Goal: Communication & Community: Answer question/provide support

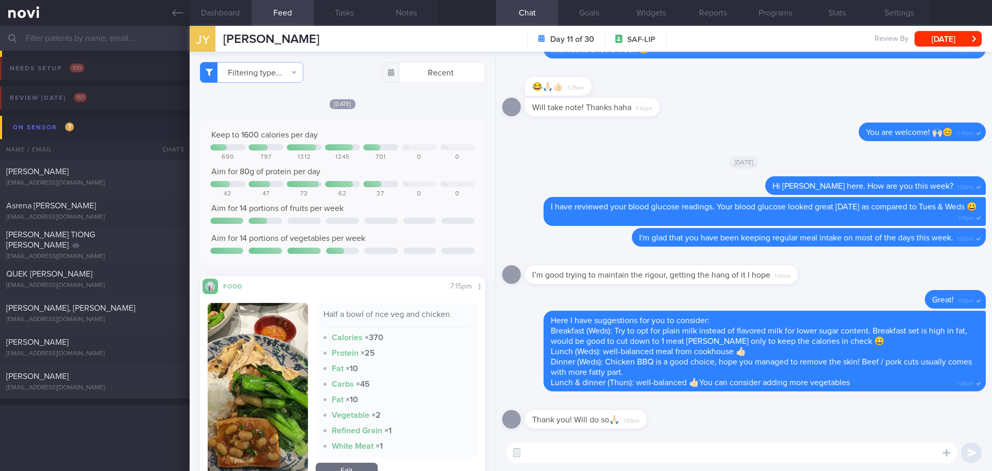
scroll to position [568, 0]
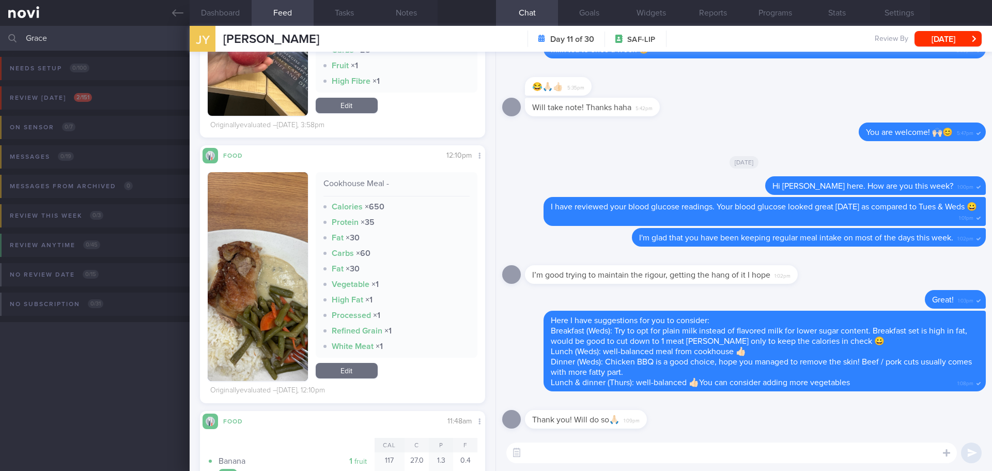
type input "Grace"
click at [615, 460] on textarea at bounding box center [731, 452] width 451 height 21
click at [740, 457] on textarea "👍🏻" at bounding box center [731, 452] width 451 height 21
type textarea "👍🏻have a great weekend"
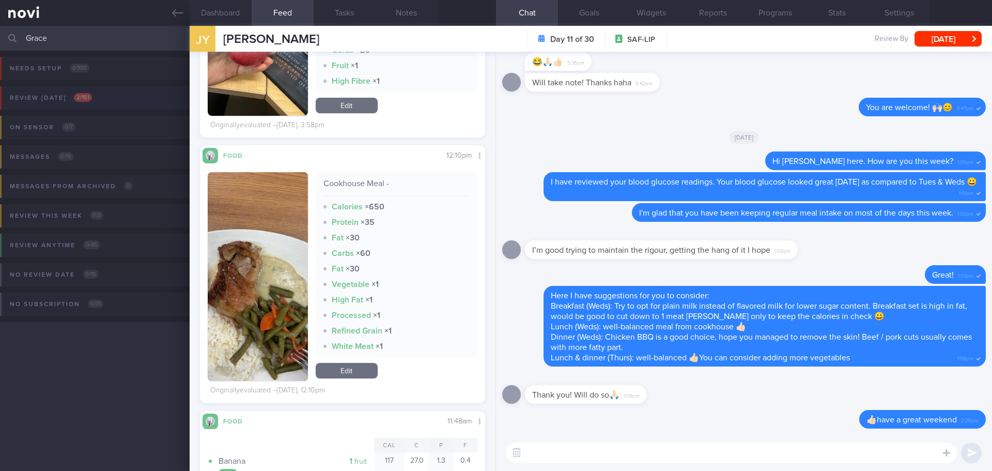
click at [49, 90] on button "Review today 2 / 151" at bounding box center [494, 100] width 995 height 29
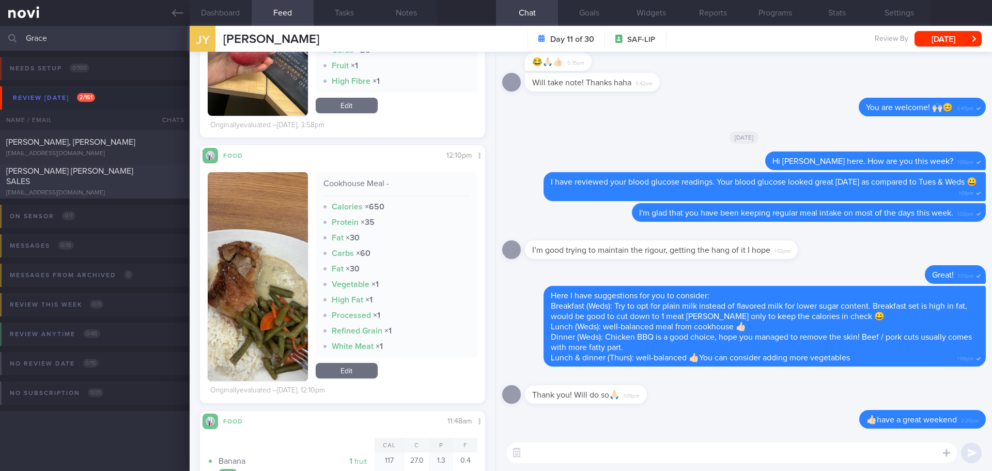
click at [105, 174] on span "[PERSON_NAME] [PERSON_NAME] SALES" at bounding box center [69, 176] width 127 height 19
type input "[PERSON_NAME]'s case - high"
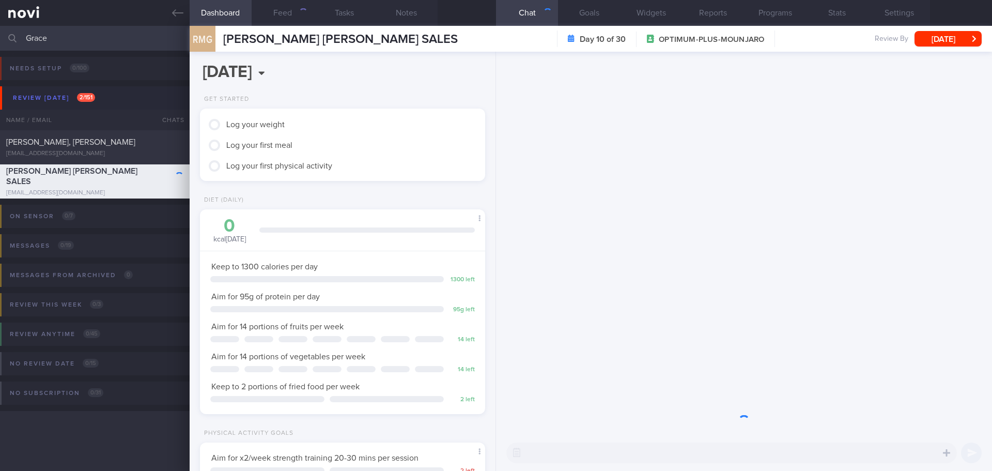
scroll to position [144, 259]
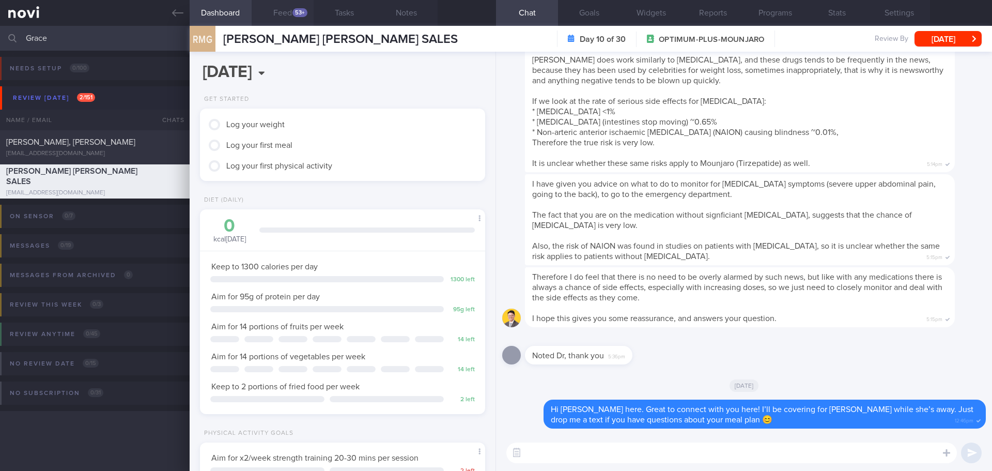
click at [291, 10] on button "Feed 53+" at bounding box center [283, 13] width 62 height 26
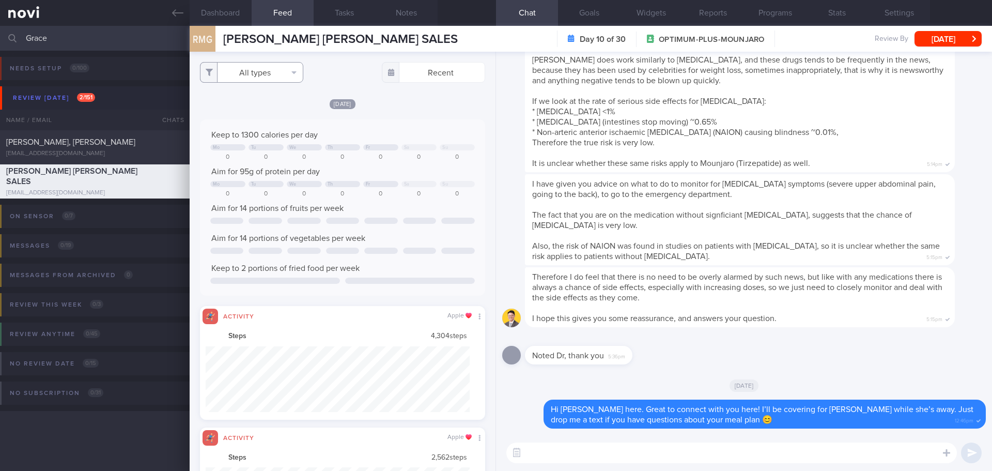
click at [293, 72] on button "All types" at bounding box center [251, 72] width 103 height 21
click at [280, 107] on button "Activity" at bounding box center [251, 108] width 102 height 16
checkbox input "false"
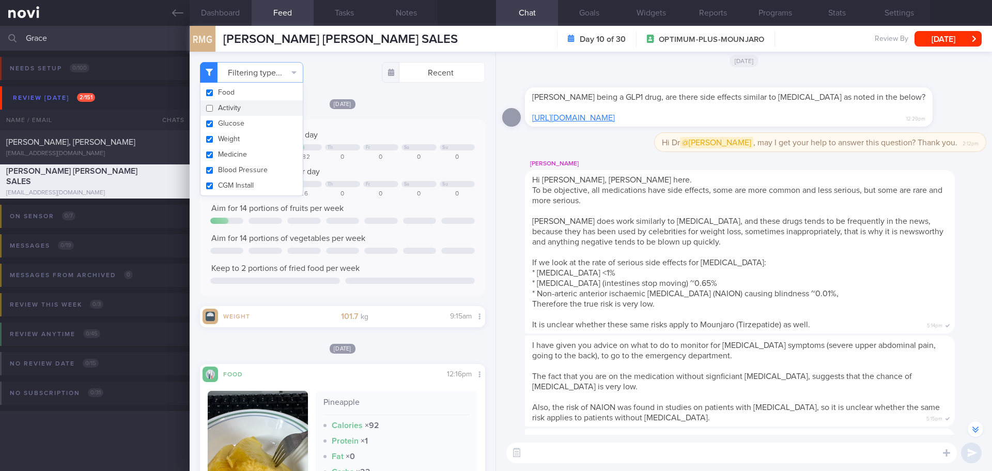
scroll to position [-213, 0]
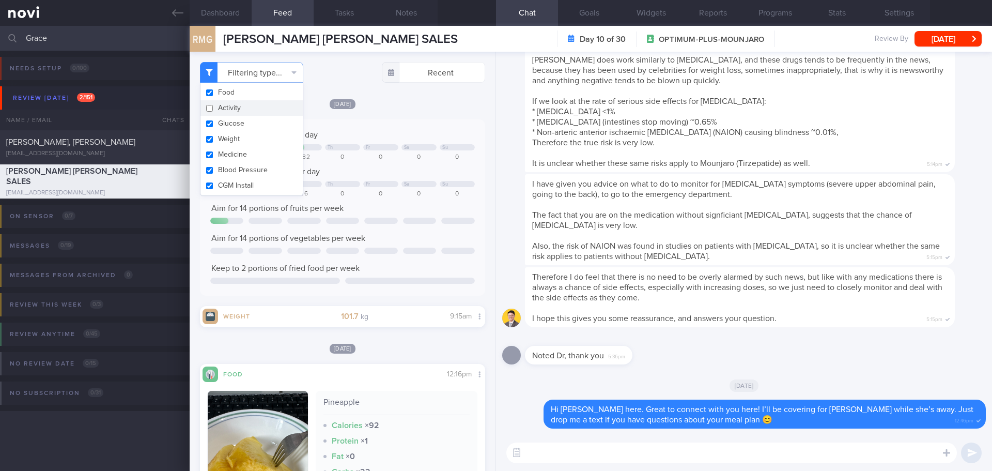
click at [606, 457] on textarea at bounding box center [731, 452] width 451 height 21
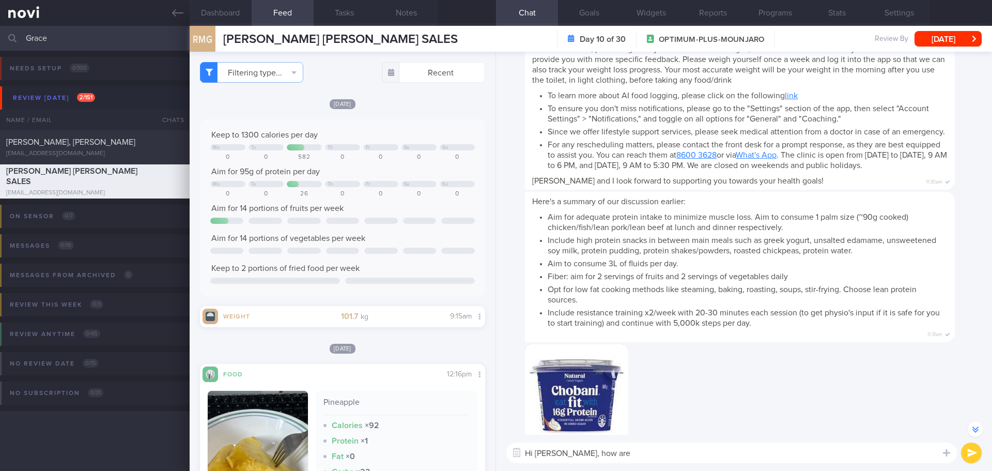
type textarea "Hi Grace, how are"
click at [672, 368] on div "11:32am" at bounding box center [744, 404] width 484 height 121
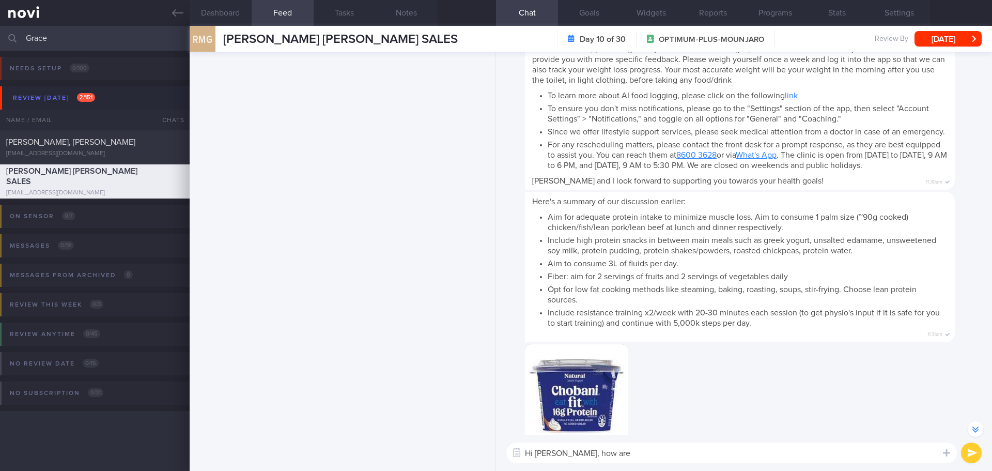
scroll to position [0, 0]
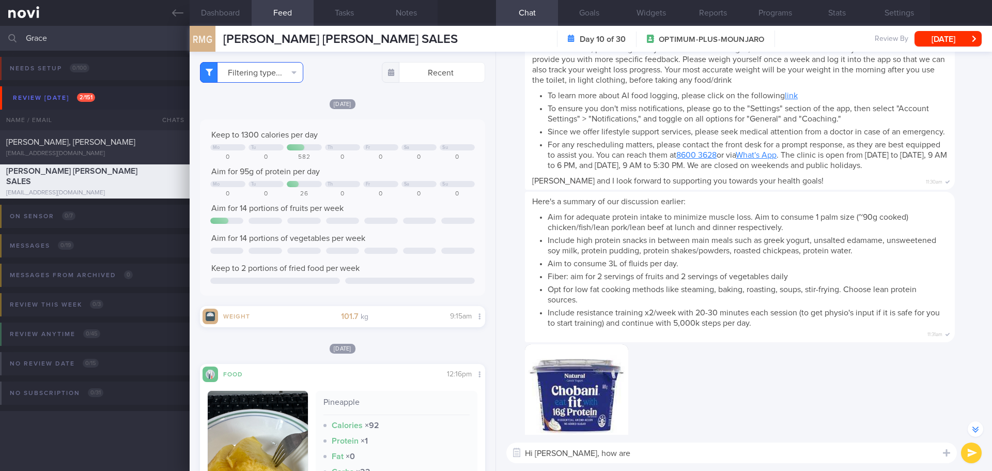
click at [287, 78] on button "Filtering type..." at bounding box center [251, 72] width 103 height 21
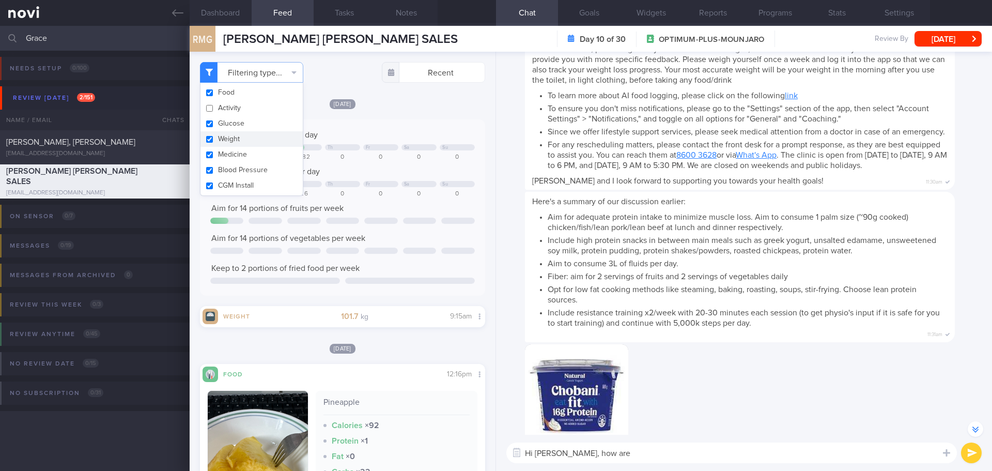
click at [254, 140] on button "Weight" at bounding box center [251, 139] width 102 height 16
checkbox input "false"
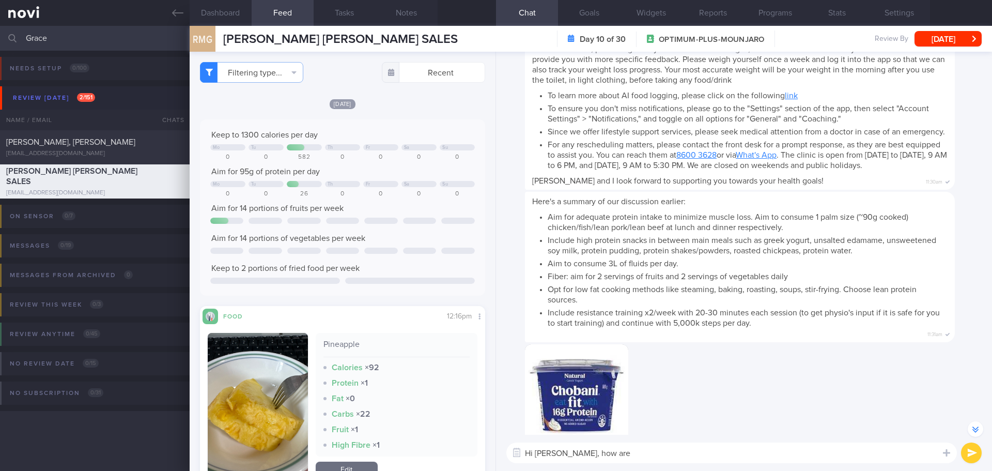
click at [373, 119] on div "Wed, 10 Sep Keep to 1300 calories per day Mo Tu Th Fr Sa Su 0 0 582 0 0 0 0 Aim…" at bounding box center [342, 300] width 285 height 404
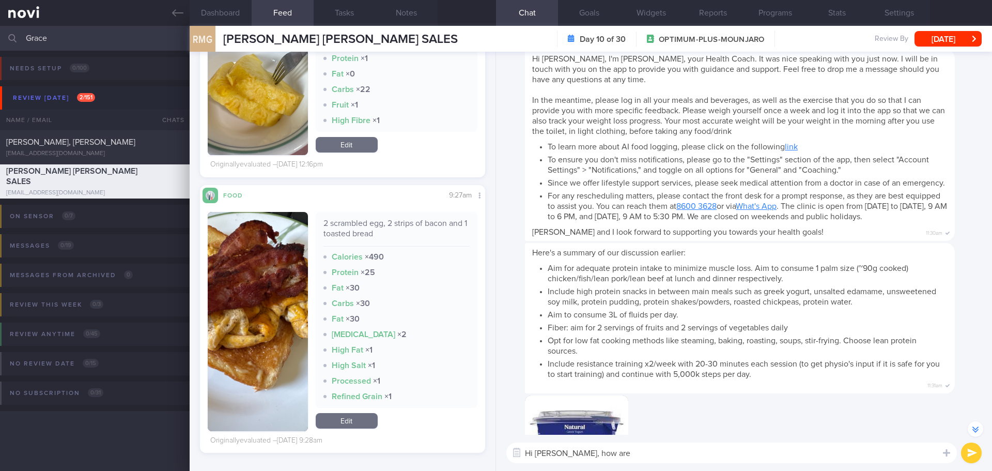
scroll to position [-1342, 0]
click at [614, 452] on textarea "Hi Grace, how are" at bounding box center [731, 452] width 451 height 21
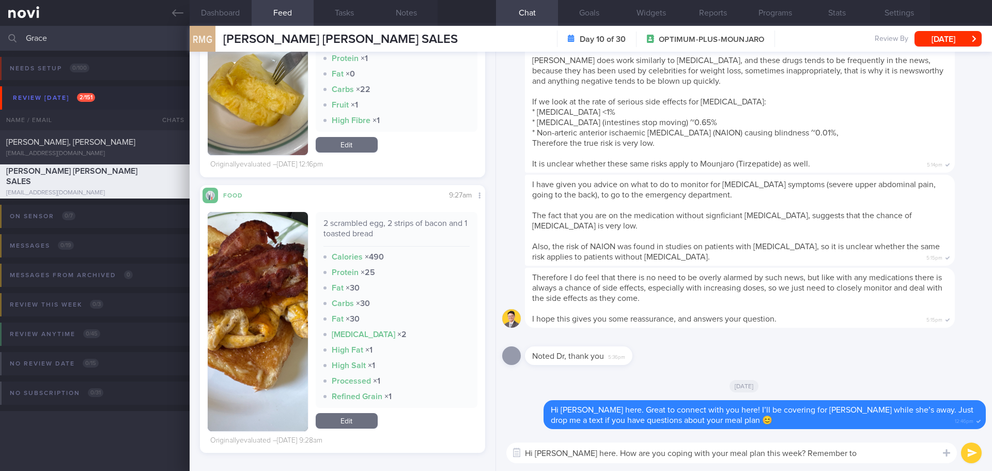
scroll to position [0, 0]
drag, startPoint x: 868, startPoint y: 453, endPoint x: 807, endPoint y: 456, distance: 61.6
click at [807, 456] on textarea "Hi Grace, Elizabeth here. How are you coping with your meal plan this week? Rem…" at bounding box center [731, 452] width 451 height 21
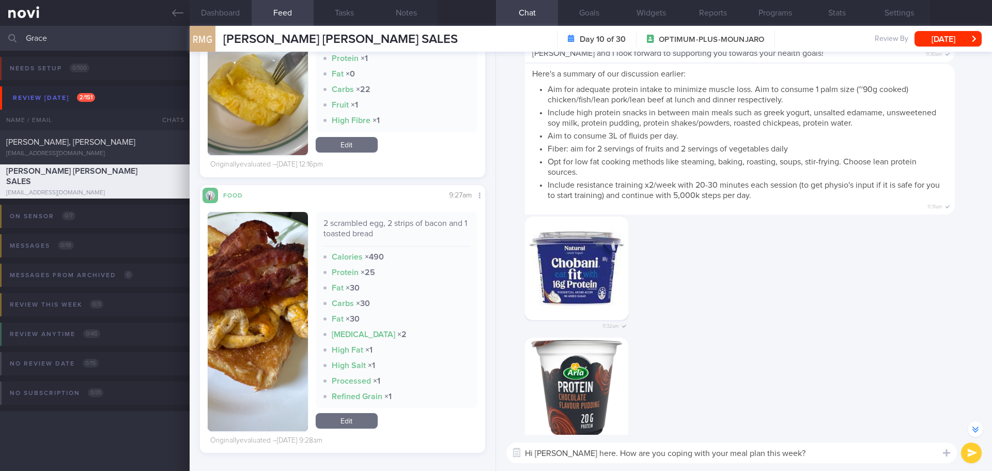
scroll to position [-1291, 0]
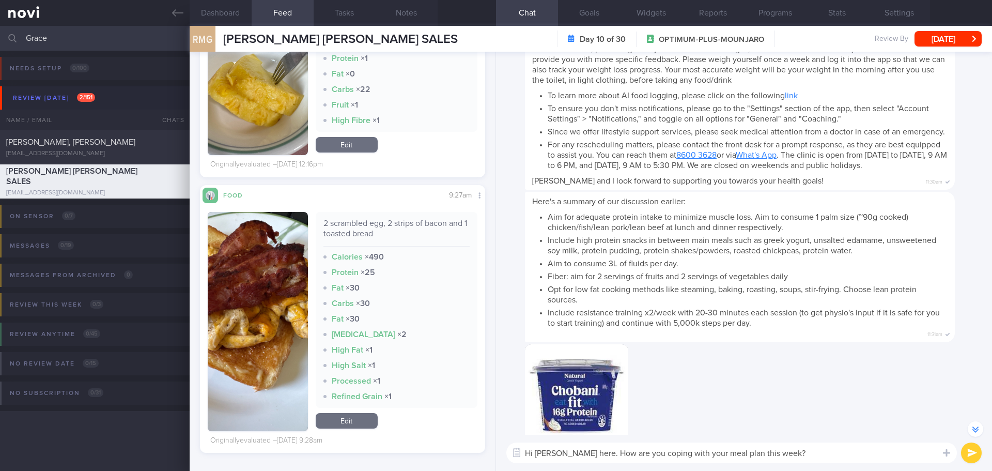
click at [844, 455] on textarea "Hi Grace, Elizabeth here. How are you coping with your meal plan this week?" at bounding box center [731, 452] width 451 height 21
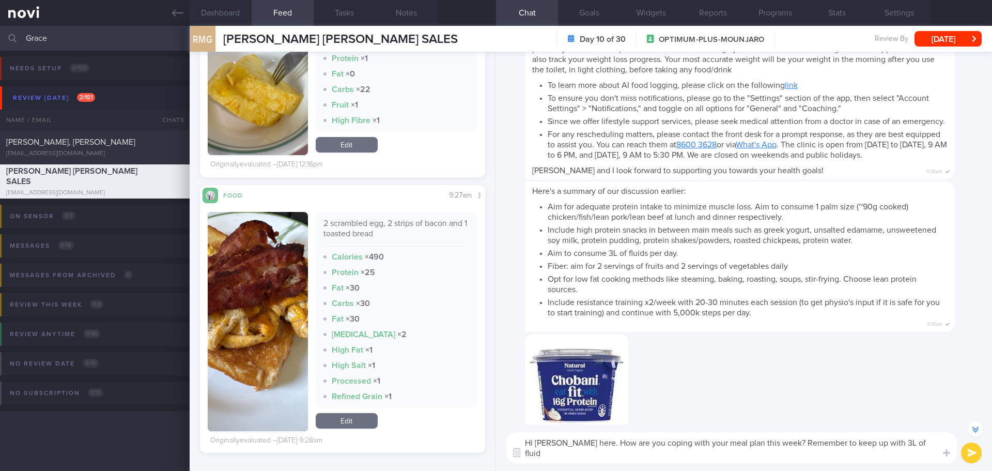
scroll to position [-1301, 0]
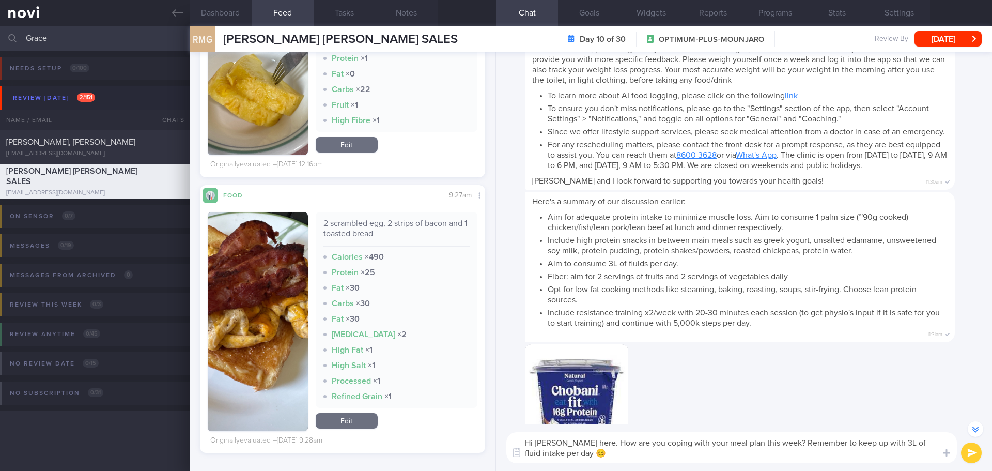
type textarea "Hi Grace, Elizabeth here. How are you coping with your meal plan this week? Rem…"
click at [963, 449] on button "submit" at bounding box center [971, 452] width 21 height 21
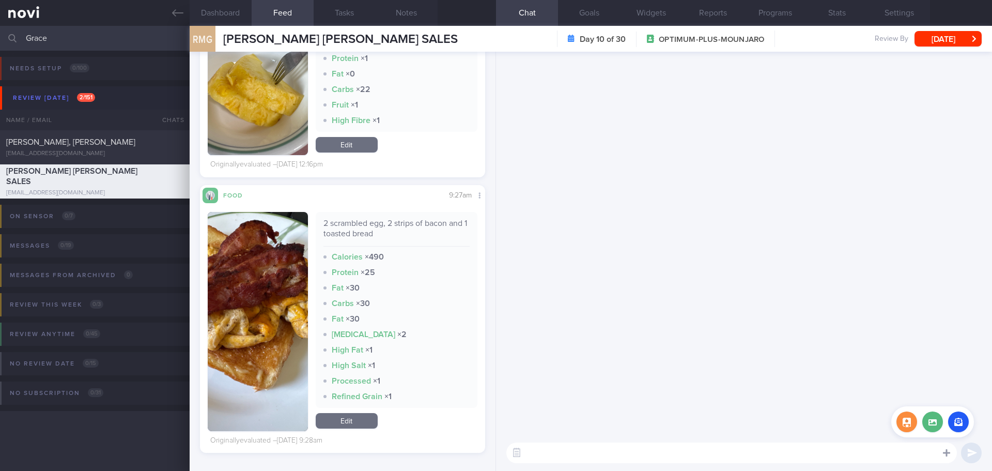
scroll to position [0, 0]
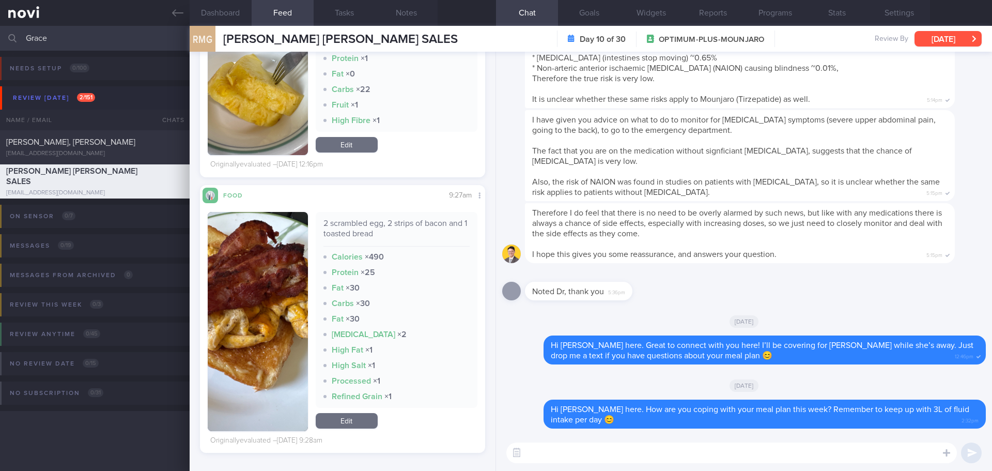
click at [916, 36] on button "[DATE]" at bounding box center [948, 39] width 67 height 16
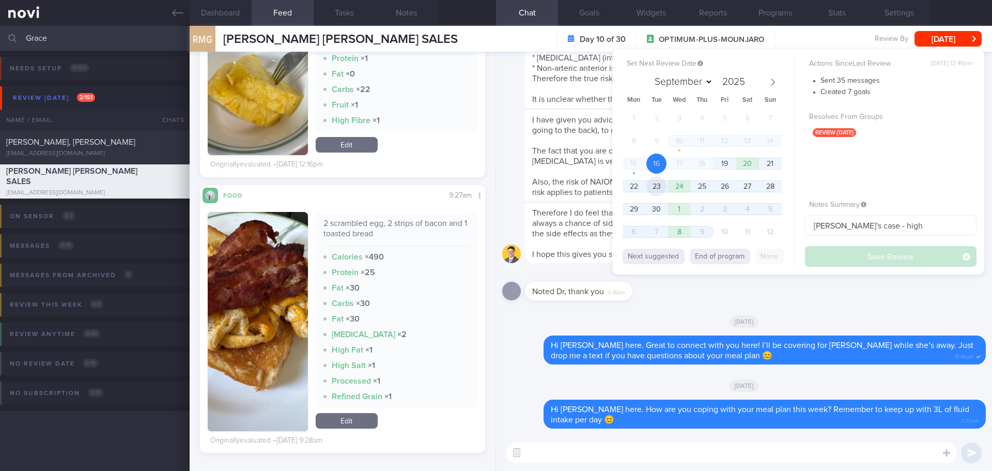
click at [650, 186] on span "23" at bounding box center [656, 186] width 20 height 20
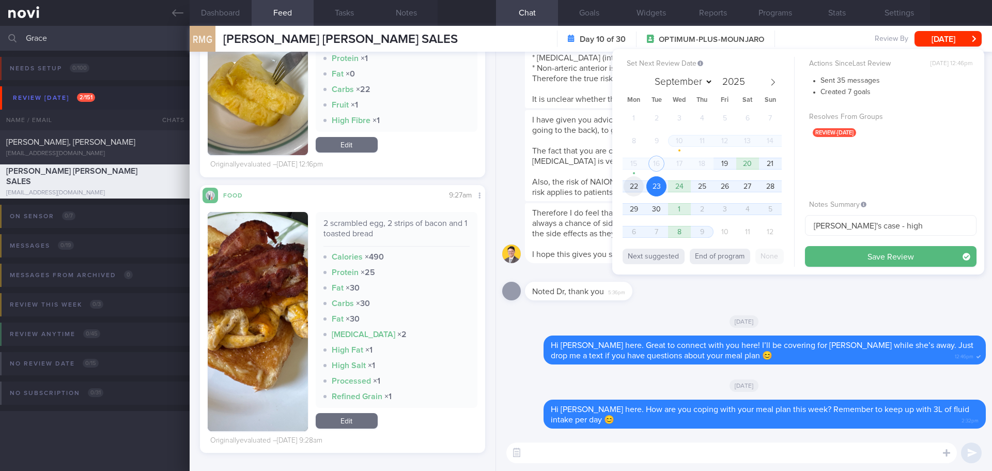
click at [638, 189] on span "22" at bounding box center [634, 186] width 20 height 20
click at [856, 264] on button "Save Review" at bounding box center [891, 256] width 172 height 21
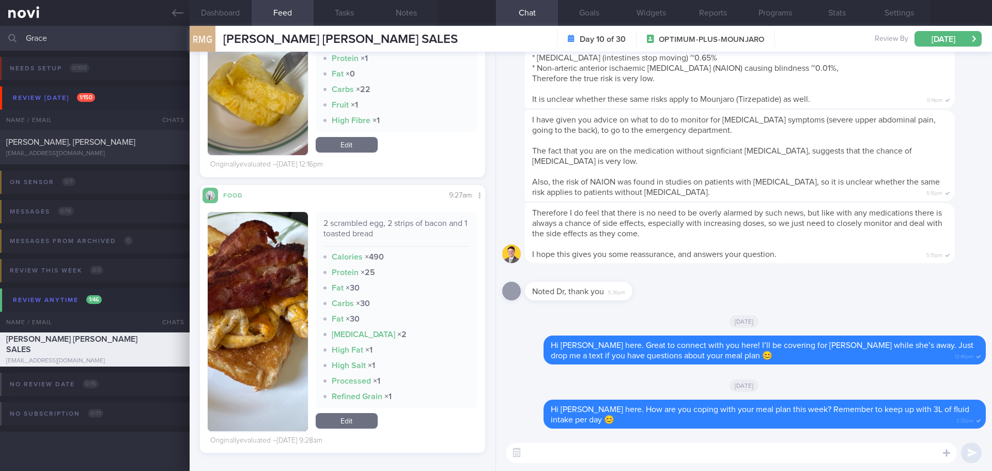
drag, startPoint x: 64, startPoint y: 41, endPoint x: 16, endPoint y: 40, distance: 48.1
click at [16, 40] on div "Grace Assigned patients Assigned patients All active patients Archived patients" at bounding box center [496, 38] width 992 height 25
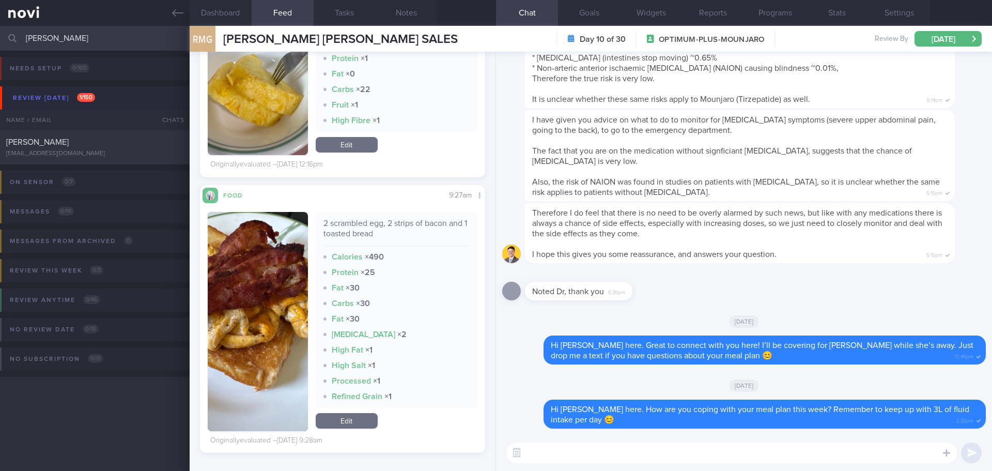
type input "teo kai lin"
drag, startPoint x: 67, startPoint y: 147, endPoint x: 545, endPoint y: 165, distance: 478.2
click at [67, 147] on div "TEO KAI LIN tkailyn@hotmail.com" at bounding box center [95, 147] width 190 height 21
type input "[PERSON_NAME]'s case"
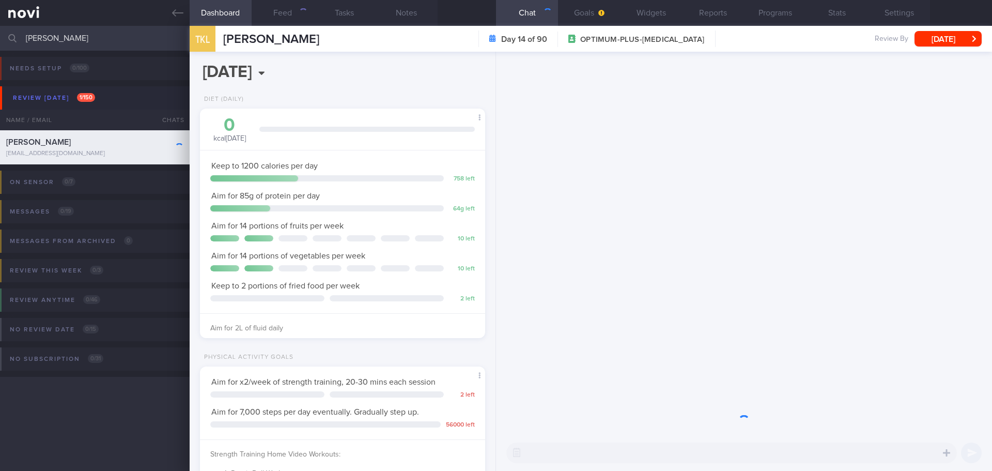
scroll to position [131, 264]
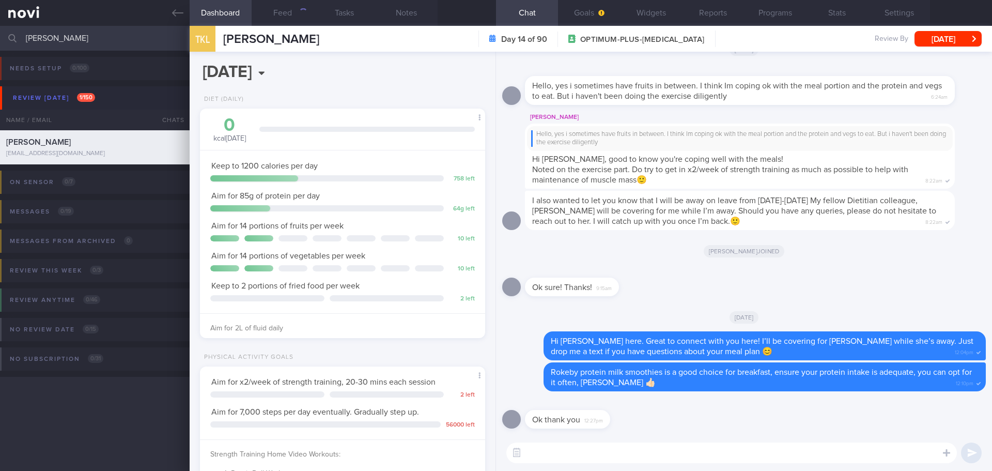
click at [410, 84] on div "2025-09-19 Fri, 19 Sep Diet (Daily) 0 kcal today Carbs Protein Fat 0 g 0 g 0 g …" at bounding box center [343, 261] width 306 height 419
click at [289, 13] on button "Feed 1339" at bounding box center [283, 13] width 62 height 26
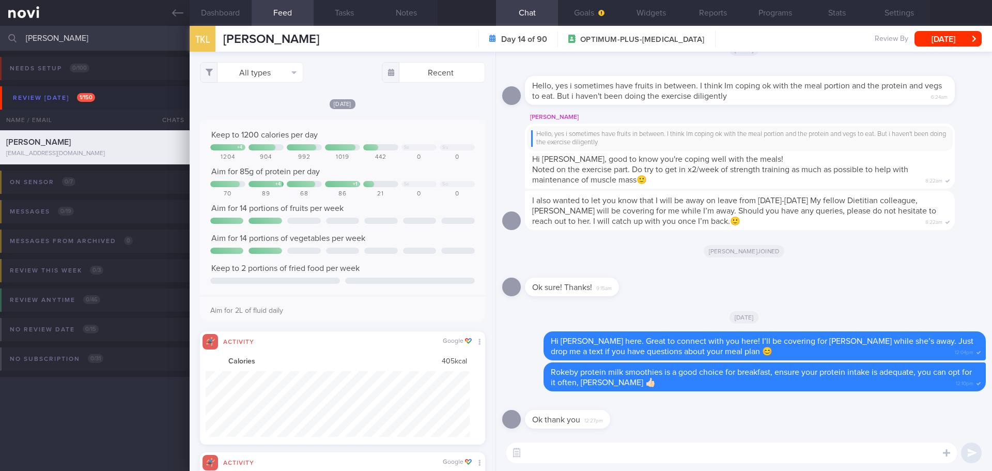
scroll to position [66, 265]
click at [275, 71] on button "All types" at bounding box center [251, 72] width 103 height 21
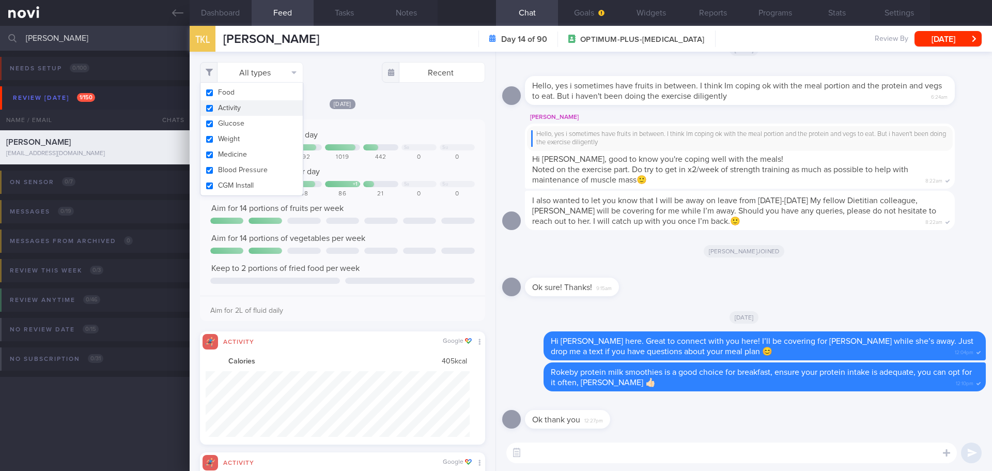
click at [262, 113] on button "Activity" at bounding box center [251, 108] width 102 height 16
checkbox input "false"
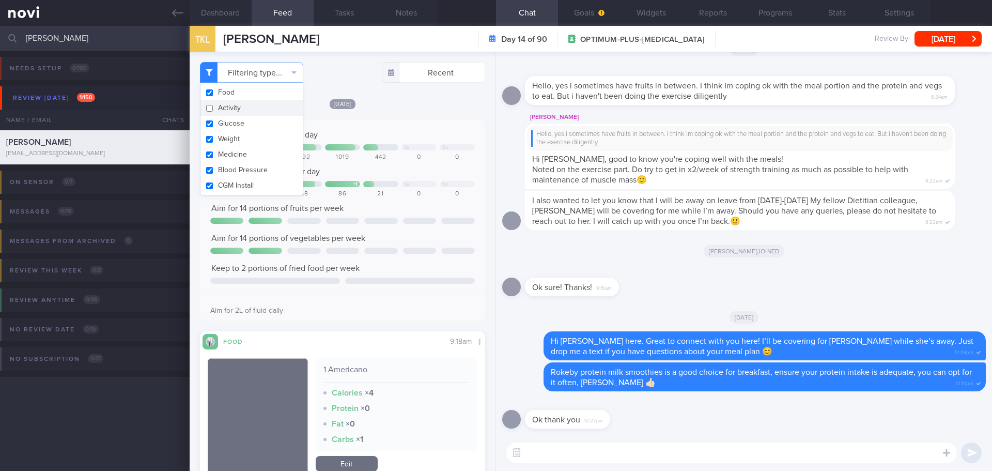
scroll to position [131, 264]
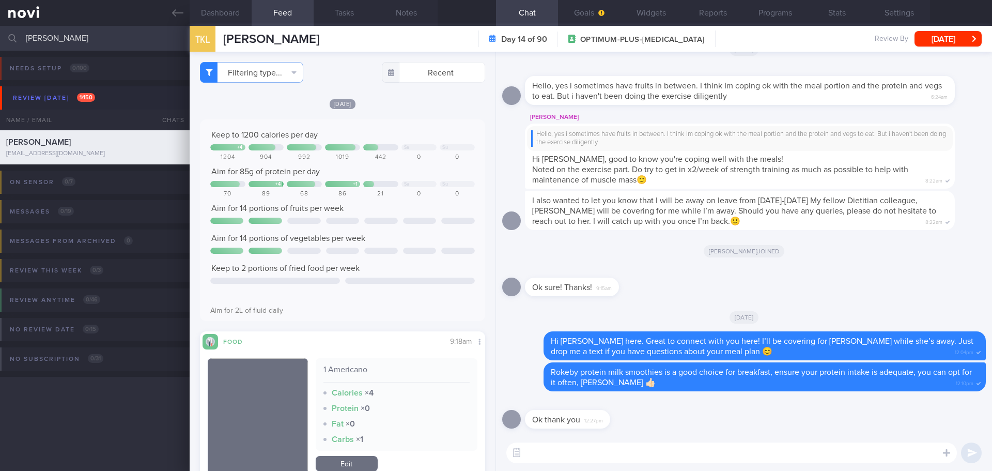
click at [409, 108] on div "[DATE]" at bounding box center [342, 103] width 285 height 11
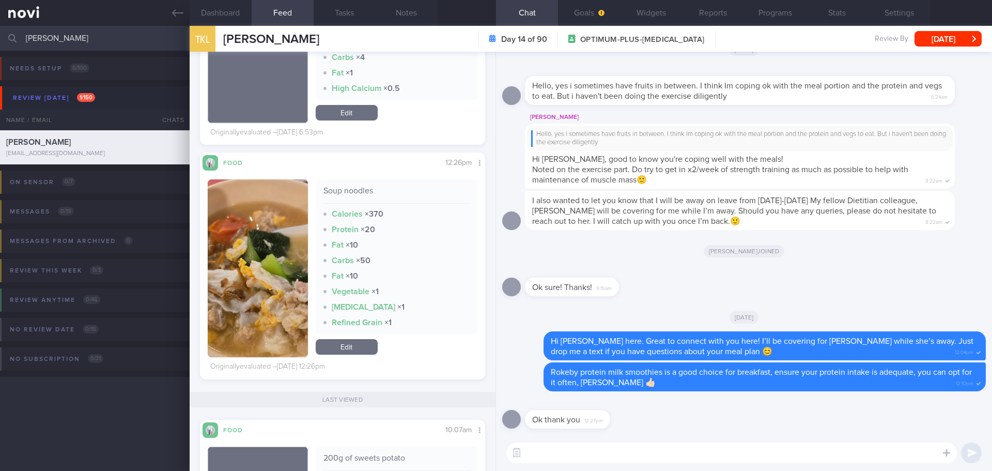
click at [259, 302] on button "button" at bounding box center [258, 268] width 100 height 178
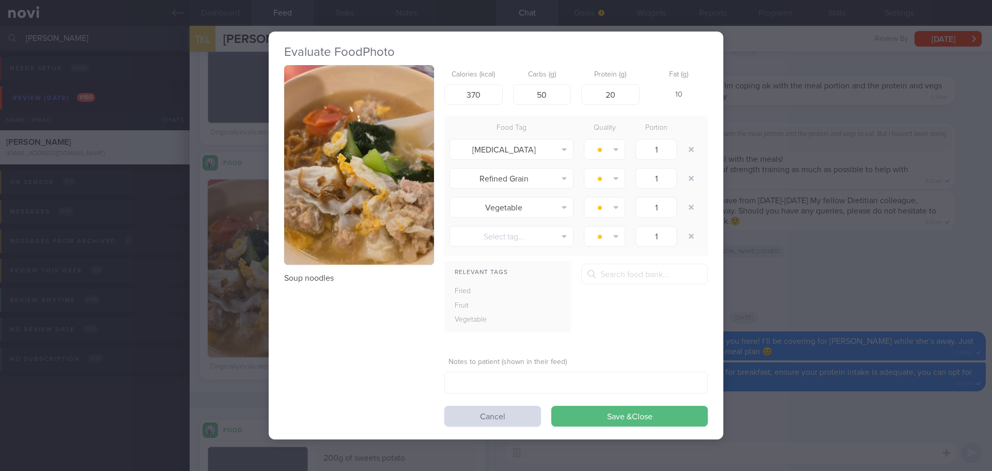
click at [309, 171] on button "button" at bounding box center [359, 165] width 150 height 200
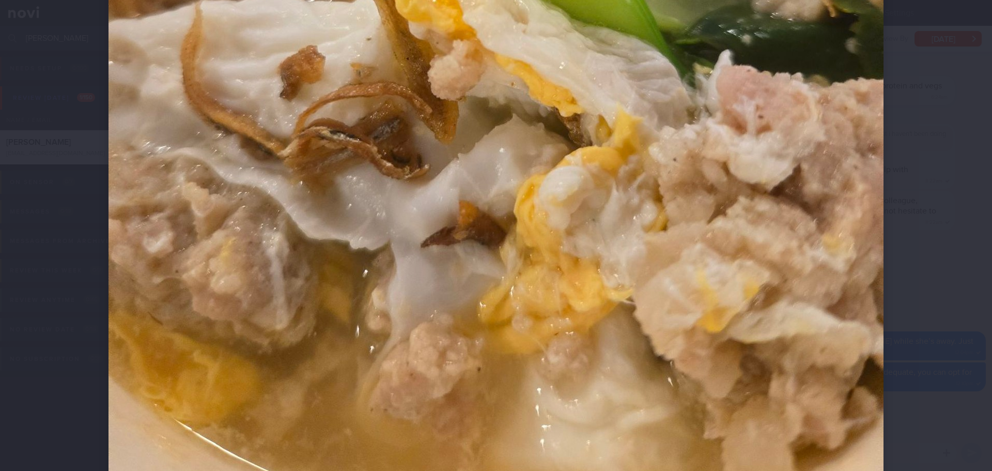
click at [922, 204] on div at bounding box center [496, 235] width 992 height 471
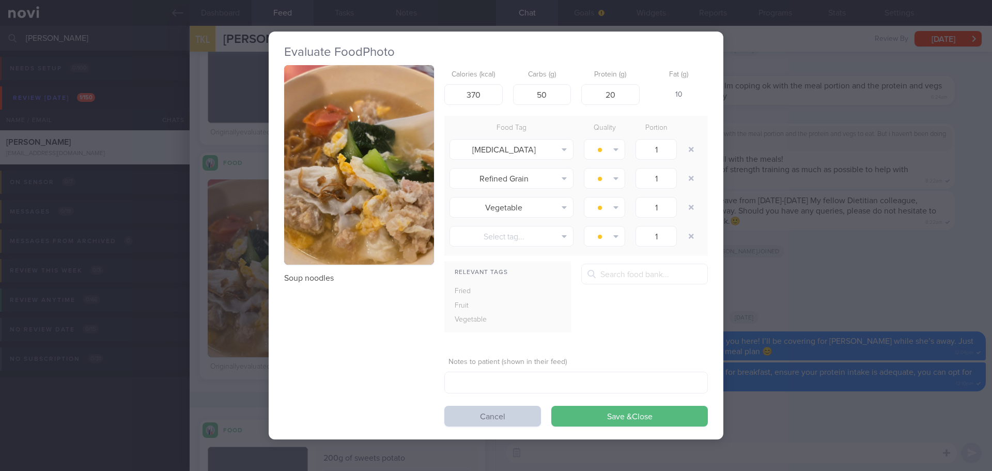
click at [508, 421] on button "Cancel" at bounding box center [492, 416] width 97 height 21
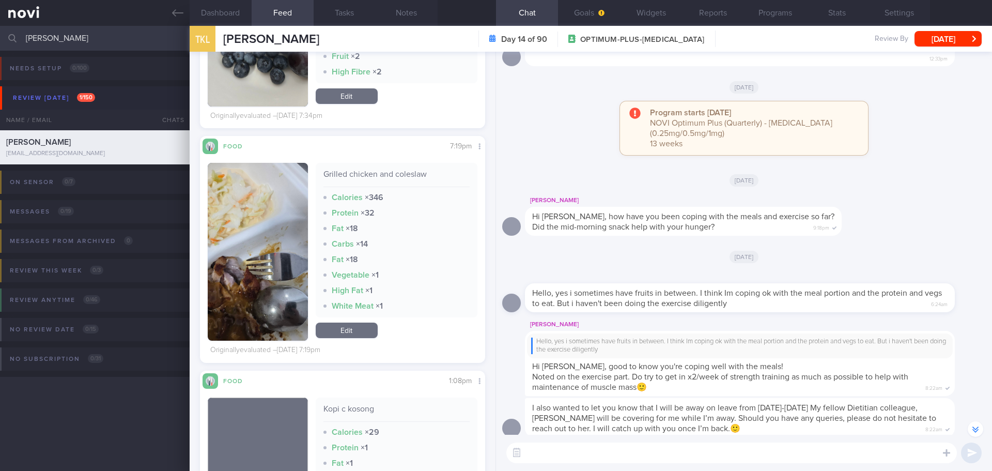
click at [250, 215] on button "button" at bounding box center [258, 252] width 100 height 178
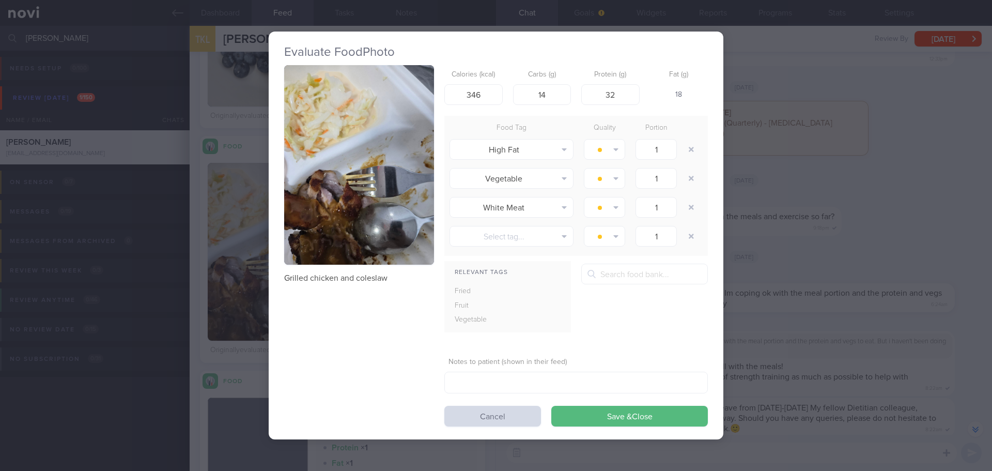
click at [333, 179] on button "button" at bounding box center [359, 165] width 150 height 200
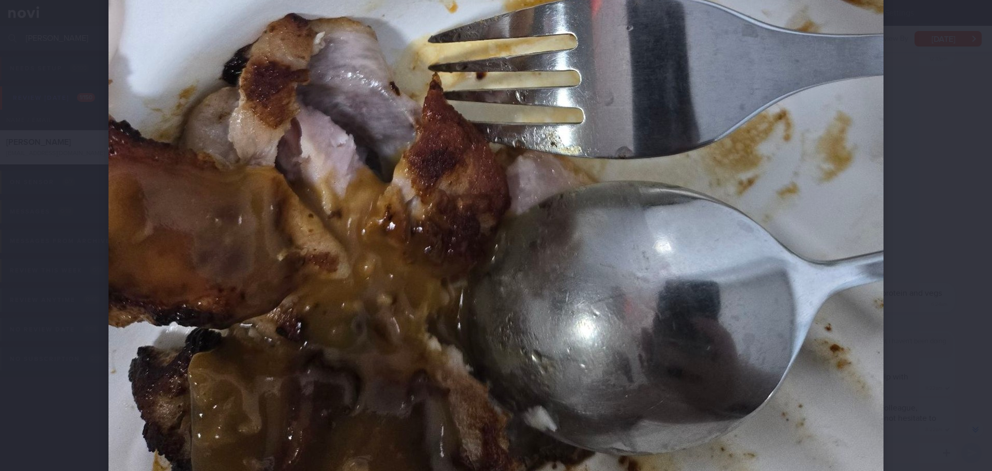
drag, startPoint x: 904, startPoint y: 202, endPoint x: 882, endPoint y: 215, distance: 25.8
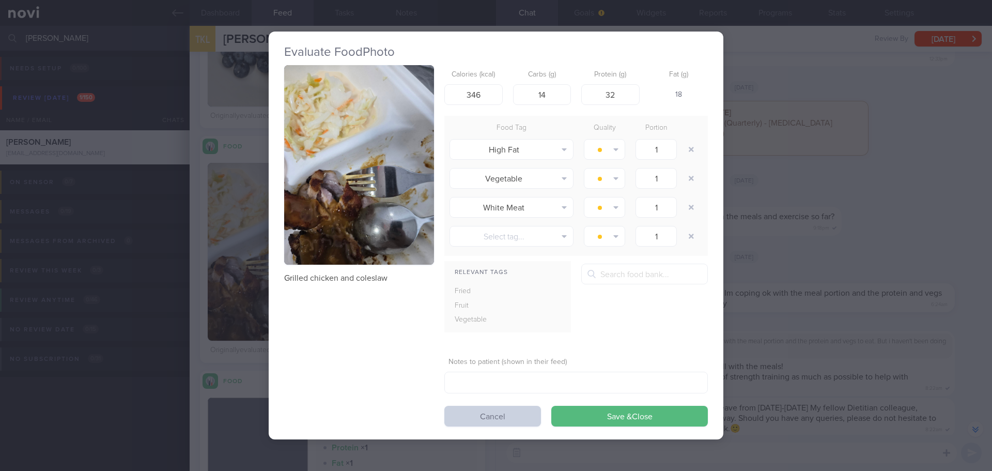
click at [524, 418] on button "Cancel" at bounding box center [492, 416] width 97 height 21
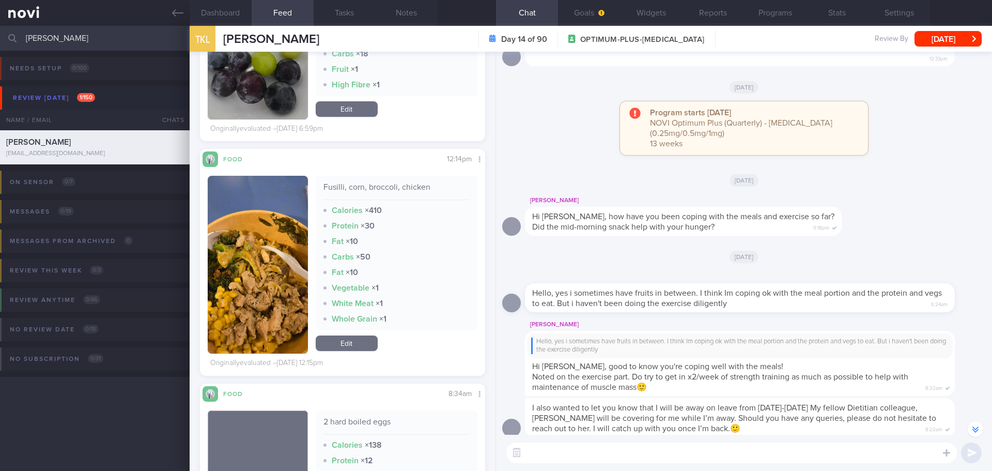
click at [266, 217] on button "button" at bounding box center [258, 265] width 100 height 178
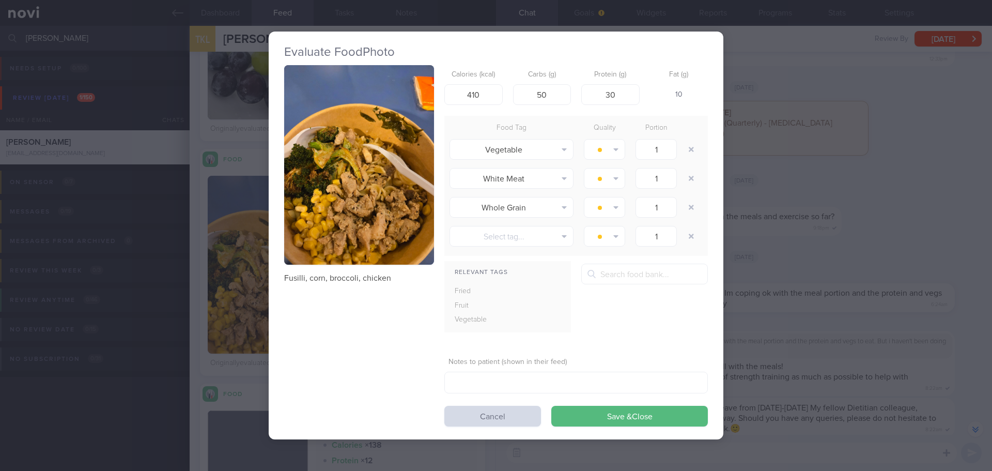
click at [333, 183] on button "button" at bounding box center [359, 165] width 150 height 200
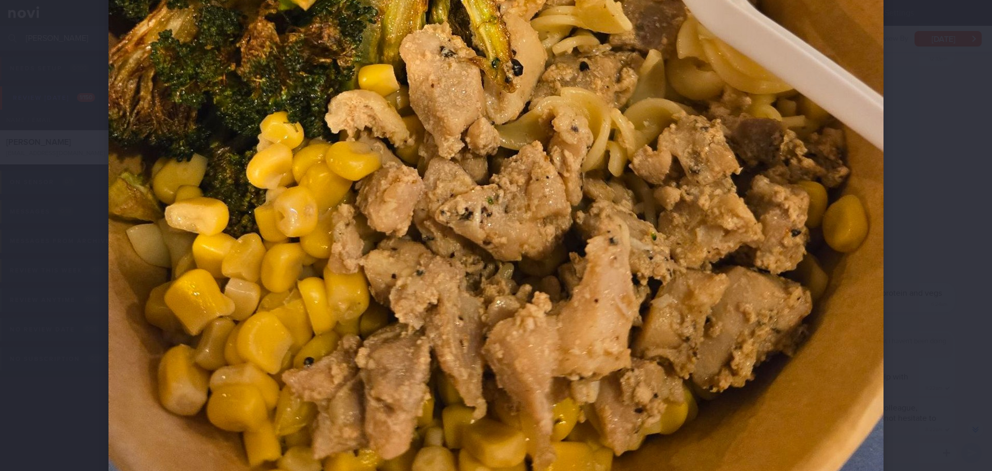
drag, startPoint x: 966, startPoint y: 207, endPoint x: 919, endPoint y: 220, distance: 48.8
click at [966, 207] on div at bounding box center [496, 235] width 992 height 471
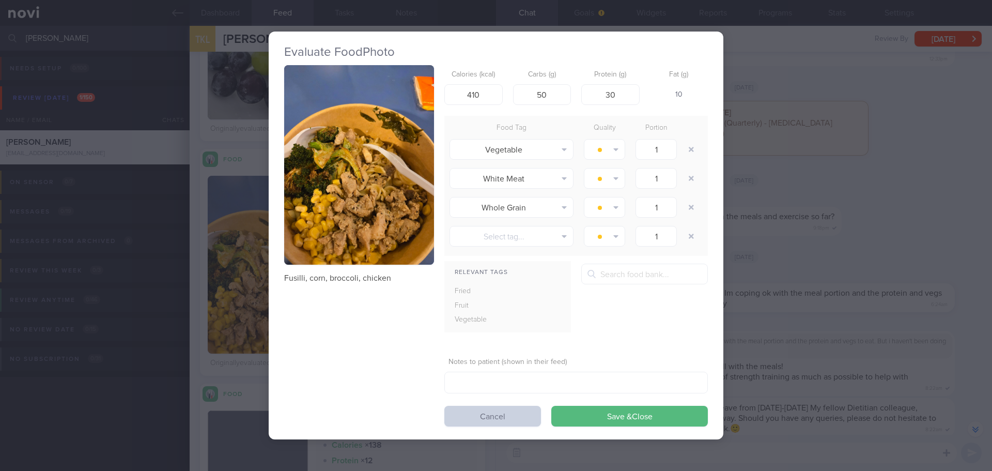
click at [518, 412] on button "Cancel" at bounding box center [492, 416] width 97 height 21
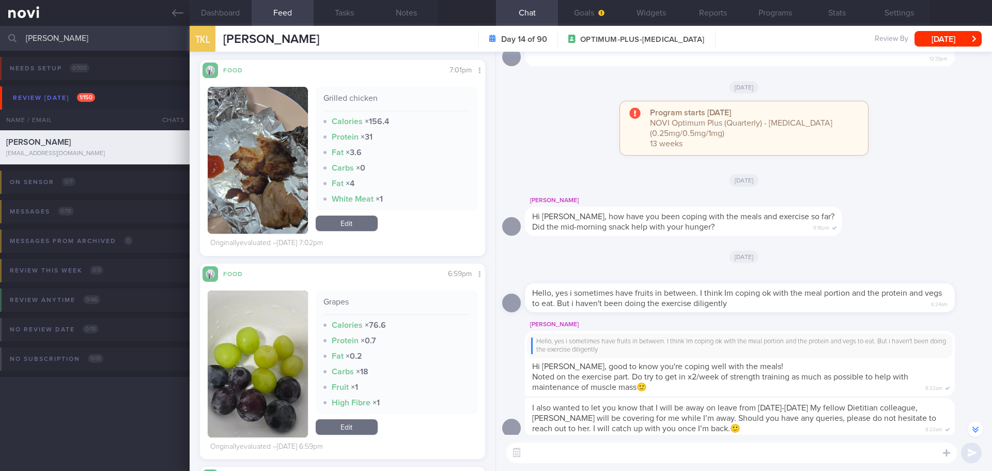
scroll to position [2893, 0]
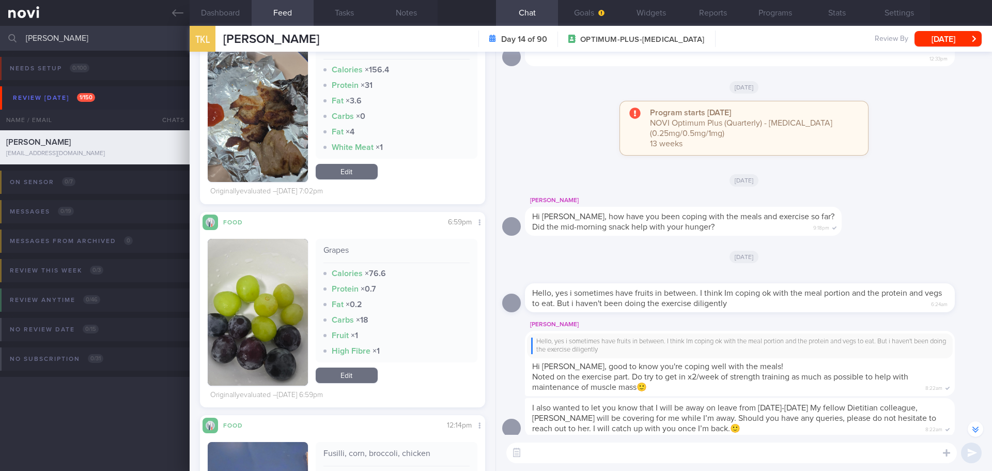
click at [272, 138] on button "button" at bounding box center [258, 108] width 100 height 147
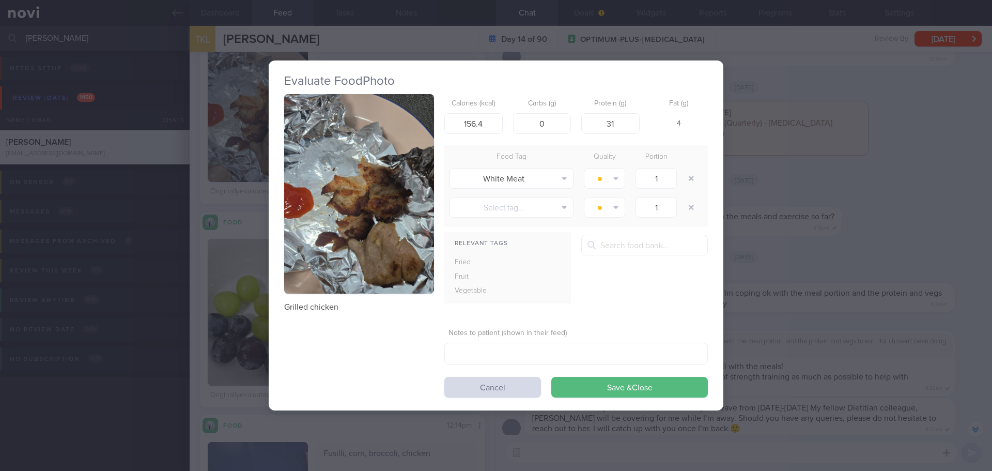
click at [331, 235] on button "button" at bounding box center [359, 194] width 150 height 200
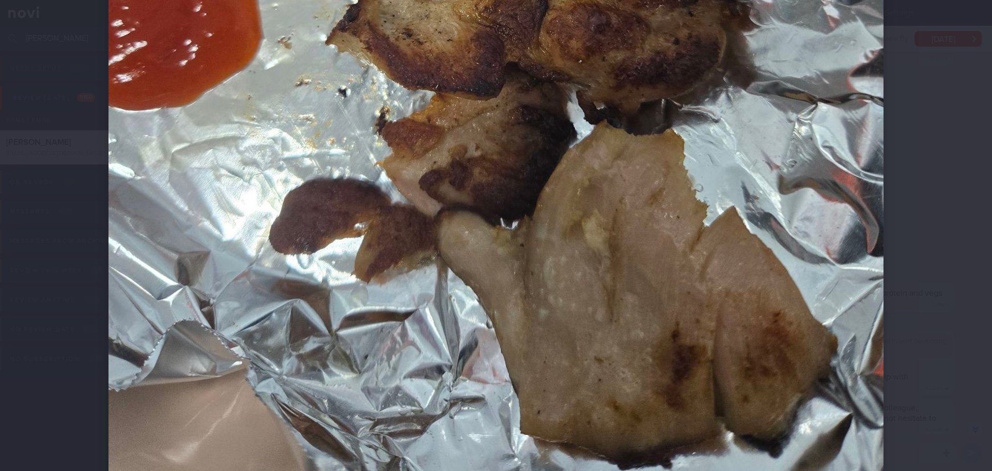
scroll to position [645, 0]
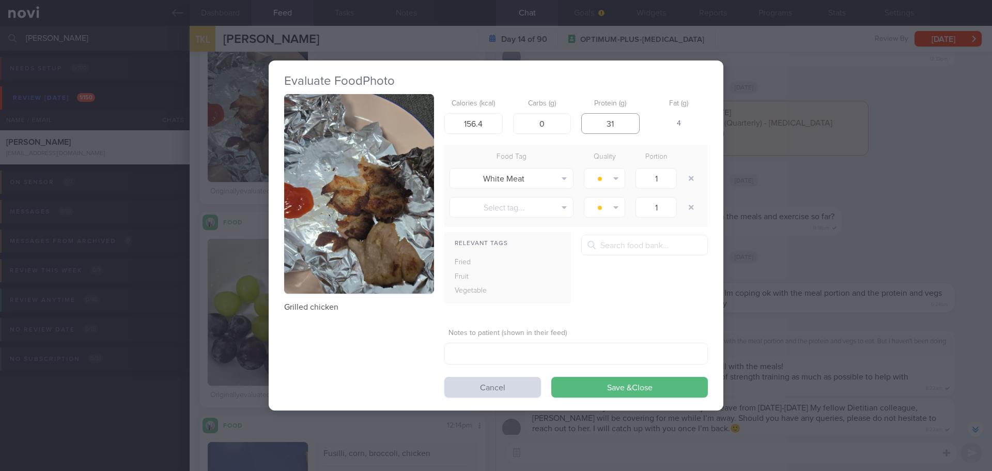
drag, startPoint x: 623, startPoint y: 127, endPoint x: 601, endPoint y: 127, distance: 21.2
click at [601, 127] on input "31" at bounding box center [610, 123] width 58 height 21
type input "20"
click at [655, 389] on button "Save & Close" at bounding box center [629, 387] width 157 height 21
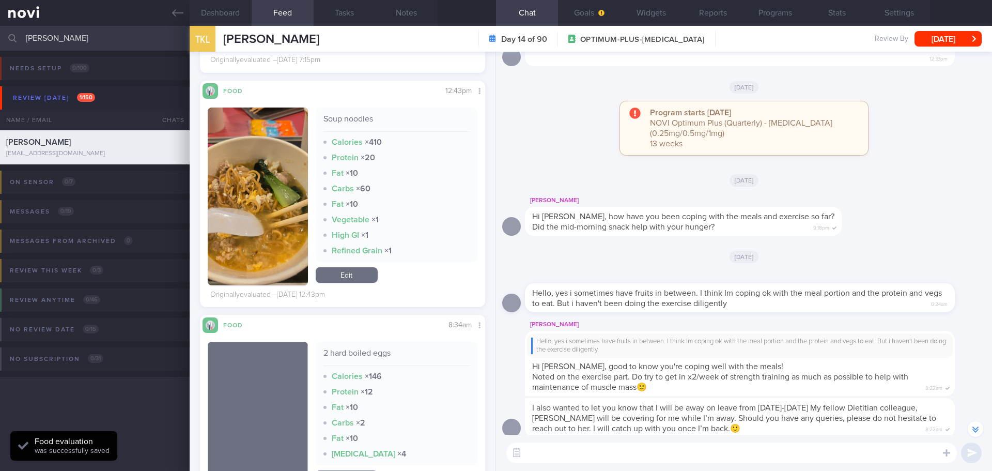
scroll to position [2170, 0]
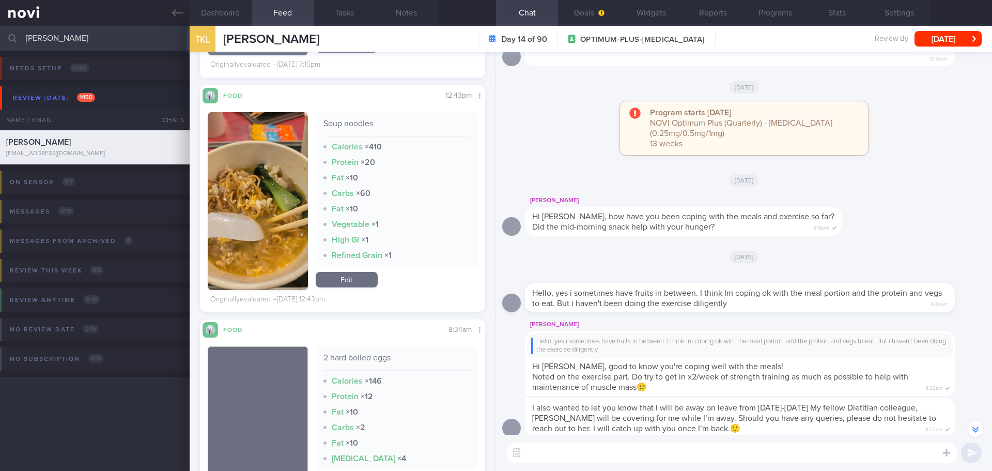
click at [296, 177] on button "button" at bounding box center [258, 201] width 100 height 178
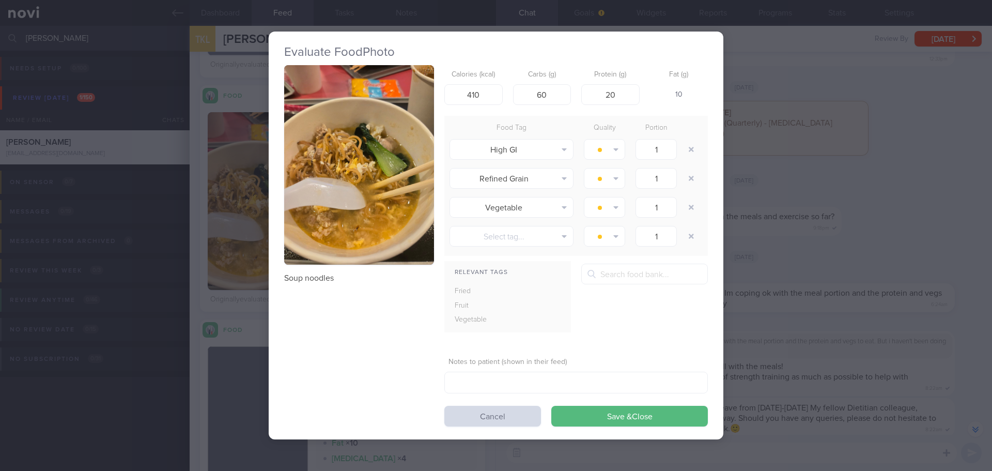
click at [325, 169] on button "button" at bounding box center [359, 165] width 150 height 200
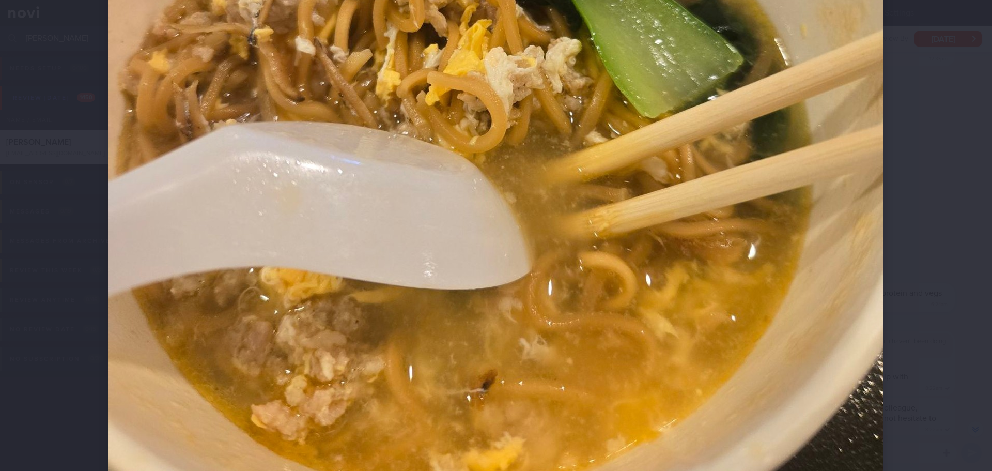
scroll to position [517, 0]
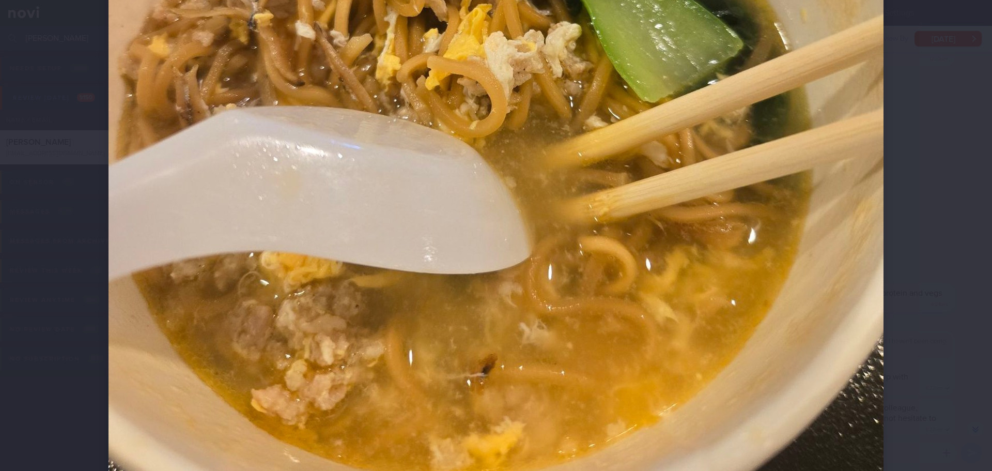
click at [898, 232] on div at bounding box center [496, 41] width 858 height 1116
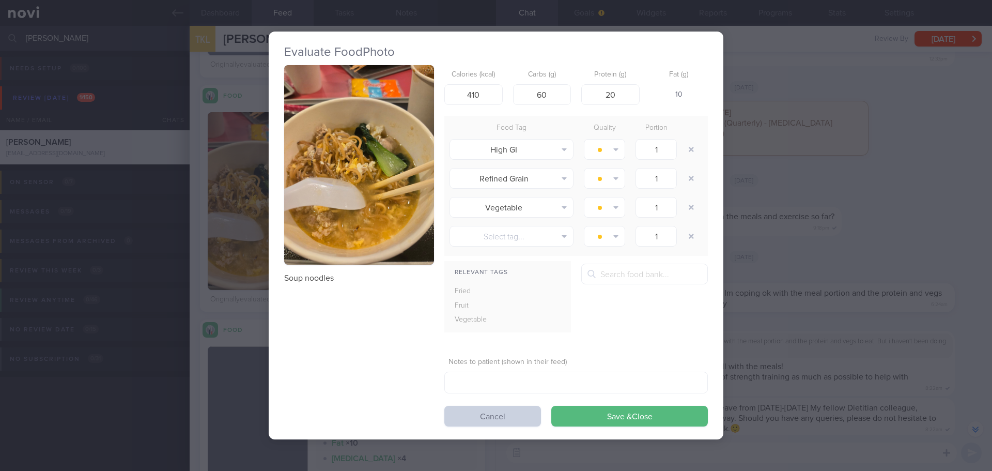
click at [479, 413] on button "Cancel" at bounding box center [492, 416] width 97 height 21
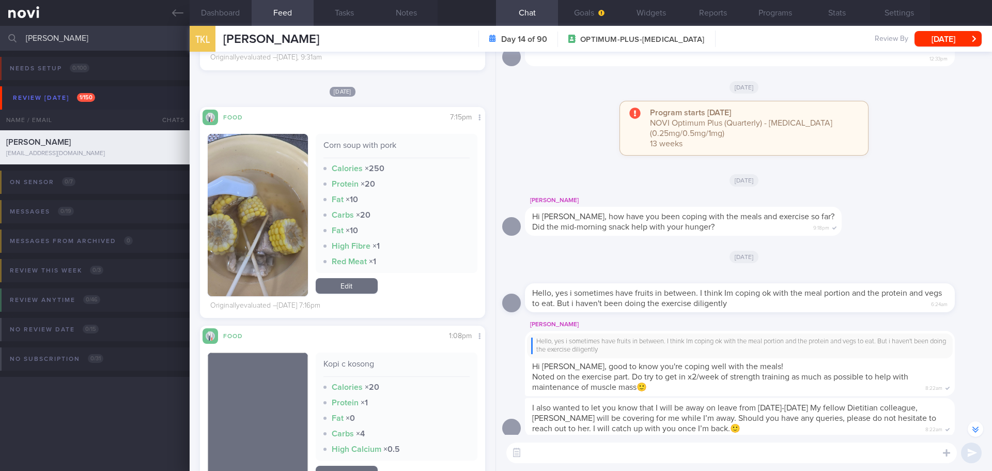
scroll to position [1705, 0]
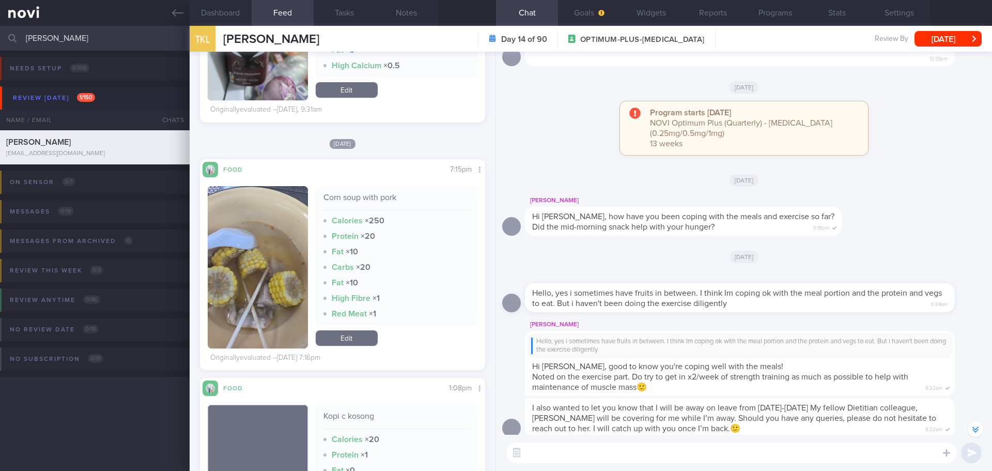
click at [280, 236] on button "button" at bounding box center [258, 267] width 100 height 162
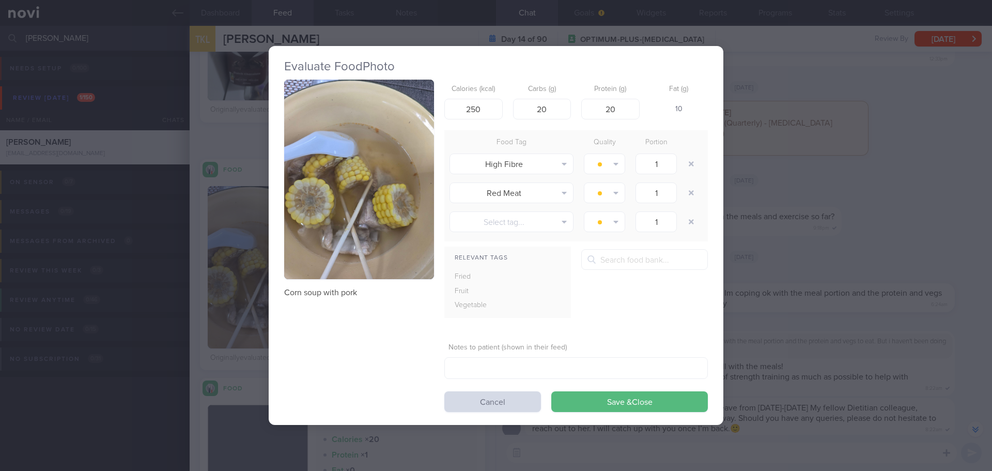
click at [346, 185] on button "button" at bounding box center [359, 180] width 150 height 200
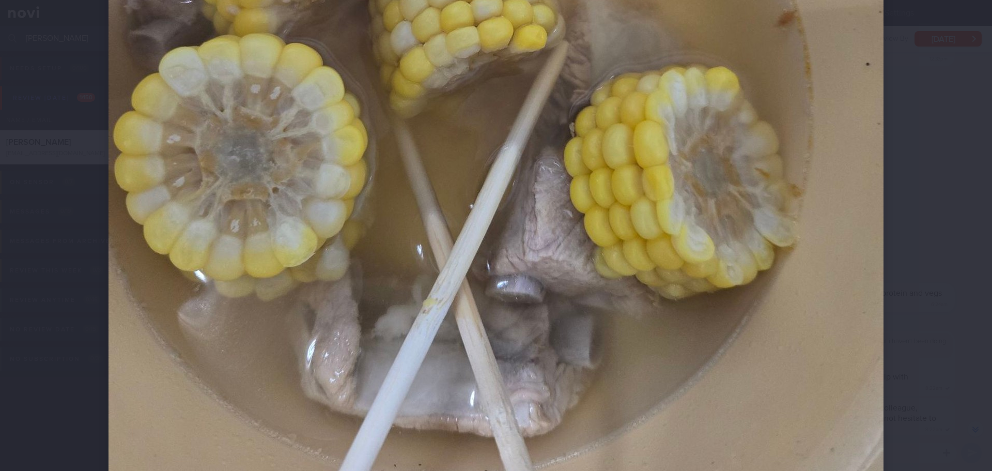
scroll to position [517, 0]
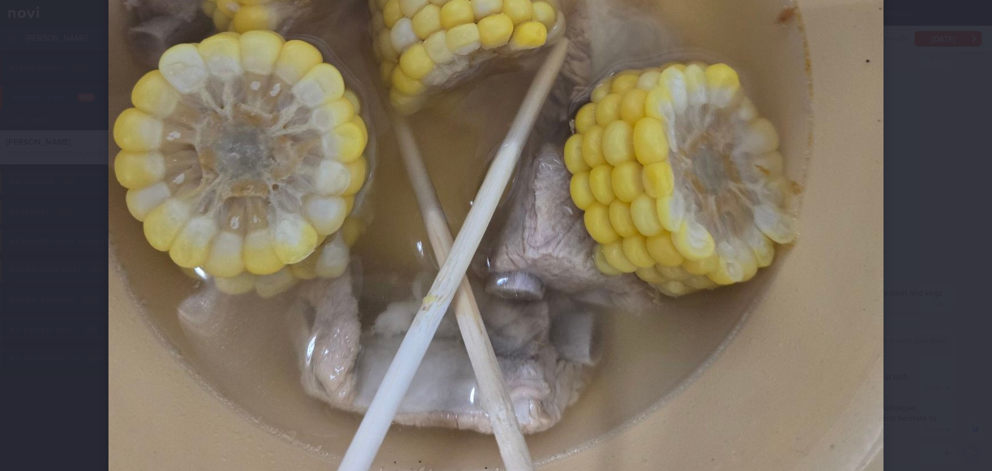
click at [884, 246] on div at bounding box center [496, 41] width 858 height 1116
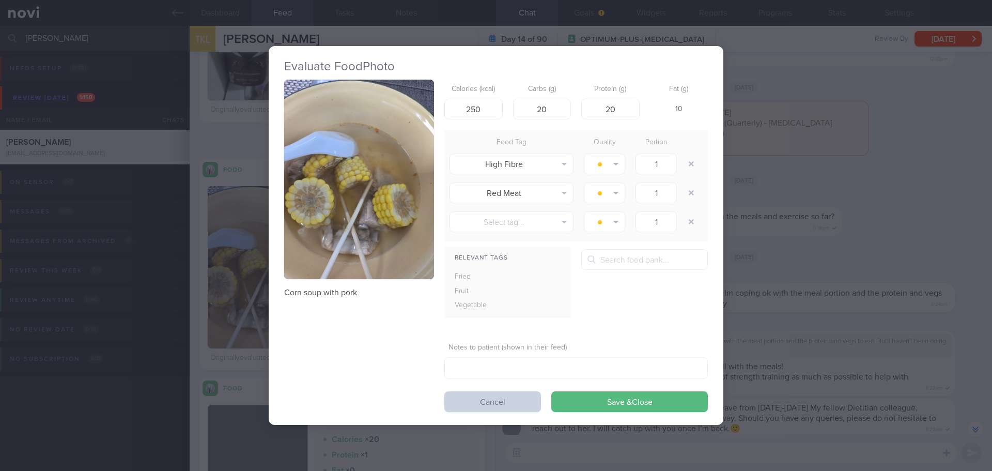
click at [501, 406] on button "Cancel" at bounding box center [492, 401] width 97 height 21
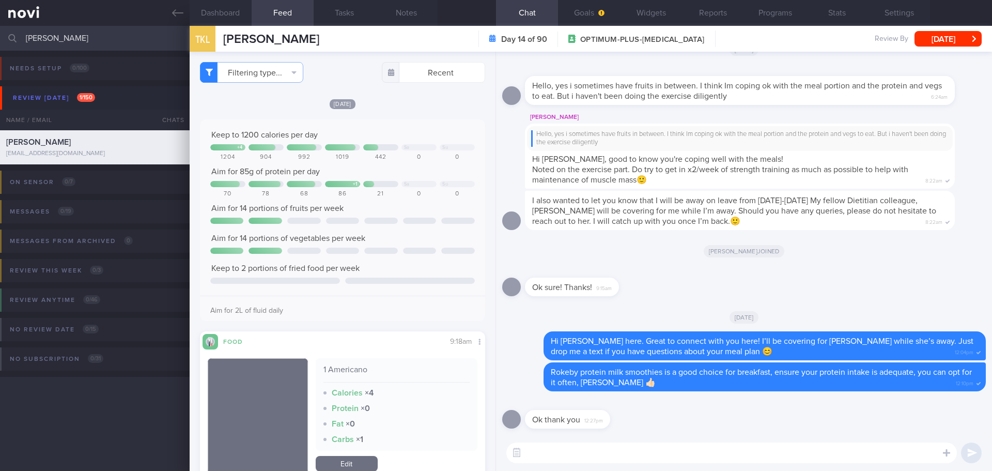
click at [670, 458] on textarea at bounding box center [731, 452] width 451 height 21
click at [636, 450] on textarea "Hi Kai Lin, Elizabeth here." at bounding box center [731, 452] width 451 height 21
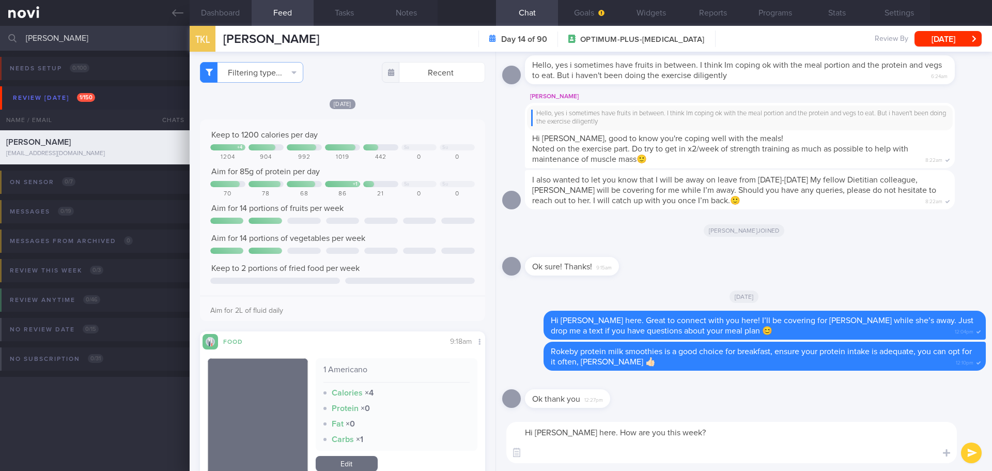
click at [541, 451] on textarea "Hi Kai Lin, Elizabeth here. How are you this week?" at bounding box center [731, 442] width 451 height 41
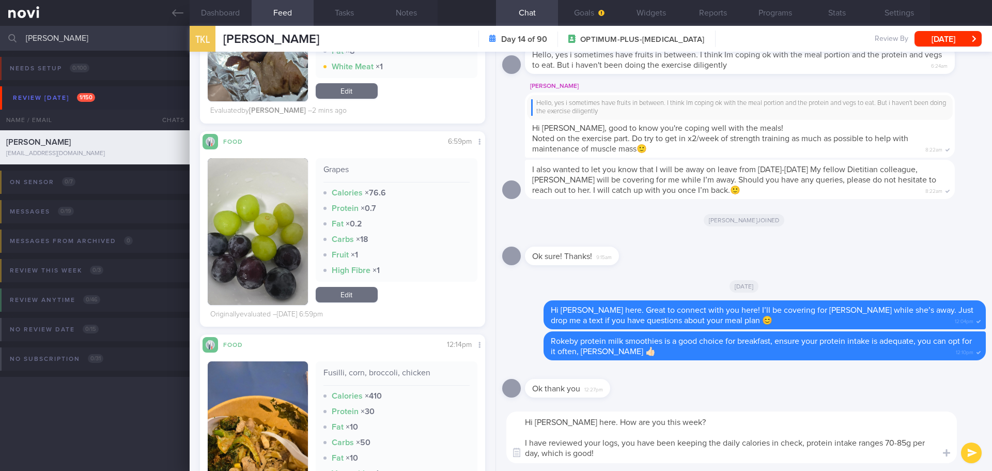
scroll to position [2945, 0]
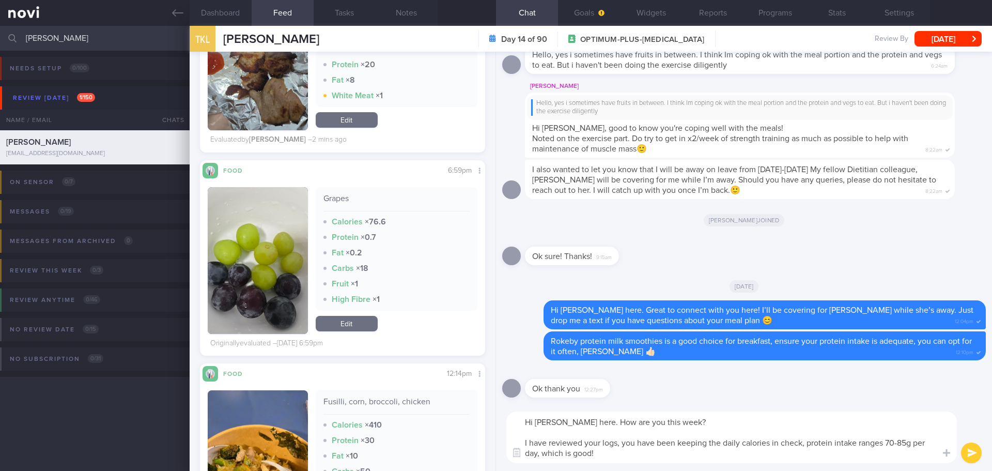
click at [601, 453] on textarea "Hi Kai Lin, Elizabeth here. How are you this week? I have reviewed your logs, y…" at bounding box center [731, 437] width 451 height 52
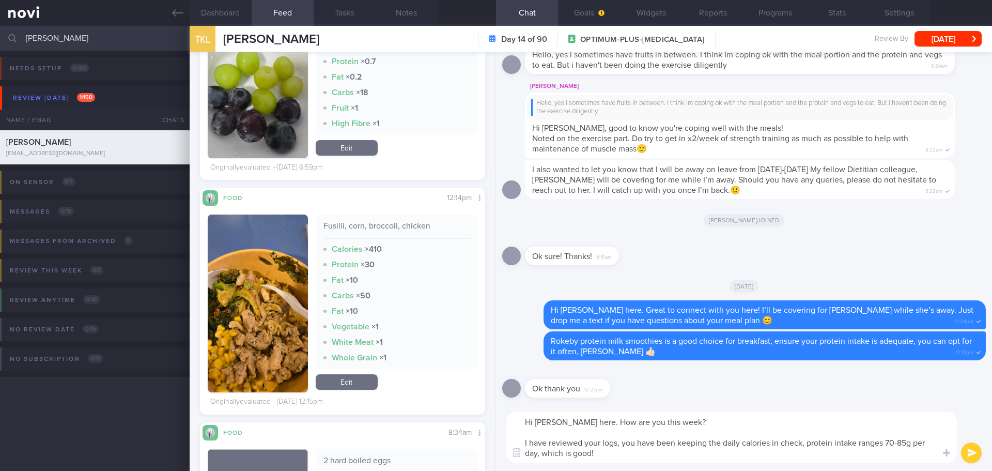
scroll to position [3152, 0]
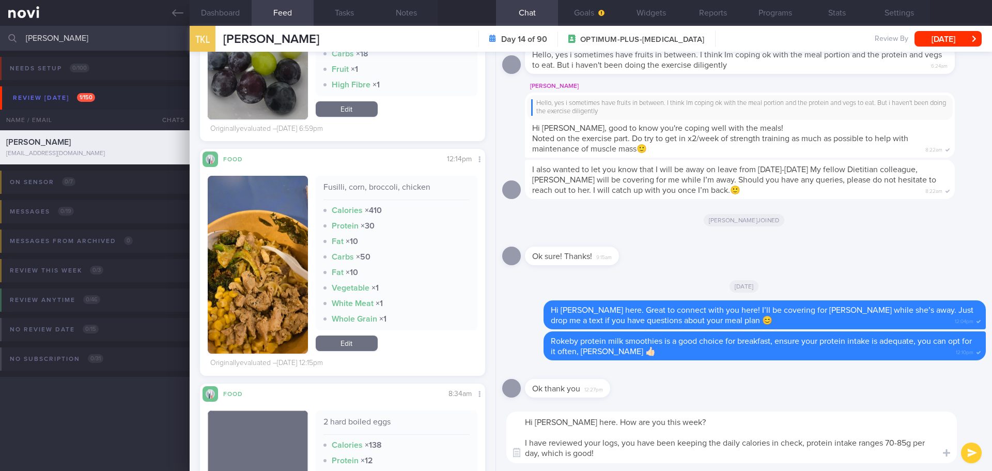
drag, startPoint x: 605, startPoint y: 454, endPoint x: 544, endPoint y: 455, distance: 61.0
click at [544, 455] on textarea "Hi Kai Lin, Elizabeth here. How are you this week? I have reviewed your logs, y…" at bounding box center [731, 437] width 451 height 52
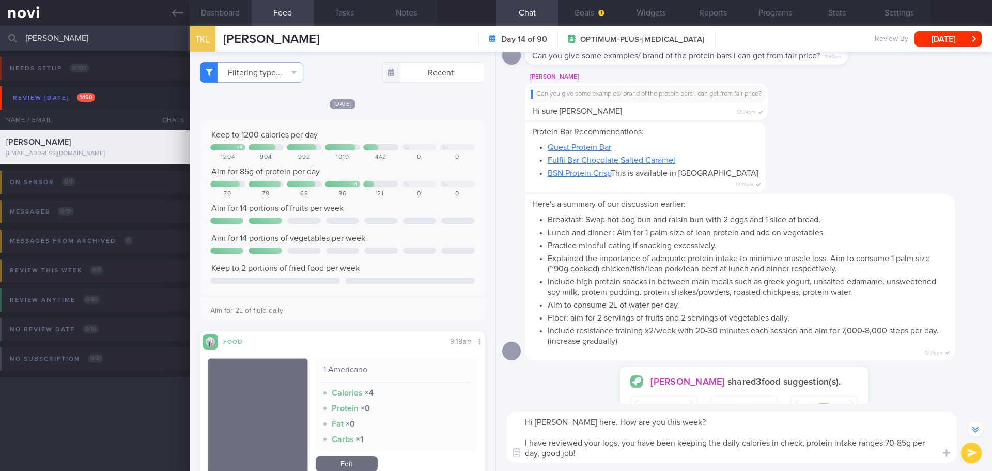
scroll to position [-2016, 0]
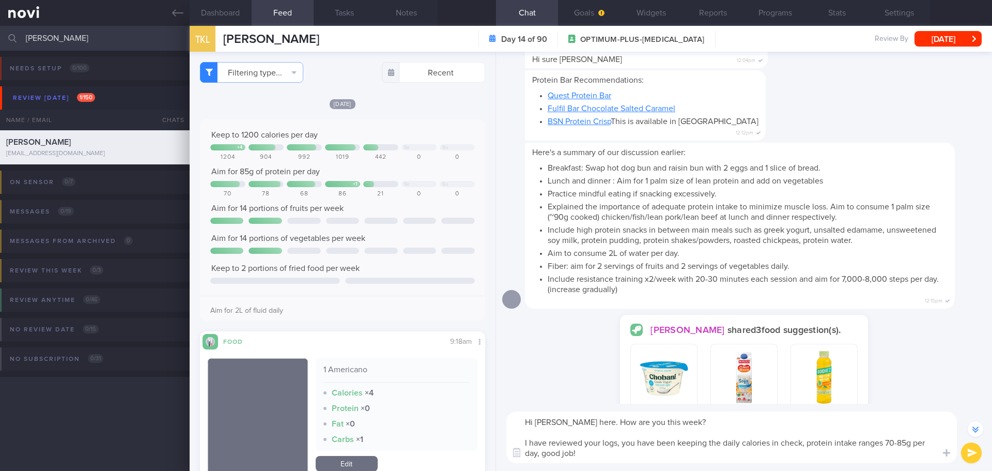
click at [627, 457] on textarea "Hi Kai Lin, Elizabeth here. How are you this week? I have reviewed your logs, y…" at bounding box center [731, 437] width 451 height 52
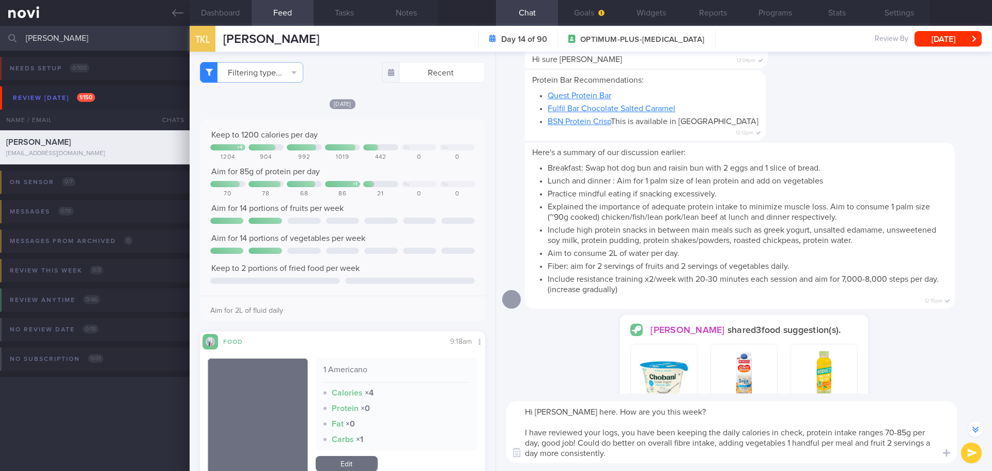
drag, startPoint x: 673, startPoint y: 441, endPoint x: 648, endPoint y: 444, distance: 25.6
click at [648, 444] on textarea "Hi Kai Lin, Elizabeth here. How are you this week? I have reviewed your logs, y…" at bounding box center [731, 432] width 451 height 62
click at [690, 457] on textarea "Hi Kai Lin, Elizabeth here. How are you this week? I have reviewed your logs, y…" at bounding box center [731, 432] width 451 height 62
click at [695, 457] on textarea "Hi Kai Lin, Elizabeth here. How are you this week? I have reviewed your logs, y…" at bounding box center [731, 432] width 451 height 62
click at [703, 458] on textarea "Hi Kai Lin, Elizabeth here. How are you this week? I have reviewed your logs, y…" at bounding box center [731, 432] width 451 height 62
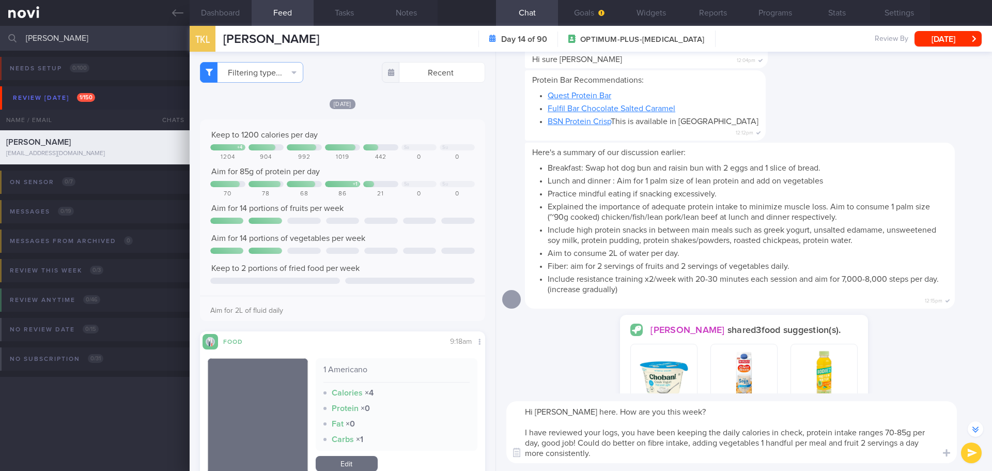
click at [722, 458] on textarea "Hi Kai Lin, Elizabeth here. How are you this week? I have reviewed your logs, y…" at bounding box center [731, 432] width 451 height 62
click at [729, 457] on textarea "Hi Kai Lin, Elizabeth here. How are you this week? I have reviewed your logs, y…" at bounding box center [731, 432] width 451 height 62
click at [731, 457] on textarea "Hi Kai Lin, Elizabeth here. How are you this week? I have reviewed your logs, y…" at bounding box center [731, 432] width 451 height 62
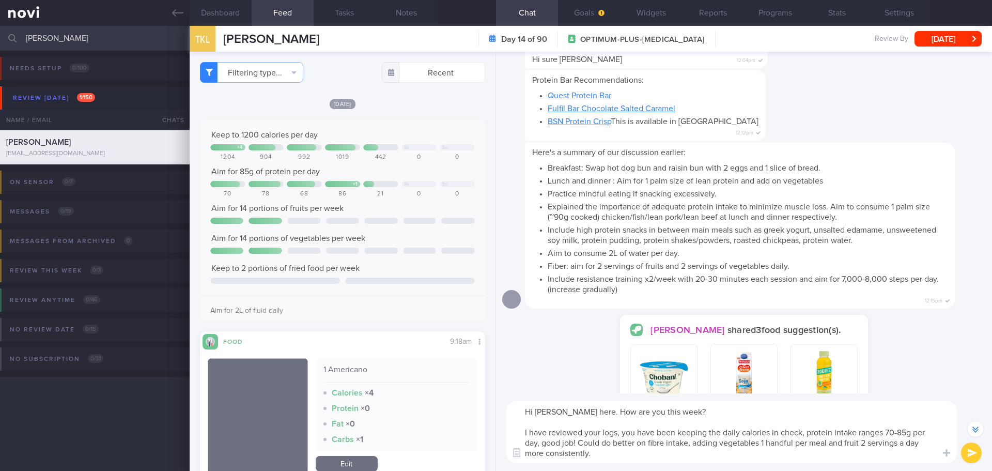
click at [731, 457] on textarea "Hi Kai Lin, Elizabeth here. How are you this week? I have reviewed your logs, y…" at bounding box center [731, 432] width 451 height 62
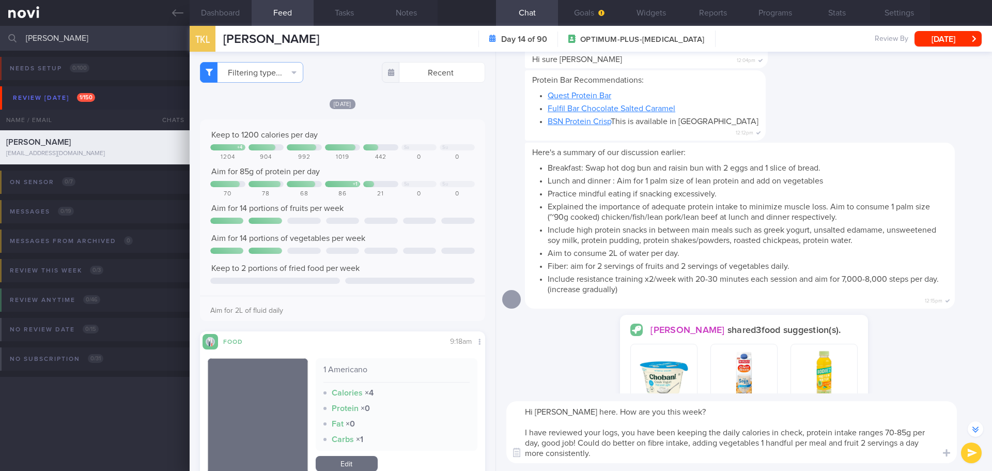
click at [731, 457] on textarea "Hi Kai Lin, Elizabeth here. How are you this week? I have reviewed your logs, y…" at bounding box center [731, 432] width 451 height 62
click at [734, 457] on textarea "Hi Kai Lin, Elizabeth here. How are you this week? I have reviewed your logs, y…" at bounding box center [731, 432] width 451 height 62
type textarea "Hi Kai Lin, Elizabeth here. How are you this week? I have reviewed your logs, y…"
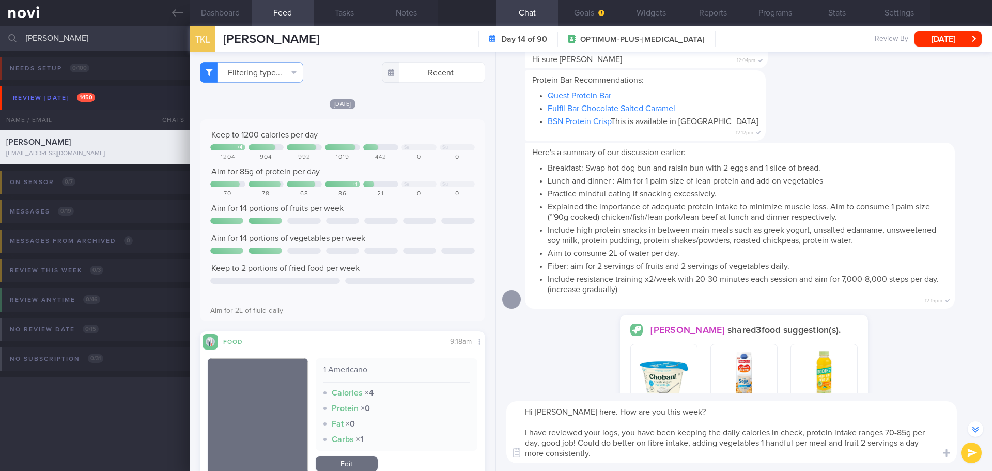
click at [968, 453] on button "submit" at bounding box center [971, 452] width 21 height 21
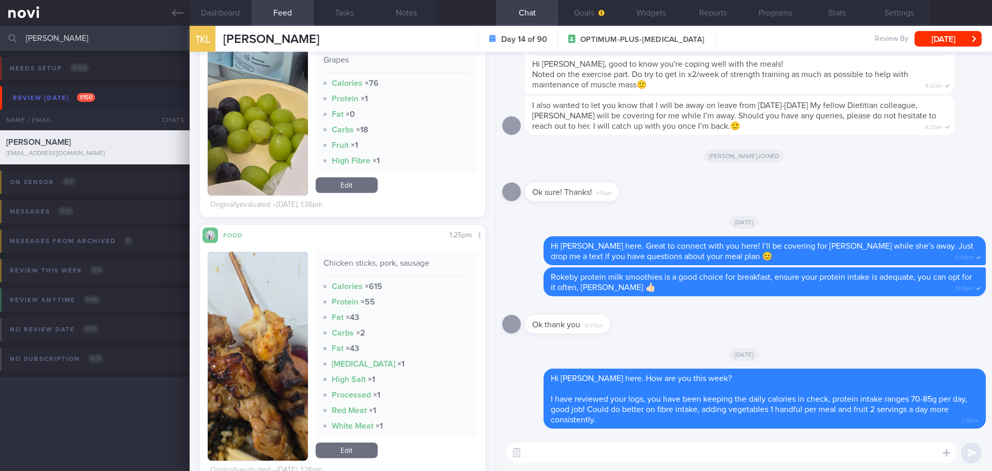
scroll to position [982, 0]
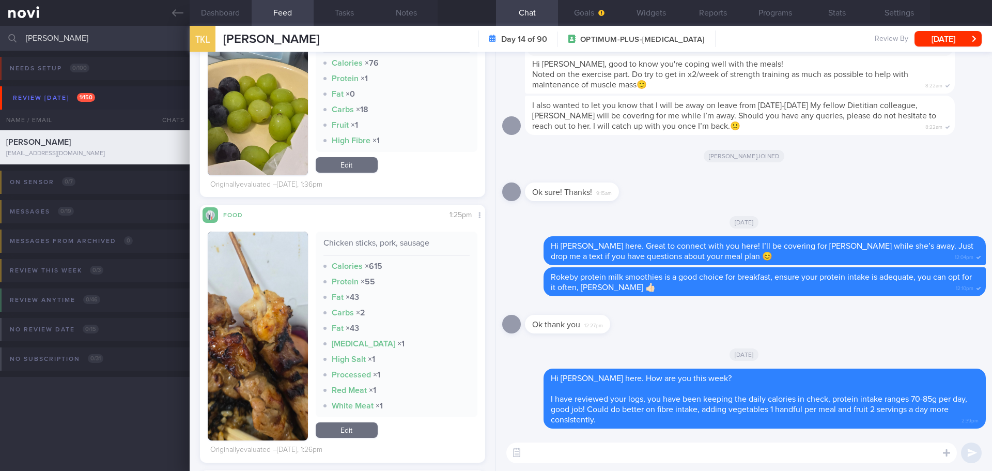
click at [275, 302] on button "button" at bounding box center [258, 335] width 100 height 209
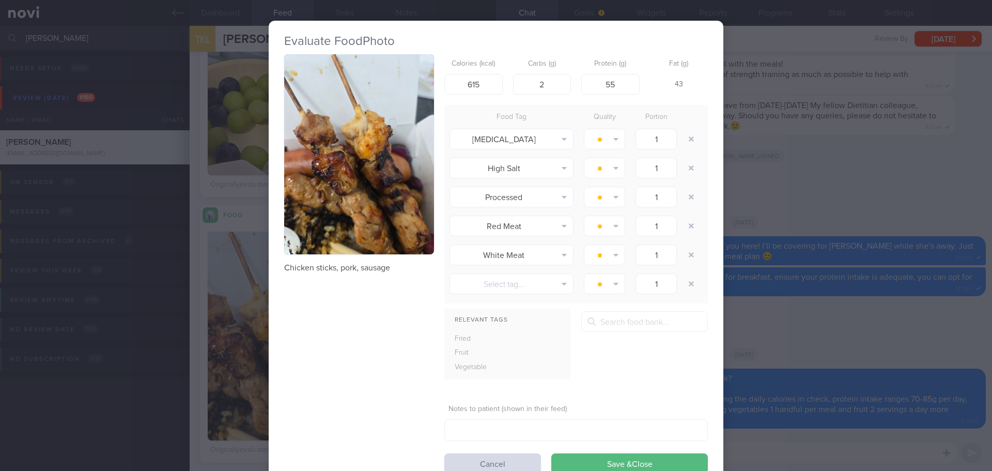
click at [349, 195] on button "button" at bounding box center [359, 154] width 150 height 200
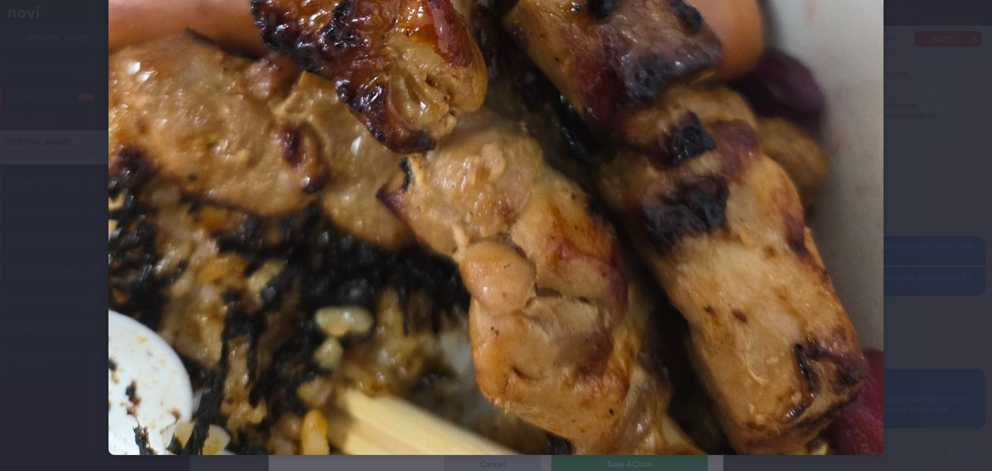
scroll to position [645, 0]
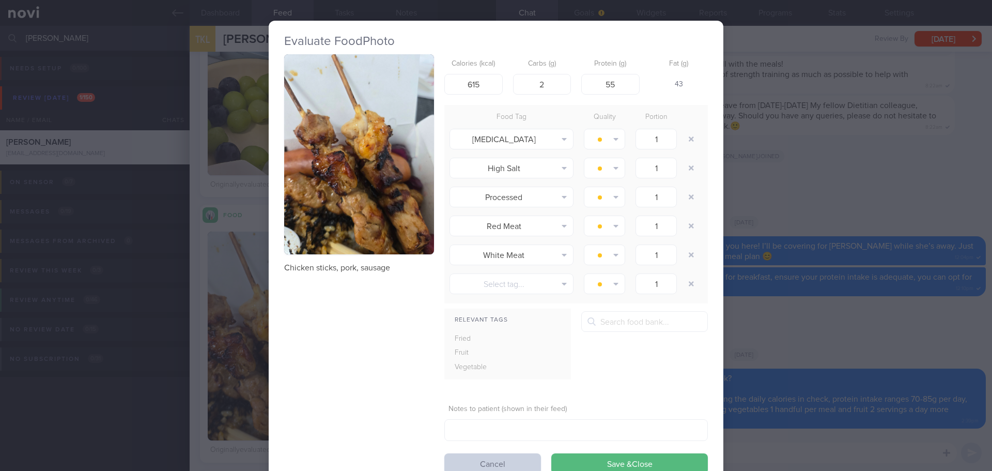
click at [529, 456] on button "Cancel" at bounding box center [492, 463] width 97 height 21
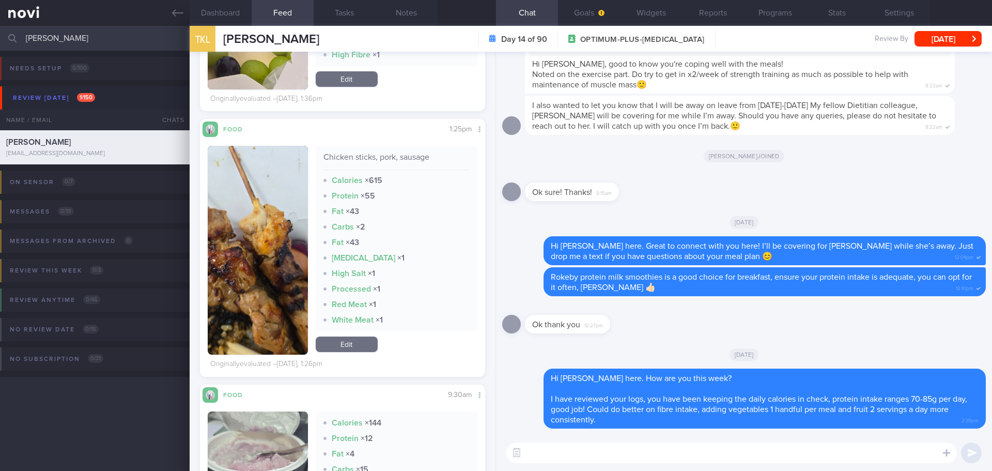
scroll to position [1085, 0]
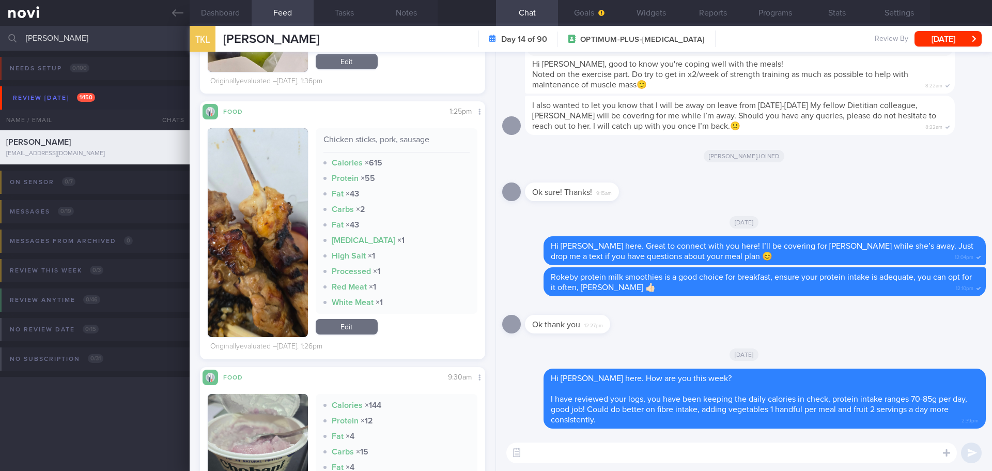
click at [579, 453] on textarea at bounding box center [731, 452] width 451 height 21
type textarea "I also have"
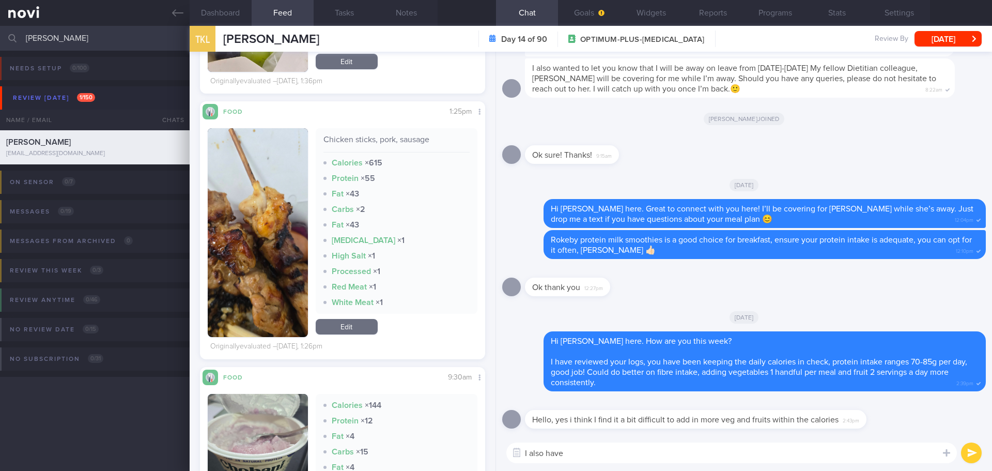
drag, startPoint x: 587, startPoint y: 454, endPoint x: 500, endPoint y: 448, distance: 88.0
click at [500, 448] on div "I also have I also have ​ I also have ​" at bounding box center [744, 453] width 496 height 36
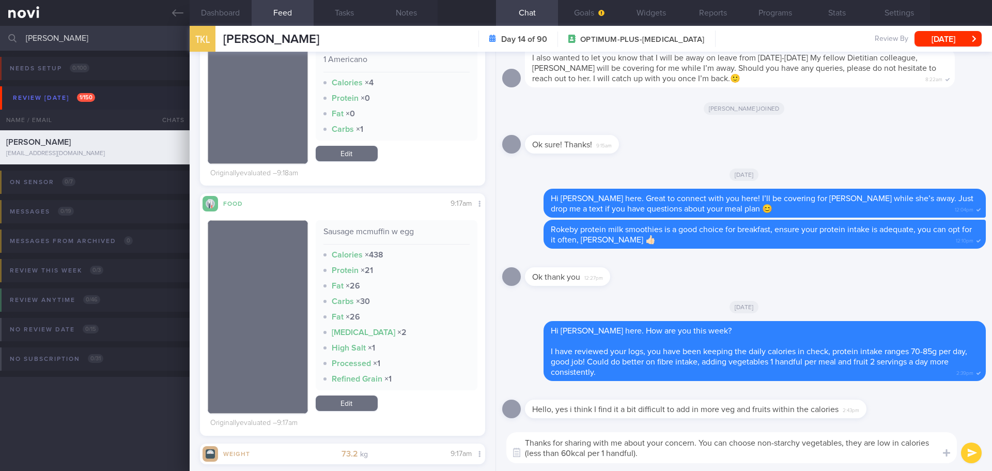
scroll to position [0, 0]
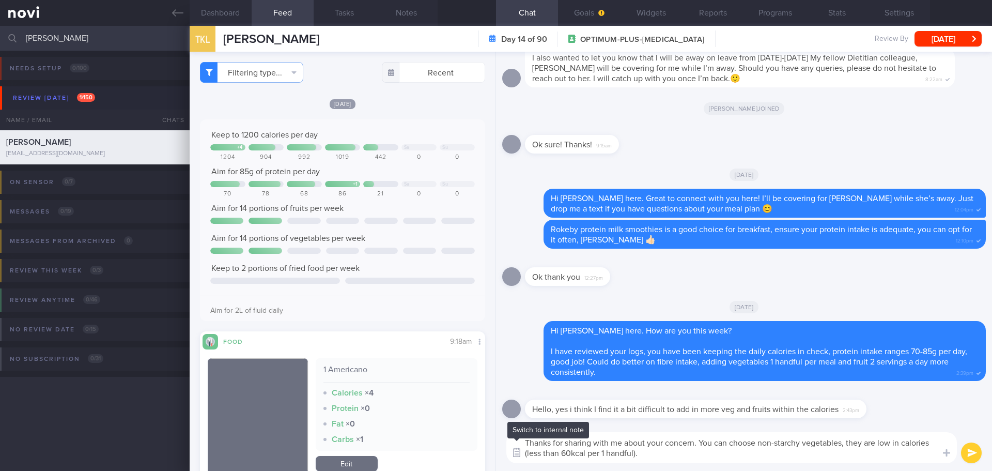
drag, startPoint x: 651, startPoint y: 451, endPoint x: 522, endPoint y: 453, distance: 128.7
click at [522, 453] on div "Attach media Food repository Chat Templates Admin CGM Weight Nutrition Physical…" at bounding box center [744, 447] width 496 height 47
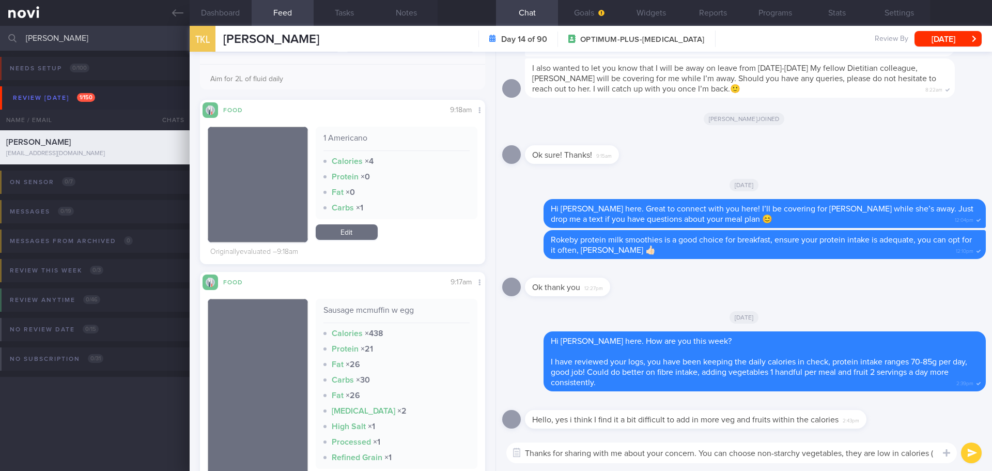
scroll to position [258, 0]
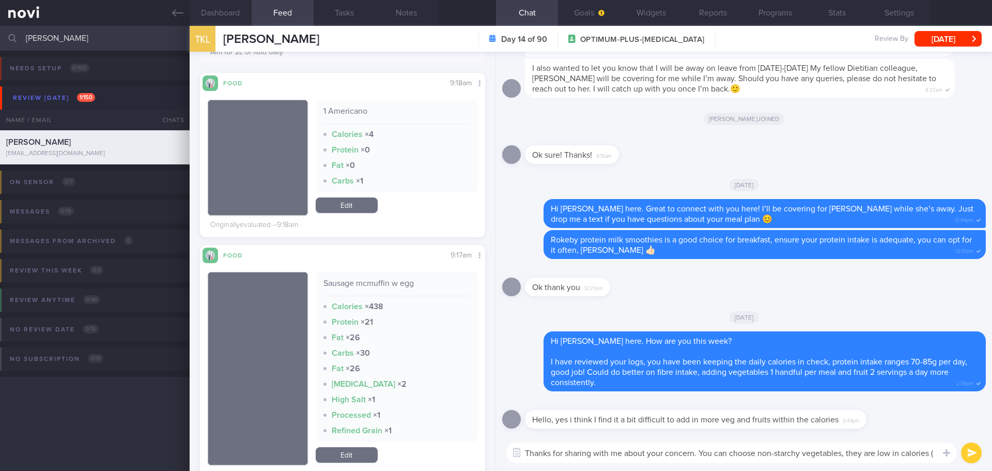
type textarea "Thanks for sharing with me about your concern. You can choose non-starchy veget…"
click at [358, 211] on link "Edit" at bounding box center [347, 205] width 62 height 16
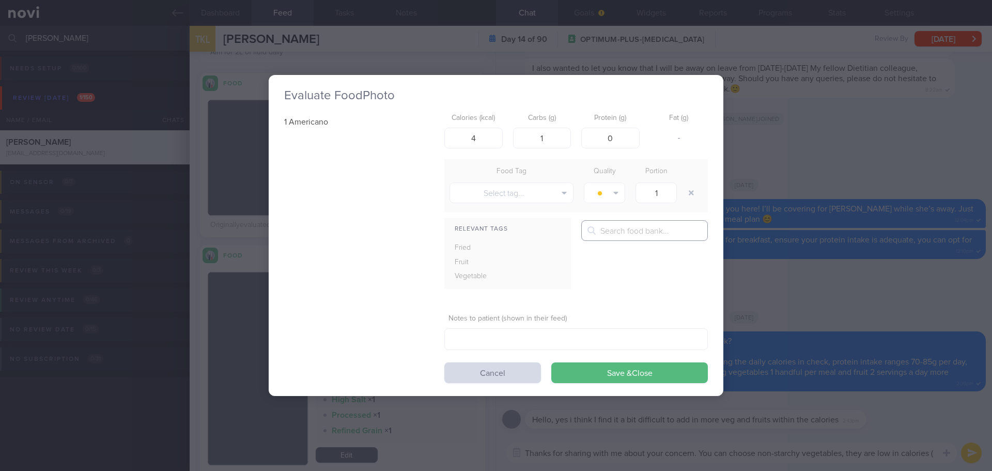
click at [613, 227] on input "text" at bounding box center [644, 230] width 127 height 21
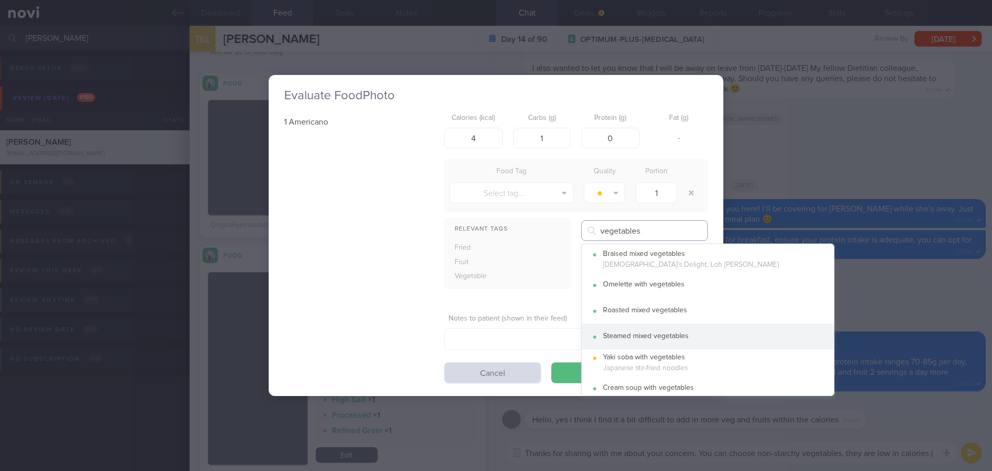
type input "vegetables"
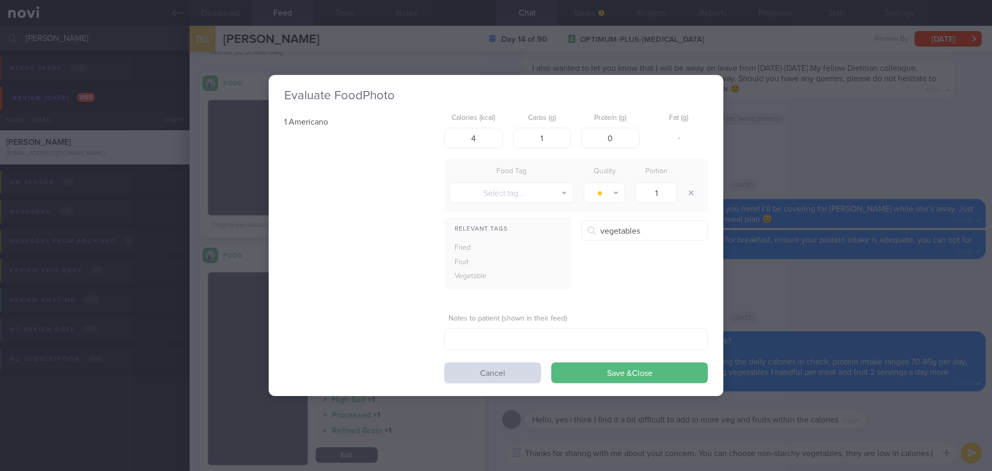
click at [658, 340] on div "Steamed mixed vegetables" at bounding box center [713, 336] width 221 height 9
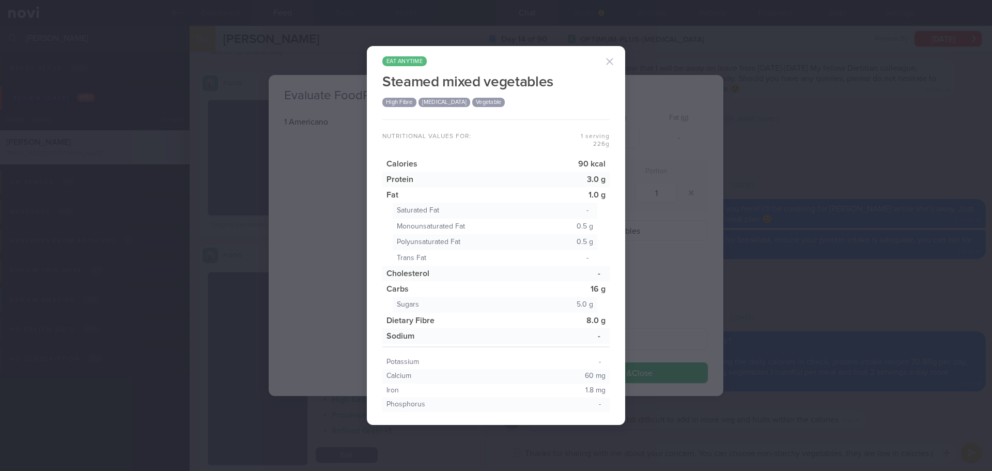
click at [607, 65] on button "button" at bounding box center [609, 61] width 21 height 21
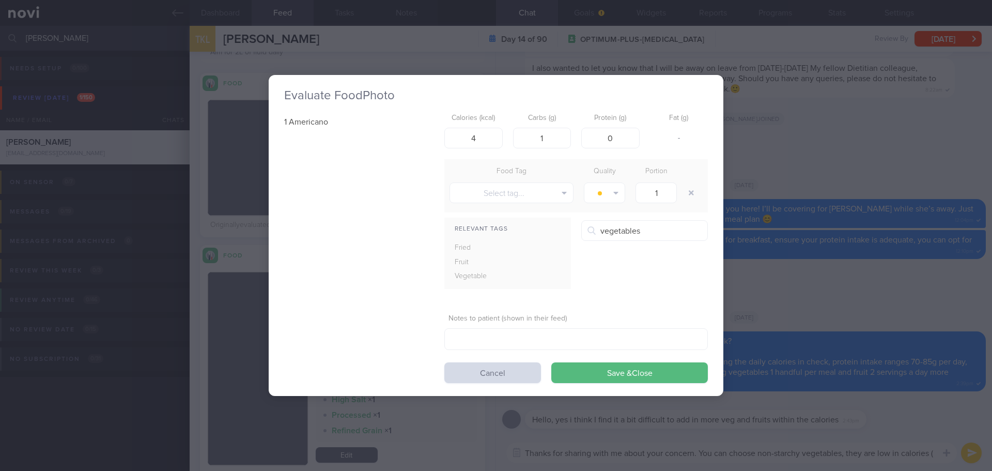
click at [759, 103] on div "Evaluate Food Photo 1 Americano Calories (kcal) 4 Carbs (g) 1 Protein (g) 0 Fat…" at bounding box center [496, 235] width 992 height 471
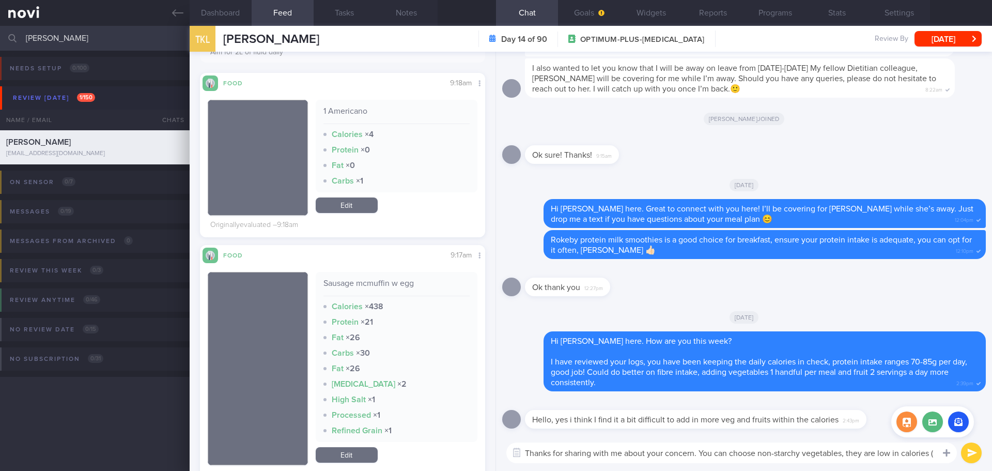
click at [937, 455] on div at bounding box center [946, 452] width 19 height 20
click at [935, 454] on textarea "Thanks for sharing with me about your concern. You can choose non-starchy veget…" at bounding box center [731, 452] width 451 height 21
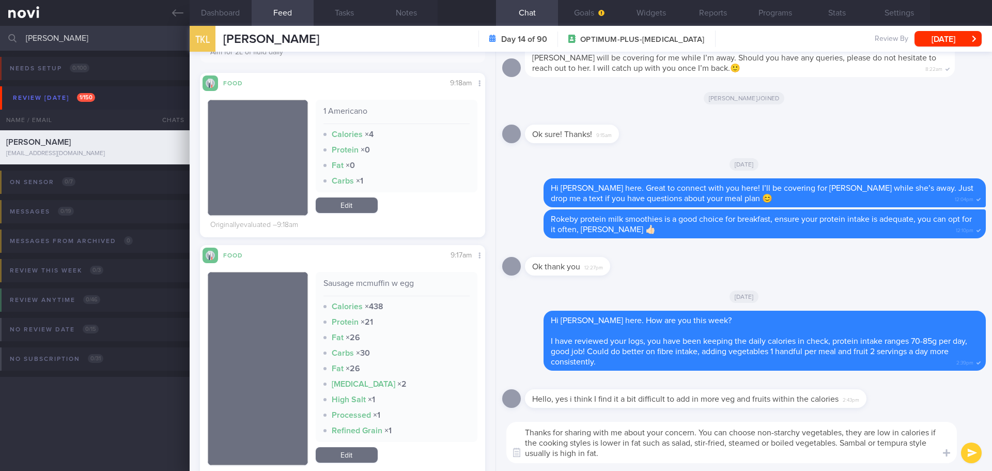
click at [927, 433] on textarea "Thanks for sharing with me about your concern. You can choose non-starchy veget…" at bounding box center [731, 442] width 451 height 41
click at [929, 433] on textarea "Thanks for sharing with me about your concern. You can choose non-starchy veget…" at bounding box center [731, 442] width 451 height 41
click at [771, 457] on textarea "Thanks for sharing with me about your concern. You can choose non-starchy veget…" at bounding box center [731, 442] width 451 height 41
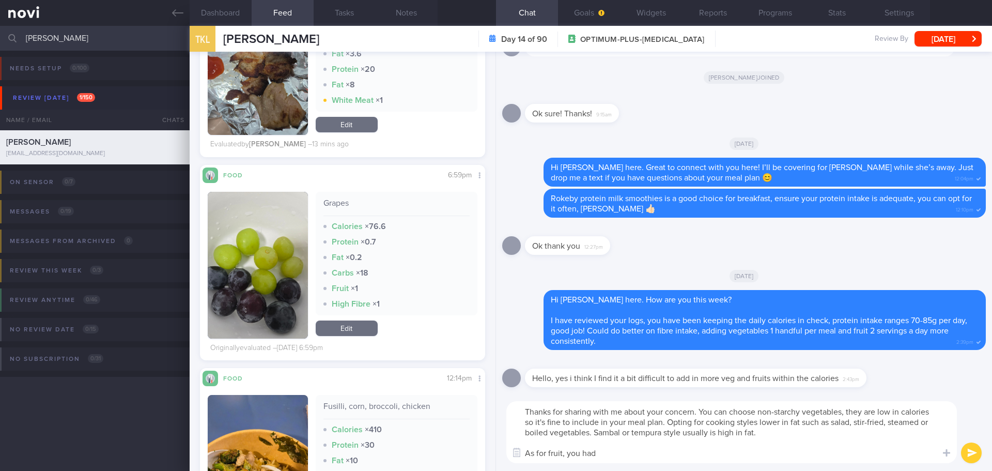
scroll to position [2945, 0]
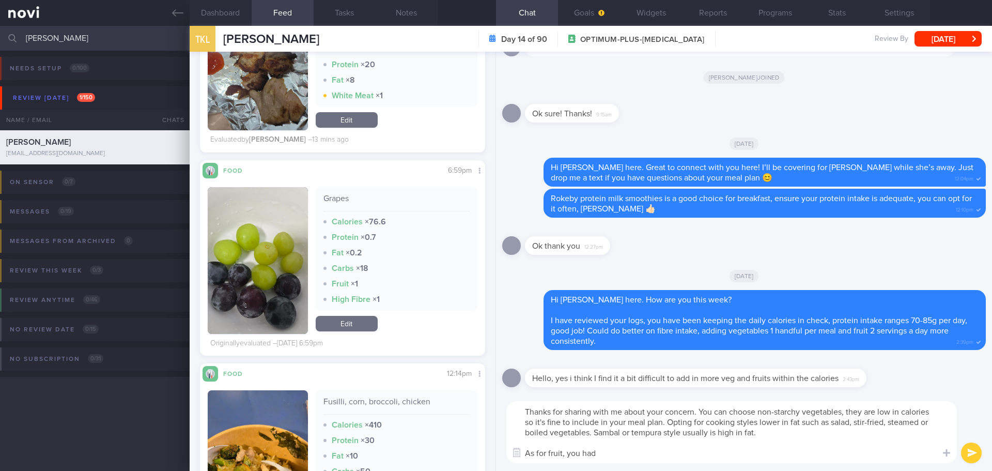
click at [642, 451] on textarea "Thanks for sharing with me about your concern. You can choose non-starchy veget…" at bounding box center [731, 432] width 451 height 62
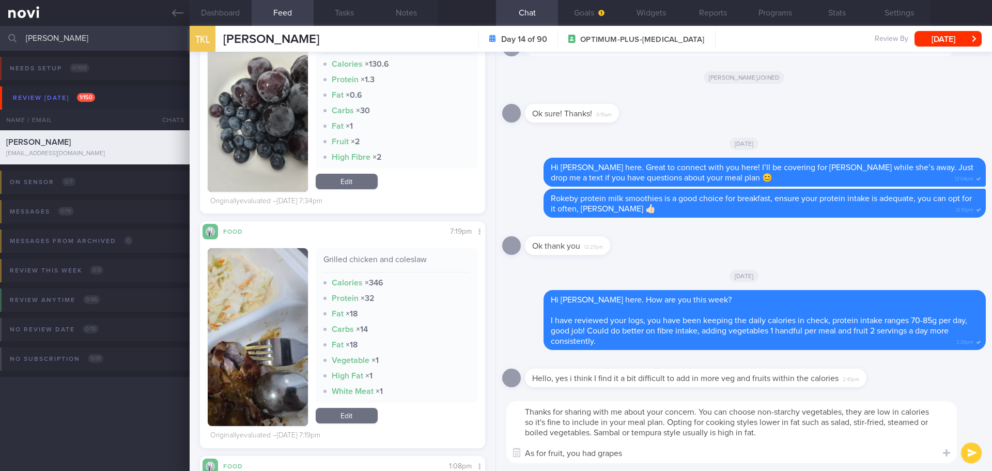
scroll to position [3927, 0]
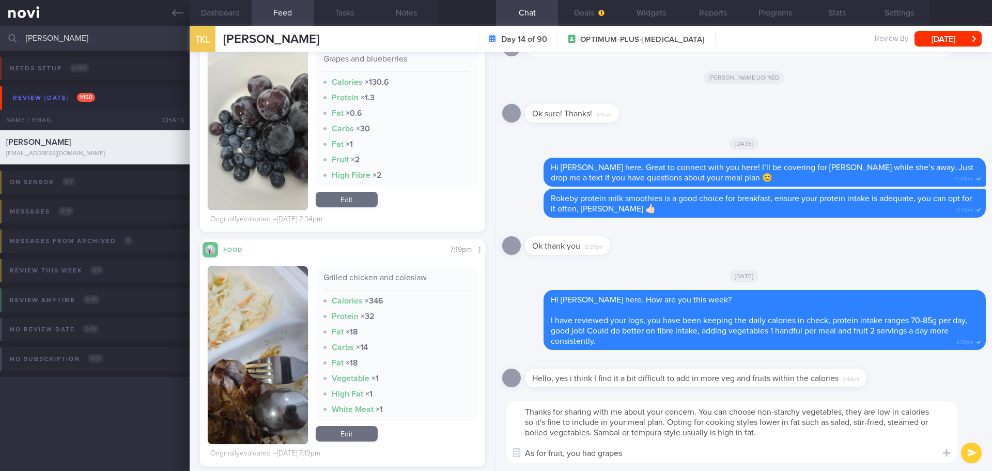
click at [630, 458] on textarea "Thanks for sharing with me about your concern. You can choose non-starchy veget…" at bounding box center [731, 432] width 451 height 62
drag, startPoint x: 699, startPoint y: 451, endPoint x: 688, endPoint y: 454, distance: 10.8
click at [687, 453] on textarea "Thanks for sharing with me about your concern. You can choose non-starchy veget…" at bounding box center [731, 432] width 451 height 62
click at [807, 458] on textarea "Thanks for sharing with me about your concern. You can choose non-starchy veget…" at bounding box center [731, 432] width 451 height 62
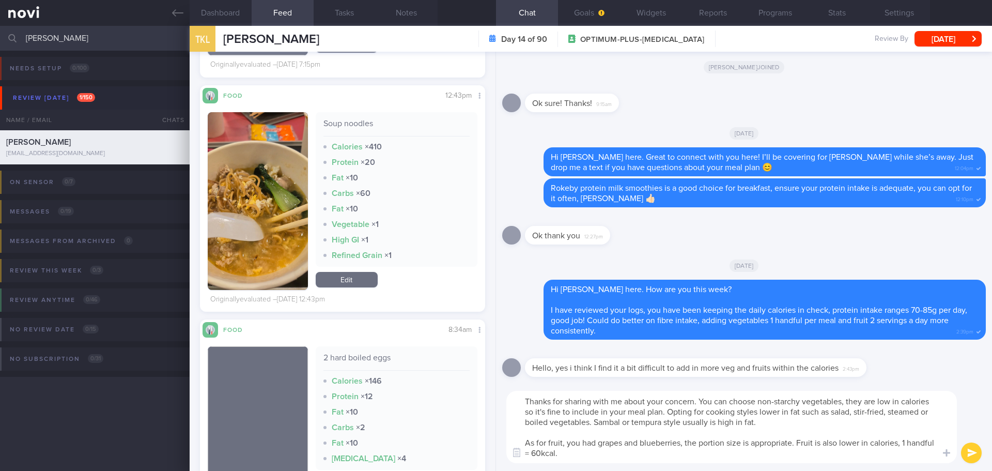
scroll to position [1912, 0]
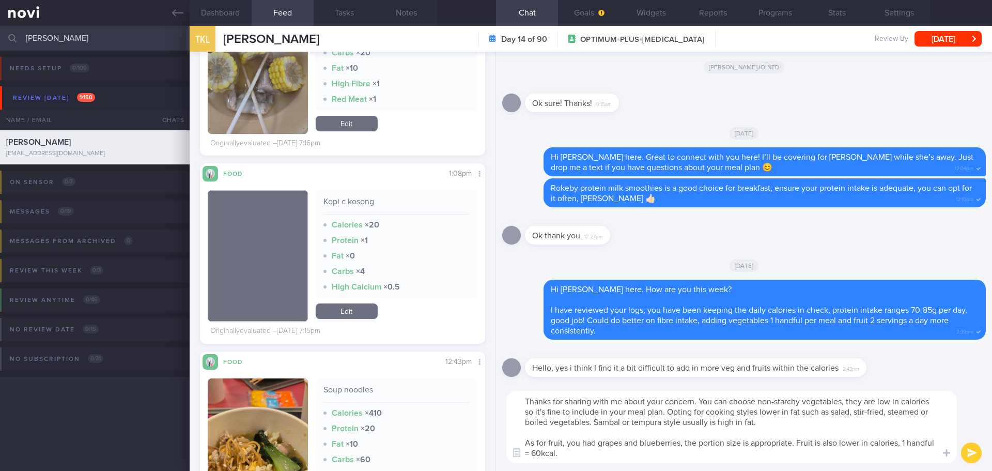
click at [795, 416] on textarea "Thanks for sharing with me about your concern. You can choose non-starchy veget…" at bounding box center [731, 427] width 451 height 72
click at [796, 422] on textarea "Thanks for sharing with me about your concern. You can choose non-starchy veget…" at bounding box center [731, 427] width 451 height 72
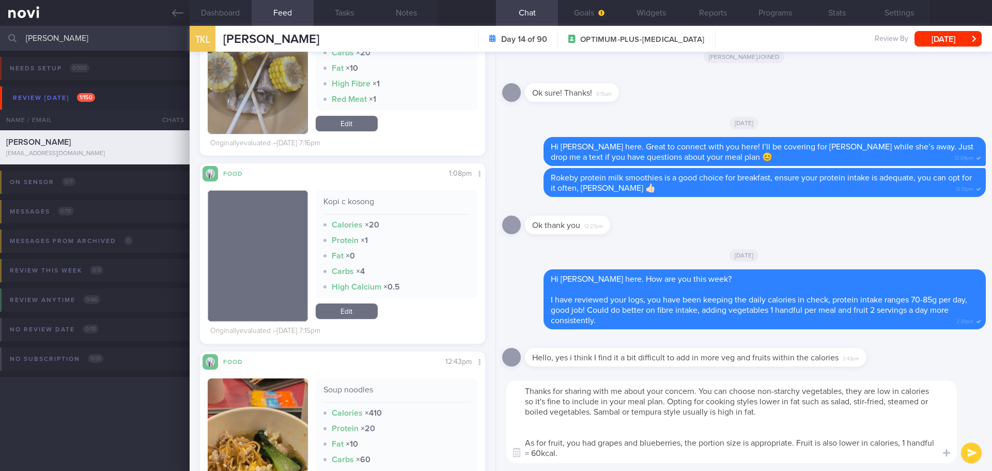
paste textarea "- green leafy vegetables - broccoli, cauliflower, bell peppers - long beans, br…"
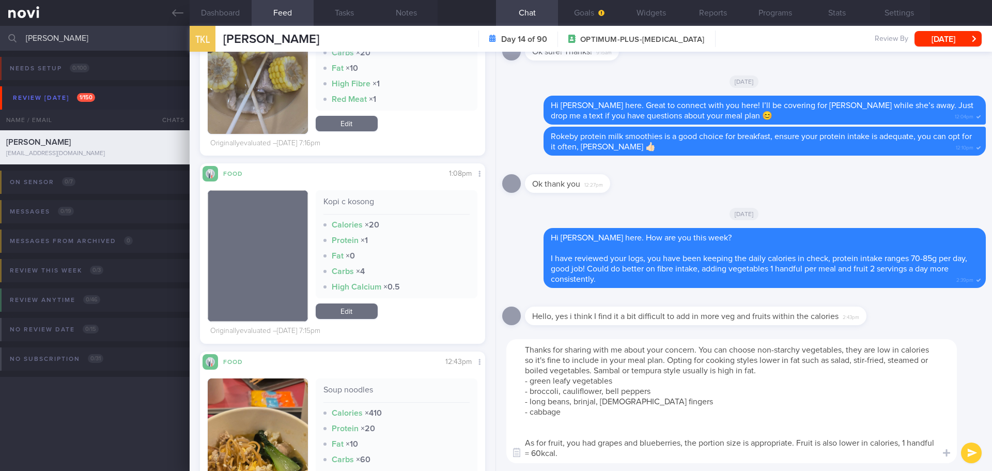
click at [777, 371] on textarea "Thanks for sharing with me about your concern. You can choose non-starchy veget…" at bounding box center [731, 401] width 451 height 124
click at [584, 431] on textarea "Thanks for sharing with me about your concern. You can choose non-starchy veget…" at bounding box center [731, 401] width 451 height 124
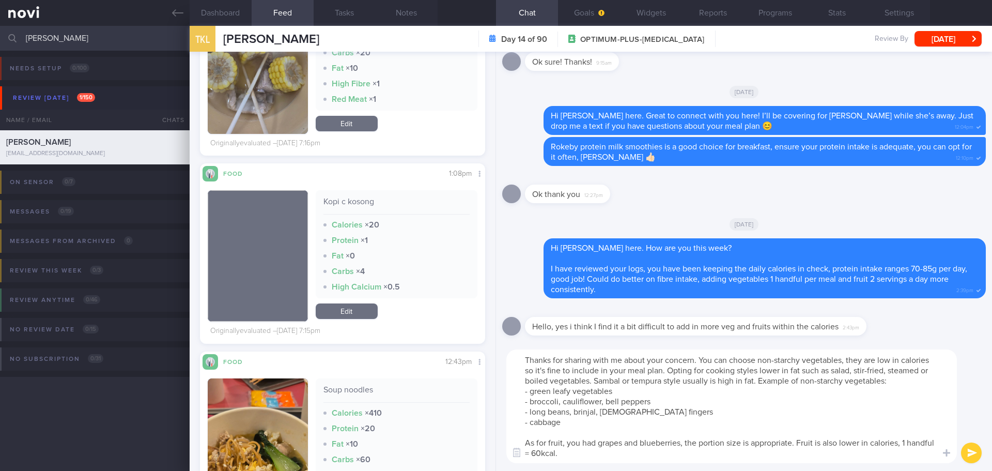
click at [599, 441] on textarea "Thanks for sharing with me about your concern. You can choose non-starchy veget…" at bounding box center [731, 406] width 451 height 114
click at [698, 445] on textarea "Thanks for sharing with me about your concern. You can choose non-starchy veget…" at bounding box center [731, 406] width 451 height 114
click at [792, 455] on textarea "Thanks for sharing with me about your concern. You can choose non-starchy veget…" at bounding box center [731, 406] width 451 height 114
click at [799, 455] on textarea "Thanks for sharing with me about your concern. You can choose non-starchy veget…" at bounding box center [731, 406] width 451 height 114
click at [803, 456] on textarea "Thanks for sharing with me about your concern. You can choose non-starchy veget…" at bounding box center [731, 406] width 451 height 114
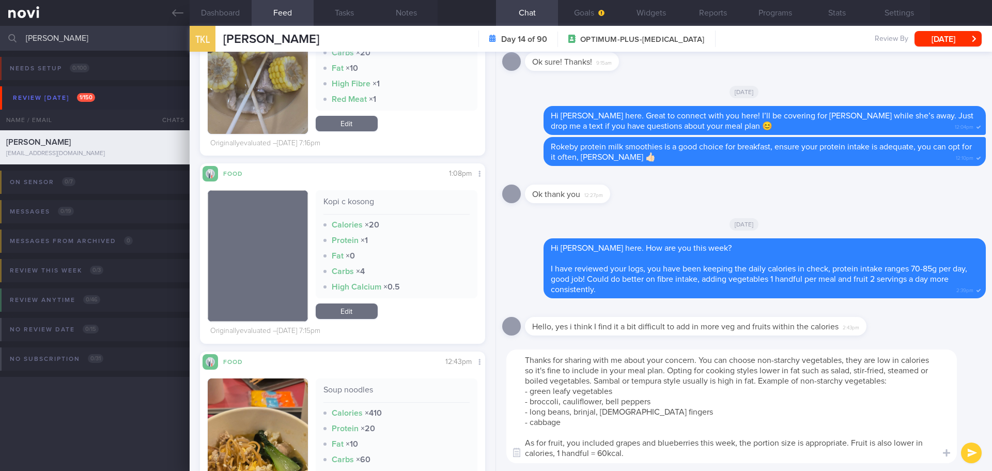
click at [805, 457] on textarea "Thanks for sharing with me about your concern. You can choose non-starchy veget…" at bounding box center [731, 406] width 451 height 114
click at [809, 458] on textarea "Thanks for sharing with me about your concern. You can choose non-starchy veget…" at bounding box center [731, 406] width 451 height 114
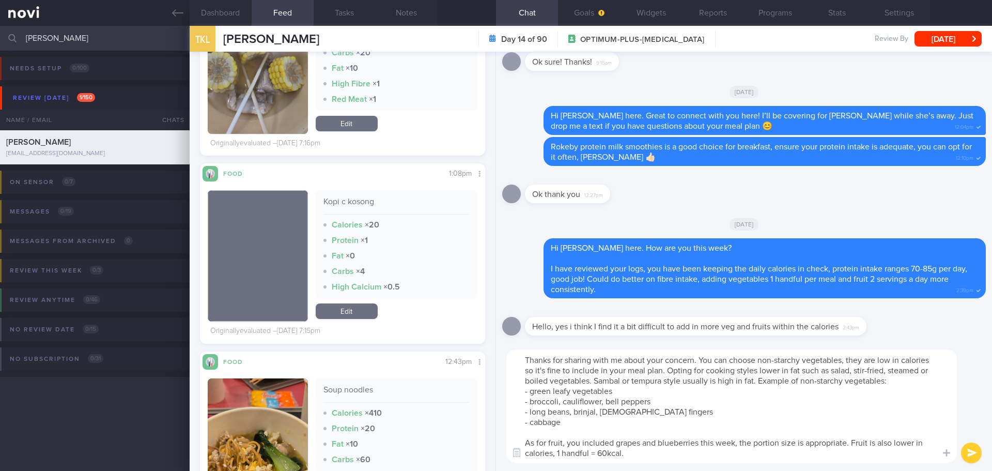
click at [820, 458] on textarea "Thanks for sharing with me about your concern. You can choose non-starchy veget…" at bounding box center [731, 406] width 451 height 114
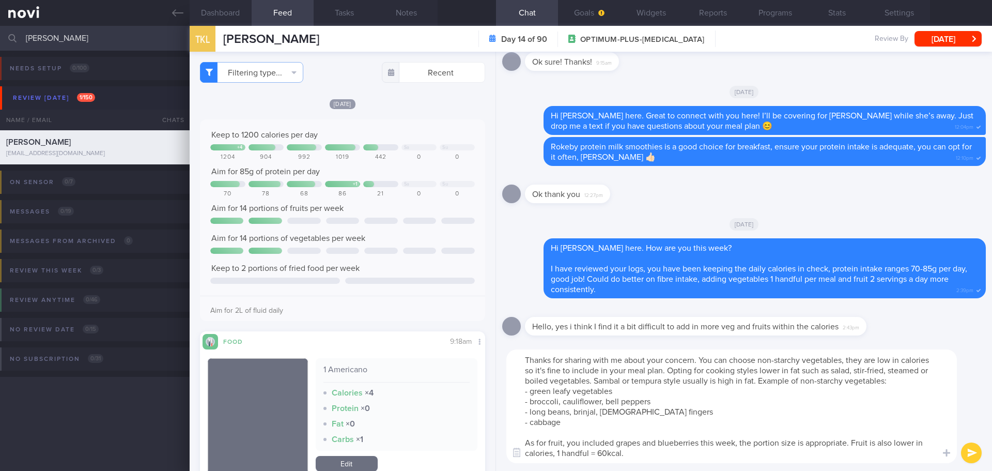
click at [698, 400] on textarea "Thanks for sharing with me about your concern. You can choose non-starchy veget…" at bounding box center [731, 406] width 451 height 114
click at [739, 416] on textarea "Thanks for sharing with me about your concern. You can choose non-starchy veget…" at bounding box center [731, 406] width 451 height 114
click at [754, 417] on textarea "Thanks for sharing with me about your concern. You can choose non-starchy veget…" at bounding box center [731, 406] width 451 height 114
click at [768, 414] on textarea "Thanks for sharing with me about your concern. You can choose non-starchy veget…" at bounding box center [731, 406] width 451 height 114
click at [768, 419] on textarea "Thanks for sharing with me about your concern. You can choose non-starchy veget…" at bounding box center [731, 406] width 451 height 114
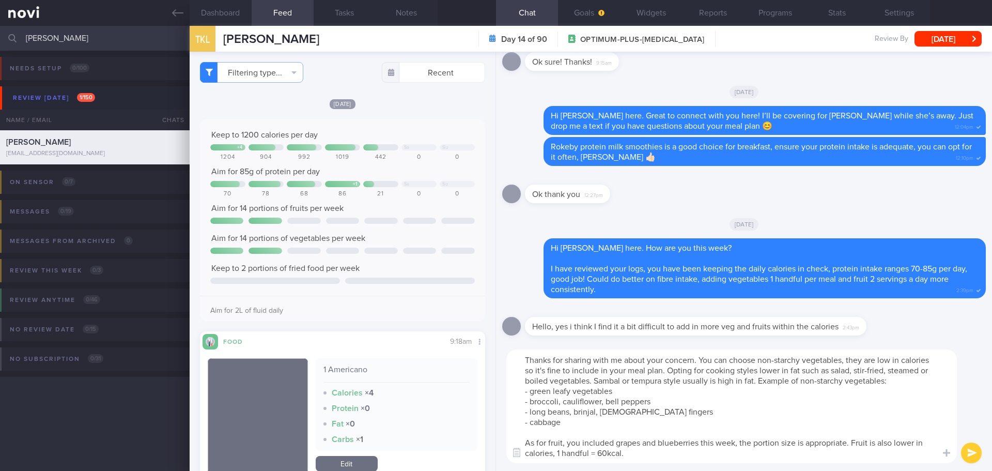
click at [768, 419] on textarea "Thanks for sharing with me about your concern. You can choose non-starchy veget…" at bounding box center [731, 406] width 451 height 114
click at [764, 422] on textarea "Thanks for sharing with me about your concern. You can choose non-starchy veget…" at bounding box center [731, 406] width 451 height 114
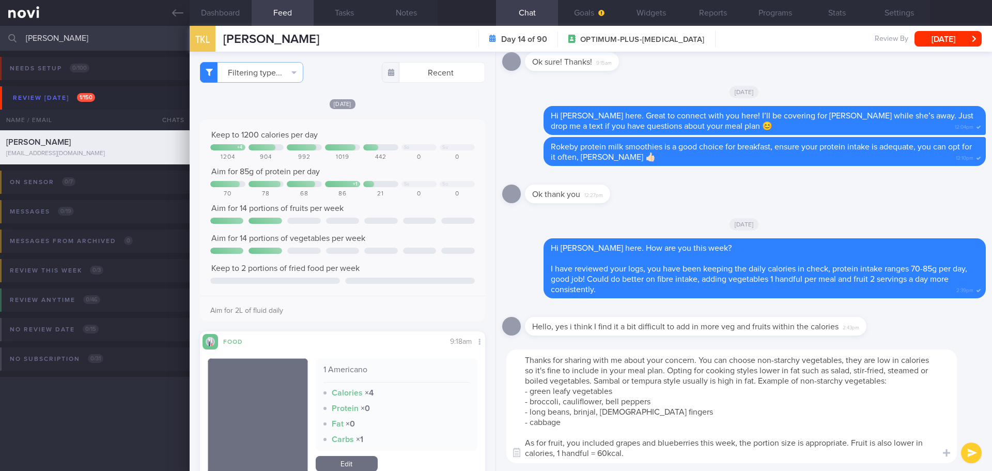
click at [597, 370] on textarea "Thanks for sharing with me about your concern. You can choose non-starchy veget…" at bounding box center [731, 406] width 451 height 114
click at [673, 409] on textarea "Thanks for sharing with me about your concern. You can choose non-starchy veget…" at bounding box center [731, 406] width 451 height 114
click at [685, 369] on textarea "Thanks for sharing with me about your concern. You can choose non-starchy veget…" at bounding box center [731, 406] width 451 height 114
drag, startPoint x: 695, startPoint y: 364, endPoint x: 705, endPoint y: 361, distance: 10.5
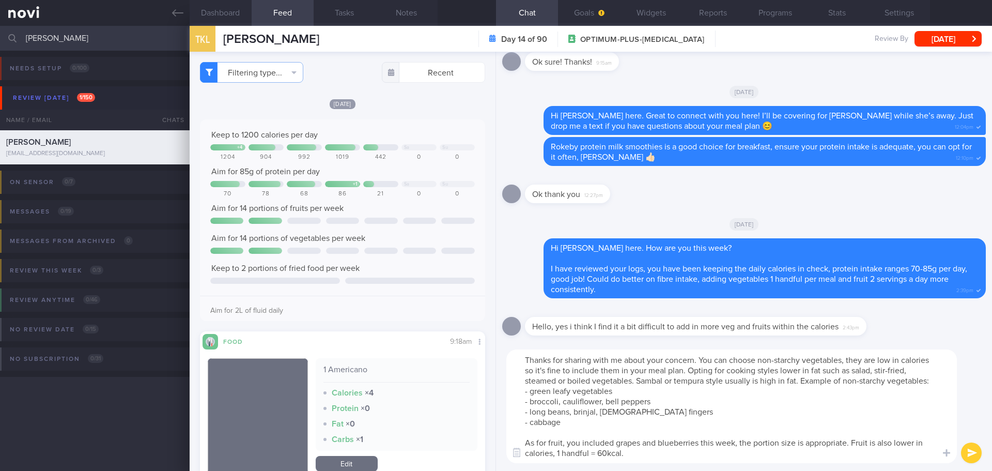
click at [696, 364] on textarea "Thanks for sharing with me about your concern. You can choose non-starchy veget…" at bounding box center [731, 406] width 451 height 114
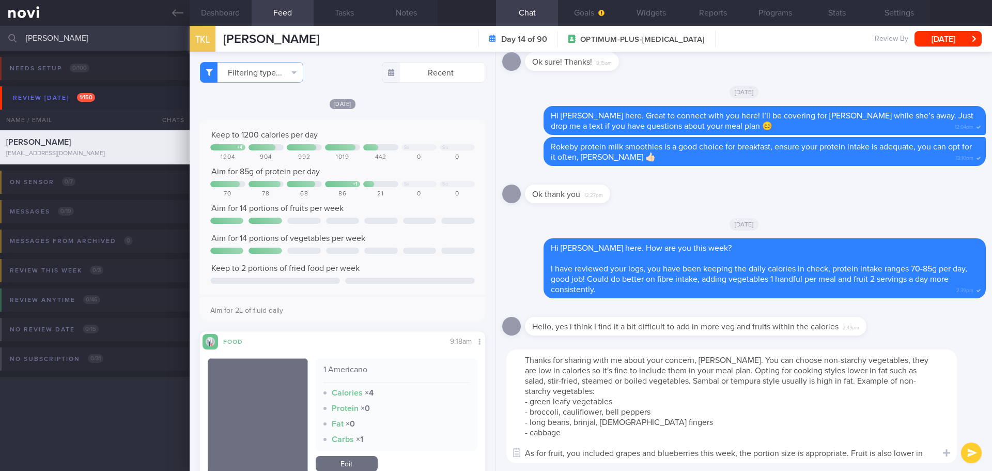
type textarea "Thanks for sharing with me about your concern, Kai Lin. You can choose non-star…"
click at [971, 452] on button "submit" at bounding box center [971, 452] width 21 height 21
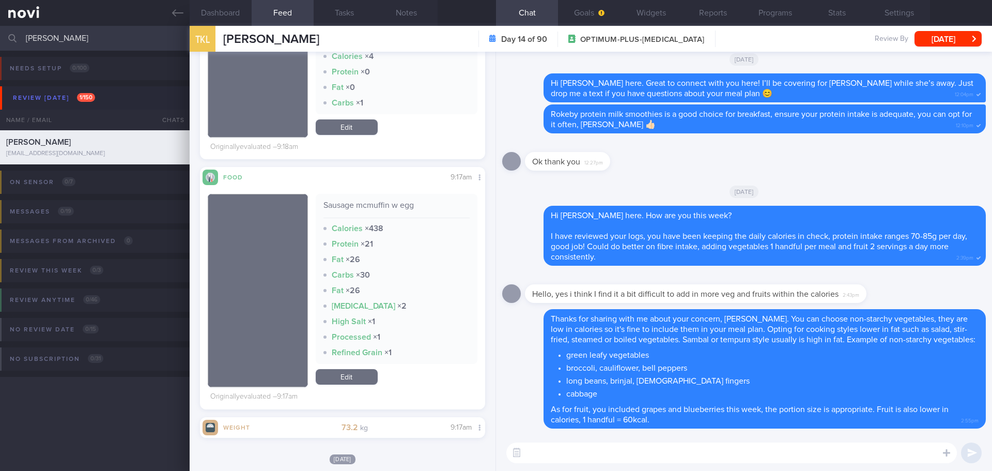
scroll to position [362, 0]
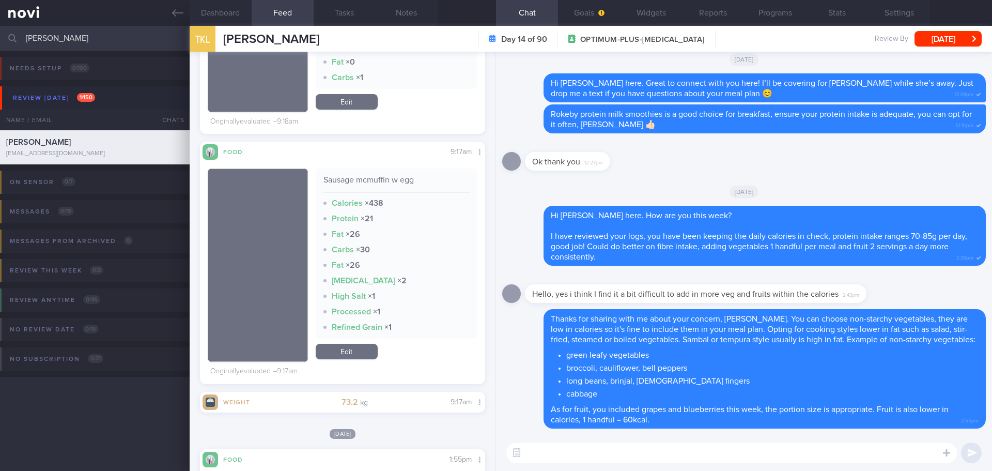
drag, startPoint x: 65, startPoint y: 32, endPoint x: -33, endPoint y: 48, distance: 99.5
click at [0, 48] on html "You are offline! Some functionality will be unavailable Patients New Users Coac…" at bounding box center [496, 235] width 992 height 471
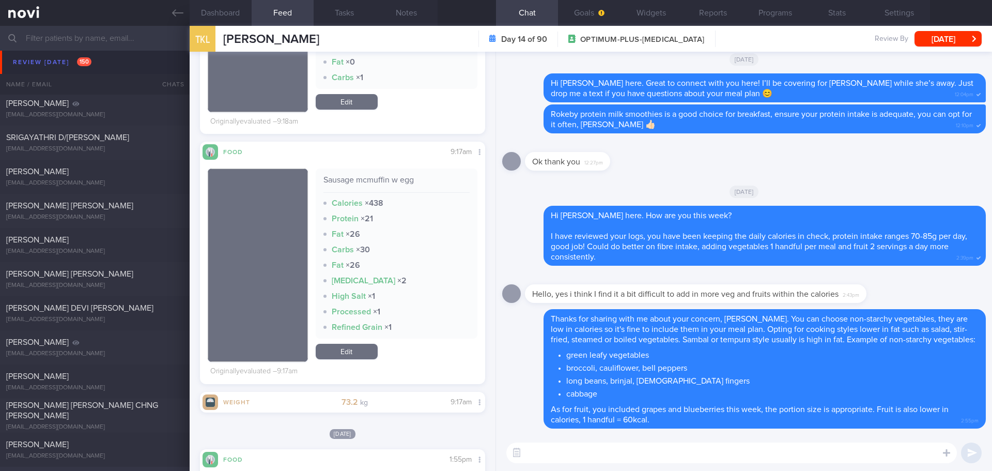
scroll to position [620, 0]
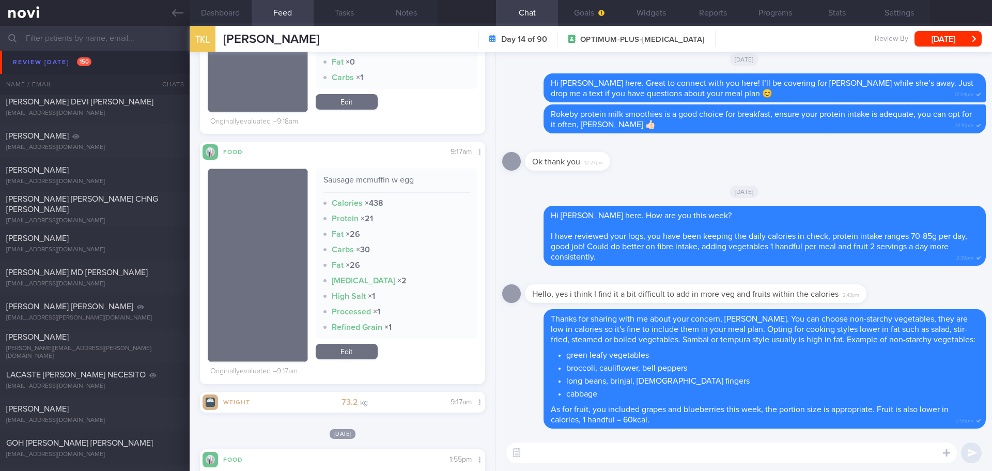
click at [49, 67] on span "[PERSON_NAME] [PERSON_NAME]" at bounding box center [69, 68] width 127 height 8
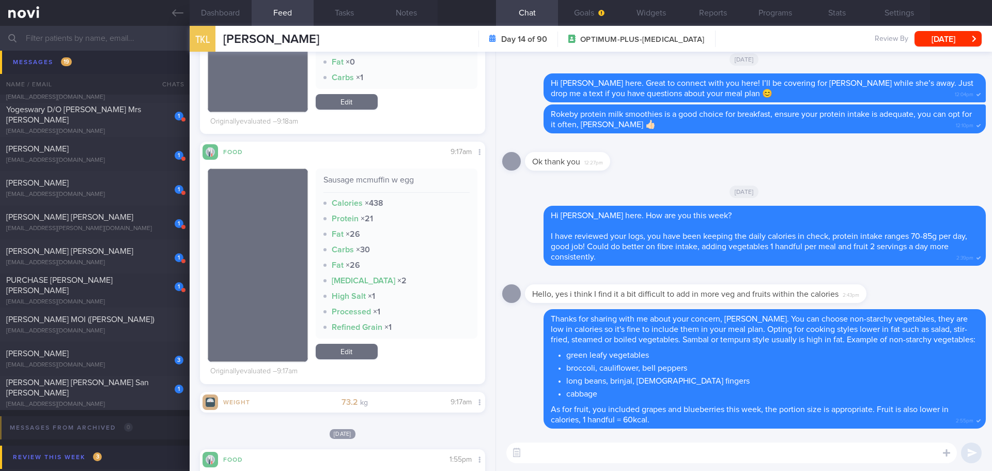
scroll to position [5838, 0]
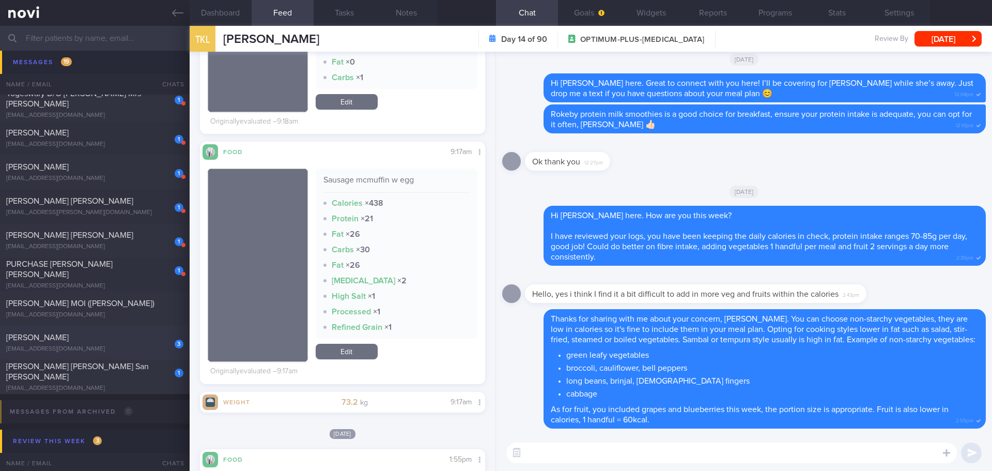
click at [77, 345] on div "3 NADIAH BINTE SALADDIN gb5jfbkk2q@privaterelay.appleid.com" at bounding box center [95, 342] width 190 height 21
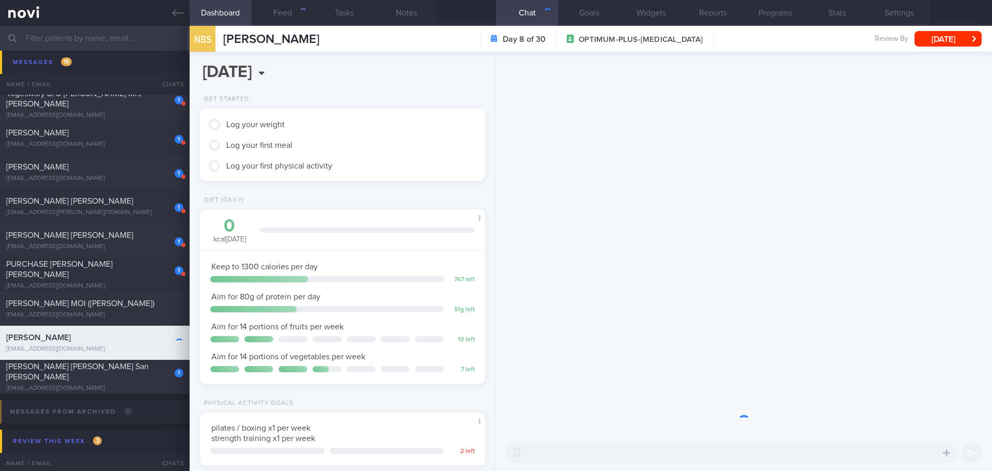
scroll to position [144, 259]
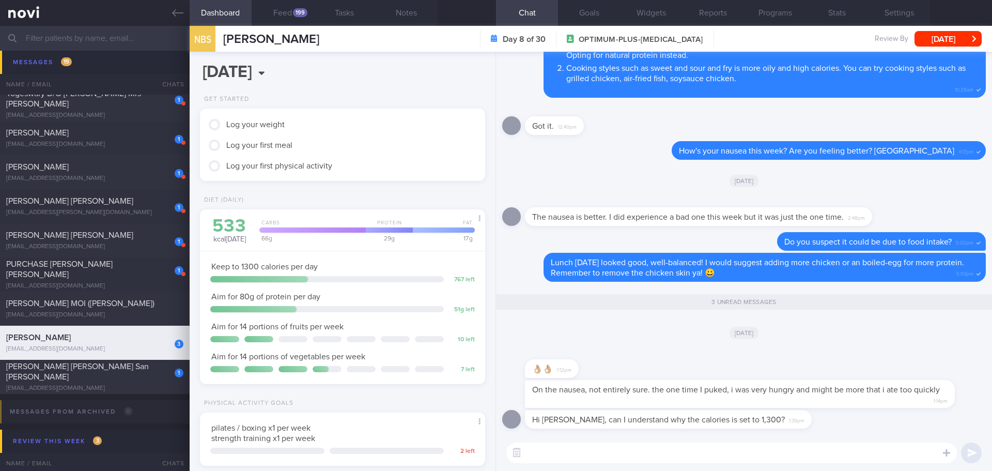
click at [844, 458] on textarea at bounding box center [731, 452] width 451 height 21
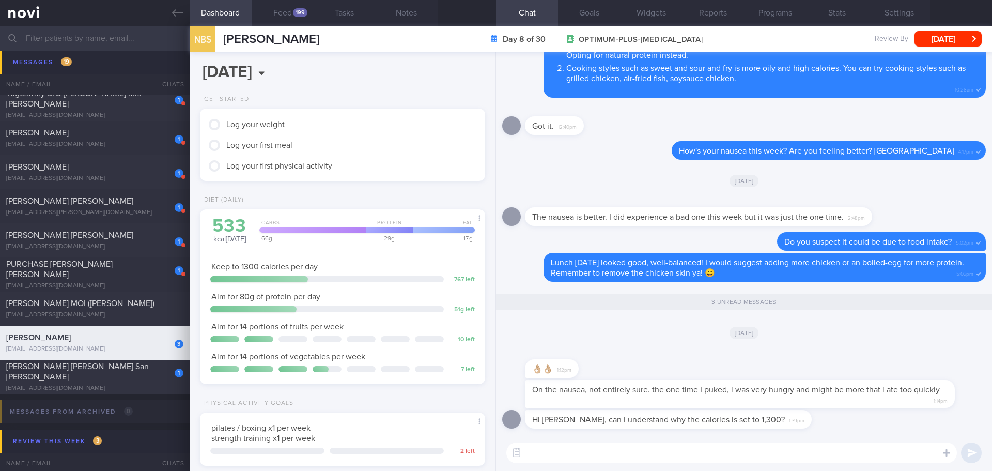
click at [844, 458] on textarea at bounding box center [731, 452] width 451 height 21
drag, startPoint x: 855, startPoint y: 402, endPoint x: 963, endPoint y: 402, distance: 108.5
click at [963, 402] on div "On the nausea, not entirely sure. the one time I puked, i was very hungry and m…" at bounding box center [755, 394] width 461 height 28
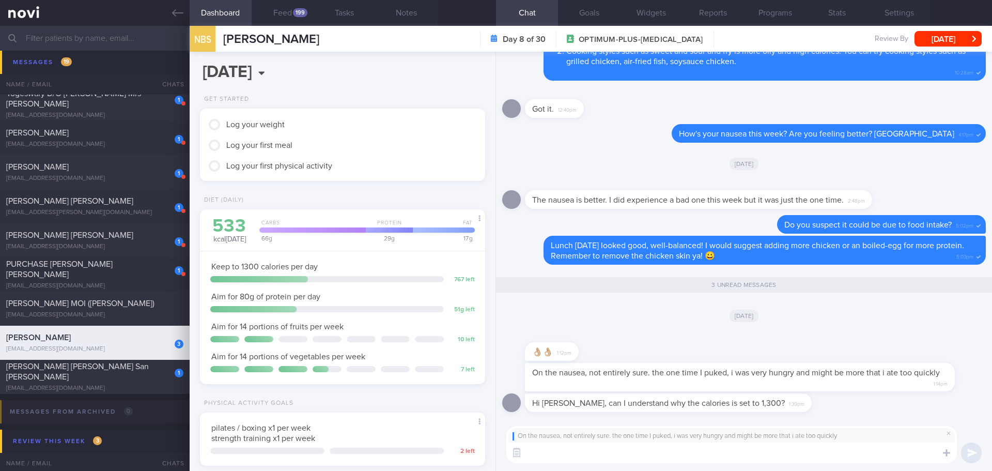
click at [771, 455] on textarea at bounding box center [731, 452] width 451 height 21
click at [686, 451] on textarea "Sorry to hear that.. Nadiah. Eating slowly can reduce the feeling of nausea." at bounding box center [731, 452] width 451 height 21
click at [816, 452] on textarea "Sorry to hear that.. Nadiah. Eating slowly can help reduce the feeling of nause…" at bounding box center [731, 452] width 451 height 21
click at [824, 451] on textarea "Sorry to hear that.. Nadiah. Eating slowly can help reduce the feeling of nause…" at bounding box center [731, 452] width 451 height 21
click at [587, 453] on textarea "Sorry to hear that.. Nadiah. Eating slowly can help reduce the feeling of nause…" at bounding box center [731, 452] width 451 height 21
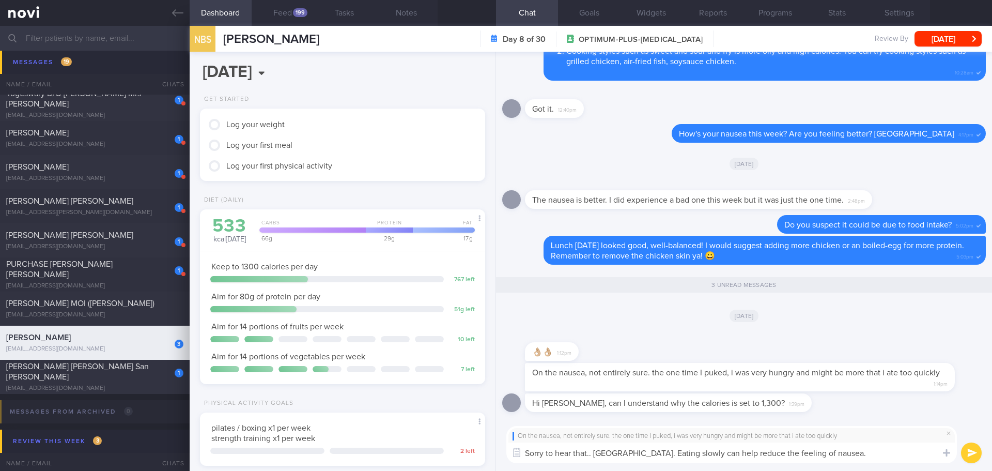
click at [875, 458] on textarea "Sorry to hear that.. Nadiah. Eating slowly can help reduce the feeling of nause…" at bounding box center [731, 452] width 451 height 21
click at [874, 455] on textarea "Sorry to hear that.. Nadiah. Eating slowly can help reduce the feeling of nause…" at bounding box center [731, 452] width 451 height 21
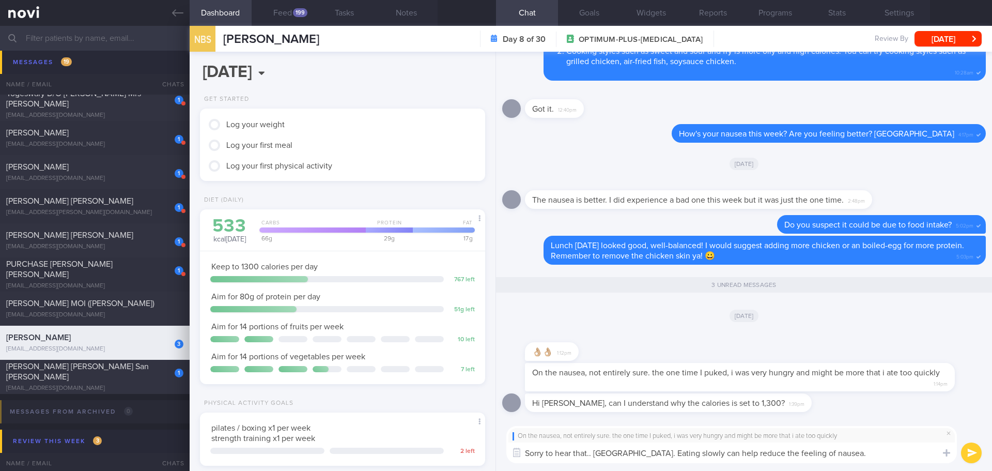
click at [874, 455] on textarea "Sorry to hear that.. Nadiah. Eating slowly can help reduce the feeling of nause…" at bounding box center [731, 452] width 451 height 21
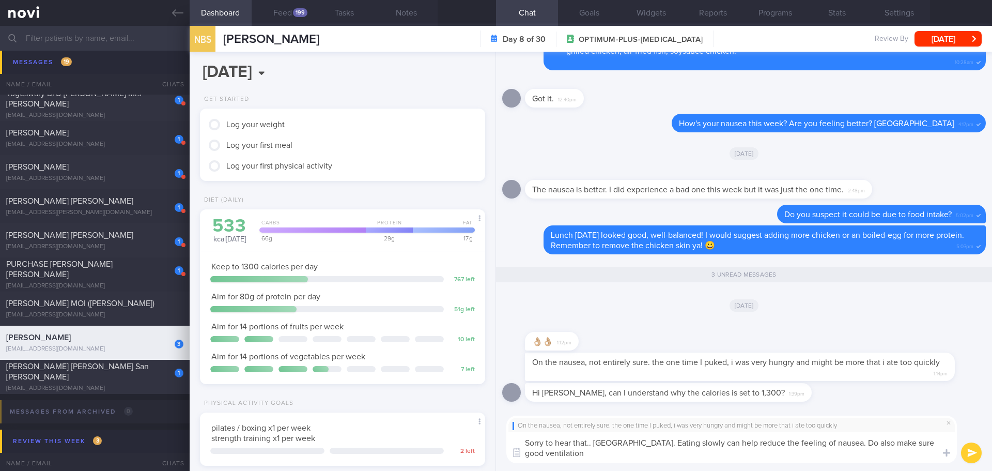
scroll to position [0, 0]
type textarea "Sorry to hear that.. Nadiah. Eating slowly can help reduce the feeling of nause…"
click at [974, 452] on button "submit" at bounding box center [971, 452] width 21 height 21
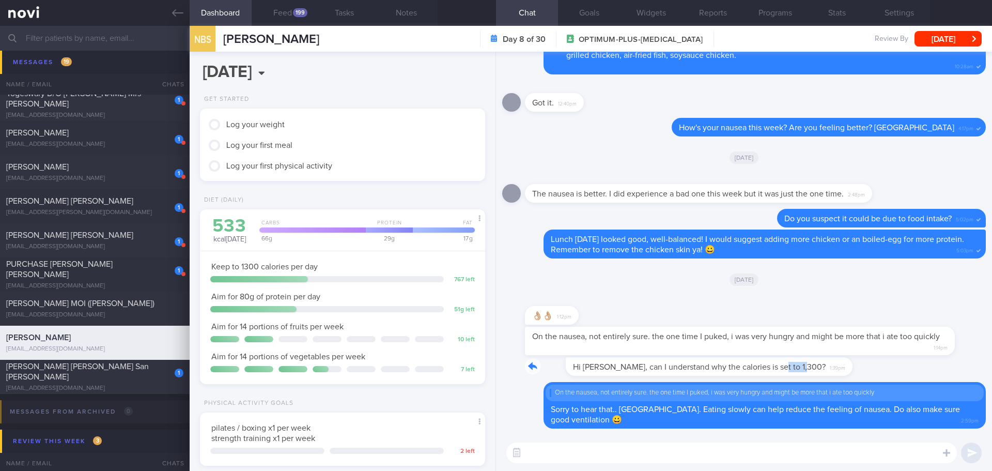
drag, startPoint x: 730, startPoint y: 372, endPoint x: 809, endPoint y: 370, distance: 79.1
click at [809, 370] on div "Hi Elizabeth, can I understand why the calories is set to 1,300? 1:39pm" at bounding box center [684, 366] width 318 height 19
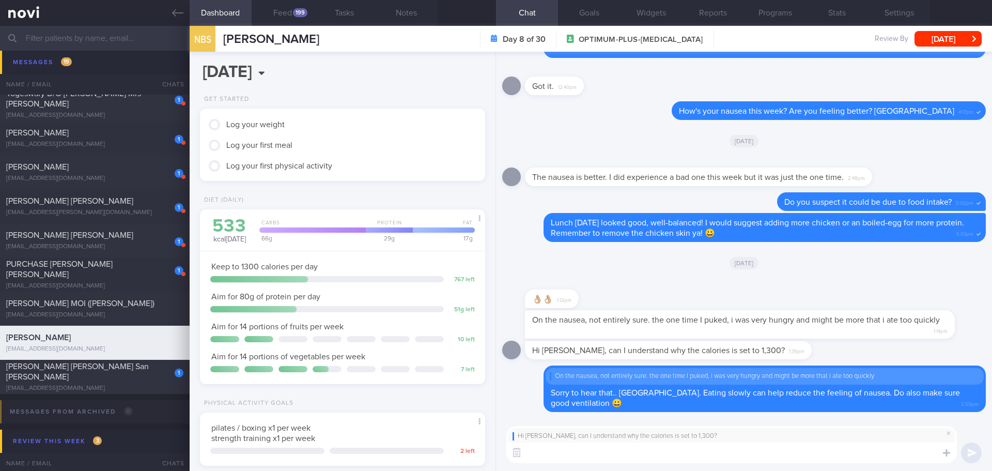
click at [763, 451] on textarea at bounding box center [731, 452] width 451 height 21
click at [292, 18] on button "Feed 199" at bounding box center [283, 13] width 62 height 26
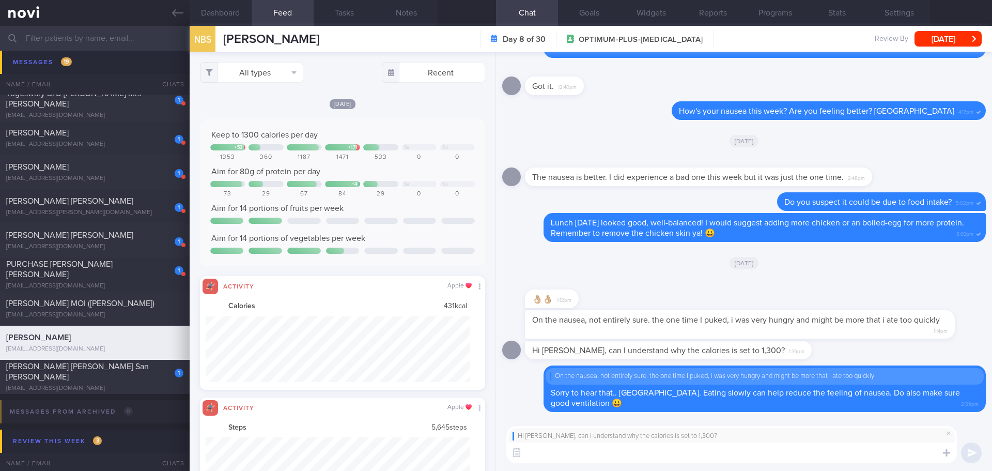
scroll to position [66, 265]
click at [770, 10] on button "Programs" at bounding box center [775, 13] width 62 height 26
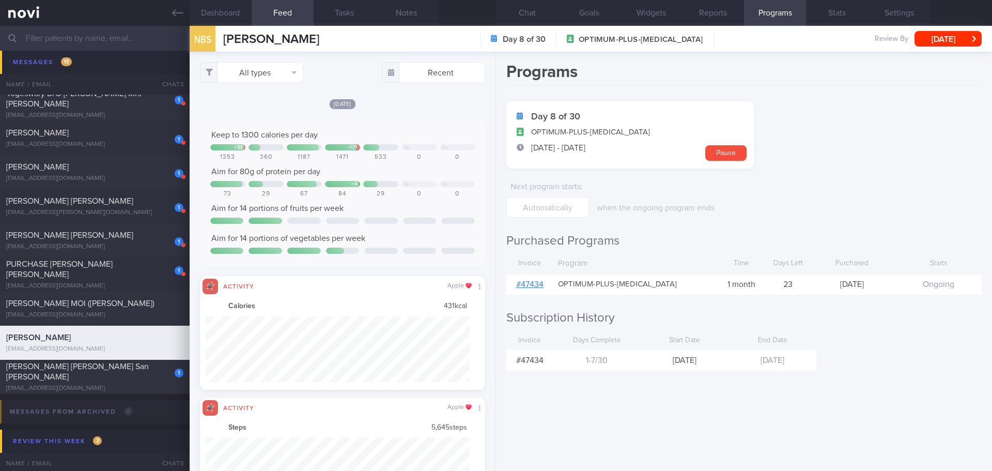
click at [540, 285] on link "# 47434" at bounding box center [529, 284] width 27 height 8
click at [538, 17] on button "Chat" at bounding box center [527, 13] width 62 height 26
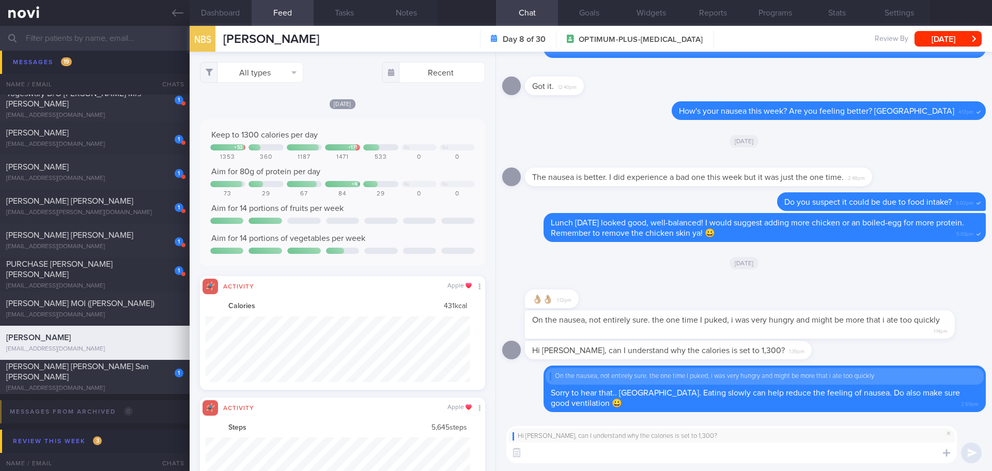
click at [661, 459] on textarea at bounding box center [731, 452] width 451 height 21
click at [661, 457] on textarea at bounding box center [731, 452] width 451 height 21
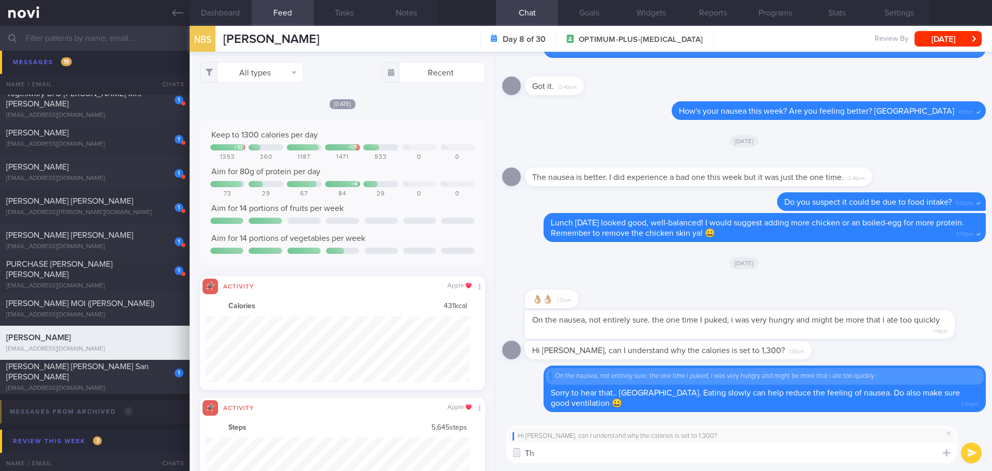
type textarea "T"
type textarea "A"
type textarea "D"
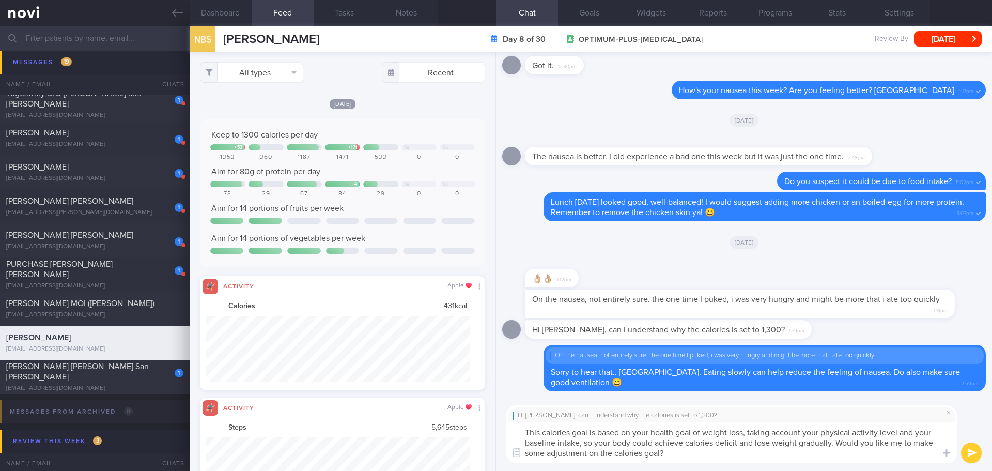
click at [597, 452] on textarea "This calories goal is based on your health goal of weight loss, taking account …" at bounding box center [731, 442] width 451 height 41
type textarea "This calories goal is based on your health goal of weight loss, taking account …"
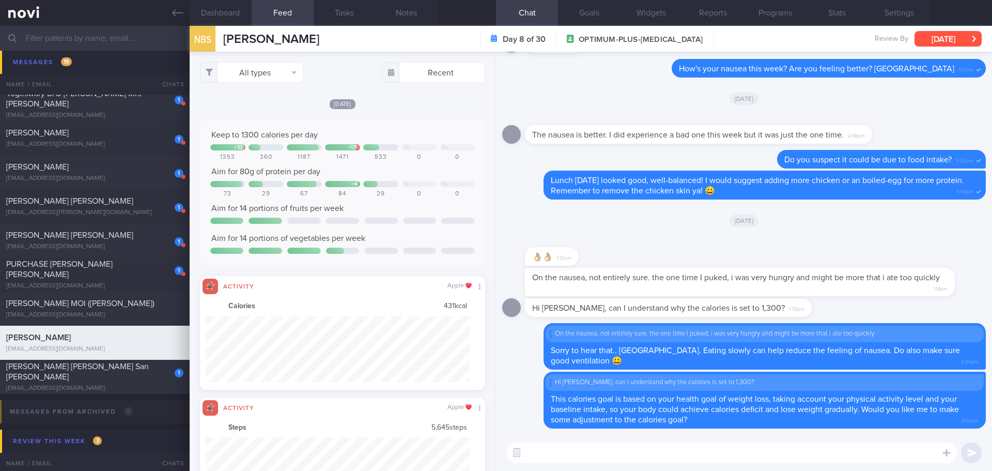
click at [941, 39] on button "Fri, 19 Sep" at bounding box center [948, 39] width 67 height 16
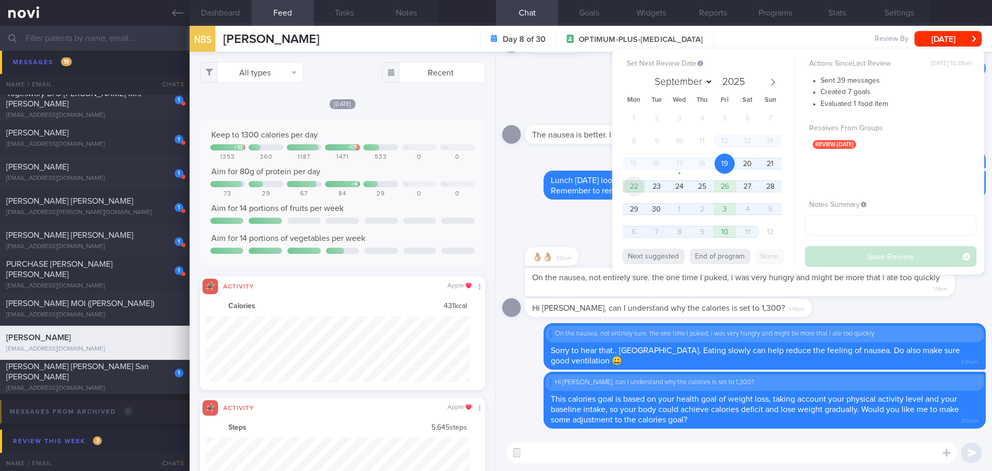
click at [636, 184] on span "22" at bounding box center [634, 186] width 20 height 20
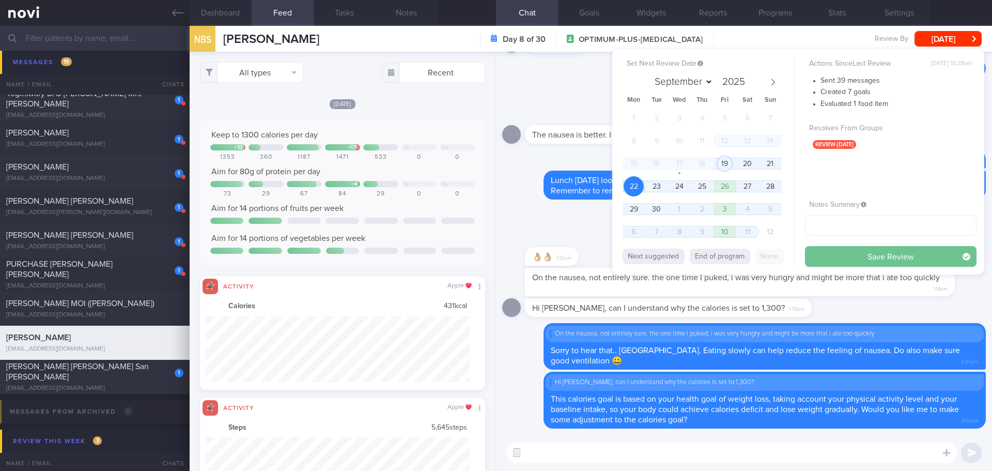
click at [859, 250] on button "Save Review" at bounding box center [891, 256] width 172 height 21
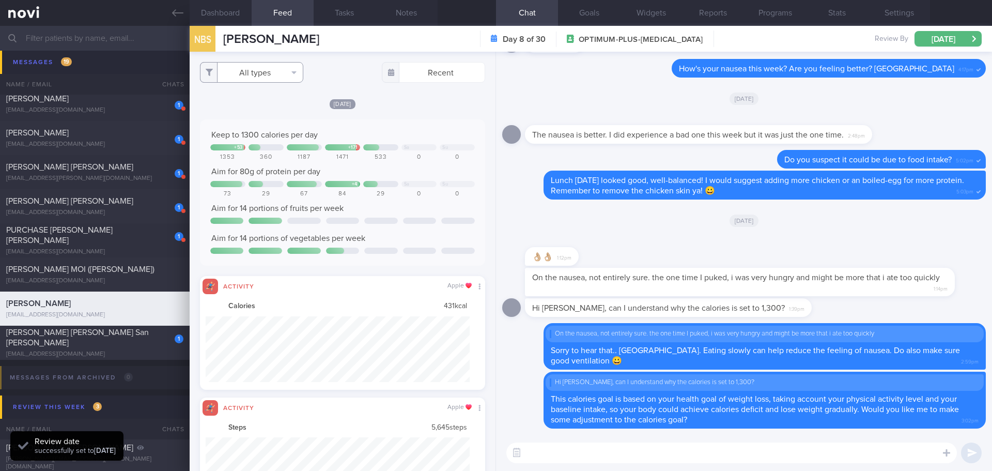
click at [288, 73] on button "All types" at bounding box center [251, 72] width 103 height 21
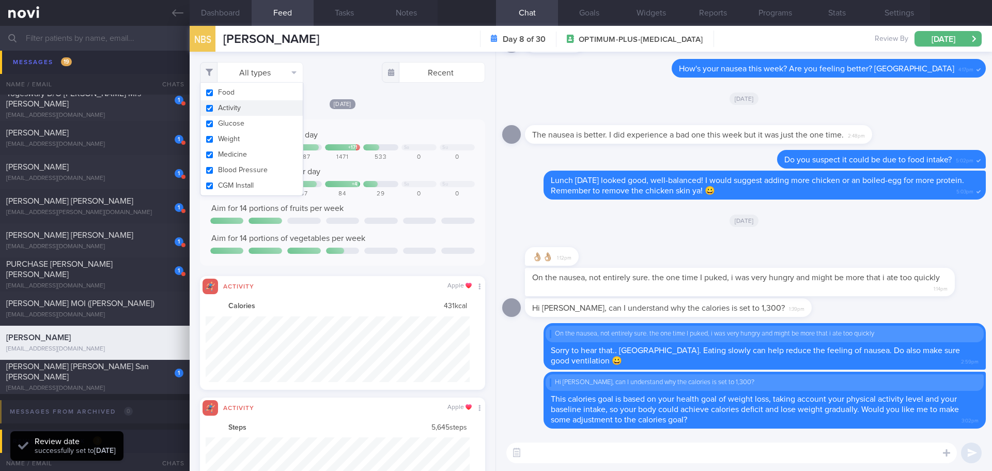
click at [241, 110] on button "Activity" at bounding box center [251, 108] width 102 height 16
checkbox input "false"
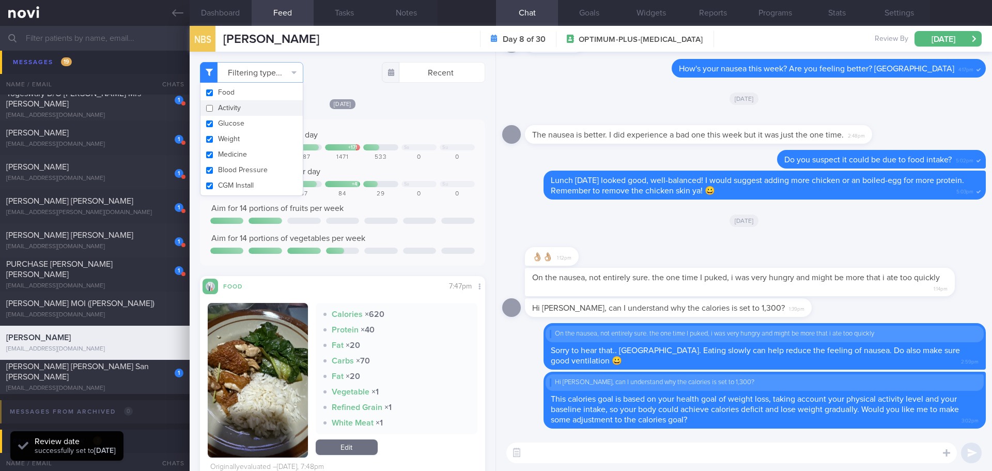
click at [398, 94] on div "Filtering type... Food Activity Glucose Weight Medicine Blood Pressure CGM Inst…" at bounding box center [343, 261] width 306 height 419
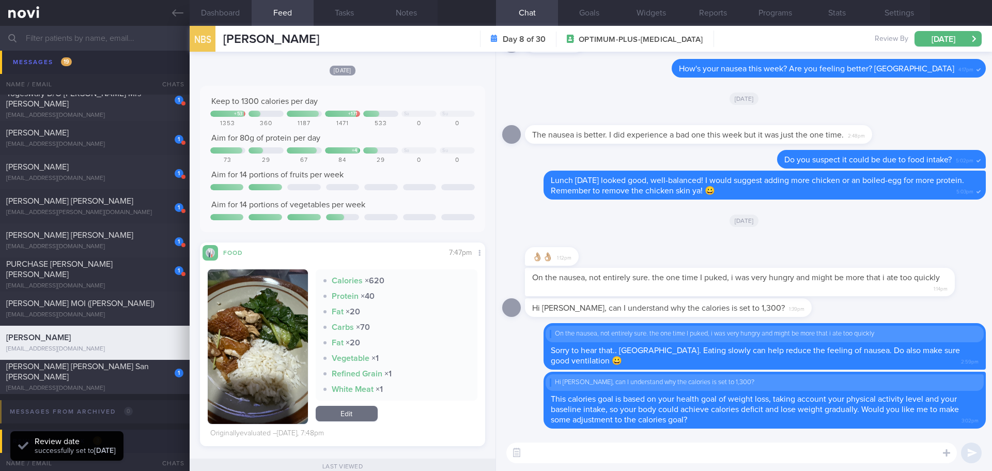
scroll to position [52, 0]
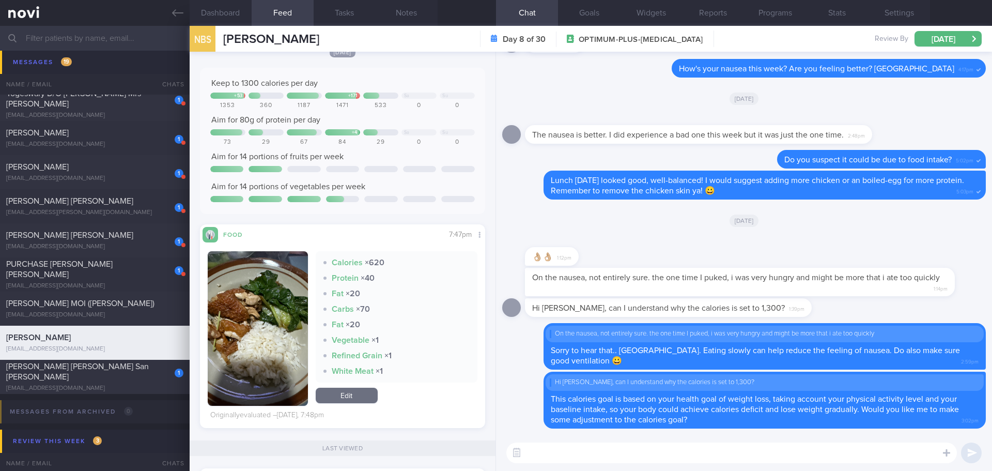
click at [259, 305] on button "button" at bounding box center [258, 328] width 100 height 154
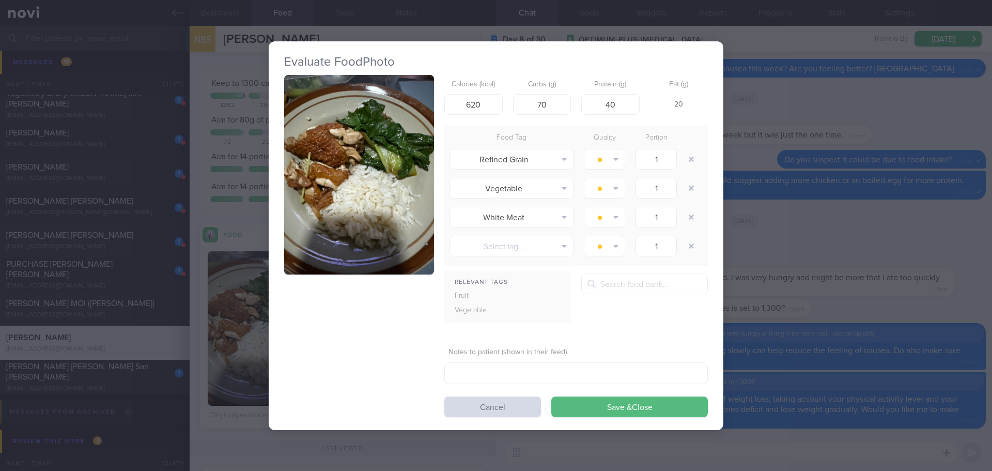
click at [391, 161] on button "button" at bounding box center [359, 175] width 150 height 200
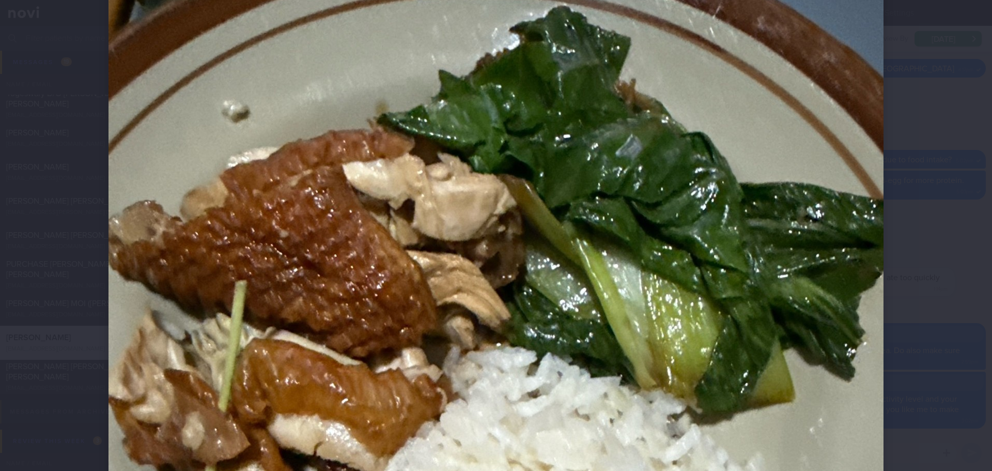
scroll to position [103, 0]
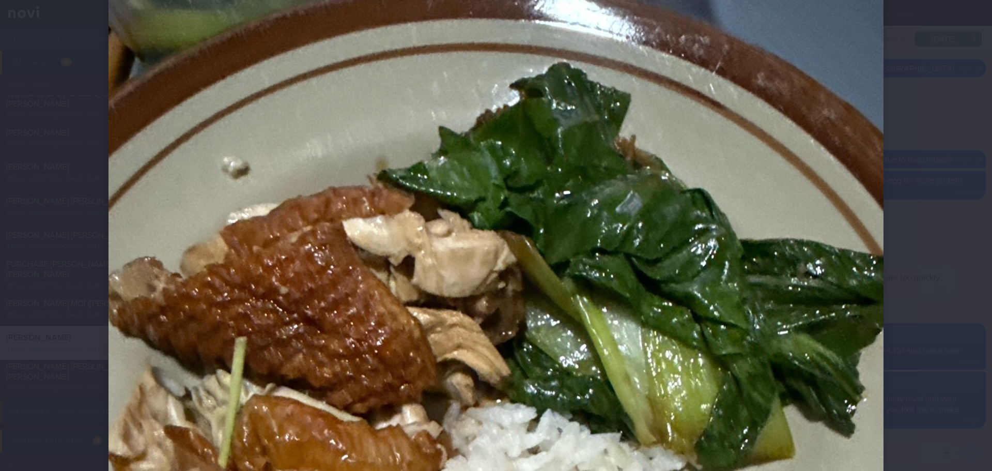
click at [915, 154] on div at bounding box center [496, 455] width 858 height 1116
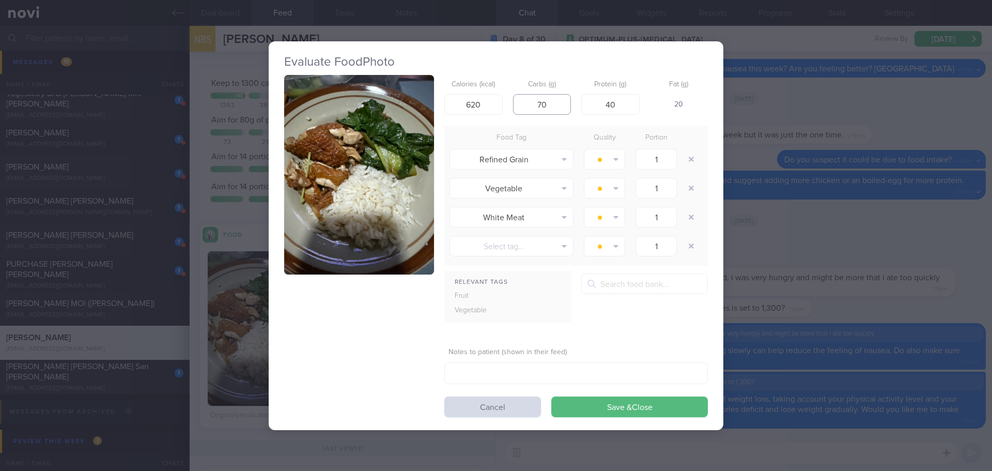
drag, startPoint x: 560, startPoint y: 105, endPoint x: 519, endPoint y: 111, distance: 41.1
click at [519, 111] on input "70" at bounding box center [542, 104] width 58 height 21
type input "45"
drag, startPoint x: 490, startPoint y: 103, endPoint x: 430, endPoint y: 109, distance: 60.2
click at [430, 109] on div "Calories (kcal) 620 Carbs (g) 45 Protein (g) 40 Fat (g) 31 Food Tag Quality Por…" at bounding box center [496, 246] width 424 height 342
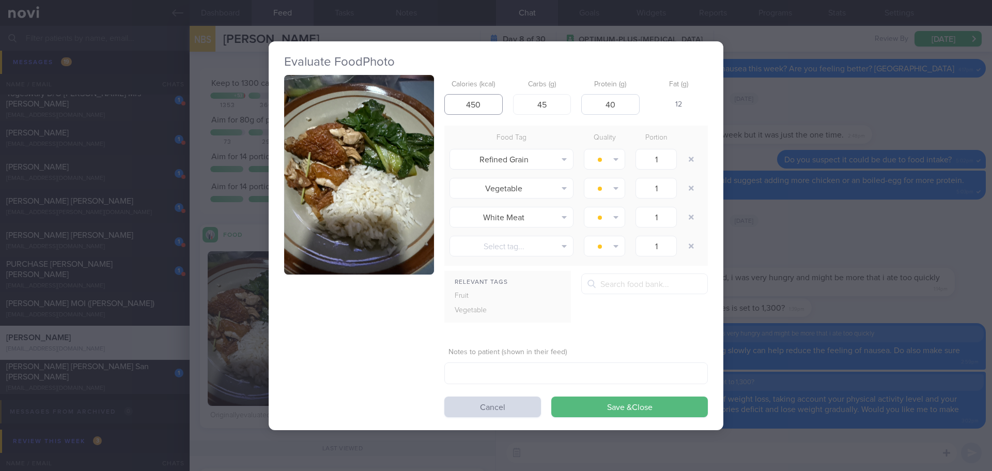
type input "450"
drag, startPoint x: 621, startPoint y: 102, endPoint x: 599, endPoint y: 104, distance: 21.8
click at [599, 104] on input "40" at bounding box center [610, 104] width 58 height 21
type input "20"
click at [687, 105] on div "21" at bounding box center [679, 105] width 58 height 22
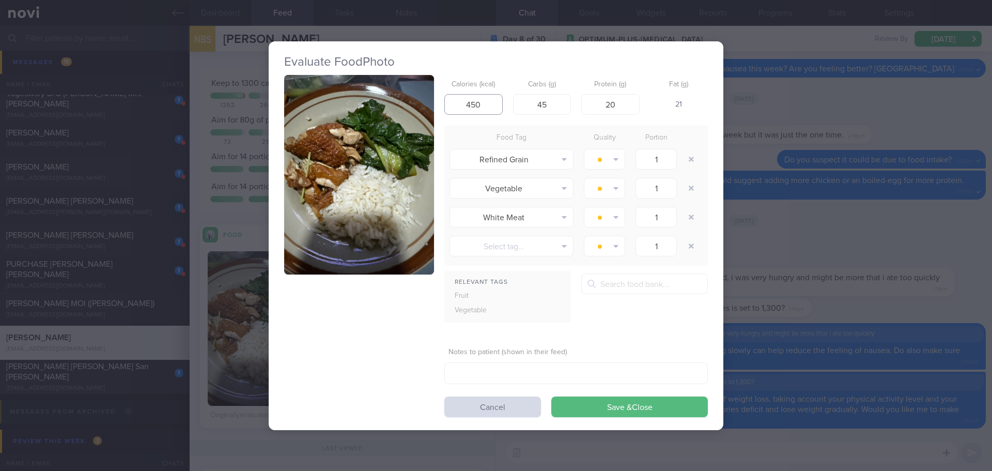
drag, startPoint x: 484, startPoint y: 102, endPoint x: 456, endPoint y: 105, distance: 28.5
click at [456, 105] on input "450" at bounding box center [473, 104] width 58 height 21
type input "400"
click at [631, 401] on button "Save & Close" at bounding box center [629, 406] width 157 height 21
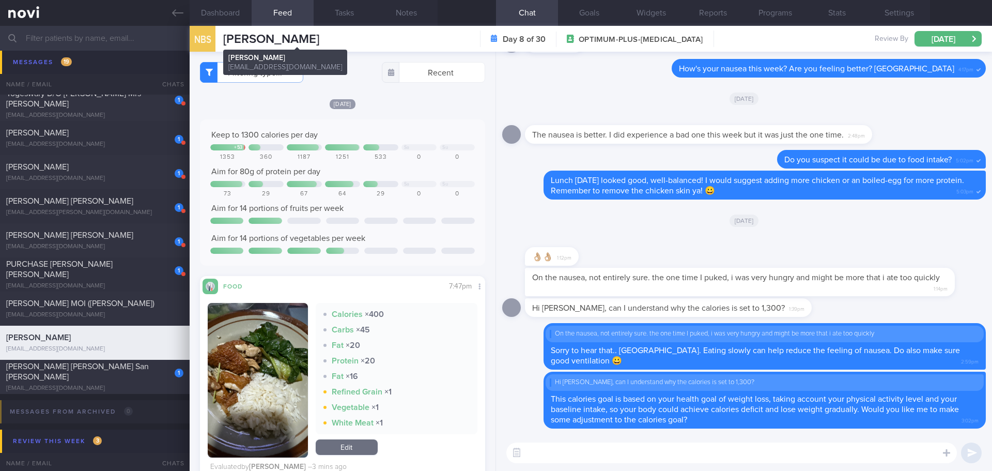
drag, startPoint x: 371, startPoint y: 40, endPoint x: 227, endPoint y: 39, distance: 144.2
click at [227, 39] on div "NBS NADIAH BINTE SALADDIN NADIAH BINTE SALADDIN gb5jfbkk2q@privaterelay.appleid…" at bounding box center [591, 39] width 802 height 26
drag, startPoint x: 895, startPoint y: 7, endPoint x: 834, endPoint y: 20, distance: 61.7
click at [895, 7] on button "Settings" at bounding box center [899, 13] width 62 height 26
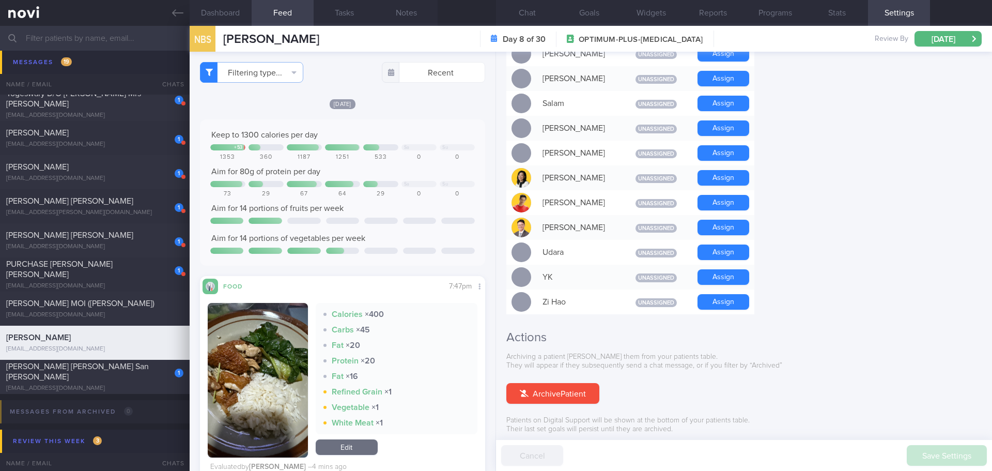
scroll to position [827, 0]
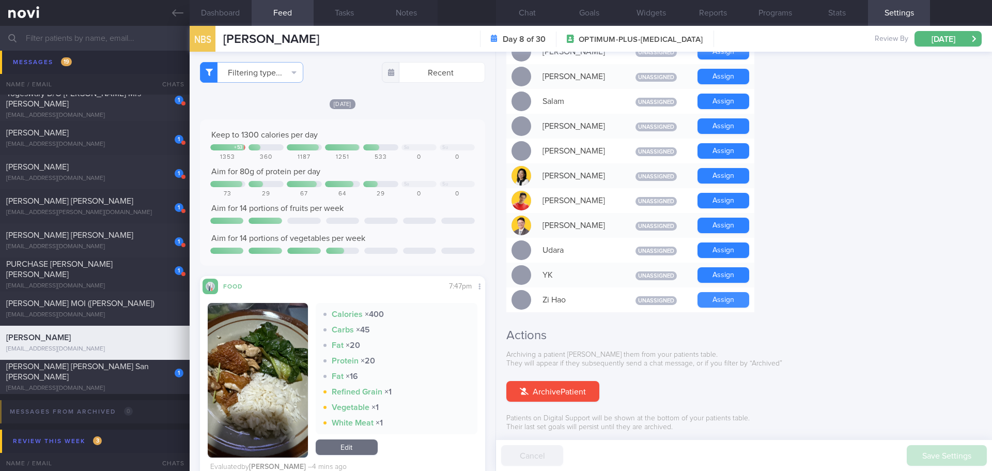
click at [724, 292] on button "Assign" at bounding box center [724, 300] width 52 height 16
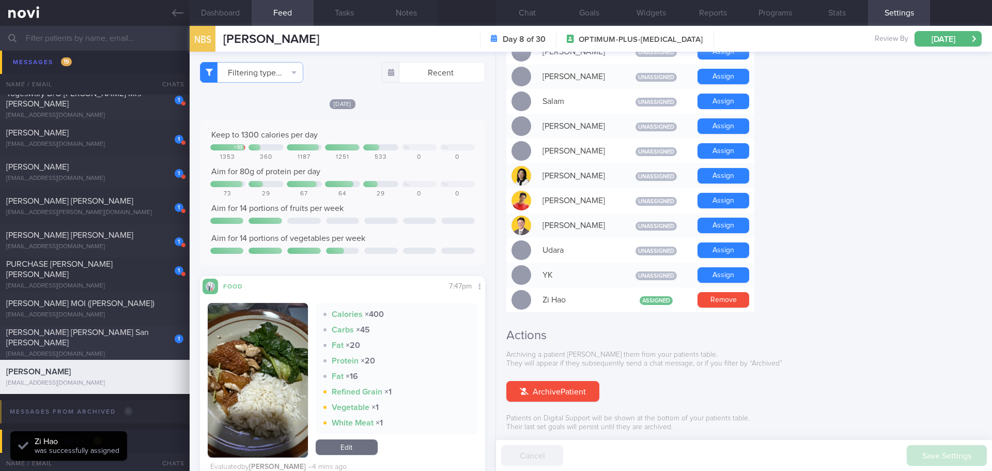
click at [80, 334] on span "[PERSON_NAME] [PERSON_NAME] San [PERSON_NAME]" at bounding box center [77, 337] width 143 height 19
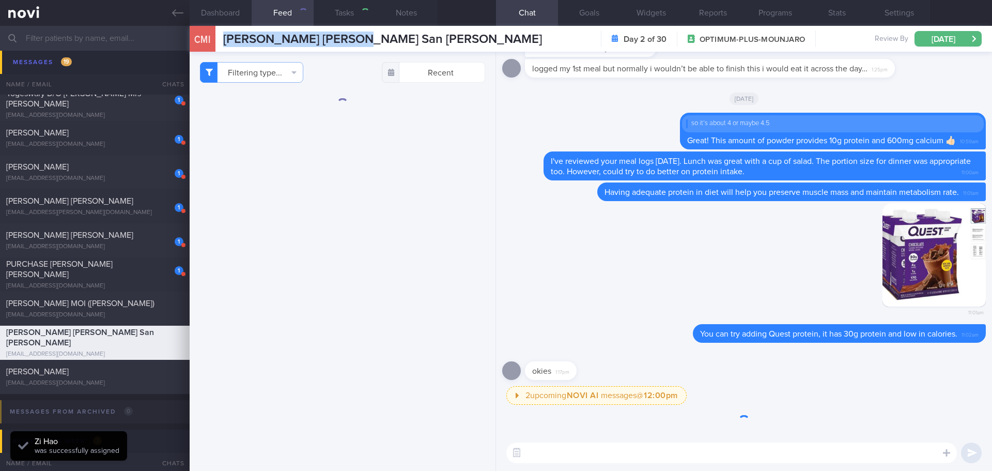
type input "[DATE]"
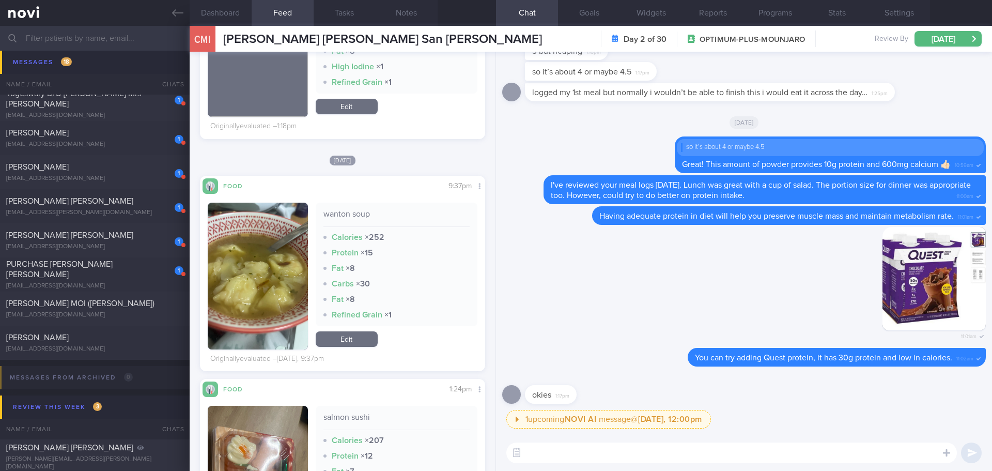
scroll to position [517, 0]
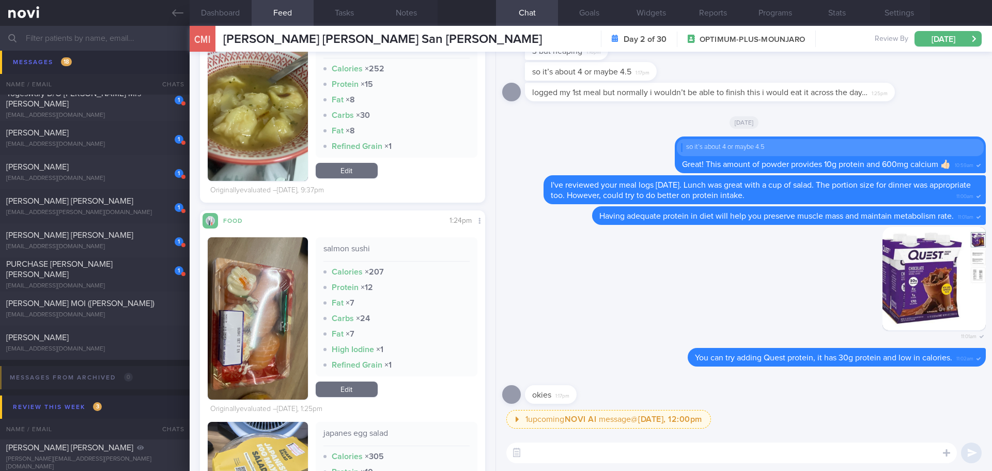
click at [612, 451] on textarea at bounding box center [731, 452] width 451 height 21
type textarea "Great! Continue focusing protein and vegetables intake, Isabel 😊"
click at [969, 453] on button "submit" at bounding box center [971, 452] width 21 height 21
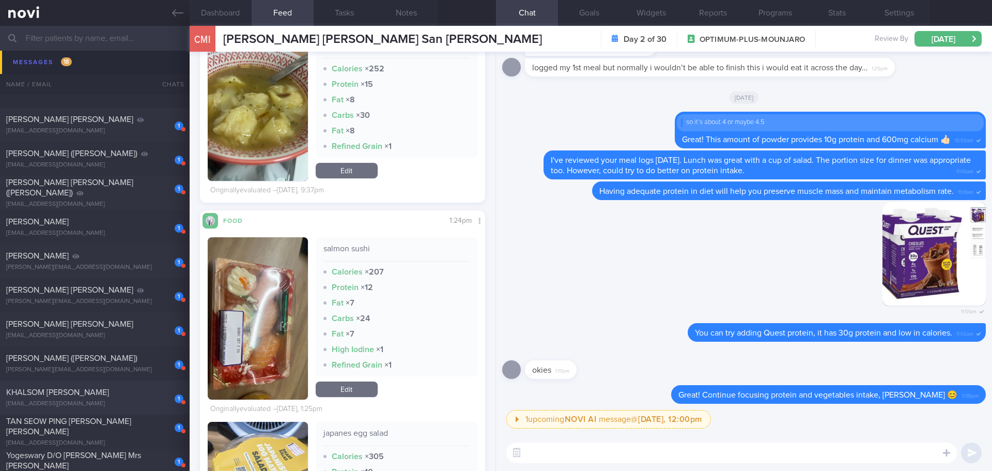
scroll to position [5649, 0]
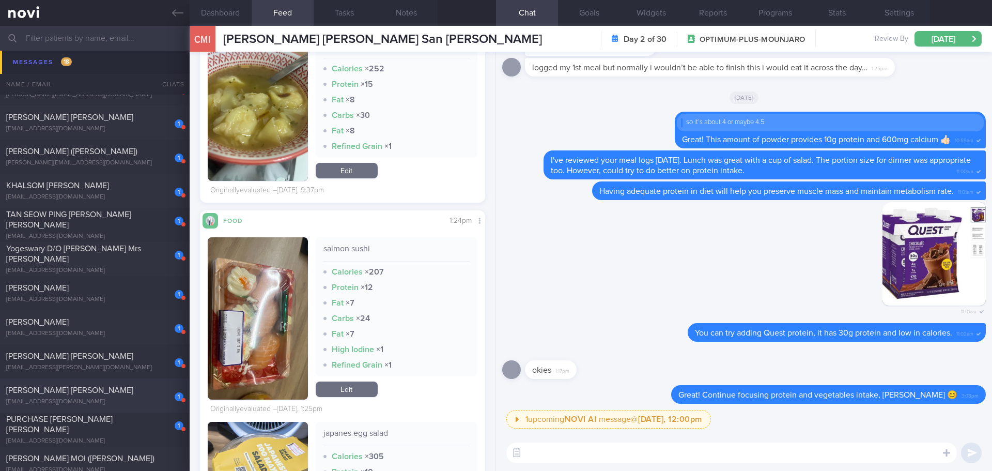
click at [75, 397] on div "1 LIM THIAM CHAI MARC swxjsmvyjt@privaterelay.appleid.com" at bounding box center [95, 395] width 190 height 21
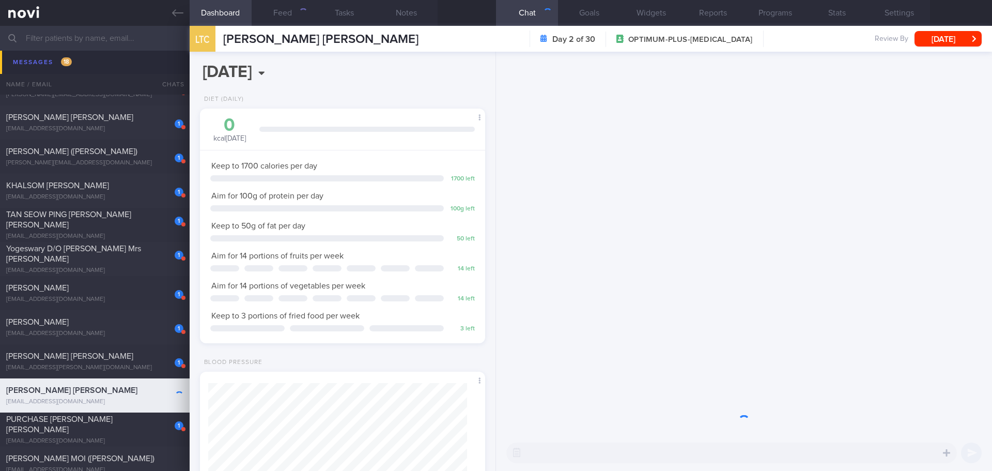
scroll to position [144, 259]
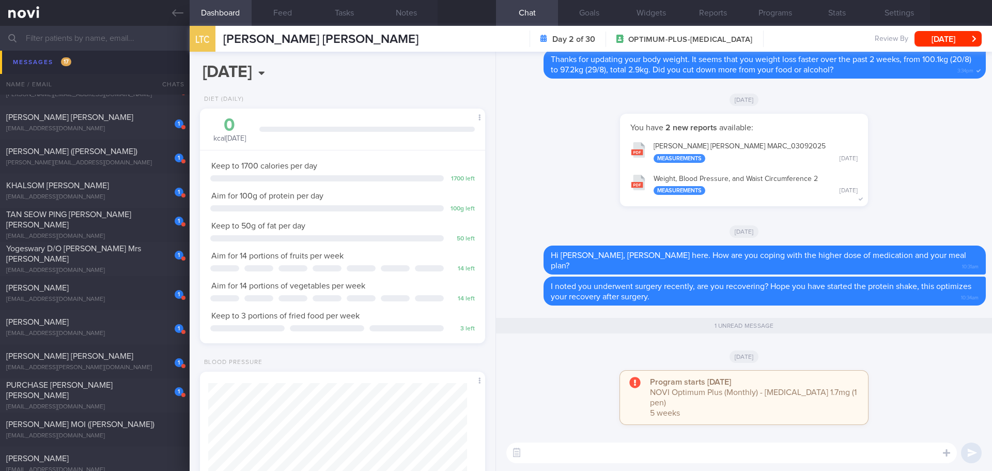
click at [813, 333] on div "1 unread message" at bounding box center [744, 326] width 506 height 16
click at [786, 342] on div "1 unread message" at bounding box center [744, 327] width 484 height 30
click at [771, 19] on button "Programs" at bounding box center [775, 13] width 62 height 26
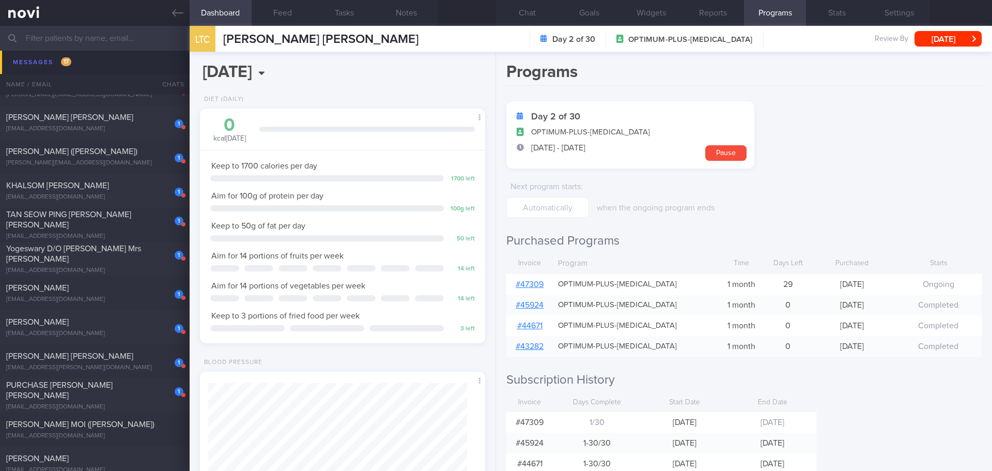
click at [524, 285] on link "# 47309" at bounding box center [530, 284] width 28 height 8
click at [519, 13] on button "Chat" at bounding box center [527, 13] width 62 height 26
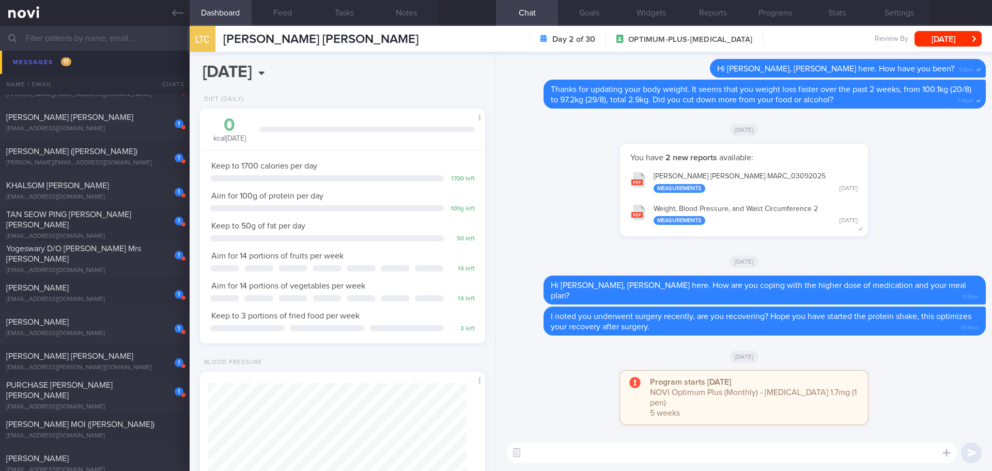
click at [919, 246] on div "You have 2 new reports available: TANITA - LIM THIAM CHAI MARC_ 03092025 Measur…" at bounding box center [744, 195] width 484 height 103
click at [915, 246] on div "You have 2 new reports available: TANITA - LIM THIAM CHAI MARC_ 03092025 Measur…" at bounding box center [744, 195] width 484 height 103
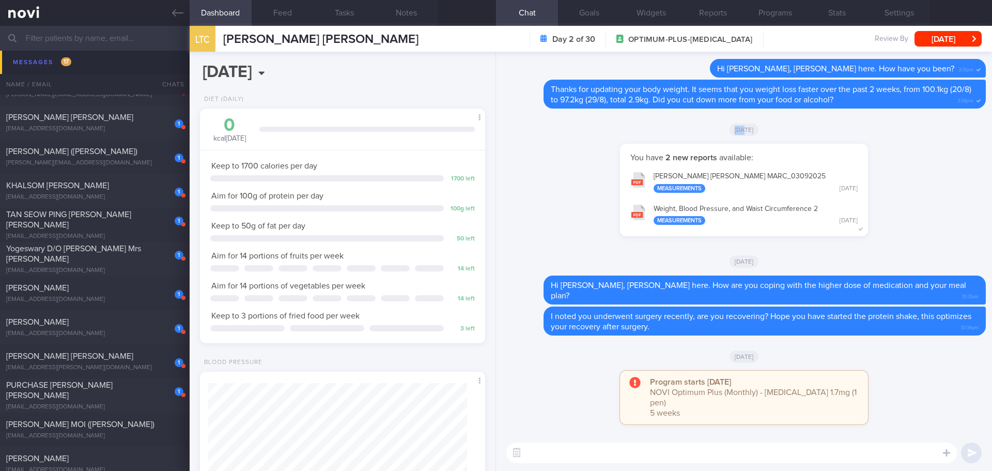
click at [915, 246] on div "You have 2 new reports available: TANITA - LIM THIAM CHAI MARC_ 03092025 Measur…" at bounding box center [744, 195] width 484 height 103
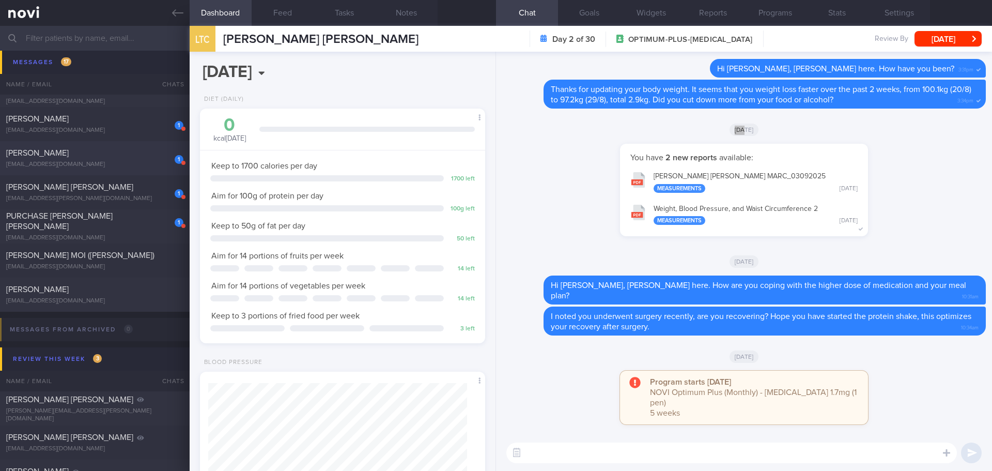
scroll to position [5804, 0]
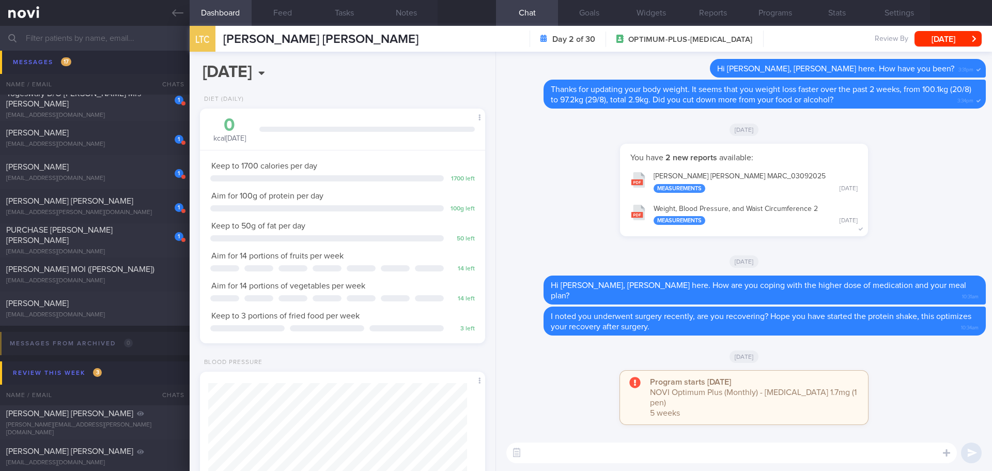
click at [120, 41] on input "text" at bounding box center [496, 38] width 992 height 25
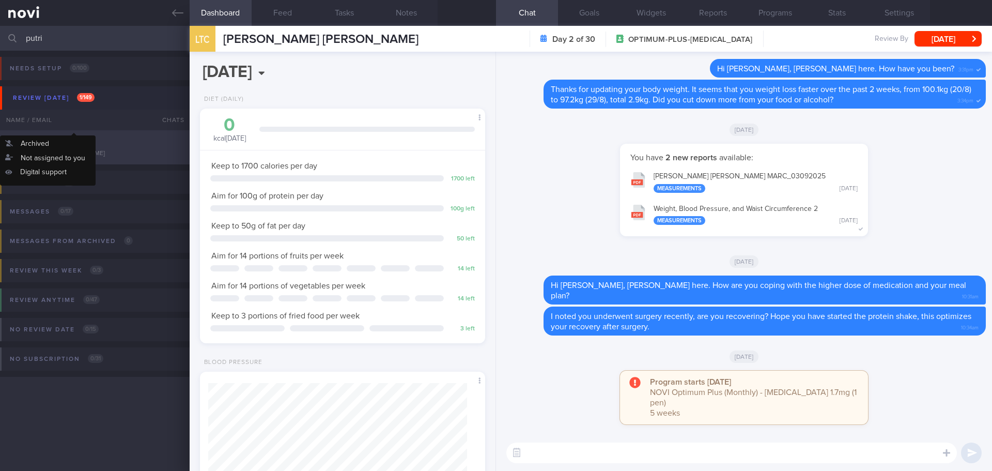
type input "putri"
click at [75, 151] on div "[EMAIL_ADDRESS][DOMAIN_NAME]" at bounding box center [94, 154] width 177 height 8
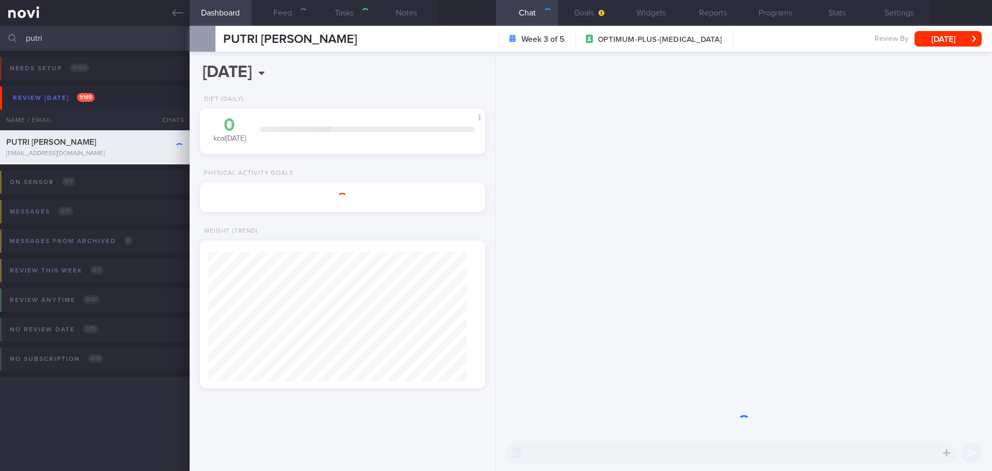
type input "[PERSON_NAME]'s case"
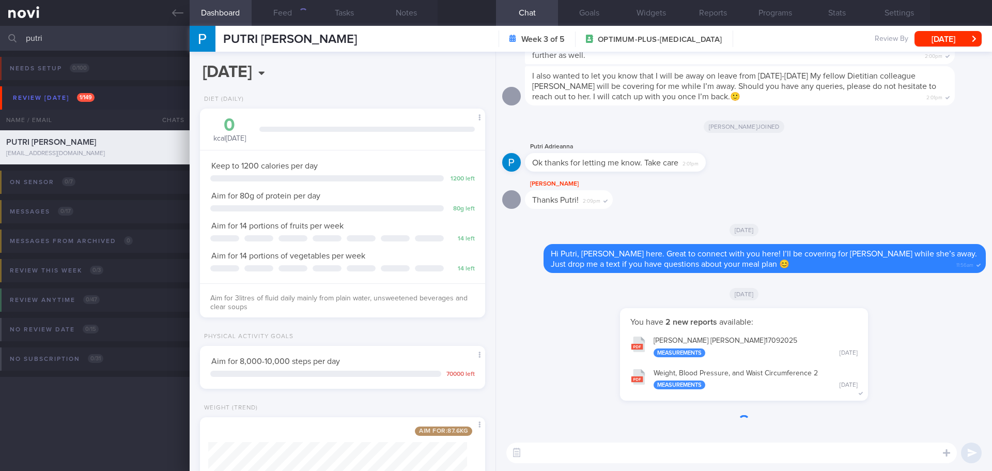
scroll to position [144, 259]
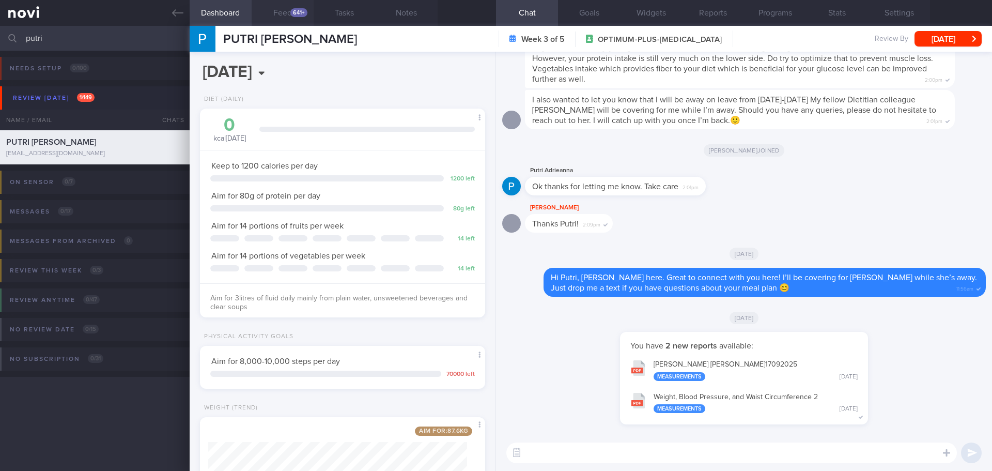
click at [290, 12] on button "Feed 641+" at bounding box center [283, 13] width 62 height 26
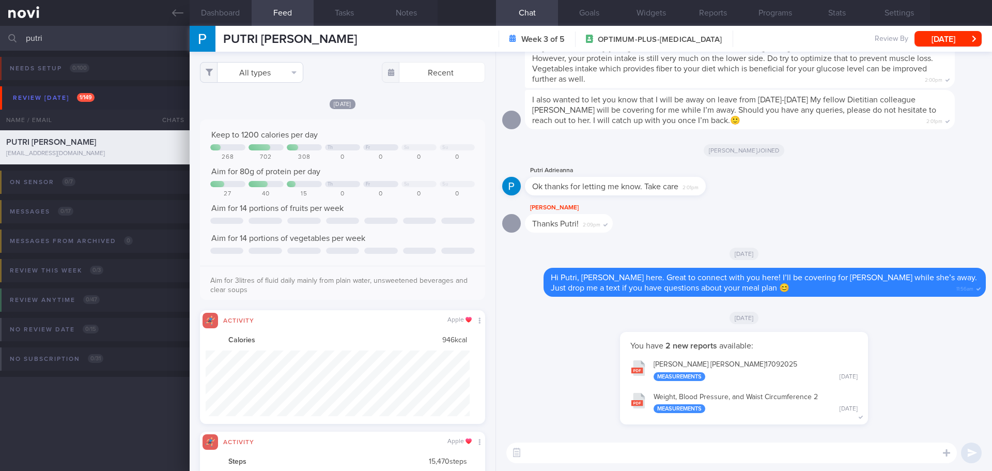
scroll to position [66, 265]
click at [275, 71] on button "All types" at bounding box center [251, 72] width 103 height 21
click at [257, 107] on button "Activity" at bounding box center [251, 108] width 102 height 16
checkbox input "false"
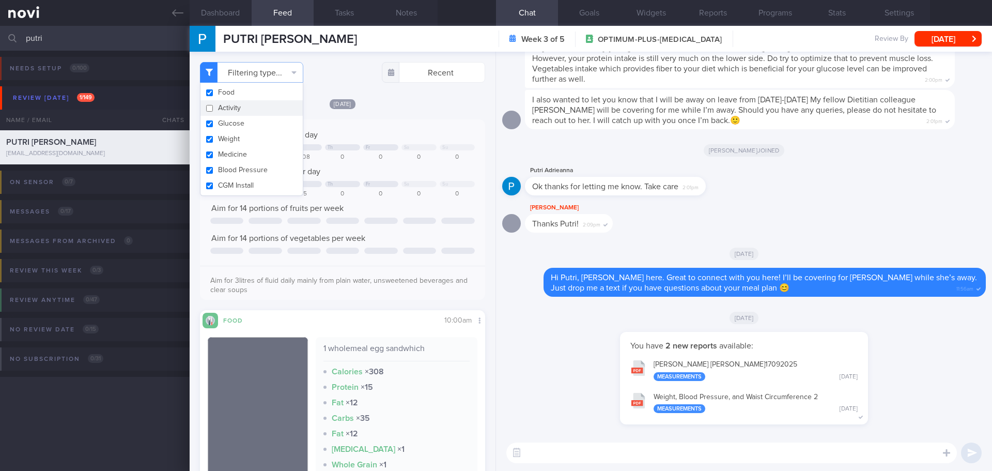
click at [395, 110] on div "Wed, 17 Sep Keep to 1200 calories per day Th Fr Sa Su 268 702 308 0 0 0 0 Aim f…" at bounding box center [342, 309] width 285 height 423
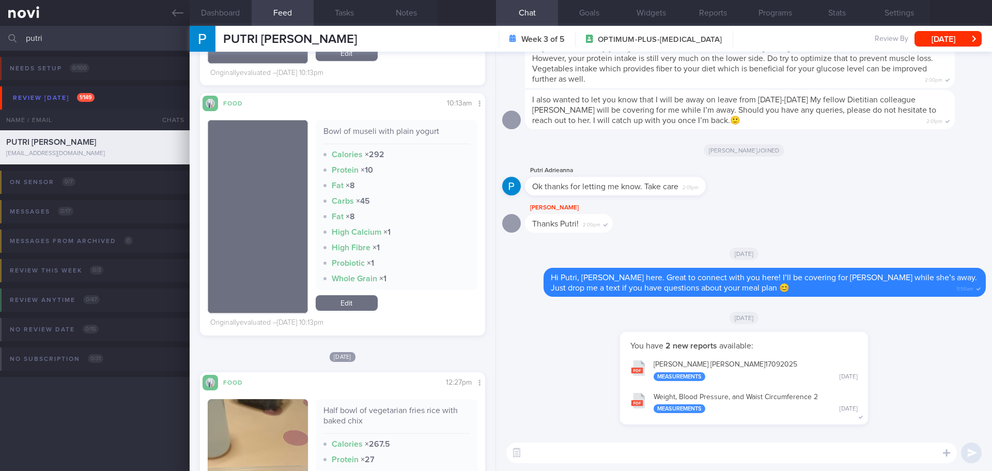
scroll to position [930, 0]
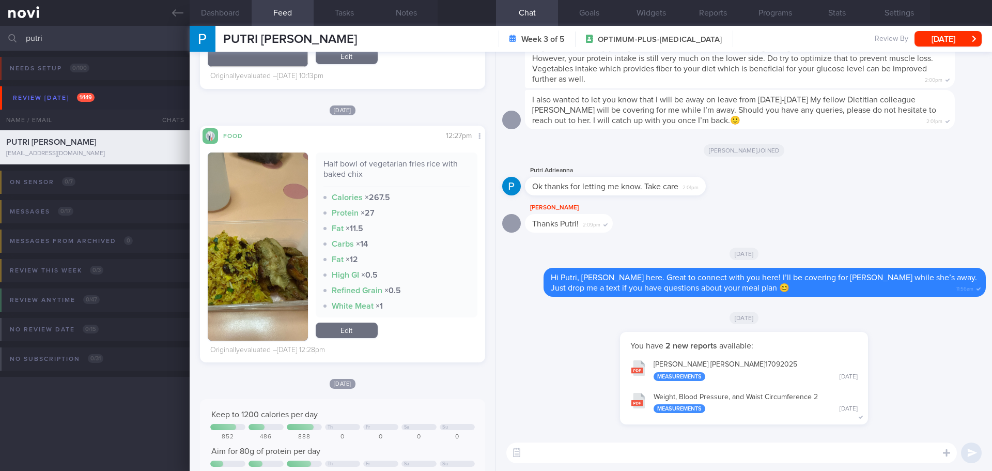
click at [755, 366] on button "TANITA - PUTRI ADRIEANNA BINTE EDRIN_ 17092025 Measurements Wed, 17 Sep" at bounding box center [744, 369] width 238 height 33
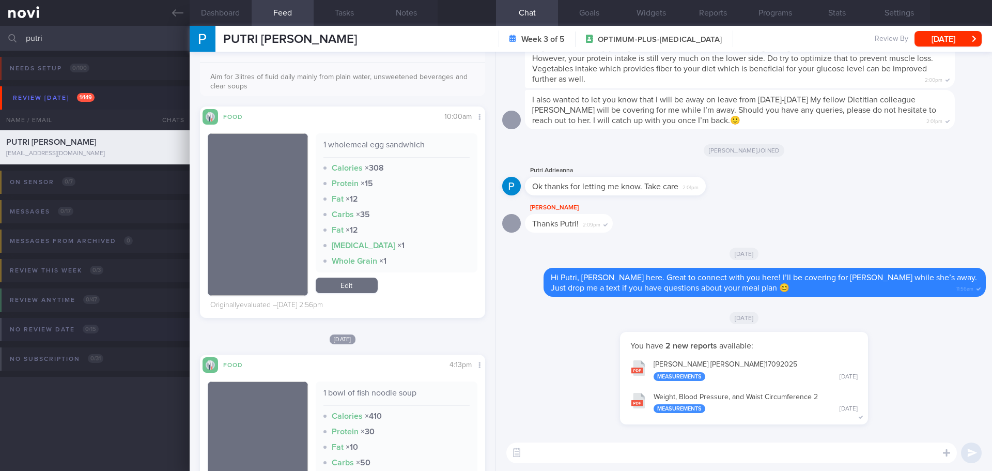
scroll to position [207, 0]
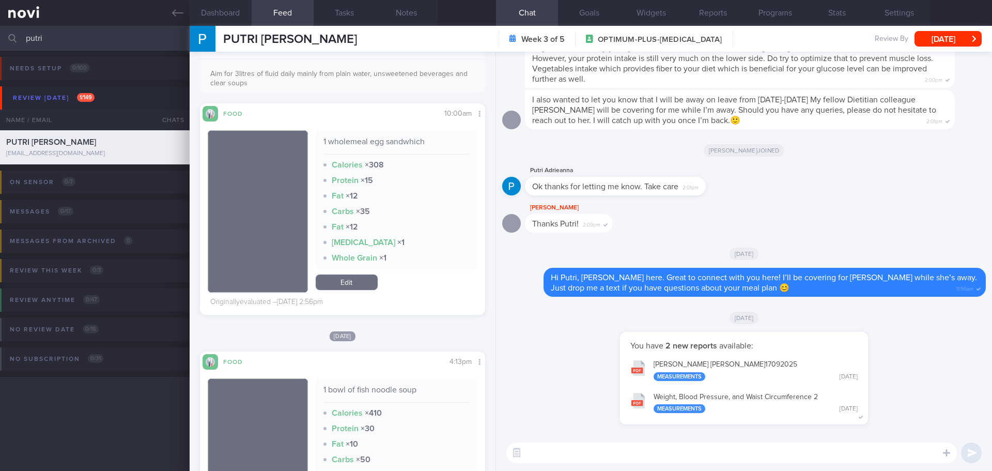
drag, startPoint x: 692, startPoint y: 450, endPoint x: 695, endPoint y: 455, distance: 5.3
click at [692, 450] on textarea at bounding box center [731, 452] width 451 height 21
type textarea "Hi Putri, Elizabeth here. How are you doing this week?"
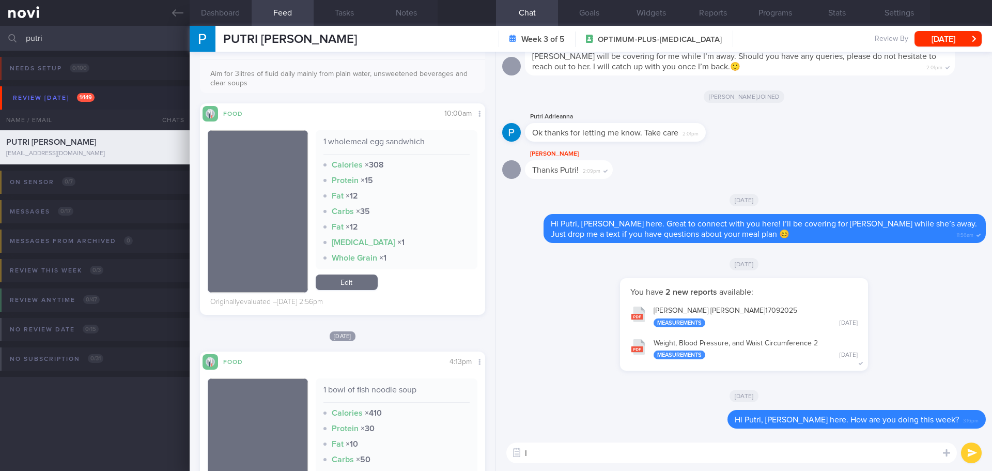
type textarea "I"
type textarea "C"
type textarea "I"
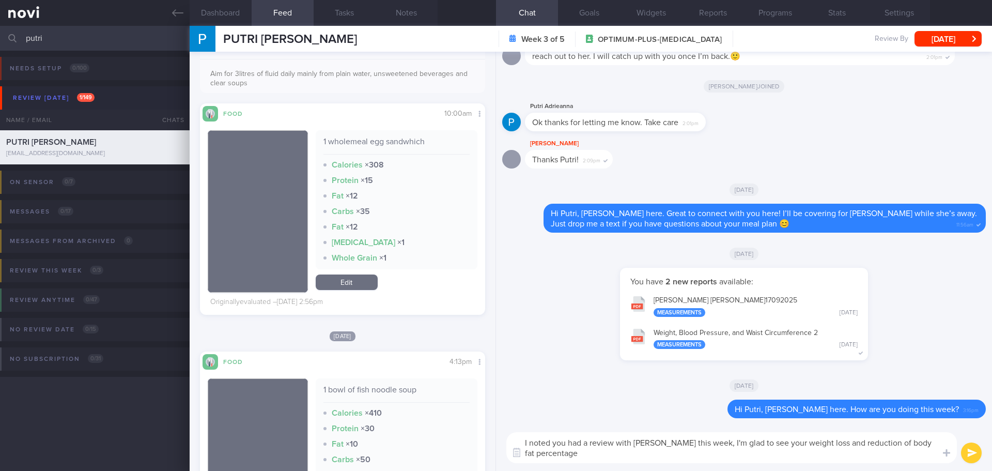
click at [819, 442] on textarea "I noted you had a review with Dr Todd this week, I'm glad to see your weight lo…" at bounding box center [731, 447] width 451 height 31
click at [665, 446] on textarea "I noted you had a review with Dr Todd this week, I'm glad to see your weight lo…" at bounding box center [731, 447] width 451 height 31
click at [671, 451] on textarea "I noted you had a review with Dr Todd this week, I'm glad to see your weight lo…" at bounding box center [731, 447] width 451 height 31
click at [674, 453] on textarea "I noted you had a review with Dr Todd this week, I'm glad to see your weight lo…" at bounding box center [731, 447] width 451 height 31
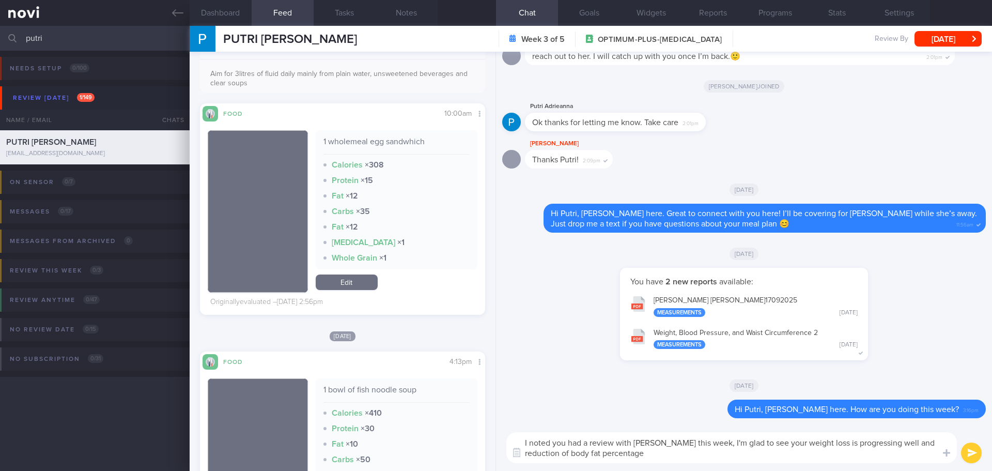
click at [674, 453] on textarea "I noted you had a review with Dr Todd this week, I'm glad to see your weight lo…" at bounding box center [731, 447] width 451 height 31
type textarea "I noted you had a review with Dr Todd this week, I'm glad to see your weight lo…"
click at [967, 458] on button "submit" at bounding box center [971, 452] width 21 height 21
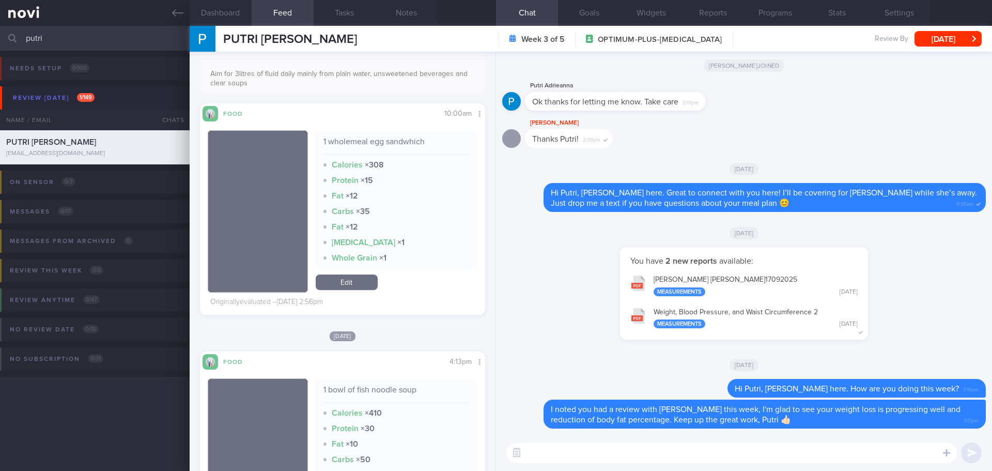
click at [837, 454] on textarea at bounding box center [731, 452] width 451 height 21
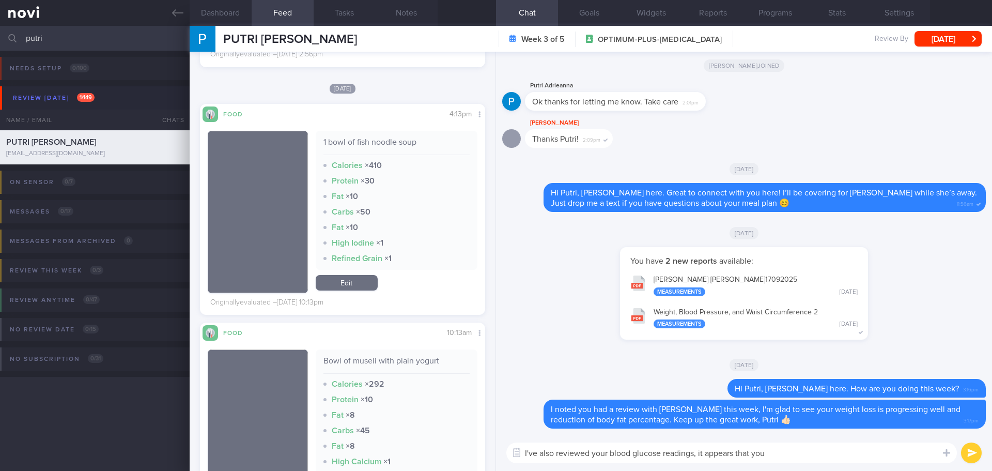
scroll to position [465, 0]
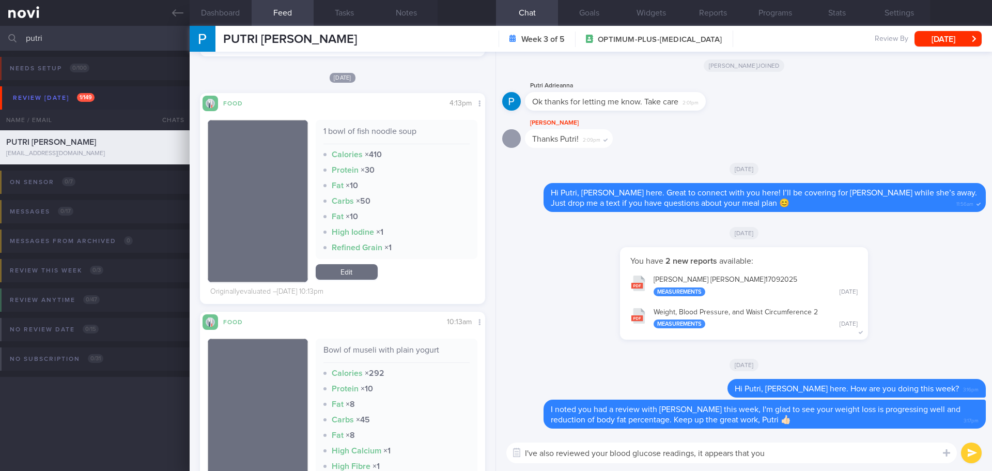
click at [796, 457] on textarea "I've also reviewed your blood glucose readings, it appears that you" at bounding box center [731, 452] width 451 height 21
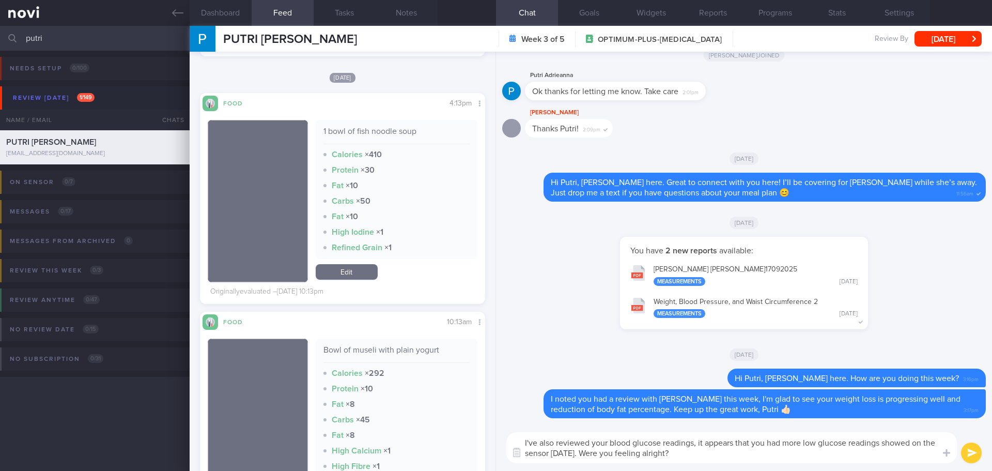
type textarea "I've also reviewed your blood glucose readings, it appears that you had more lo…"
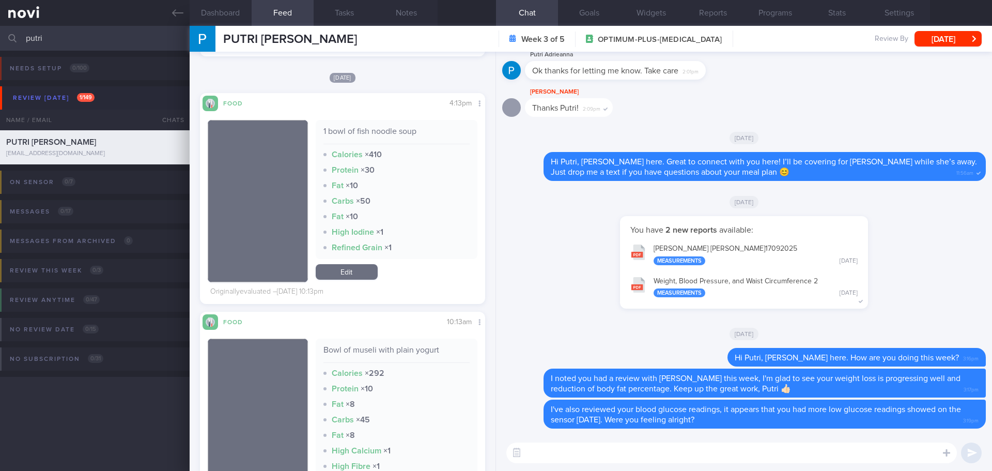
drag, startPoint x: 49, startPoint y: 38, endPoint x: -42, endPoint y: 43, distance: 90.6
click at [0, 43] on html "You are offline! Some functionality will be unavailable Patients New Users Coac…" at bounding box center [496, 235] width 992 height 471
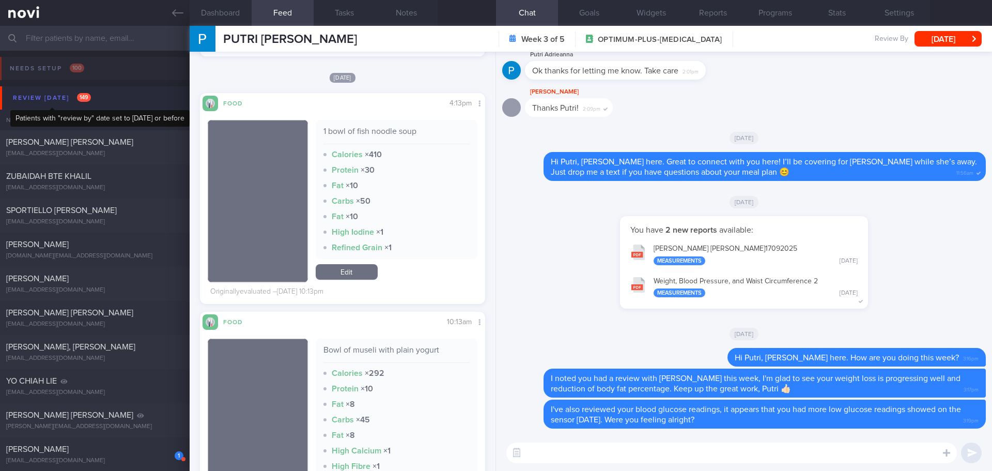
click at [58, 101] on div "Review [DATE] 149" at bounding box center [51, 98] width 83 height 14
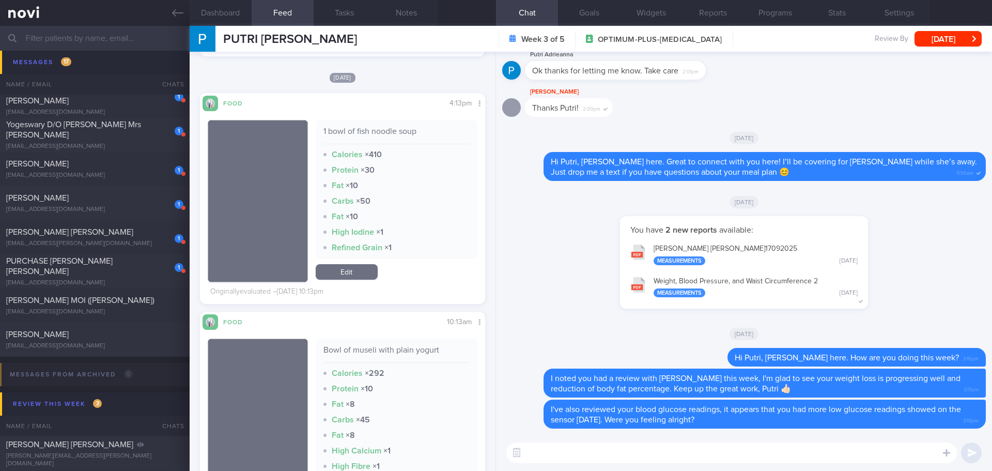
scroll to position [723, 0]
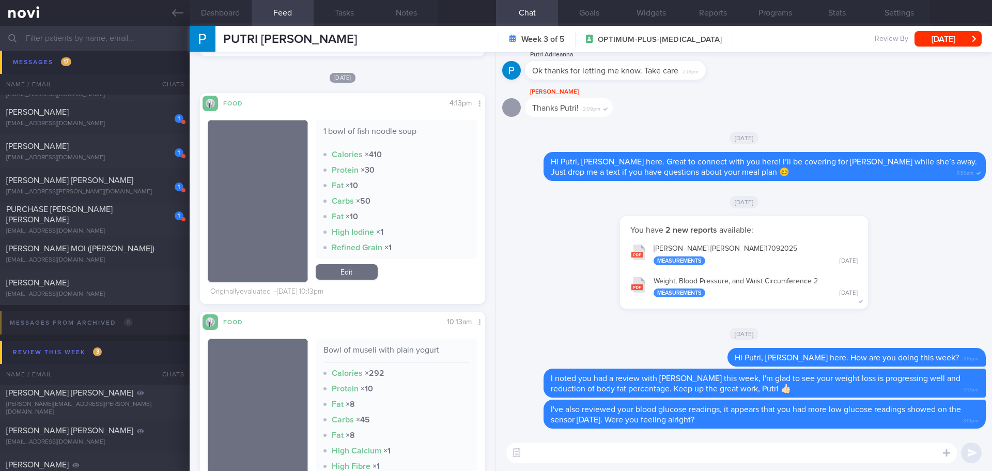
click at [96, 36] on input "text" at bounding box center [496, 38] width 992 height 25
click at [44, 35] on input "text" at bounding box center [496, 38] width 992 height 25
click at [81, 36] on input "akhbar" at bounding box center [496, 38] width 992 height 25
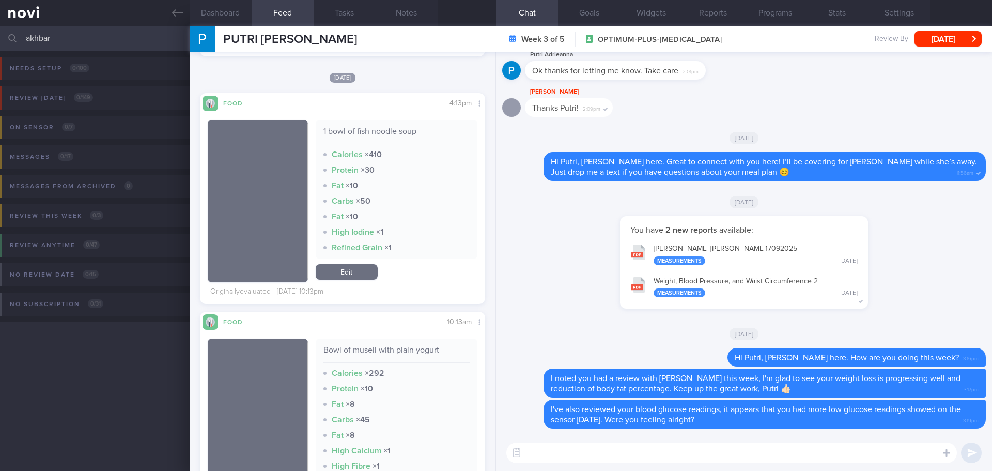
click at [81, 36] on input "akhbar" at bounding box center [496, 38] width 992 height 25
click at [56, 395] on div "Needs setup 0 / 100 Name / Email Chats Setup tasks needed Review today 0 / 149 …" at bounding box center [496, 261] width 992 height 420
click at [87, 99] on span "0 / 149" at bounding box center [83, 97] width 19 height 9
click at [65, 42] on input "akhbar" at bounding box center [496, 38] width 992 height 25
type input "akhba"
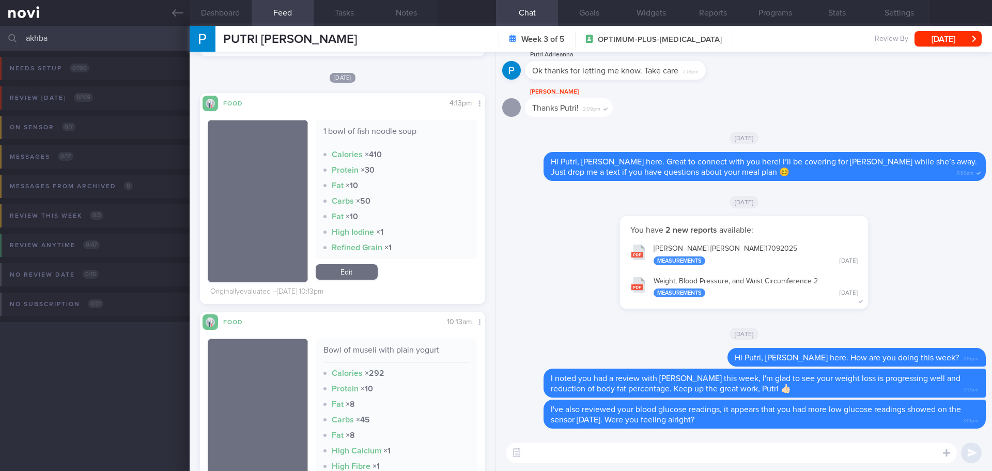
click at [50, 89] on div "Review today 0 / 149 Name / Email Chats Review By Last Reviewed Active Program …" at bounding box center [496, 105] width 992 height 50
click at [171, 12] on link at bounding box center [95, 13] width 190 height 26
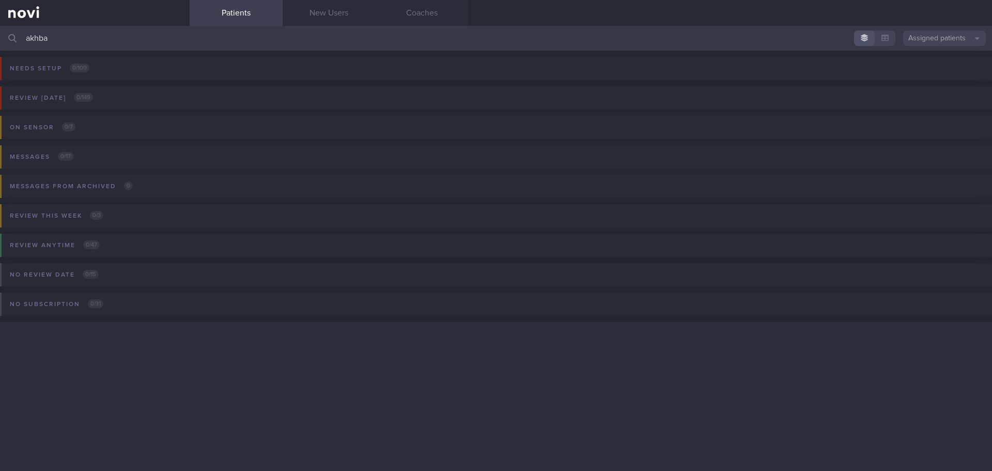
drag, startPoint x: 92, startPoint y: 39, endPoint x: 11, endPoint y: 36, distance: 81.7
click at [11, 36] on div "akhba Assigned patients Assigned patients All active patients Archived patients" at bounding box center [496, 38] width 992 height 25
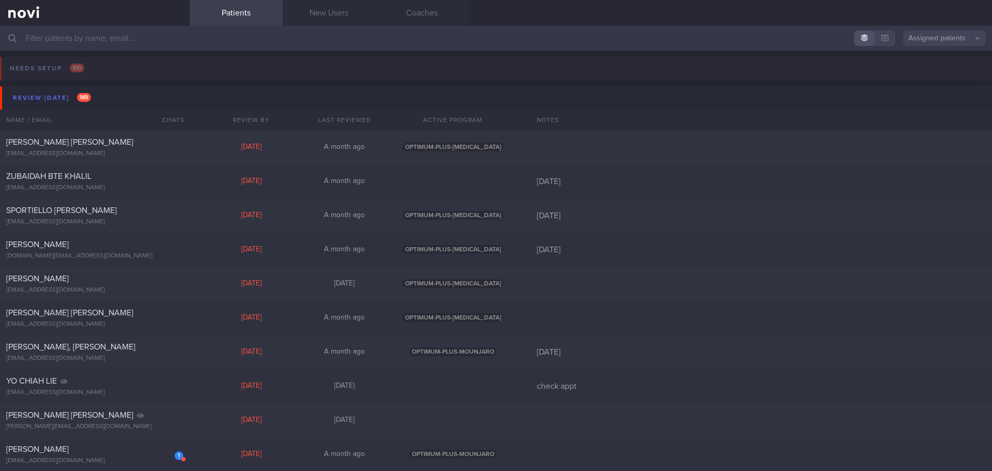
click at [136, 44] on input "text" at bounding box center [496, 38] width 992 height 25
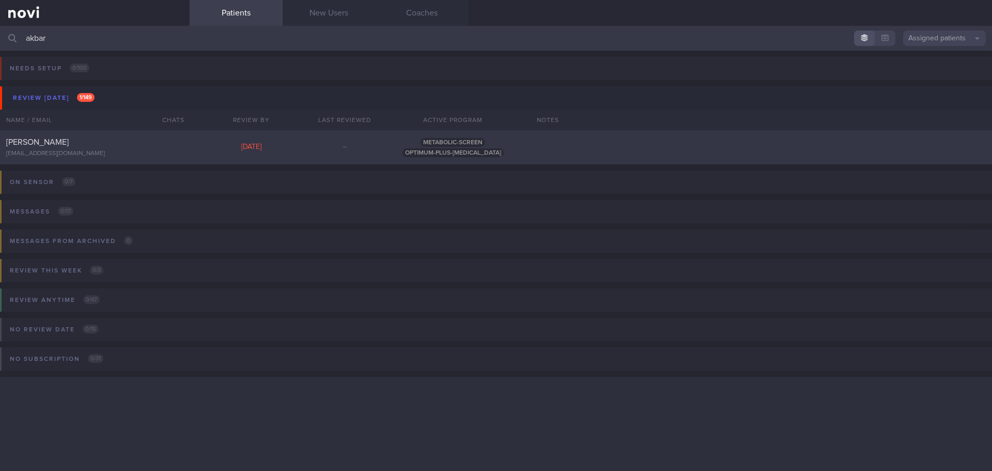
type input "akbar"
click at [115, 152] on div "[EMAIL_ADDRESS][DOMAIN_NAME]" at bounding box center [94, 154] width 177 height 8
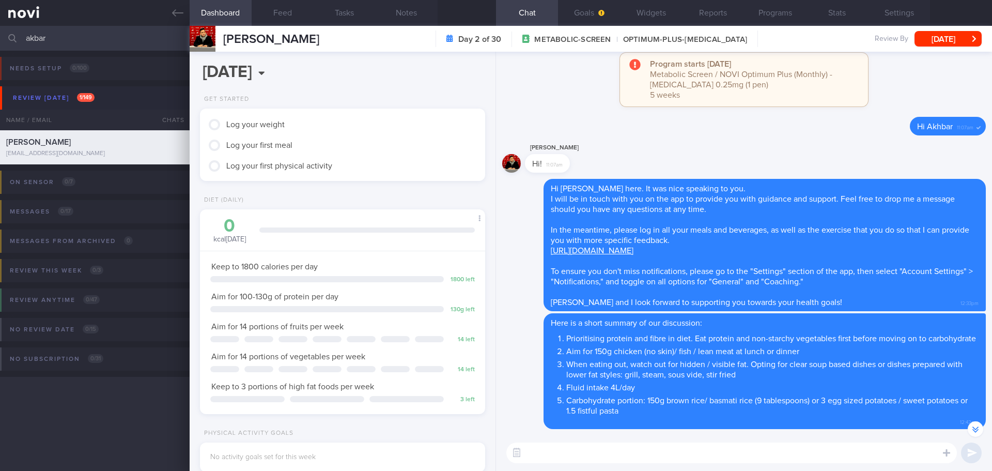
scroll to position [1, 0]
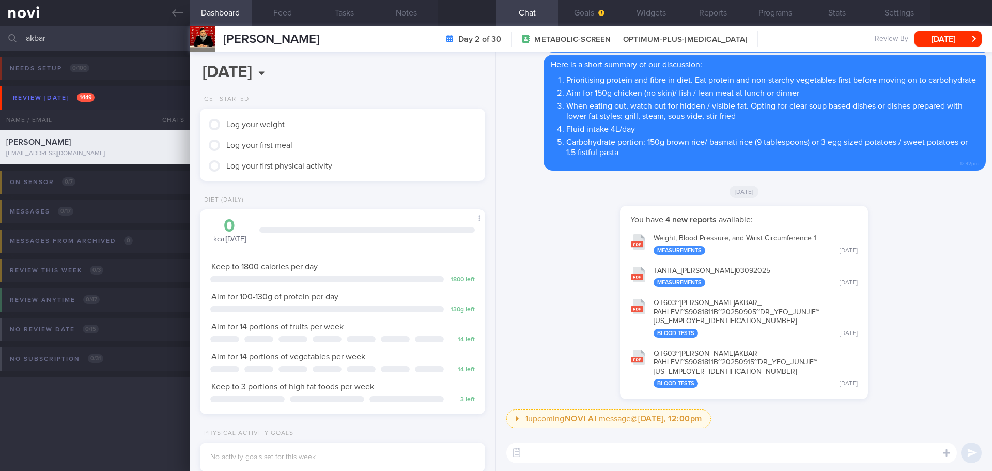
click at [647, 446] on textarea at bounding box center [731, 452] width 451 height 21
click at [561, 447] on textarea at bounding box center [731, 452] width 451 height 21
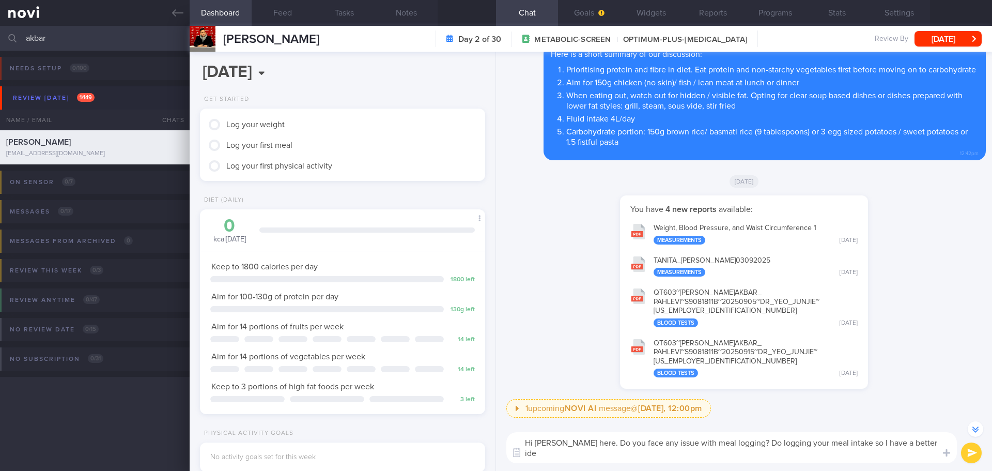
scroll to position [-10, 0]
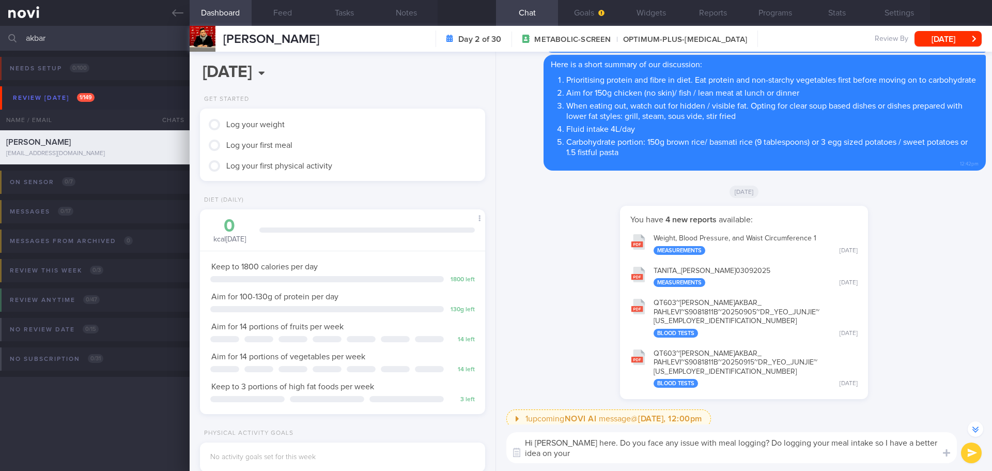
click at [882, 440] on textarea "Hi Akbar, Elizabeth here. Do you face any issue with meal logging? Do logging y…" at bounding box center [731, 447] width 451 height 31
drag, startPoint x: 854, startPoint y: 453, endPoint x: 847, endPoint y: 443, distance: 12.3
click at [847, 443] on textarea "Hi Akbar, Elizabeth here. Do you face any issue with meal logging? Do logging y…" at bounding box center [731, 447] width 451 height 31
click at [862, 460] on textarea "Hi Akbar, Elizabeth here. Do you face any issue with meal logging? Do logging y…" at bounding box center [731, 447] width 451 height 31
type textarea "Hi Akbar, Elizabeth here. Do you face any issue with meal logging? Do logging y…"
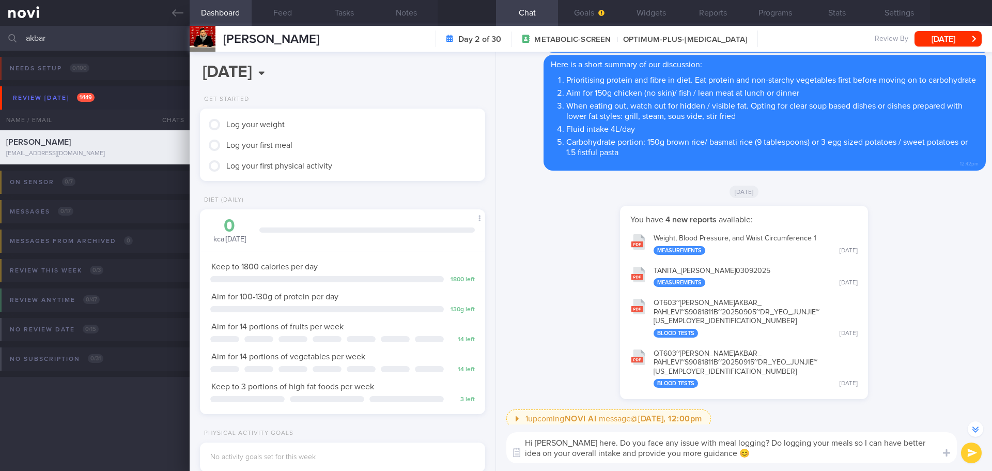
click at [819, 468] on div "Hi Akbar, Elizabeth here. Do you face any issue with meal logging? Do logging y…" at bounding box center [744, 447] width 496 height 47
click at [821, 457] on textarea "Hi Akbar, Elizabeth here. Do you face any issue with meal logging? Do logging y…" at bounding box center [731, 447] width 451 height 31
drag, startPoint x: 840, startPoint y: 459, endPoint x: 856, endPoint y: 458, distance: 16.6
click at [841, 459] on textarea "Hi Akbar, Elizabeth here. Do you face any issue with meal logging? Do logging y…" at bounding box center [731, 447] width 451 height 31
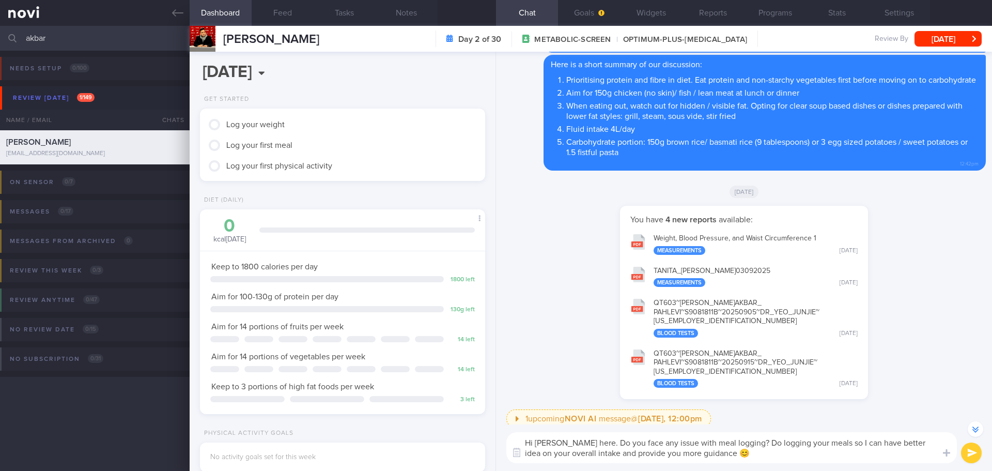
click at [856, 458] on textarea "Hi Akbar, Elizabeth here. Do you face any issue with meal logging? Do logging y…" at bounding box center [731, 447] width 451 height 31
click at [856, 457] on textarea "Hi Akbar, Elizabeth here. Do you face any issue with meal logging? Do logging y…" at bounding box center [731, 447] width 451 height 31
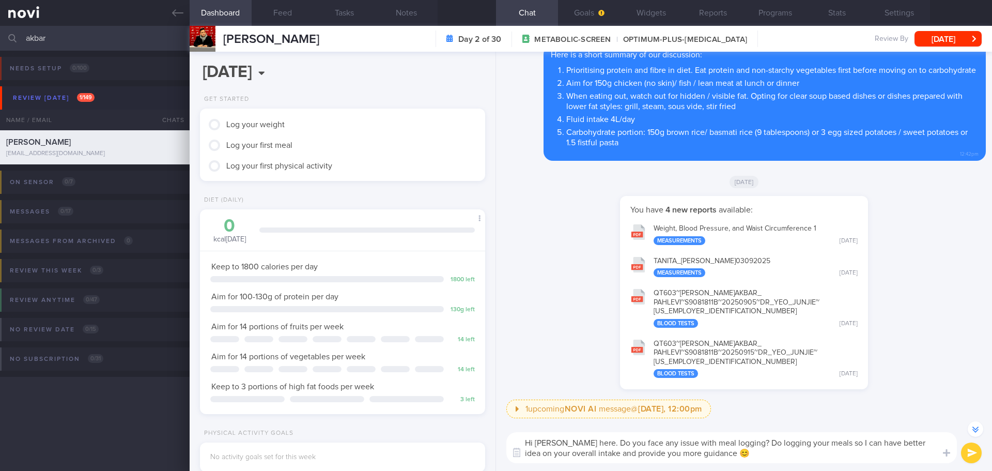
scroll to position [-10, 0]
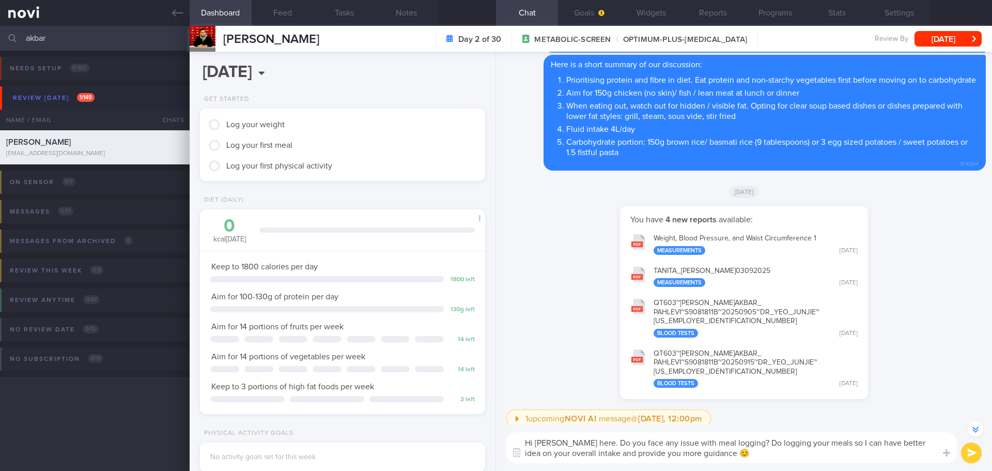
drag, startPoint x: 861, startPoint y: 442, endPoint x: 738, endPoint y: 460, distance: 123.7
click at [738, 460] on textarea "Hi [PERSON_NAME] here. Do you face any issue with meal logging? Do logging your…" at bounding box center [731, 447] width 451 height 31
click at [760, 452] on textarea "Hi [PERSON_NAME] here. Do you face any issue with meal logging? Do logging your…" at bounding box center [731, 447] width 451 height 31
click at [805, 461] on textarea "Hi [PERSON_NAME] here. Do you face any issue with meal logging? Do logging your…" at bounding box center [731, 447] width 451 height 31
drag, startPoint x: 832, startPoint y: 458, endPoint x: 950, endPoint y: 450, distance: 118.1
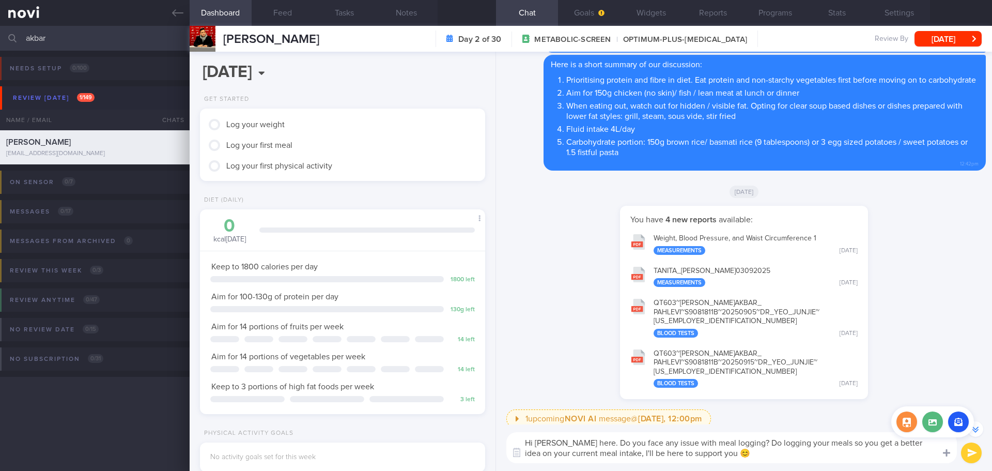
click at [833, 458] on textarea "Hi [PERSON_NAME] here. Do you face any issue with meal logging? Do logging your…" at bounding box center [731, 447] width 451 height 31
type textarea "Hi Akbar, Elizabeth here. Do you face any issue with meal logging? Do logging y…"
click at [969, 456] on button "submit" at bounding box center [971, 452] width 21 height 21
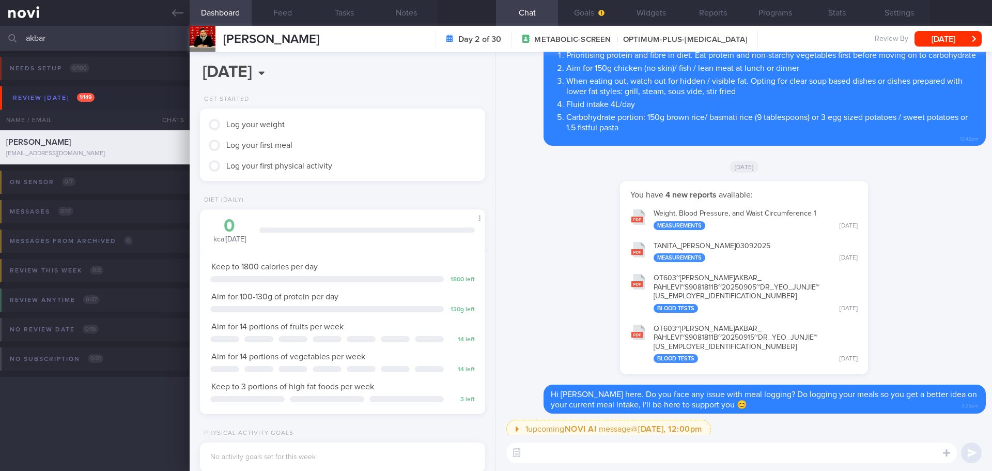
scroll to position [0, 0]
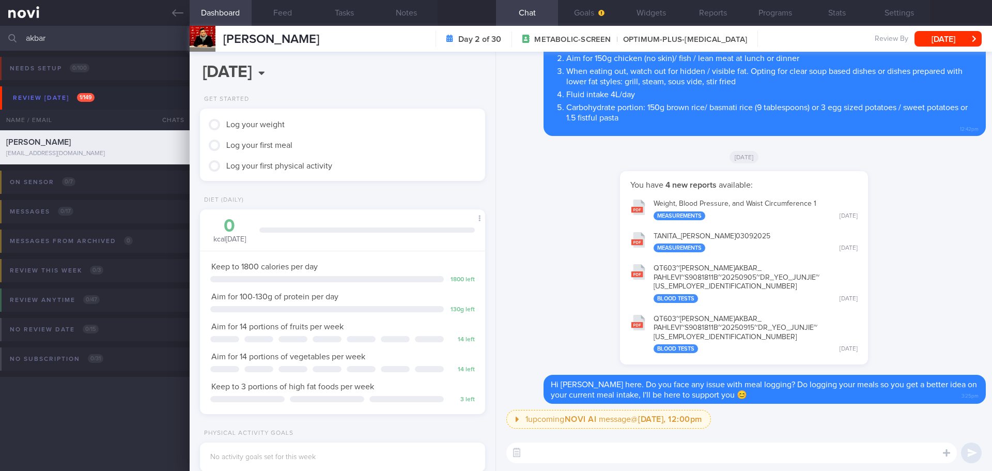
click at [933, 296] on div "You have 4 new reports available: Weight, Blood Pressure, and Waist Circumferen…" at bounding box center [744, 273] width 484 height 204
drag, startPoint x: 53, startPoint y: 41, endPoint x: -12, endPoint y: 43, distance: 64.6
click at [0, 43] on html "You are offline! Some functionality will be unavailable Patients New Users Coac…" at bounding box center [496, 235] width 992 height 471
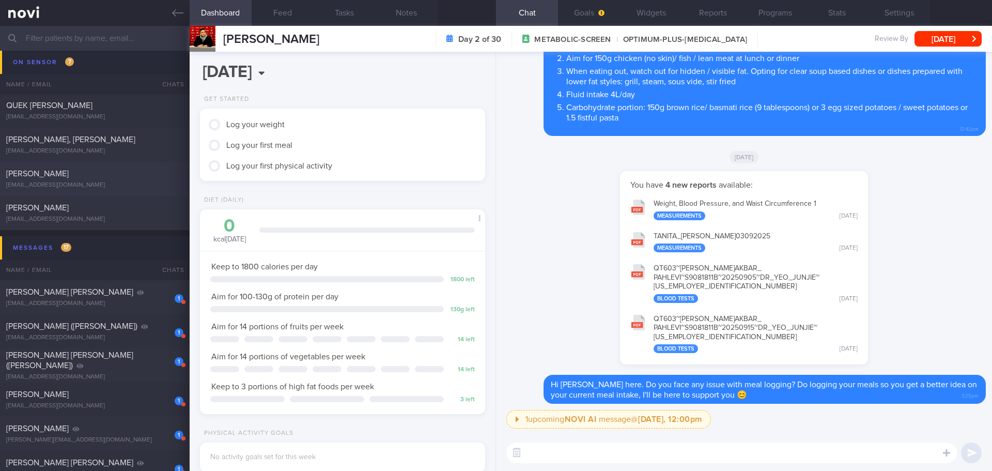
scroll to position [5115, 0]
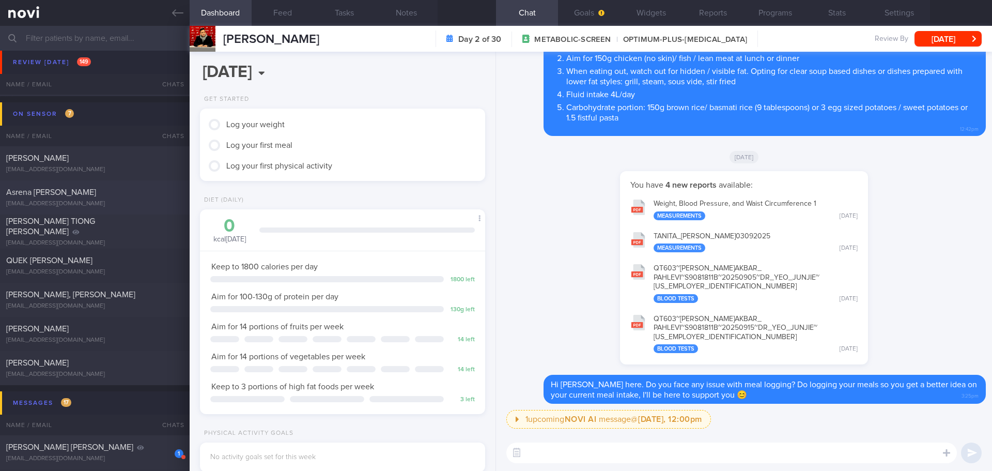
click at [118, 205] on div "[EMAIL_ADDRESS][DOMAIN_NAME]" at bounding box center [94, 204] width 177 height 8
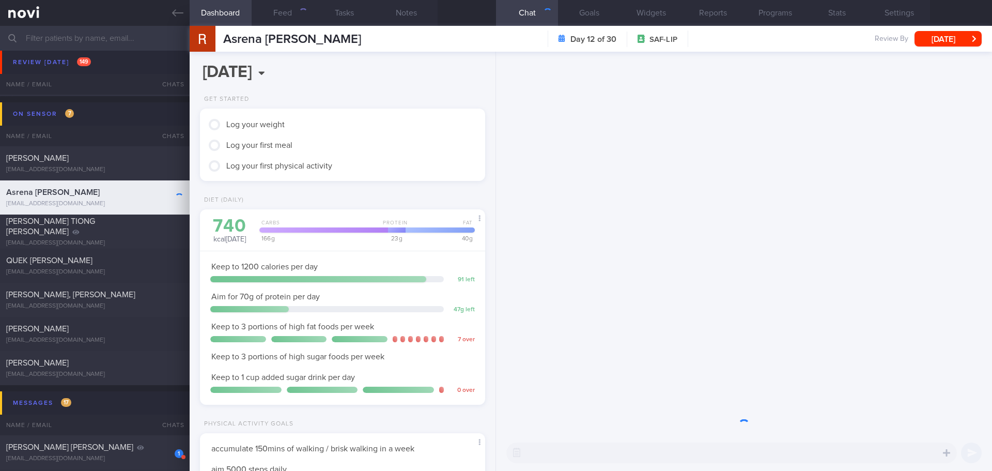
scroll to position [159, 264]
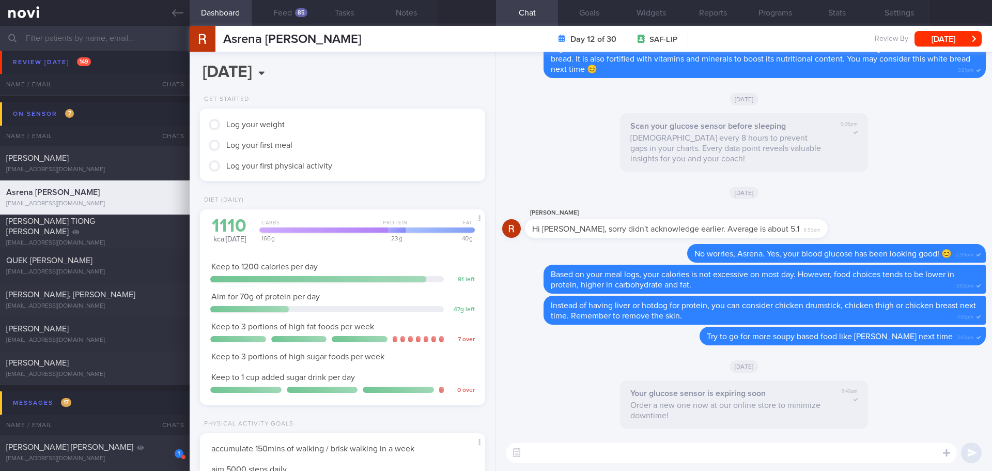
click at [121, 42] on input "text" at bounding box center [496, 38] width 992 height 25
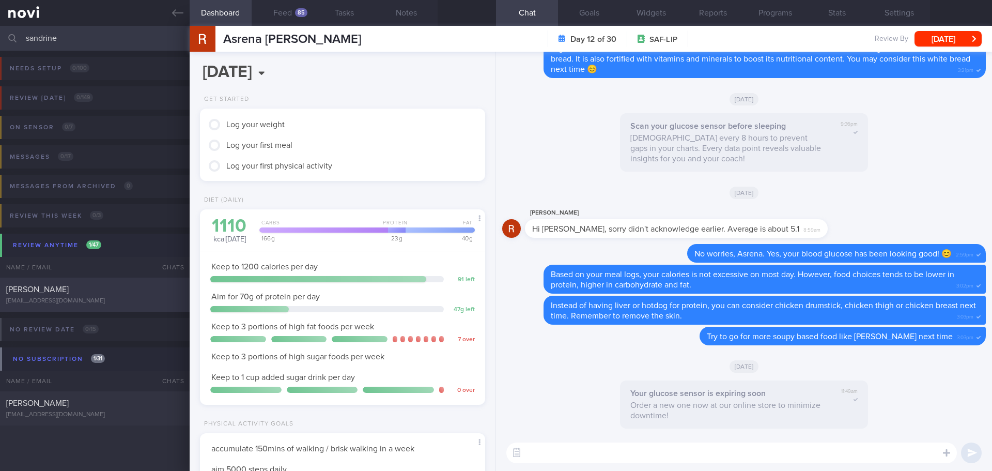
type input "sandrine"
click at [109, 296] on div "SANDRINE JANA LAURA GERBER sandrine.inbox@gmail.com" at bounding box center [95, 294] width 190 height 21
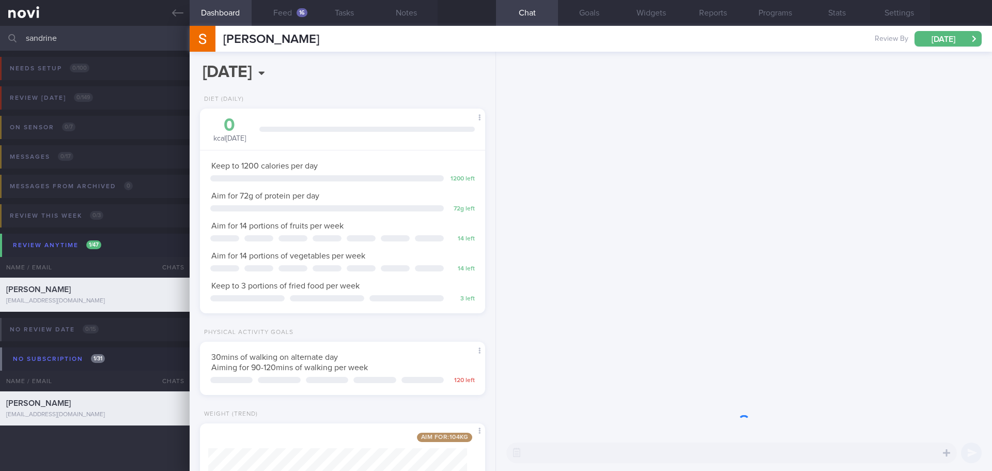
scroll to position [144, 259]
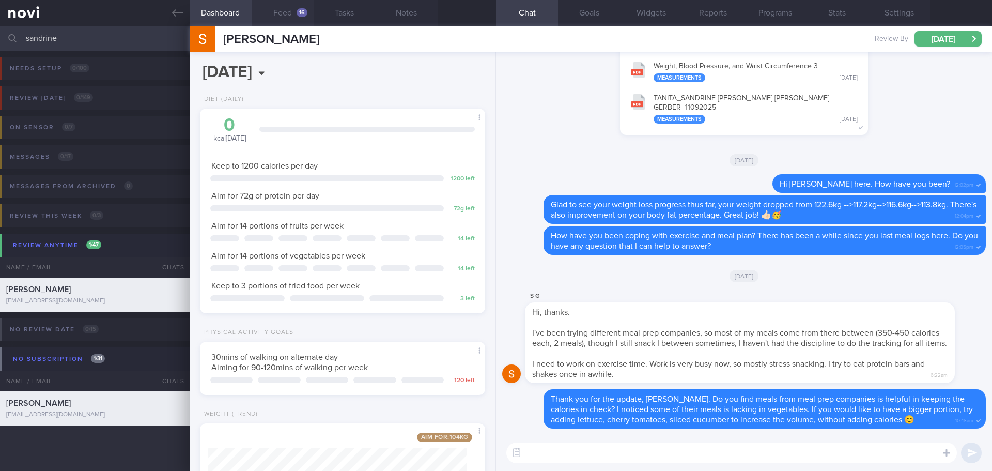
click at [297, 12] on div "16" at bounding box center [302, 12] width 11 height 9
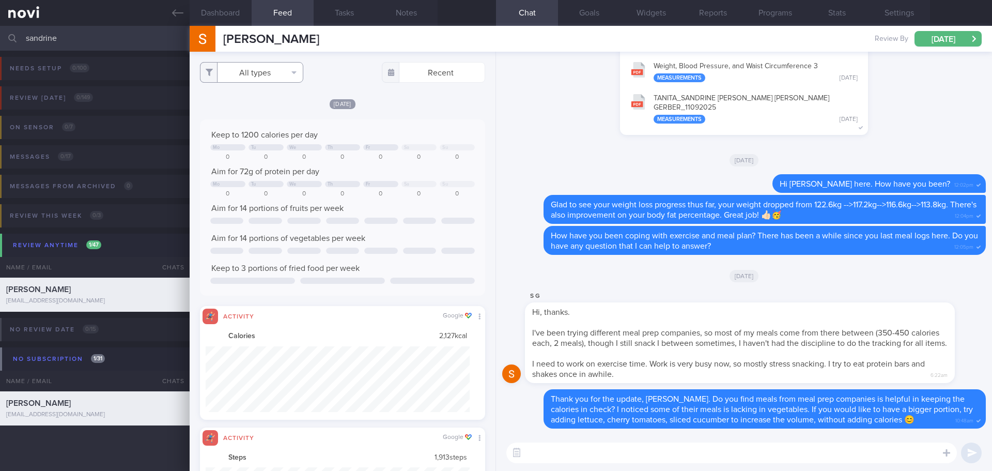
click at [265, 78] on button "All types" at bounding box center [251, 72] width 103 height 21
click at [250, 110] on button "Activity" at bounding box center [251, 108] width 102 height 16
checkbox input "false"
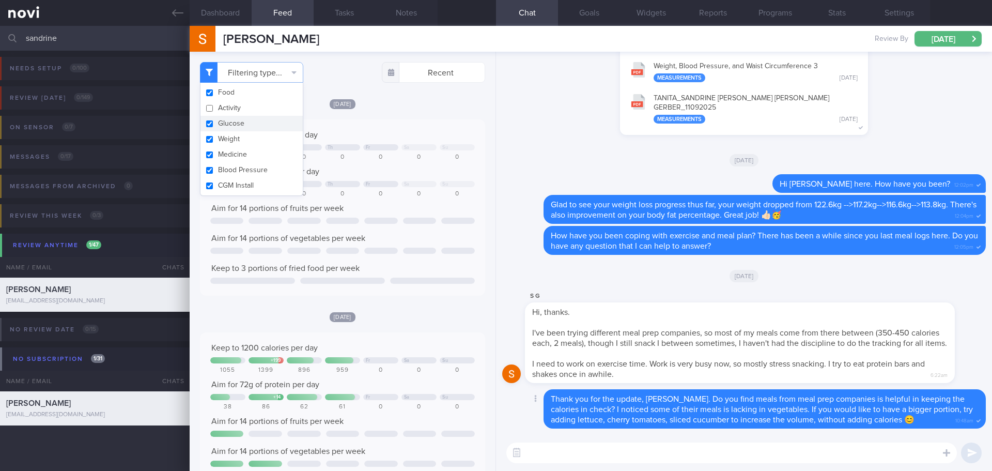
scroll to position [-1, 0]
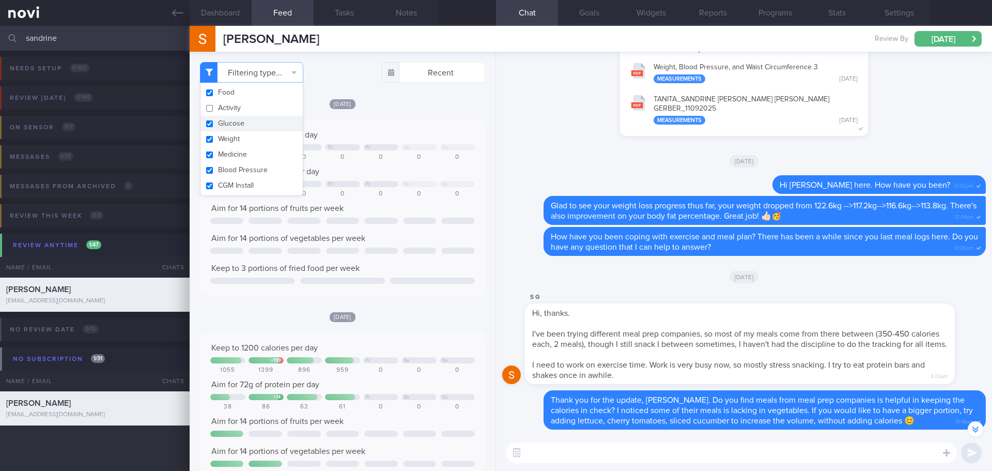
click at [721, 453] on textarea at bounding box center [731, 452] width 451 height 21
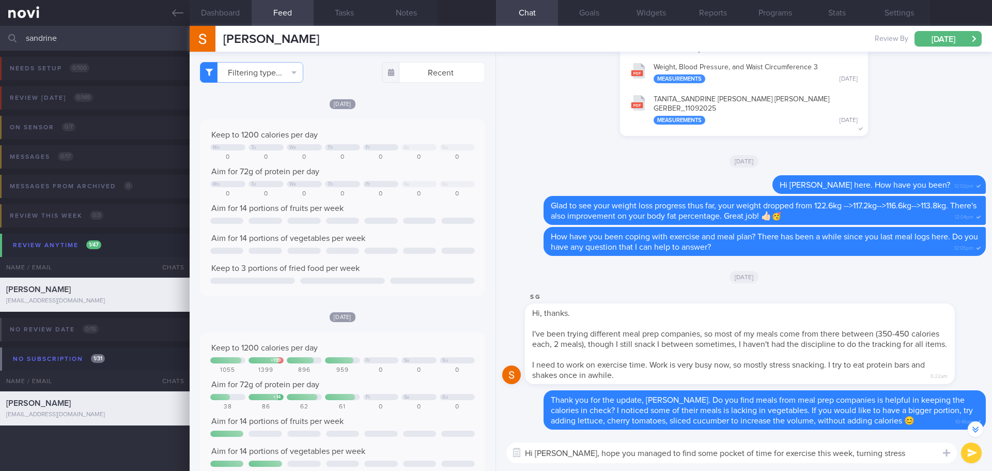
scroll to position [-11, 0]
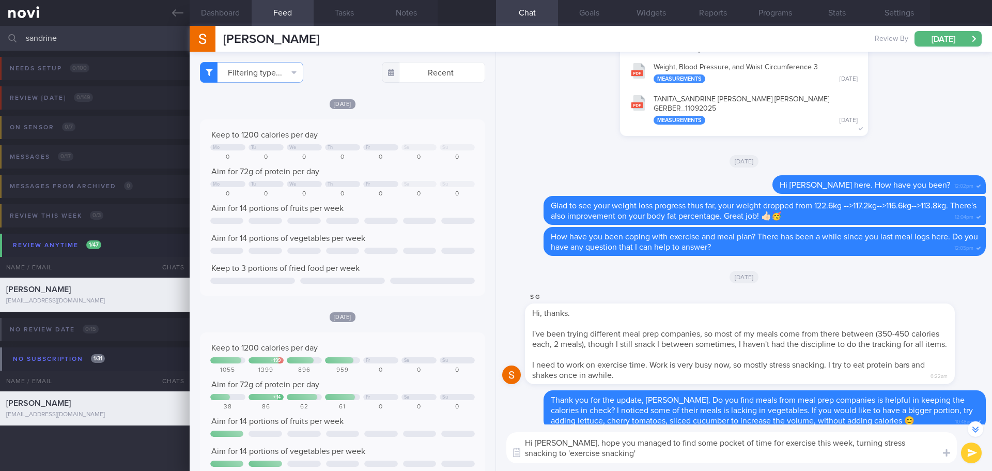
click at [605, 458] on textarea "Hi Sandrine, hope you managed to find some pocket of time for exercise this wee…" at bounding box center [731, 447] width 451 height 31
click at [633, 462] on textarea "Hi Sandrine, hope you managed to find some pocket of time for exercise this wee…" at bounding box center [731, 447] width 451 height 31
click at [668, 464] on div "Hi Sandrine, hope you managed to find some pocket of time for exercise this wee…" at bounding box center [744, 447] width 496 height 47
drag, startPoint x: 684, startPoint y: 464, endPoint x: 698, endPoint y: 463, distance: 14.0
click at [684, 464] on div "Hi Sandrine, hope you managed to find some pocket of time for exercise this wee…" at bounding box center [744, 447] width 496 height 47
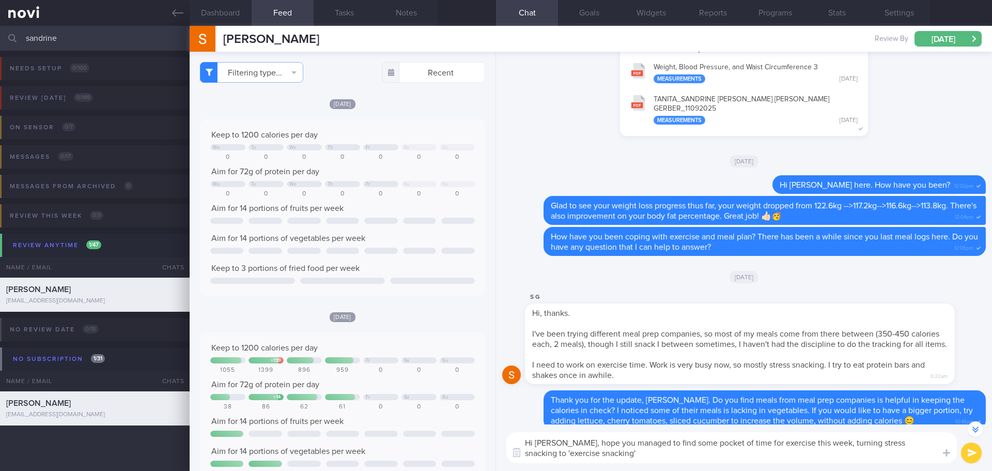
drag, startPoint x: 710, startPoint y: 461, endPoint x: 716, endPoint y: 461, distance: 6.2
click at [712, 461] on textarea "Hi Sandrine, hope you managed to find some pocket of time for exercise this wee…" at bounding box center [731, 447] width 451 height 31
drag, startPoint x: 828, startPoint y: 444, endPoint x: 861, endPoint y: 464, distance: 38.9
click at [861, 464] on div "Hi Sandrine, hope you managed to find some pocket of time for exercise this wee…" at bounding box center [744, 447] width 496 height 47
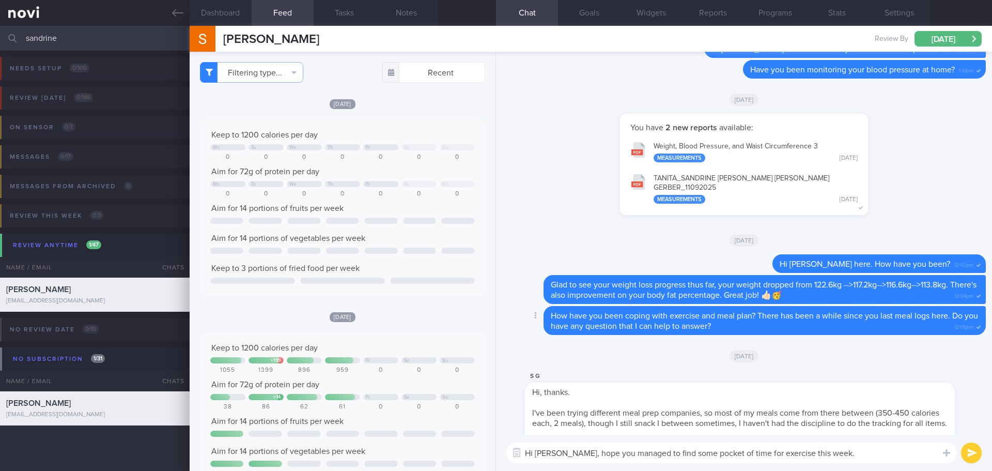
scroll to position [0, 0]
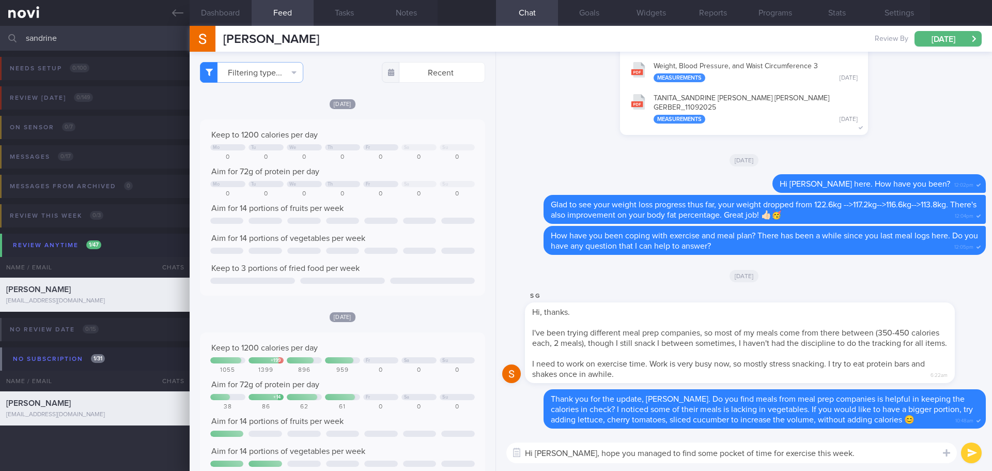
drag, startPoint x: 849, startPoint y: 454, endPoint x: 571, endPoint y: 450, distance: 278.0
click at [571, 450] on textarea "Hi Sandrine, hope you managed to find some pocket of time for exercise this wee…" at bounding box center [731, 452] width 451 height 21
click at [588, 458] on textarea "Hi Sandrine," at bounding box center [731, 452] width 451 height 21
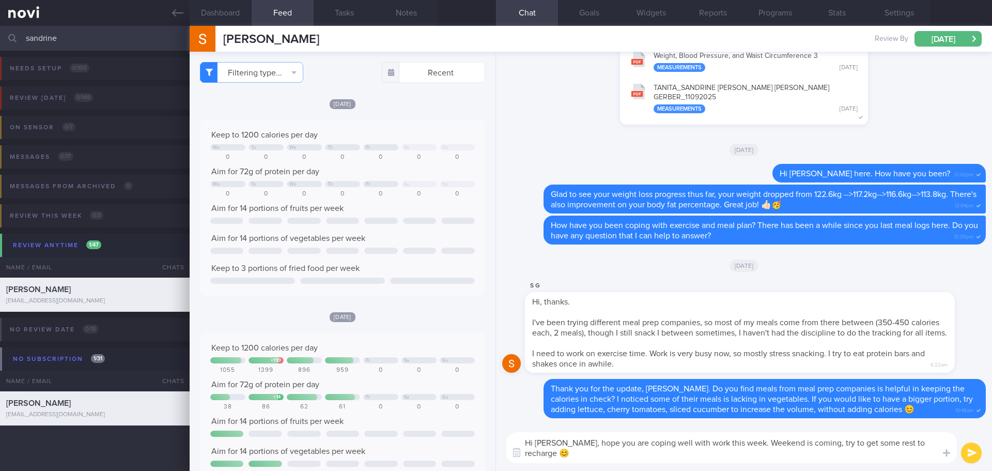
type textarea "Hi Sandrine, hope you are coping well with work this week. Weekend is coming, t…"
click at [977, 453] on button "submit" at bounding box center [971, 452] width 21 height 21
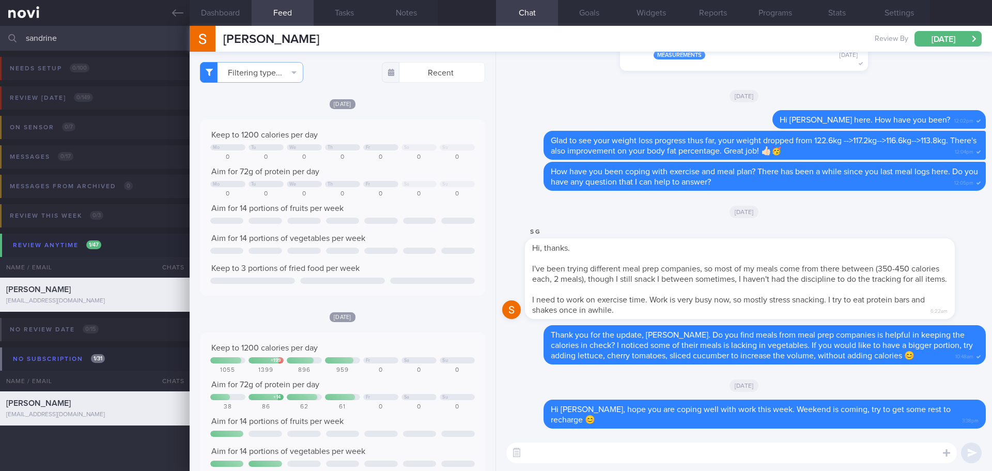
click at [747, 455] on textarea at bounding box center [731, 452] width 451 height 21
click at [719, 452] on textarea at bounding box center [731, 452] width 451 height 21
click at [560, 453] on textarea at bounding box center [731, 452] width 451 height 21
type textarea "T"
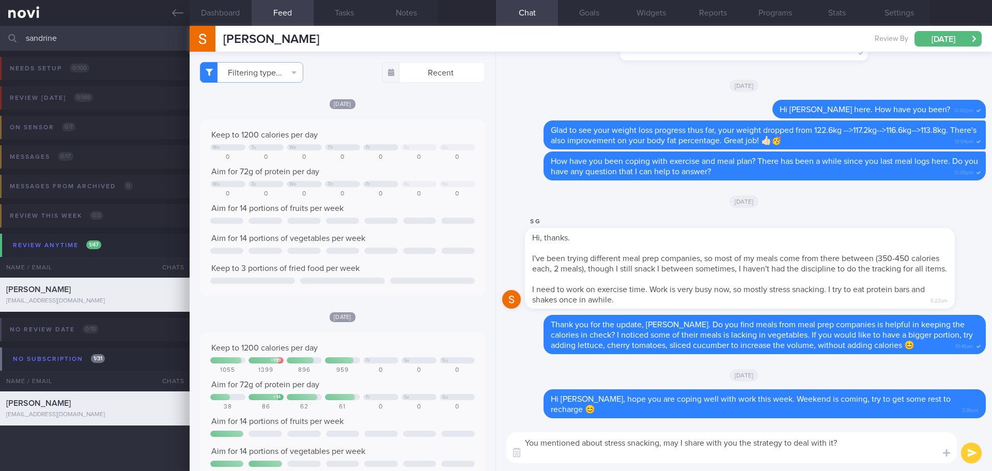
click at [560, 454] on textarea "You mentioned about stress snacking, may I share with you the strategy to deal …" at bounding box center [731, 447] width 451 height 31
paste textarea "1. Practise mindful eating. Portion out the calories densed foods (chocolate/ c…"
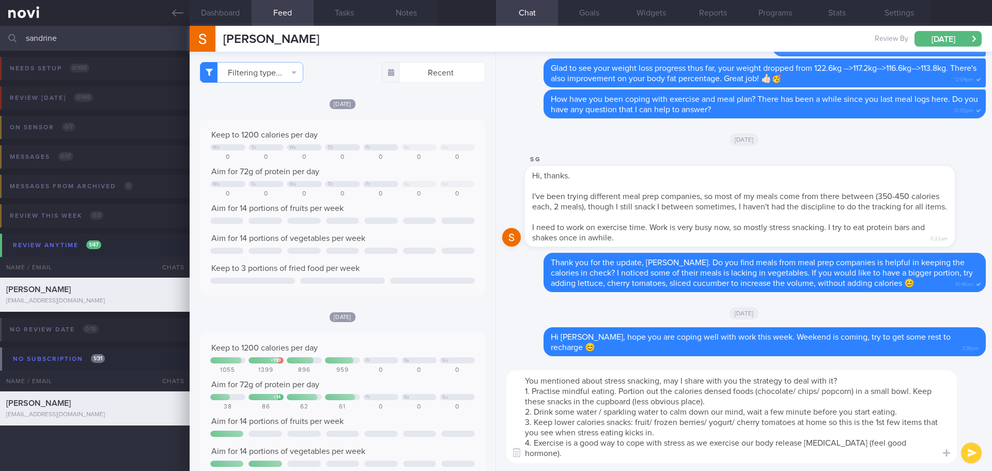
click at [541, 450] on textarea "You mentioned about stress snacking, may I share with you the strategy to deal …" at bounding box center [731, 416] width 451 height 93
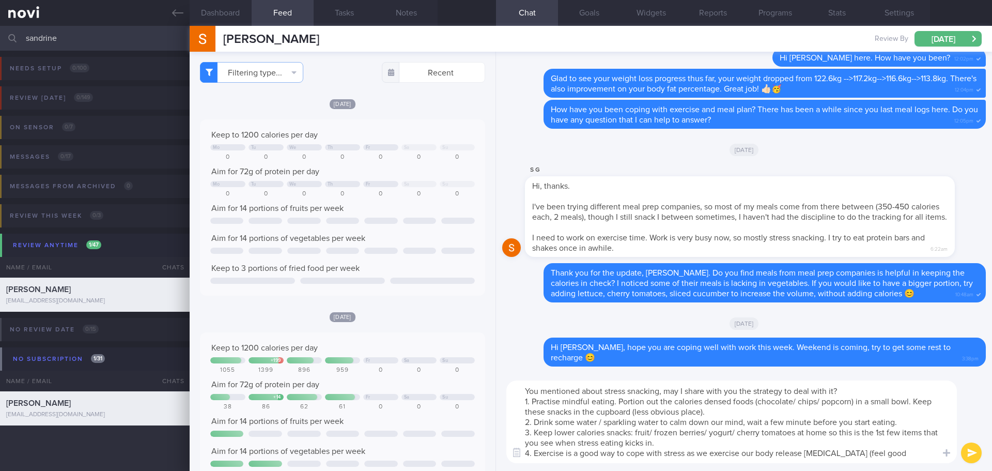
click at [674, 402] on textarea "You mentioned about stress snacking, may I share with you the strategy to deal …" at bounding box center [731, 421] width 451 height 83
click at [717, 399] on textarea "You mentioned about stress snacking, may I share with you the strategy to deal …" at bounding box center [731, 421] width 451 height 83
click at [579, 423] on textarea "You mentioned about stress snacking, may I share with you the strategy to deal …" at bounding box center [731, 421] width 451 height 83
type textarea "You mentioned about stress snacking, may I share with you the strategy to deal …"
click at [972, 450] on button "submit" at bounding box center [971, 452] width 21 height 21
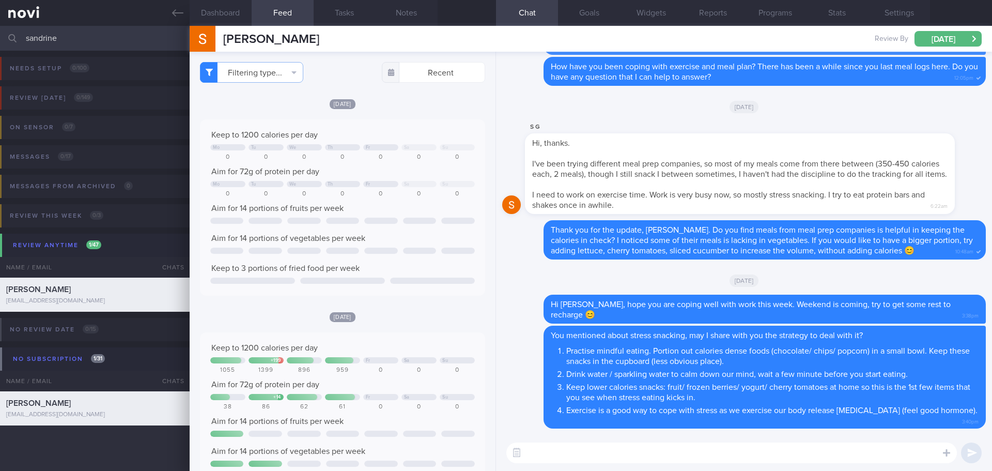
drag, startPoint x: 64, startPoint y: 43, endPoint x: -23, endPoint y: 44, distance: 87.3
click at [0, 44] on html "You are offline! Some functionality will be unavailable Patients New Users Coac…" at bounding box center [496, 235] width 992 height 471
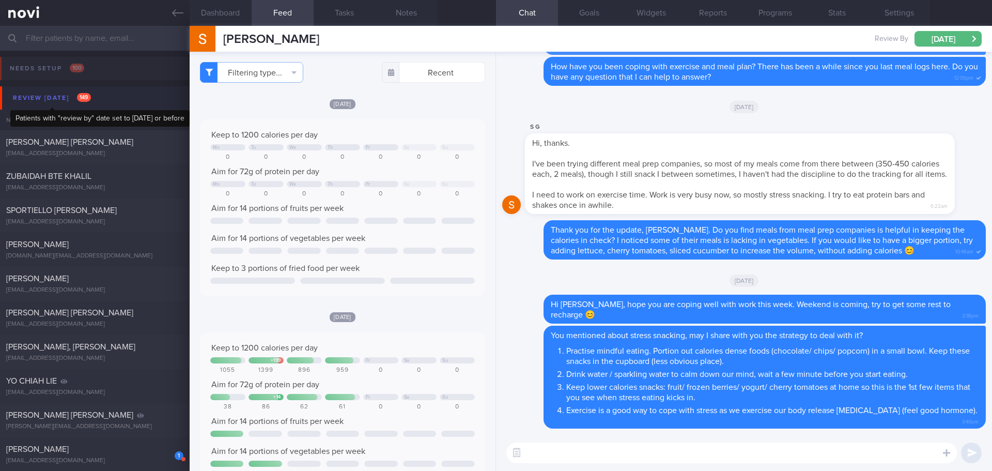
click at [38, 100] on div "Review today 149" at bounding box center [51, 98] width 83 height 14
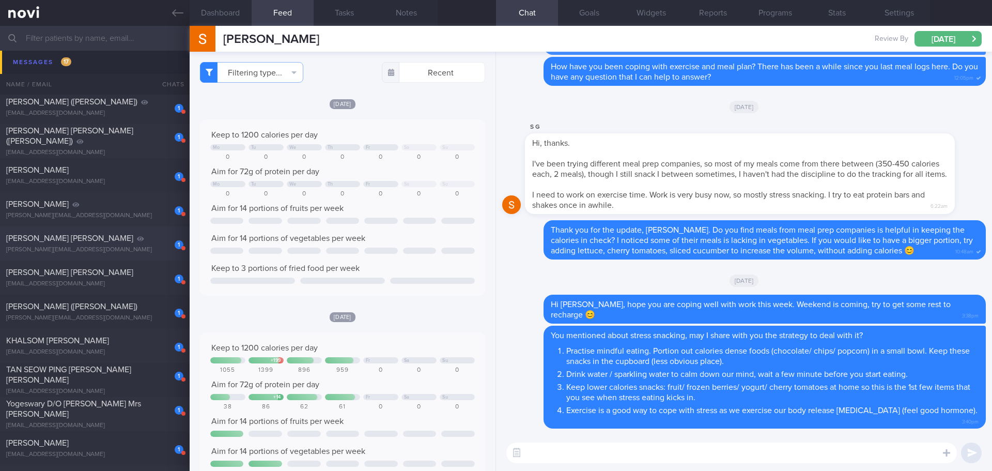
scroll to position [672, 0]
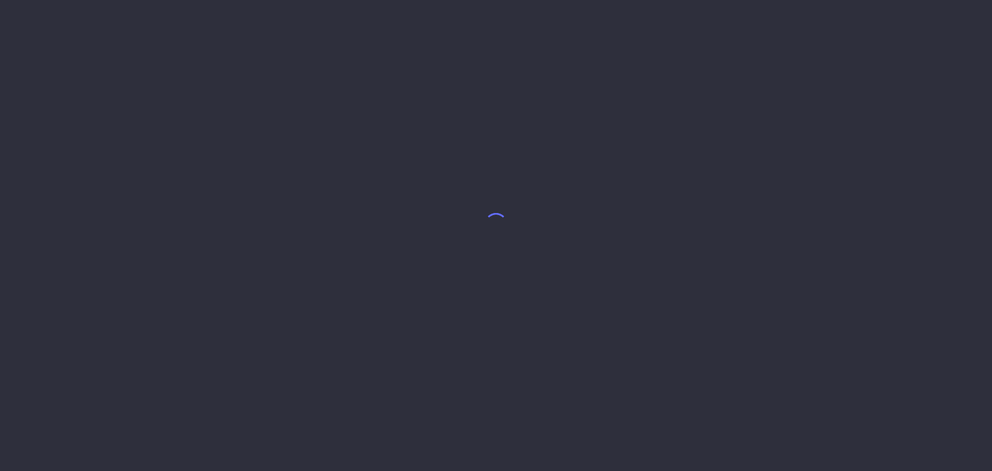
select select "8"
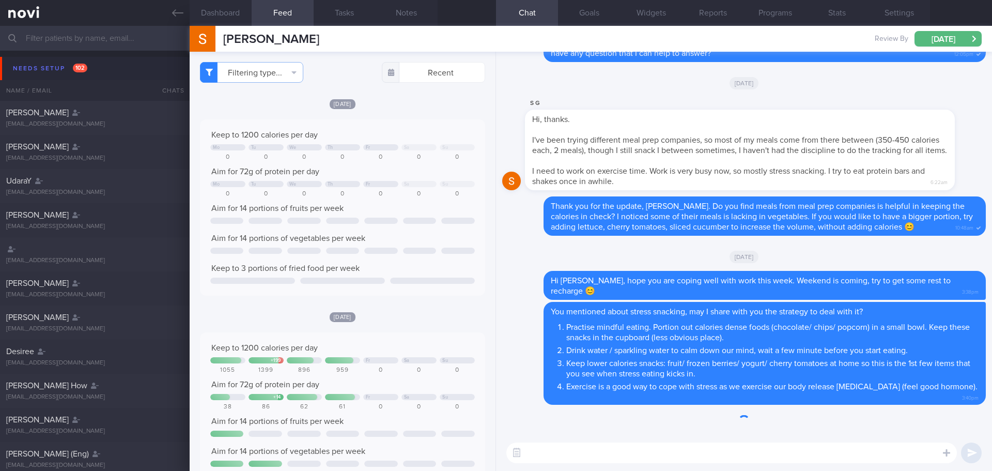
scroll to position [52, 0]
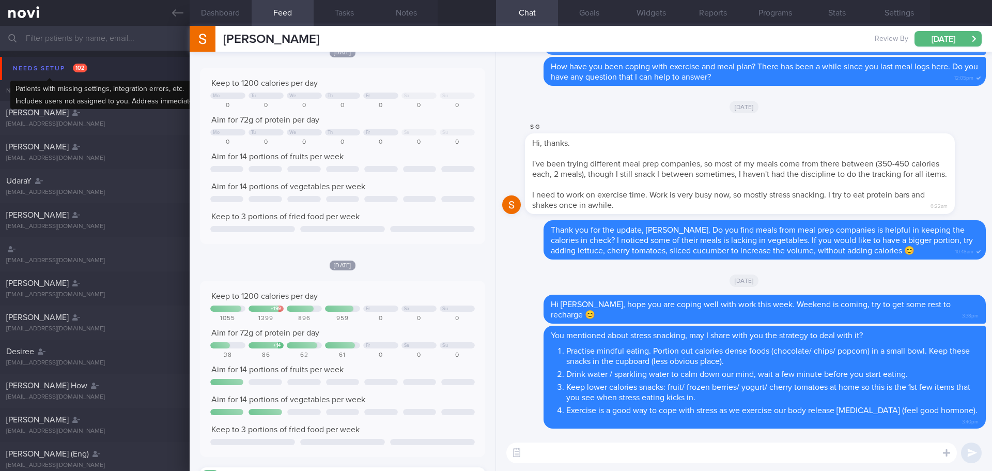
click at [58, 69] on div "Needs setup 102" at bounding box center [50, 68] width 80 height 14
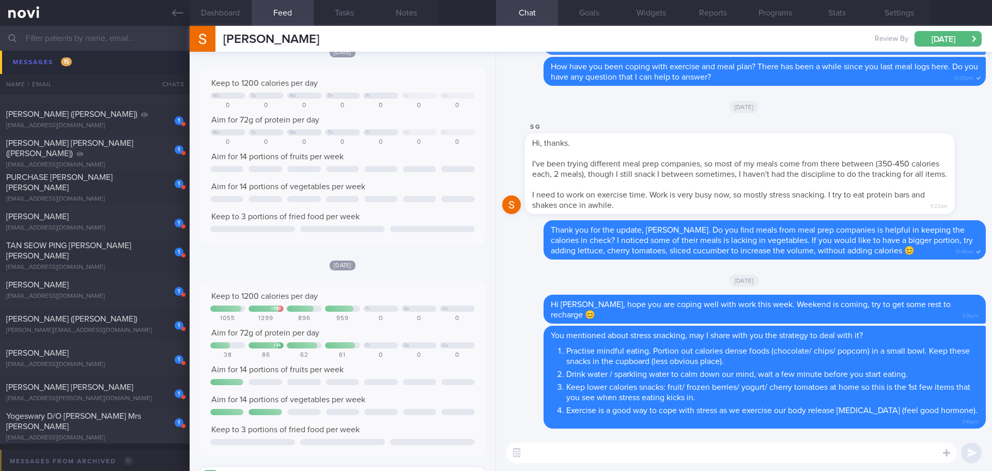
scroll to position [5477, 0]
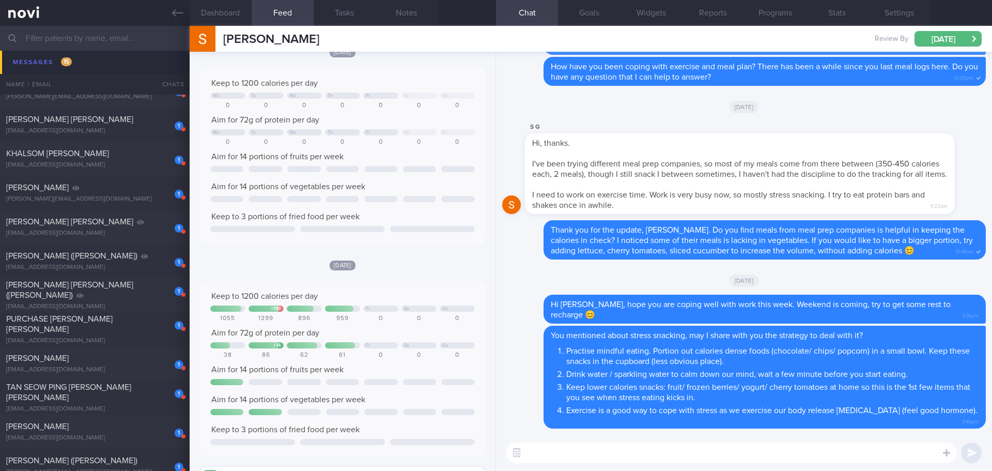
click at [515, 267] on div "[DATE]" at bounding box center [744, 280] width 484 height 29
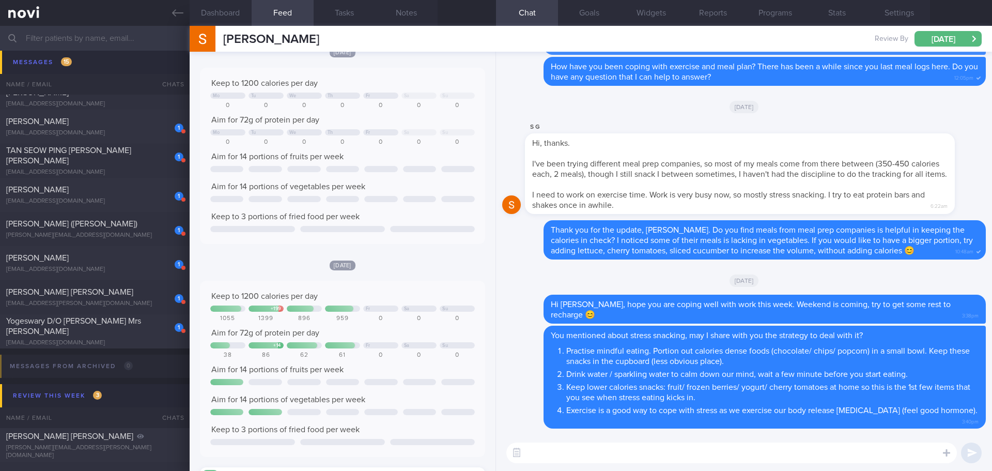
scroll to position [5735, 0]
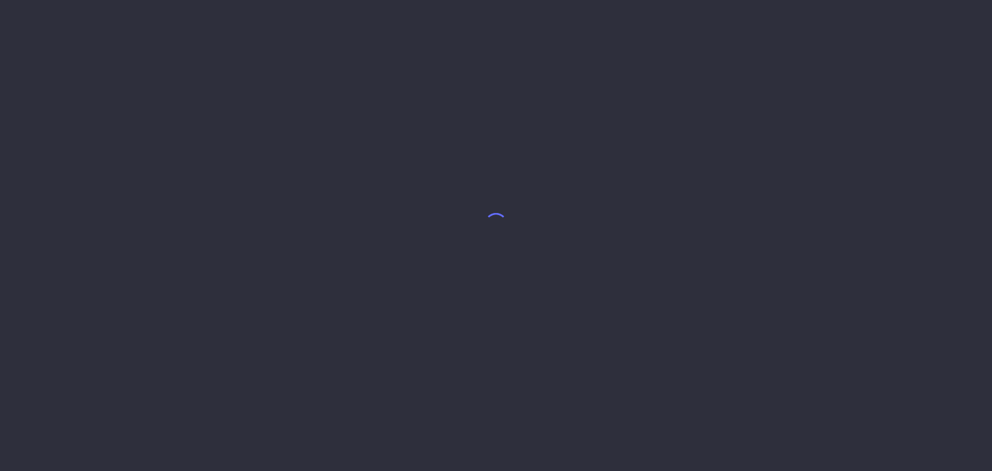
select select "8"
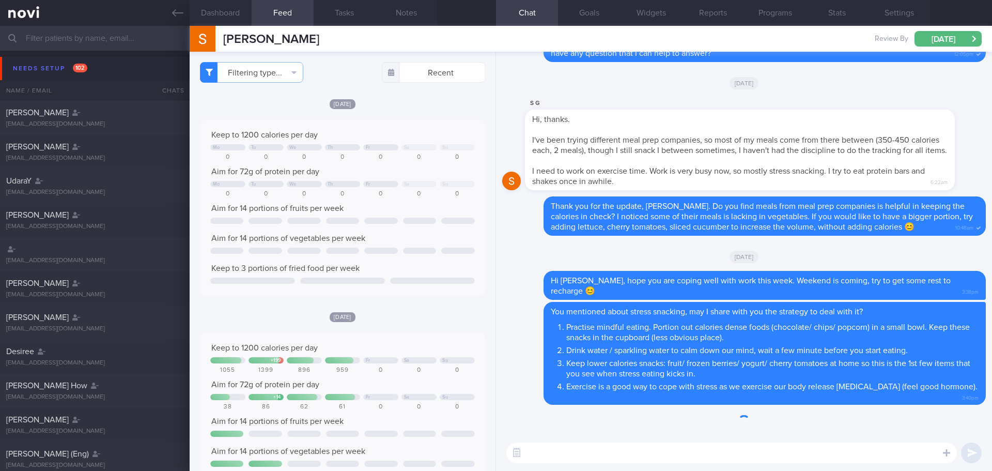
scroll to position [52, 0]
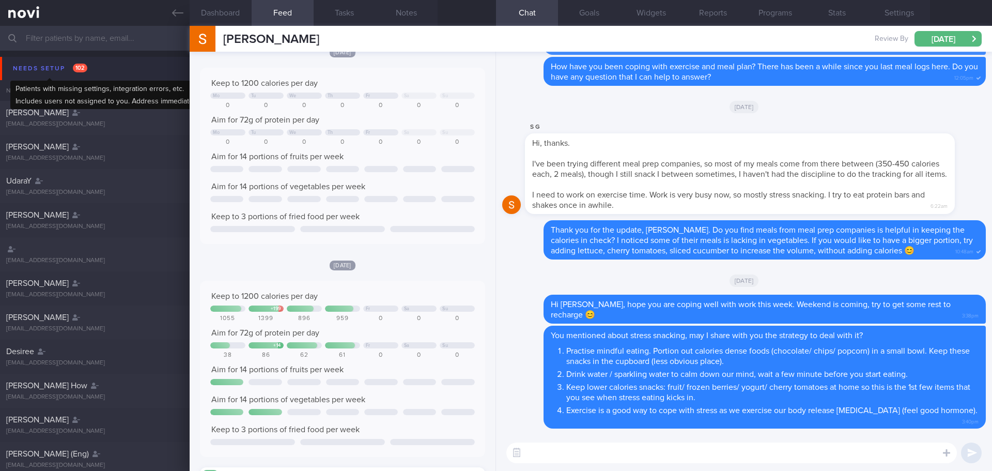
click at [34, 67] on div "Needs setup 102" at bounding box center [50, 68] width 80 height 14
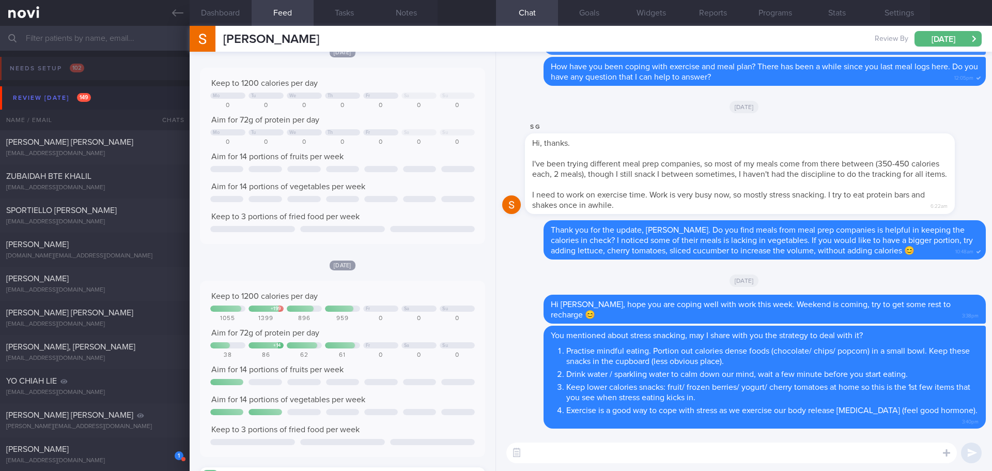
click at [61, 43] on input "text" at bounding box center [496, 38] width 992 height 25
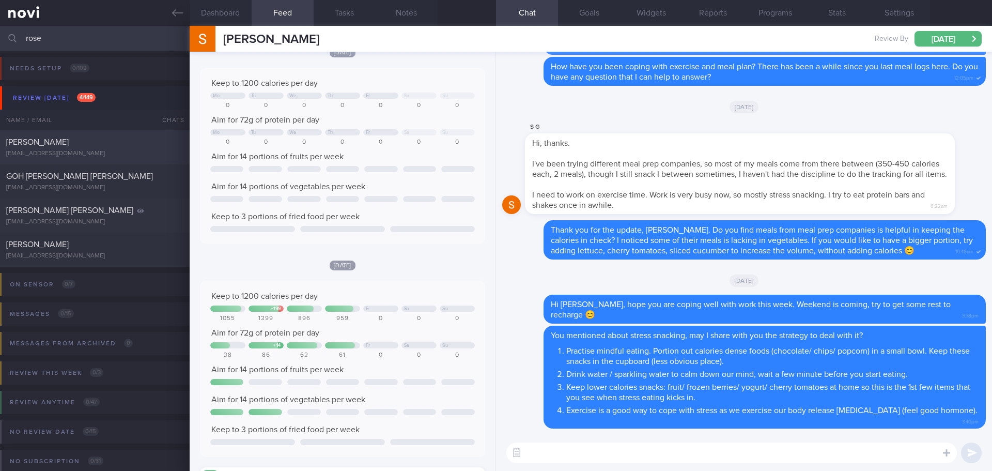
type input "rose"
click at [98, 149] on div "ROSEWATI BINTE SUKIMAN rosewatisukiman@gmail.com" at bounding box center [95, 147] width 190 height 21
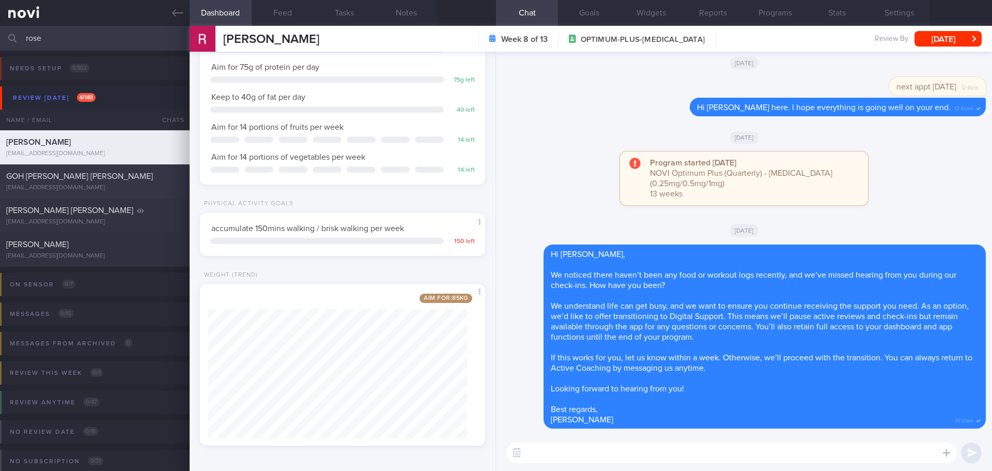
scroll to position [129, 0]
click at [69, 242] on span "[PERSON_NAME]" at bounding box center [37, 244] width 63 height 8
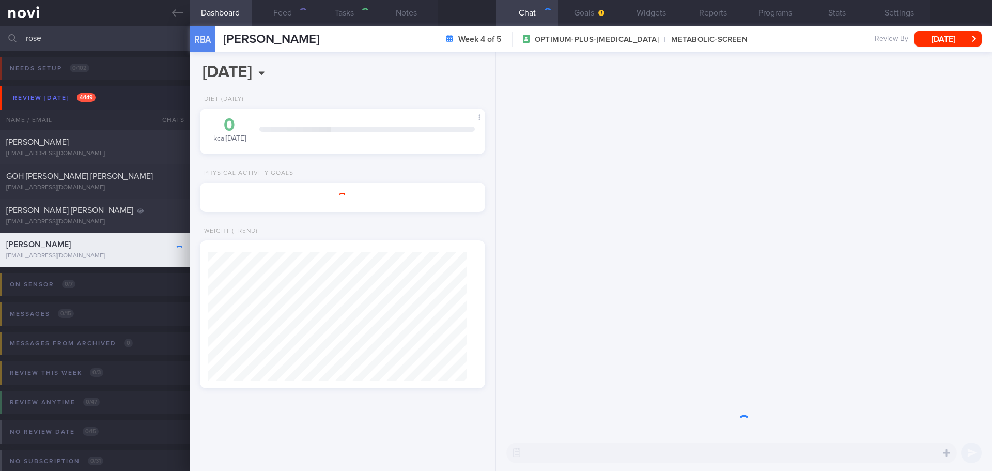
select select "8"
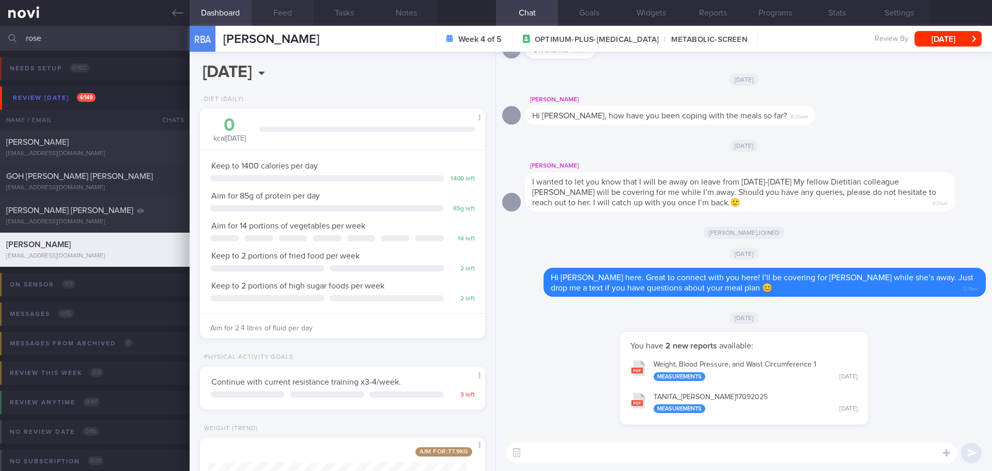
click at [274, 16] on button "Feed" at bounding box center [283, 13] width 62 height 26
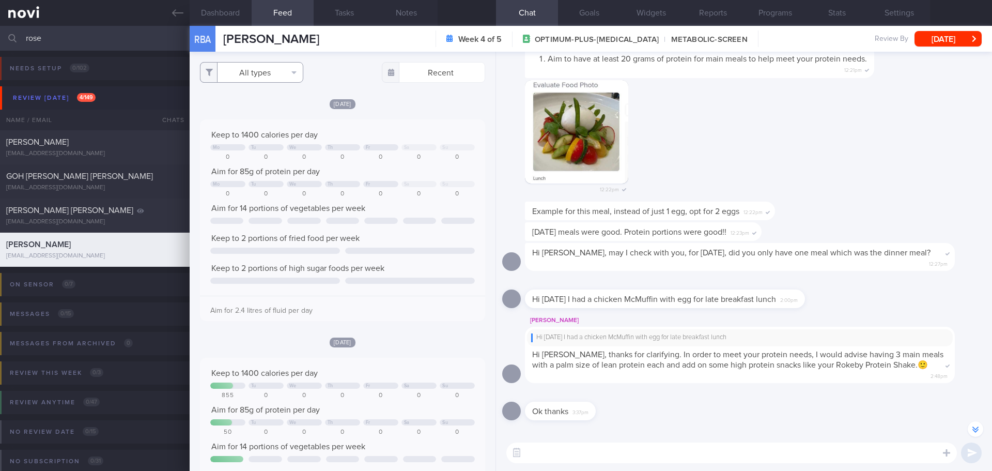
click at [284, 72] on button "All types" at bounding box center [251, 72] width 103 height 21
click at [262, 104] on button "Activity" at bounding box center [251, 108] width 102 height 16
checkbox input "false"
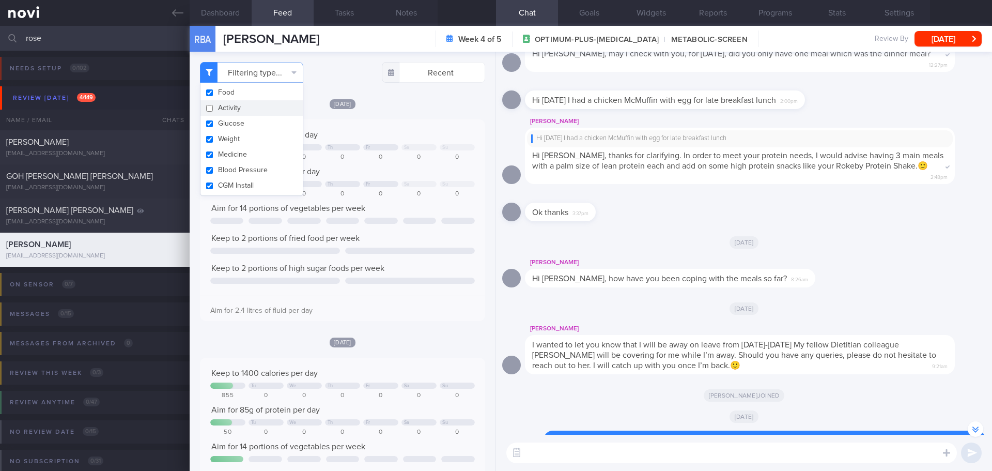
click at [404, 98] on div "Filtering type... Food Activity Glucose Weight Medicine Blood Pressure CGM Inst…" at bounding box center [343, 261] width 306 height 419
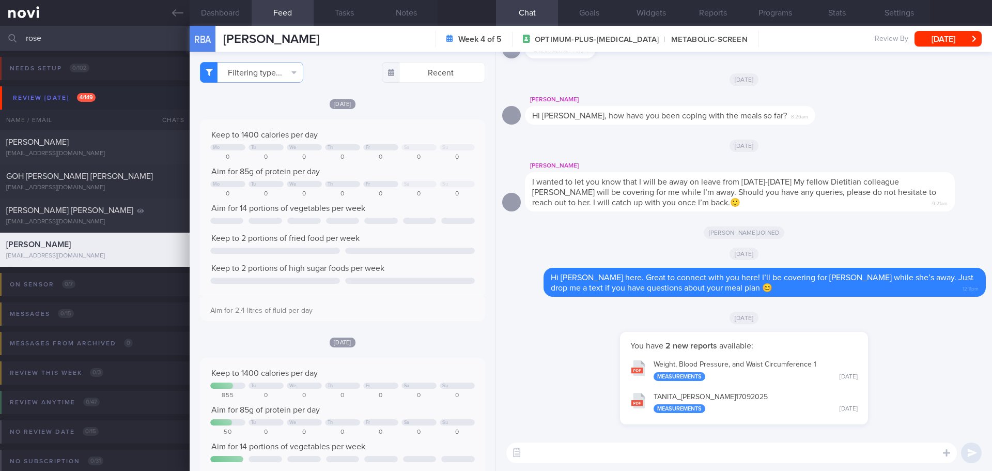
click at [723, 368] on button "Weight, Blood Pressure, and Waist Circumference 1 Measurements Wed, 17 Sep" at bounding box center [744, 369] width 238 height 33
click at [726, 390] on button "TANITA_ ROSEDINI BINTE ABDUL RAHIM_ 17092025 Measurements Wed, 17 Sep" at bounding box center [744, 402] width 238 height 33
click at [772, 19] on button "Programs" at bounding box center [775, 13] width 62 height 26
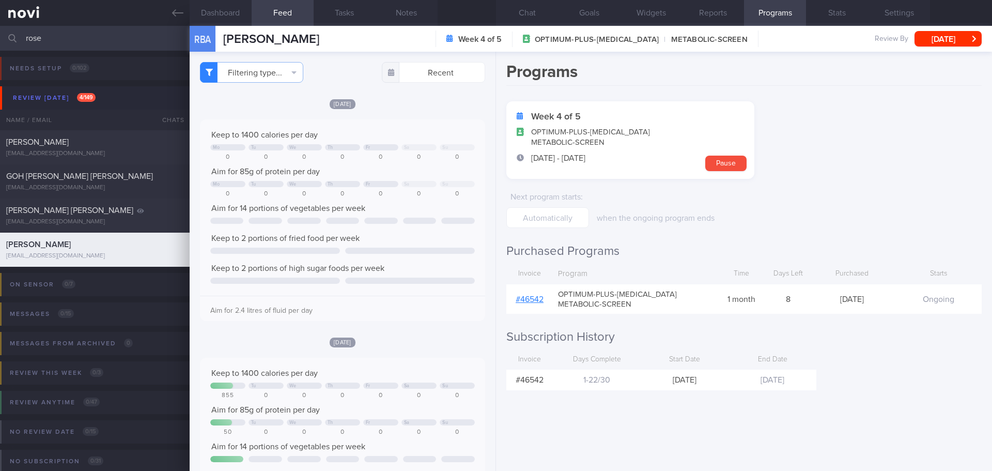
click at [535, 299] on link "# 46542" at bounding box center [530, 299] width 28 height 8
click at [525, 16] on button "Chat" at bounding box center [527, 13] width 62 height 26
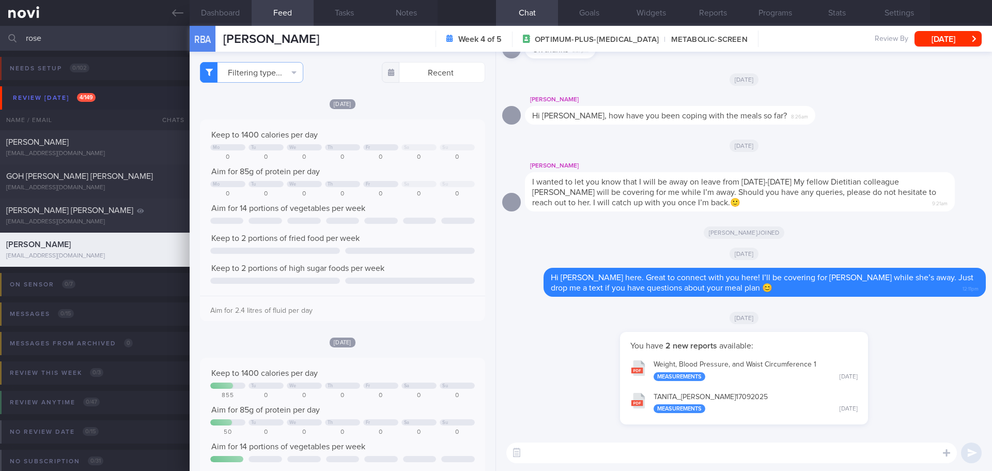
drag, startPoint x: 594, startPoint y: 444, endPoint x: 593, endPoint y: 451, distance: 6.8
click at [593, 451] on textarea at bounding box center [731, 452] width 451 height 21
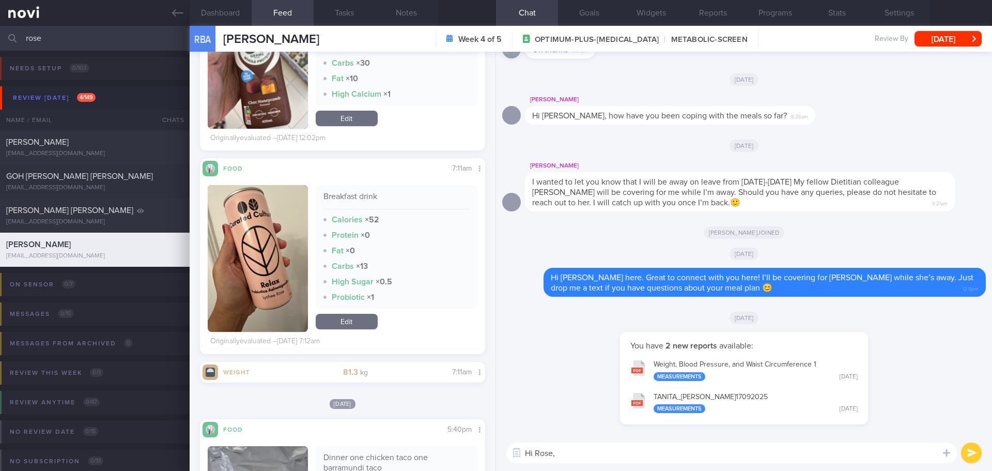
click at [570, 452] on textarea "Hi Rose," at bounding box center [731, 452] width 451 height 21
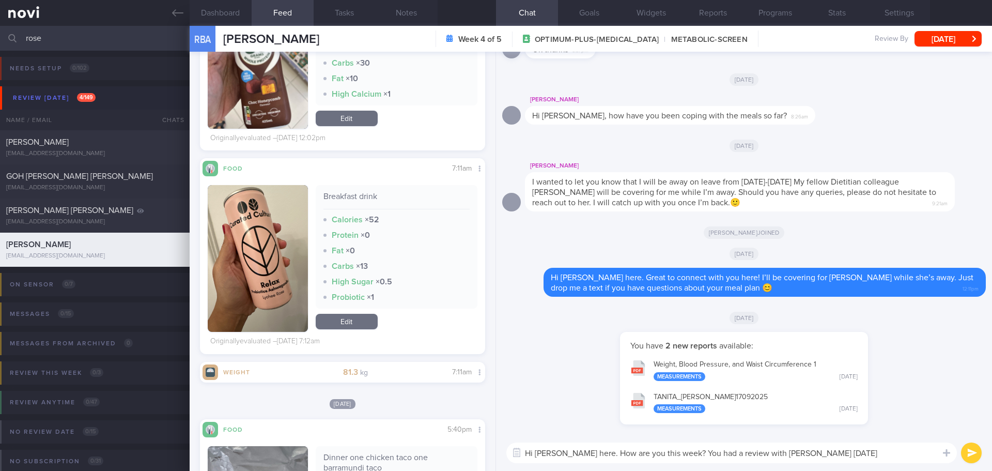
drag, startPoint x: 865, startPoint y: 450, endPoint x: 811, endPoint y: 455, distance: 54.4
click at [811, 455] on textarea "Hi Rose, Elizabeth here. How are you this week? You had a review with Dr Yeo ye…" at bounding box center [731, 452] width 451 height 21
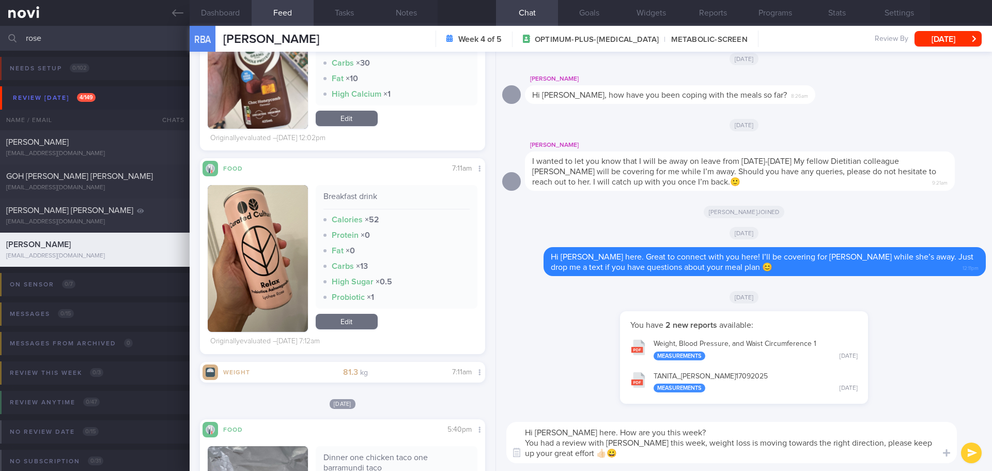
click at [681, 452] on textarea "Hi Rose, Elizabeth here. How are you this week? You had a review with Dr Yeo th…" at bounding box center [731, 442] width 451 height 41
click at [681, 458] on textarea "Hi Rose, Elizabeth here. How are you this week? You had a review with Dr Yeo th…" at bounding box center [731, 442] width 451 height 41
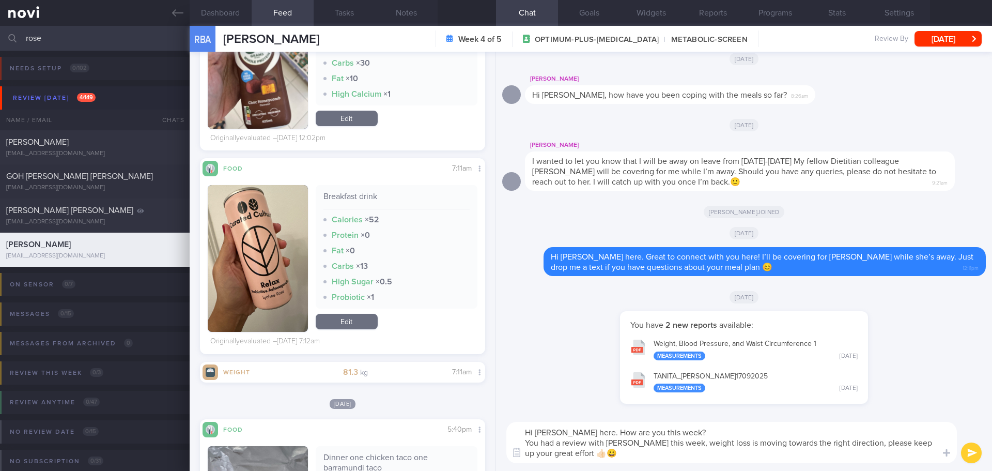
click at [681, 458] on textarea "Hi Rose, Elizabeth here. How are you this week? You had a review with Dr Yeo th…" at bounding box center [731, 442] width 451 height 41
click at [673, 442] on textarea "Hi Rose, Elizabeth here. How are you this week? You had a review with Dr Yeo th…" at bounding box center [731, 442] width 451 height 41
click at [753, 449] on textarea "Hi Rose, Elizabeth here. How are you this week? You had a review with Dr Yeo th…" at bounding box center [731, 442] width 451 height 41
click at [755, 452] on textarea "Hi Rose, Elizabeth here. How are you this week? You had a review with Dr Yeo th…" at bounding box center [731, 442] width 451 height 41
click at [759, 454] on textarea "Hi Rose, Elizabeth here. How are you this week? You had a review with Dr Yeo th…" at bounding box center [731, 442] width 451 height 41
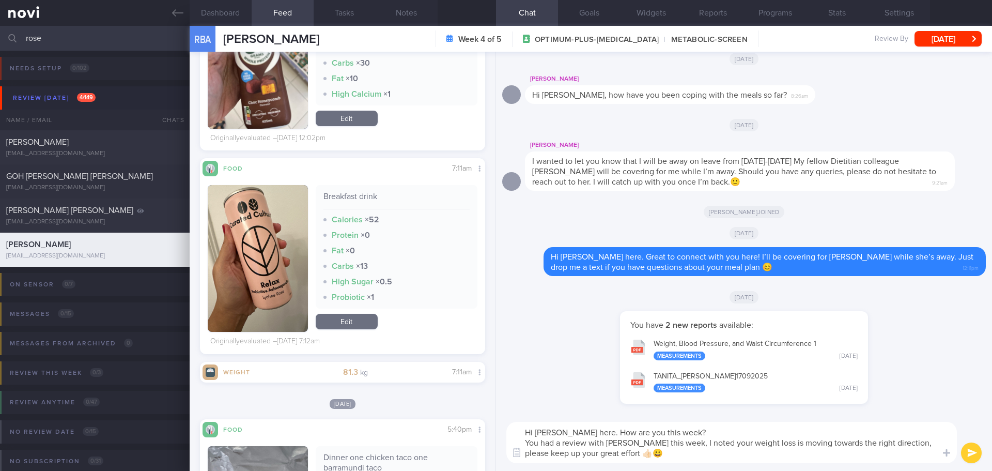
click at [823, 459] on textarea "Hi Rose, Elizabeth here. How are you this week? You had a review with Dr Yeo th…" at bounding box center [731, 442] width 451 height 41
click at [878, 462] on textarea "Hi Rose, Elizabeth here. How are you this week? You had a review with Dr Yeo th…" at bounding box center [731, 442] width 451 height 41
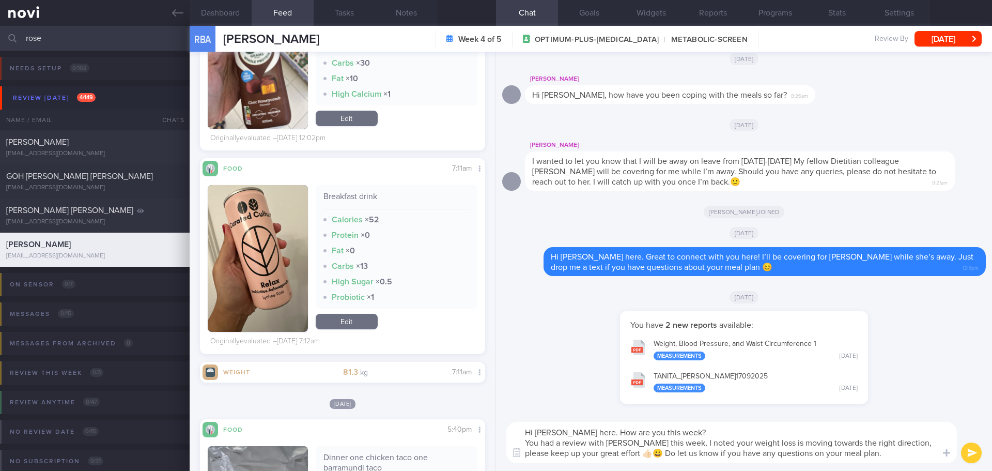
drag, startPoint x: 822, startPoint y: 453, endPoint x: 793, endPoint y: 454, distance: 29.0
click at [794, 454] on textarea "Hi Rose, Elizabeth here. How are you this week? You had a review with Dr Yeo th…" at bounding box center [731, 442] width 451 height 41
type textarea "Hi Rose, Elizabeth here. How are you this week? You had a review with Dr Yeo th…"
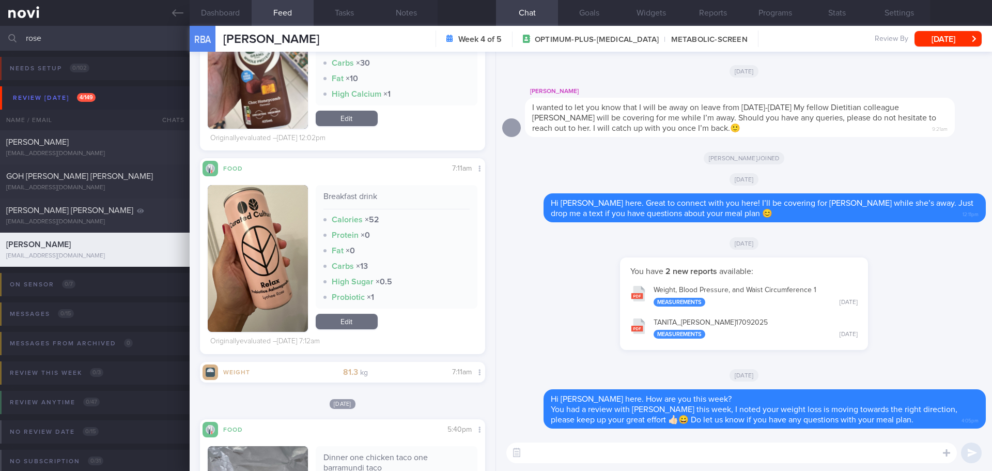
drag, startPoint x: 61, startPoint y: 37, endPoint x: -75, endPoint y: 49, distance: 136.9
click at [0, 49] on html "You are offline! Some functionality will be unavailable Patients New Users Coac…" at bounding box center [496, 235] width 992 height 471
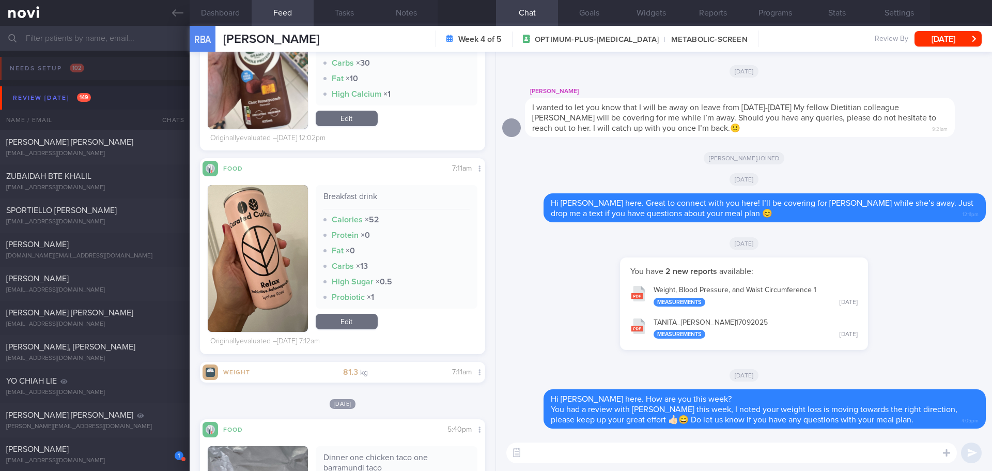
click at [110, 42] on input "text" at bounding box center [496, 38] width 992 height 25
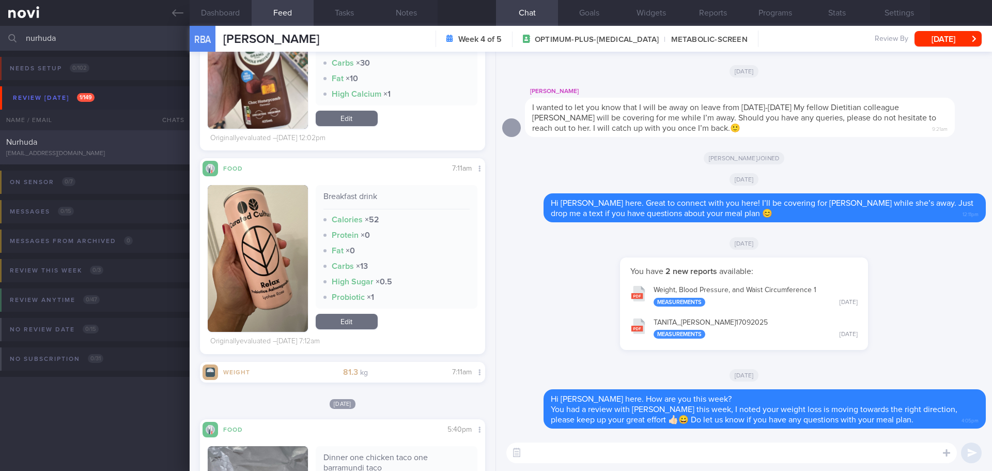
type input "nurhuda"
click at [91, 145] on div "Nurhuda" at bounding box center [93, 142] width 175 height 10
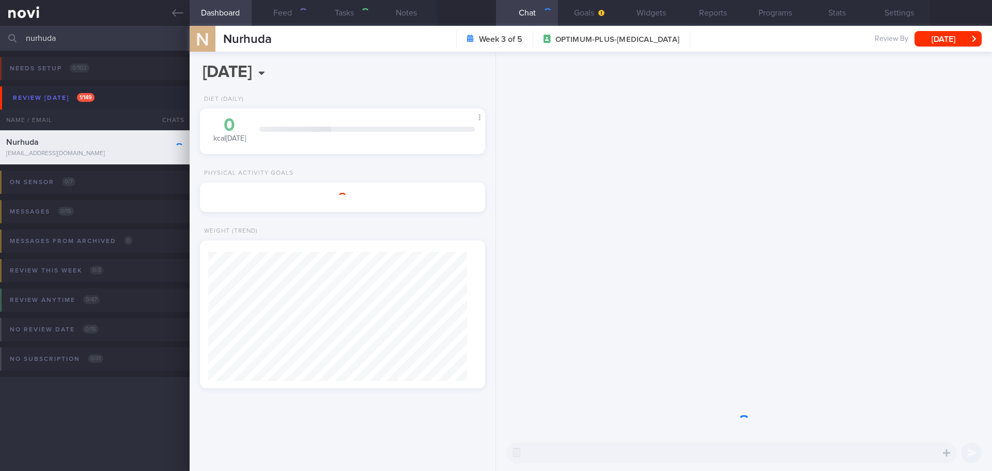
type input "[PERSON_NAME]'s case"
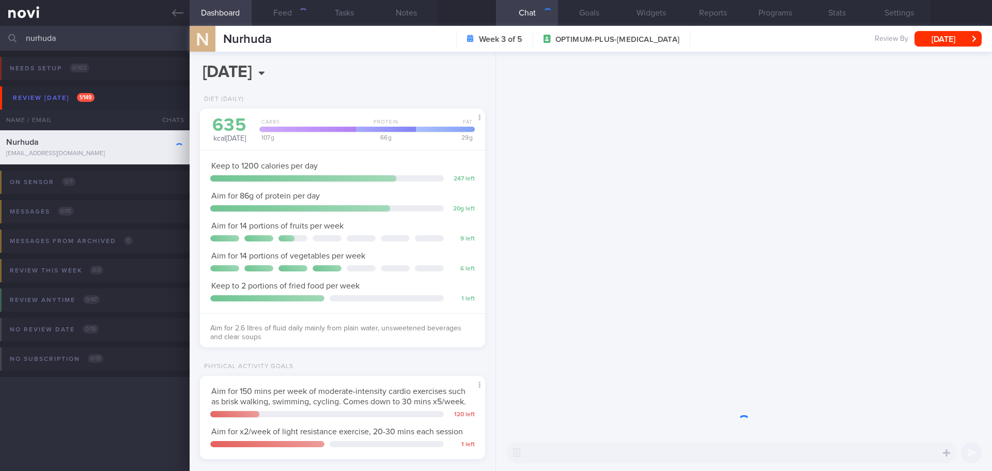
scroll to position [144, 259]
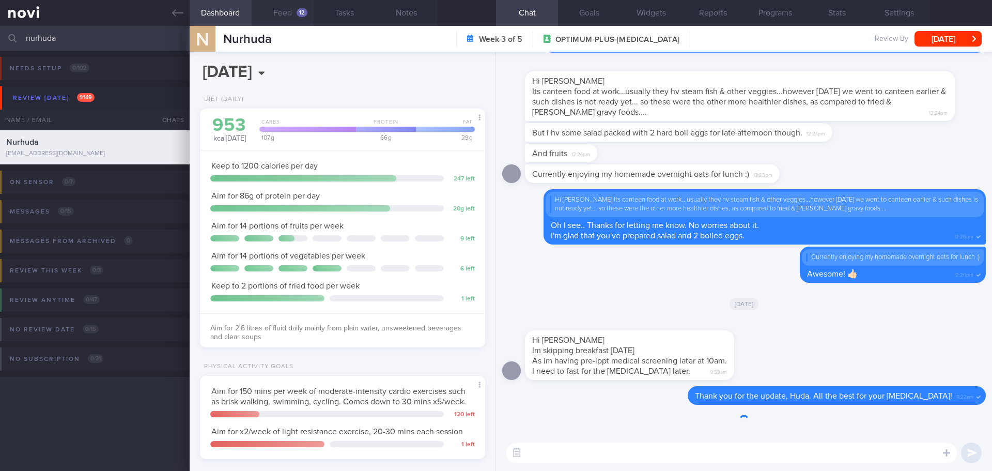
click at [299, 6] on button "Feed 12" at bounding box center [283, 13] width 62 height 26
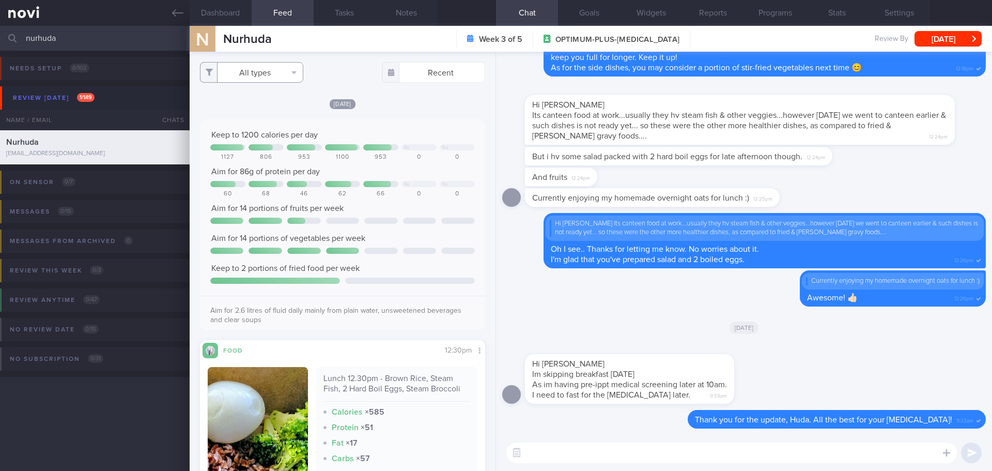
click at [289, 78] on button "All types" at bounding box center [251, 72] width 103 height 21
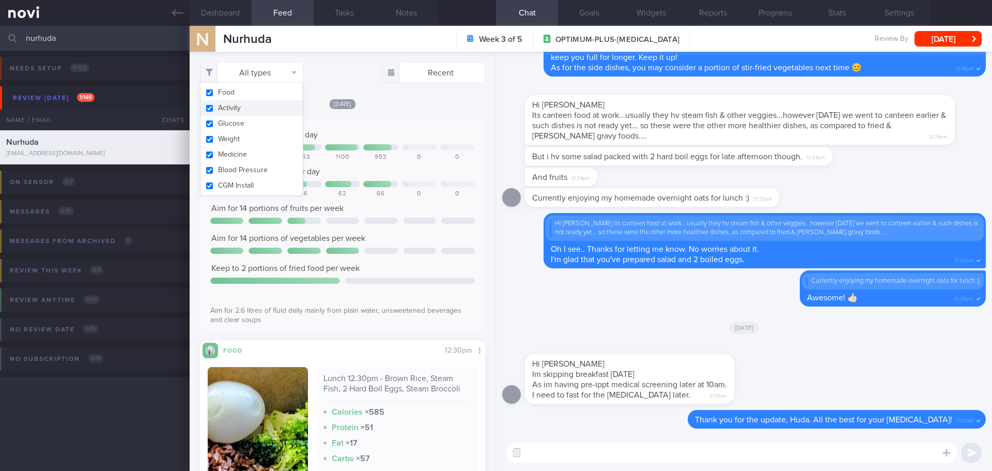
click at [275, 105] on button "Activity" at bounding box center [251, 108] width 102 height 16
checkbox input "false"
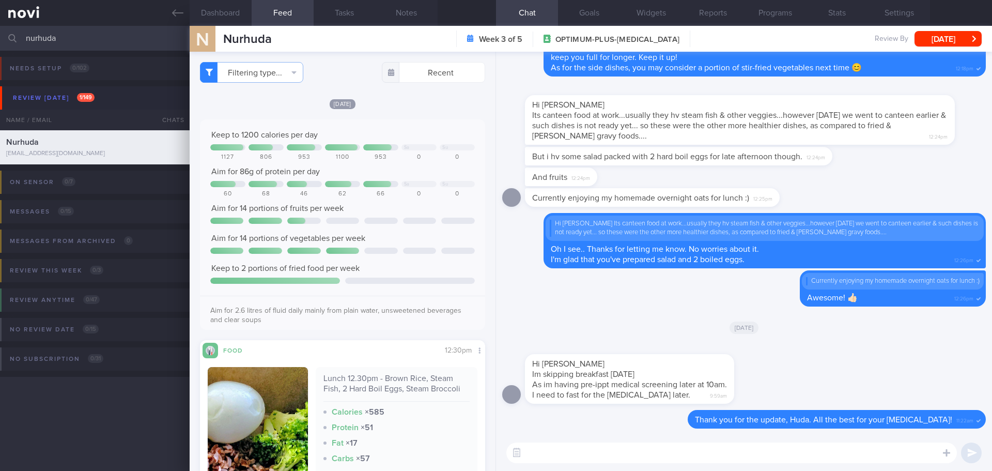
click at [392, 110] on div "Today Keep to 1200 calories per day Sa Su 1127 806 953 1100 953 0 0 Aim for 86g…" at bounding box center [342, 360] width 285 height 525
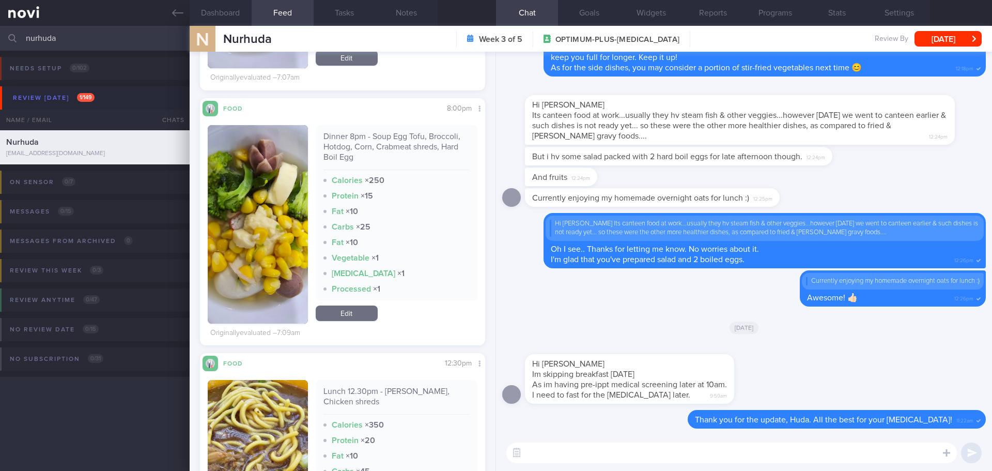
scroll to position [1085, 0]
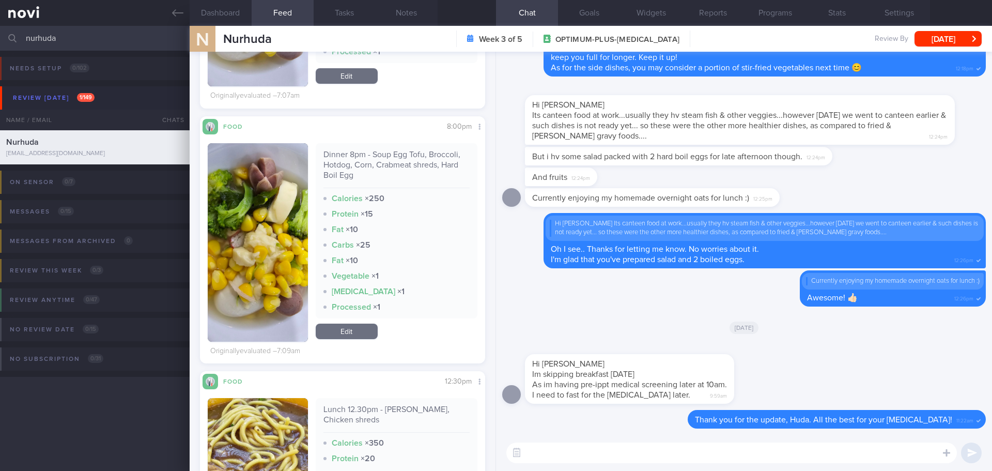
click at [261, 206] on button "button" at bounding box center [258, 242] width 100 height 198
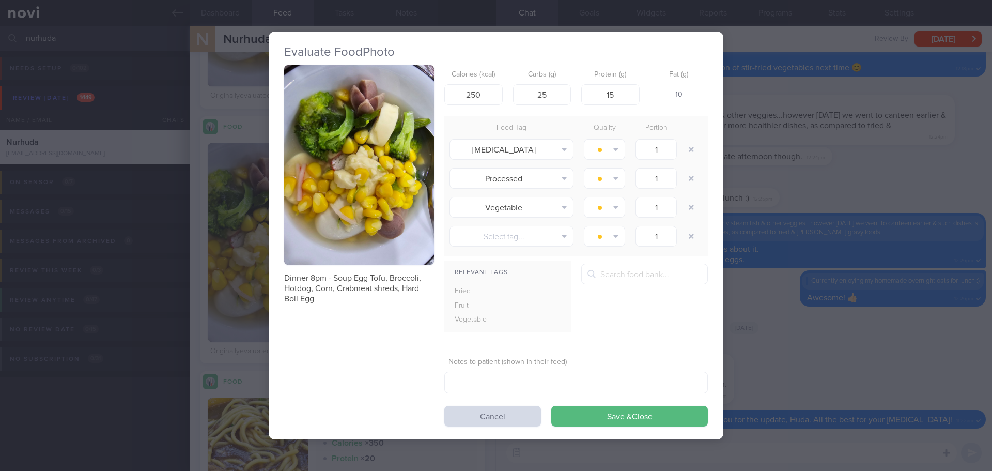
click at [340, 147] on button "button" at bounding box center [359, 165] width 150 height 200
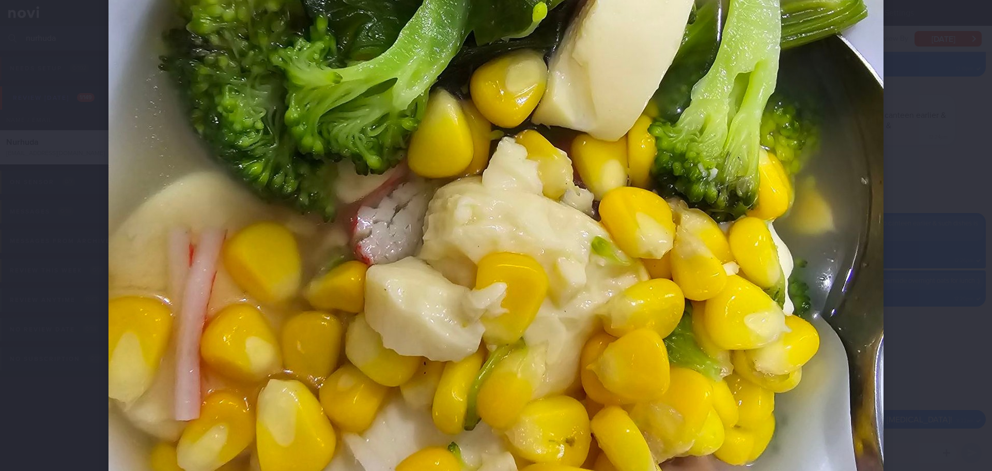
scroll to position [310, 0]
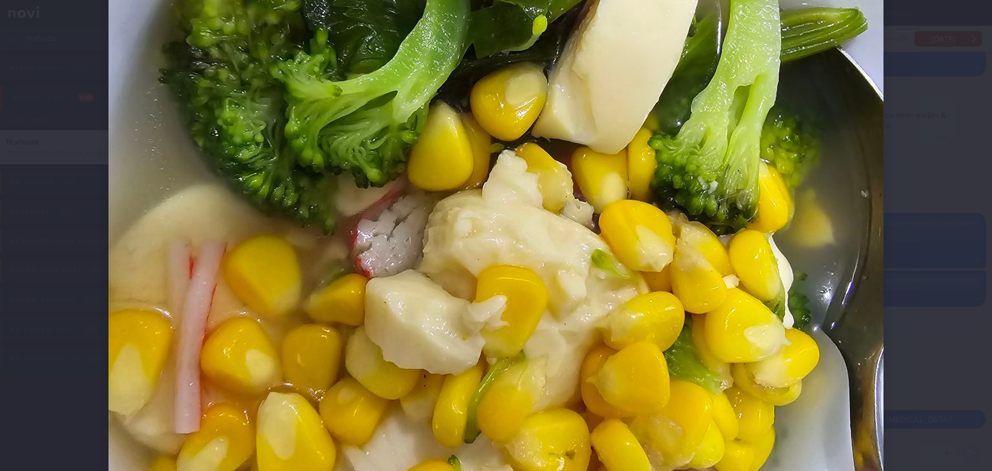
click at [906, 153] on div at bounding box center [496, 248] width 858 height 1116
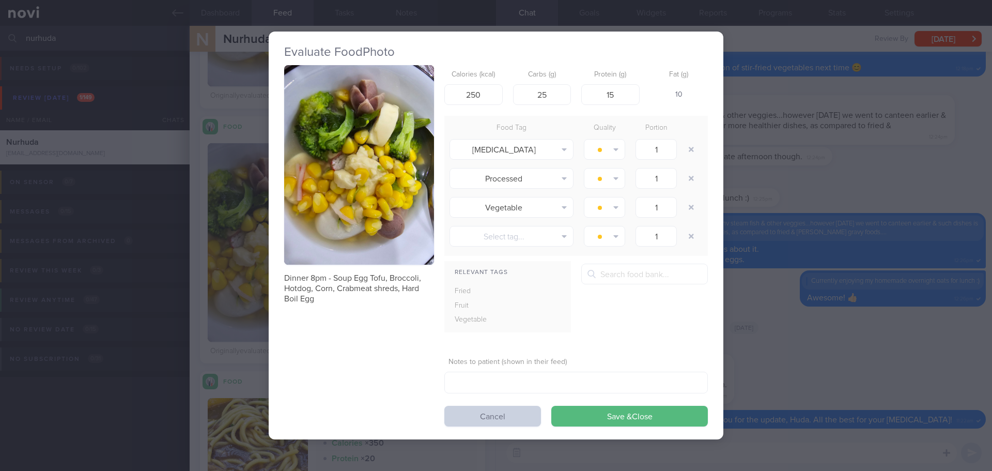
click at [517, 414] on button "Cancel" at bounding box center [492, 416] width 97 height 21
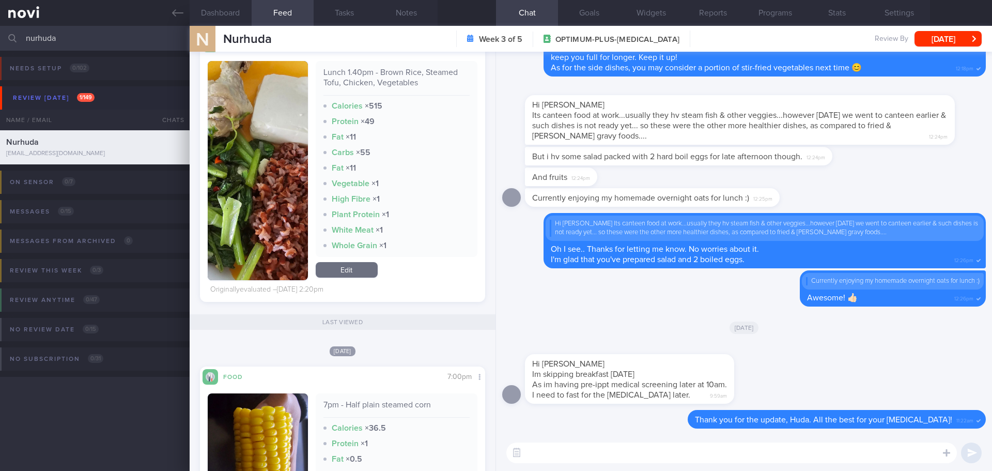
scroll to position [2997, 0]
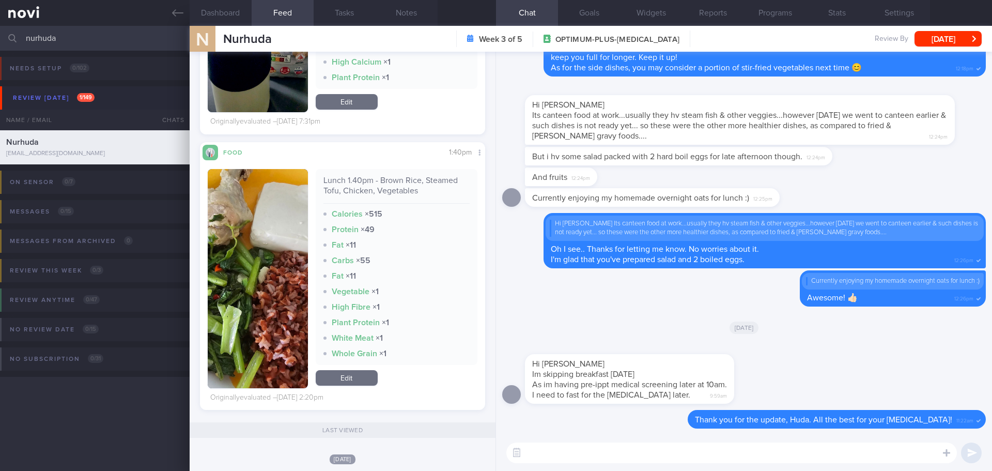
click at [252, 254] on button "button" at bounding box center [258, 278] width 100 height 219
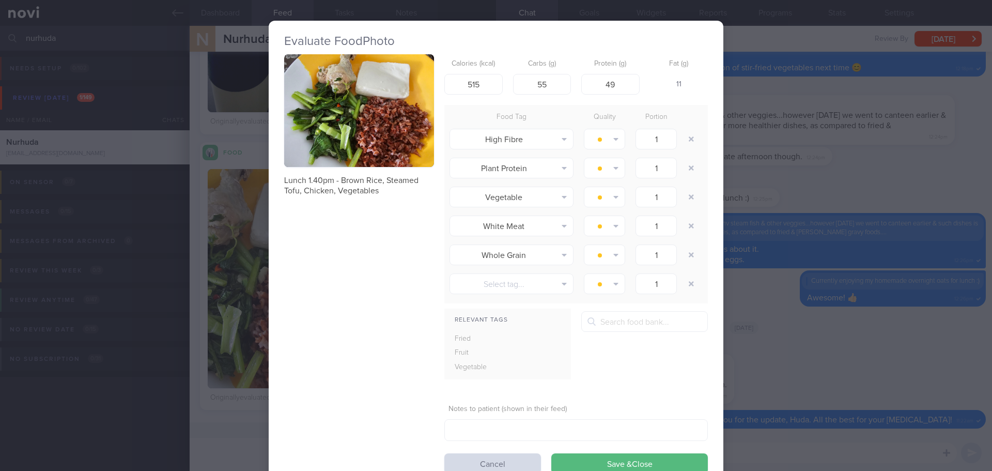
click at [335, 134] on button "button" at bounding box center [359, 110] width 150 height 113
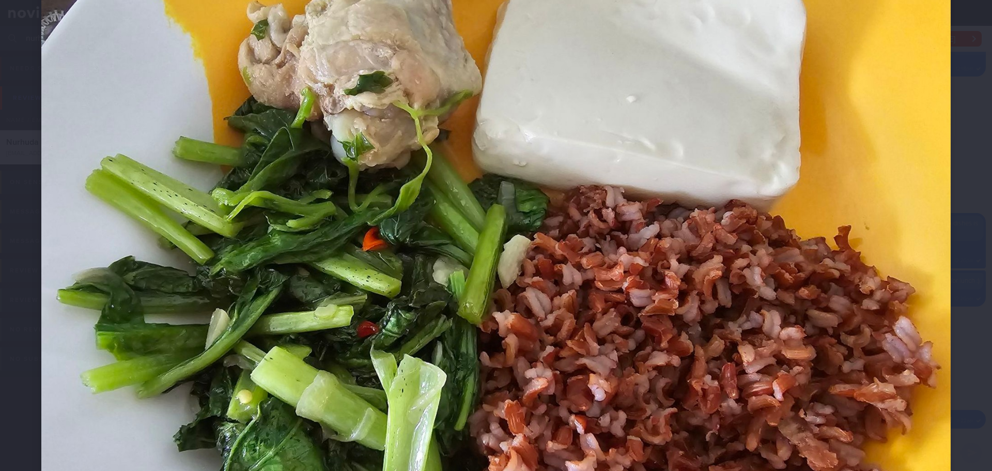
scroll to position [52, 0]
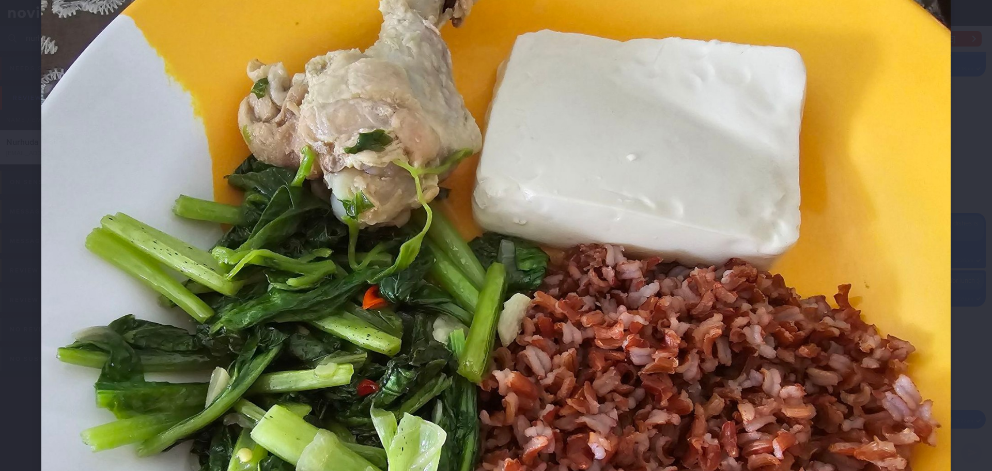
click at [968, 144] on div at bounding box center [496, 330] width 992 height 765
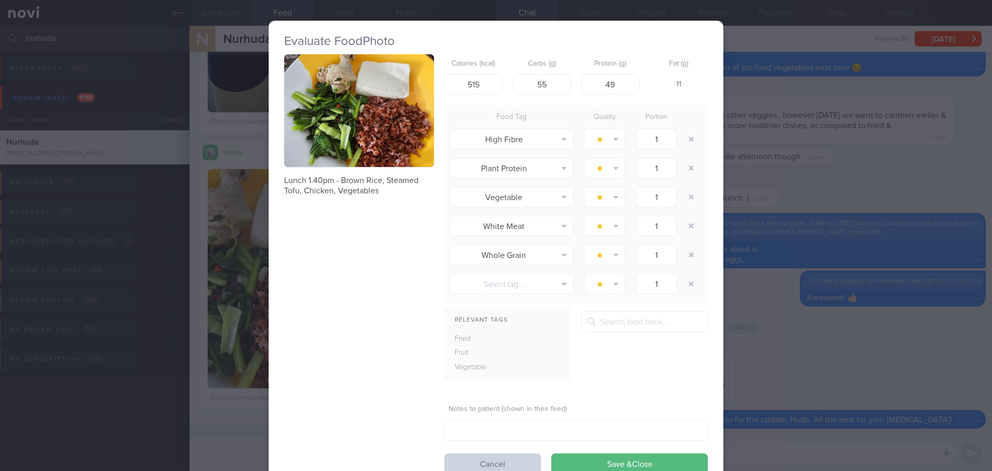
click at [480, 465] on button "Cancel" at bounding box center [492, 463] width 97 height 21
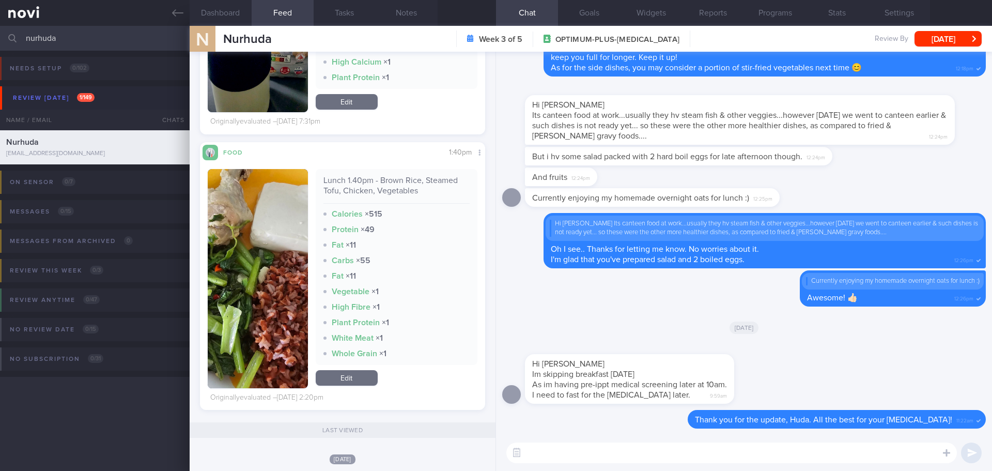
click at [584, 453] on textarea at bounding box center [731, 452] width 451 height 21
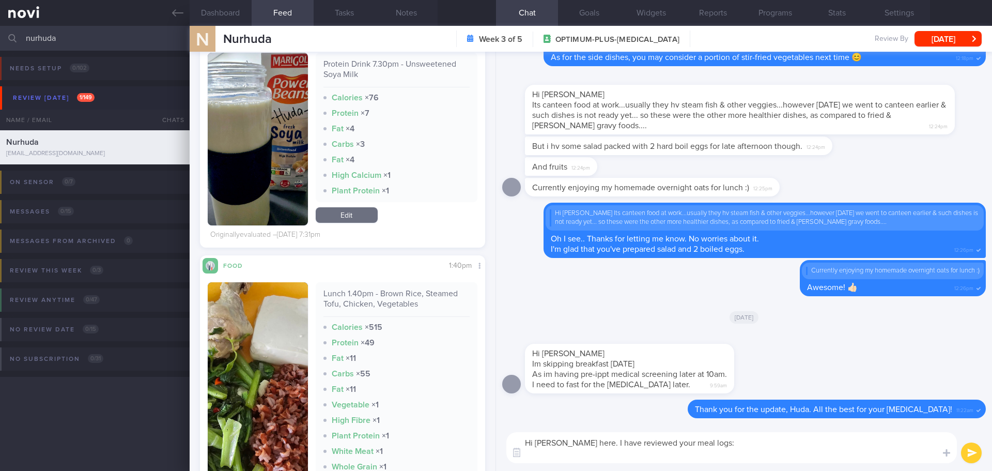
scroll to position [2997, 0]
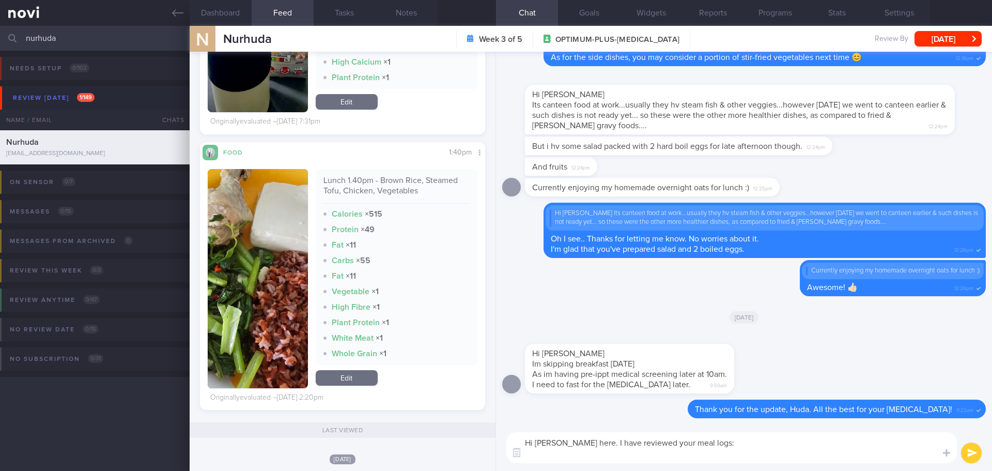
click at [575, 459] on textarea "Hi Huda, Elizabeth here. I have reviewed your meal logs:" at bounding box center [731, 447] width 451 height 31
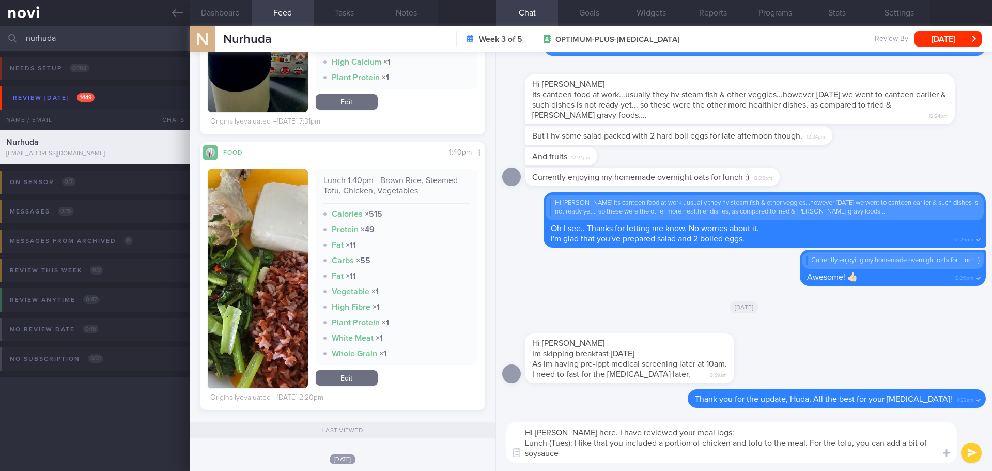
click at [854, 442] on textarea "Hi Huda, Elizabeth here. I have reviewed your meal logs: Lunch (Tues): I like t…" at bounding box center [731, 442] width 451 height 41
click at [274, 240] on button "button" at bounding box center [258, 278] width 100 height 219
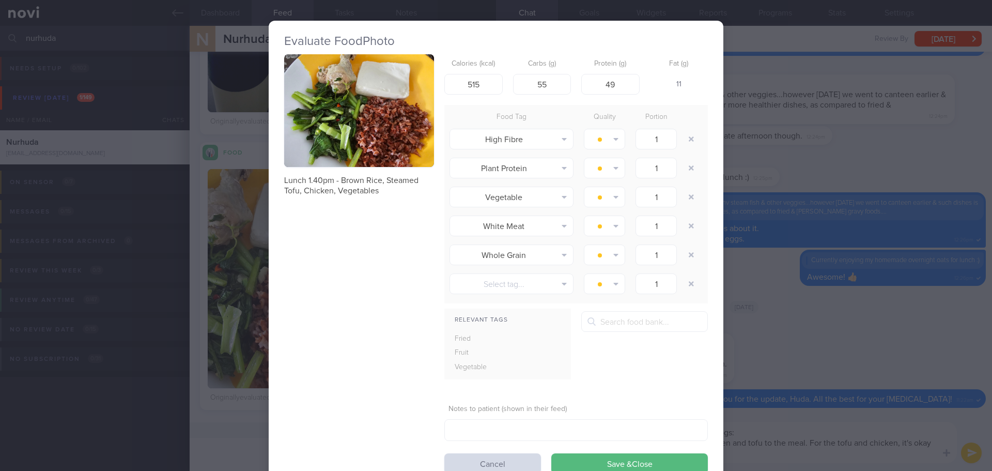
click at [325, 128] on button "button" at bounding box center [359, 110] width 150 height 113
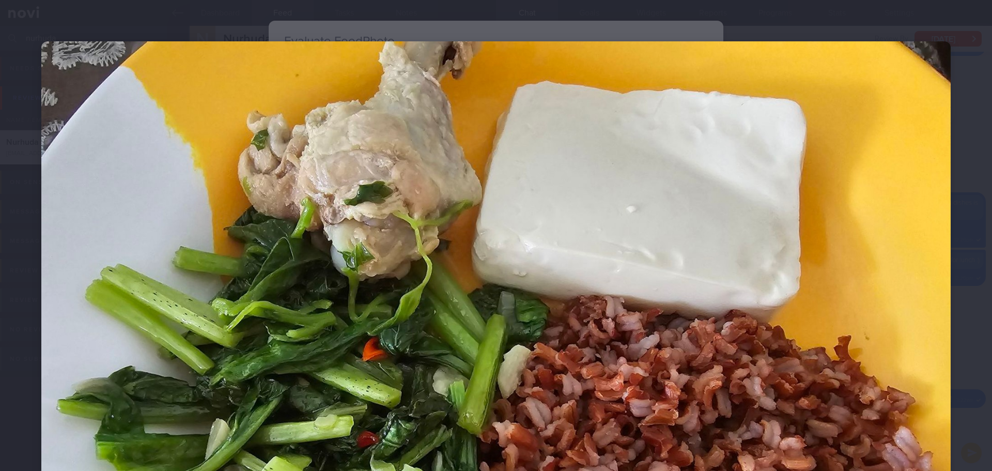
click at [962, 175] on div at bounding box center [496, 382] width 992 height 765
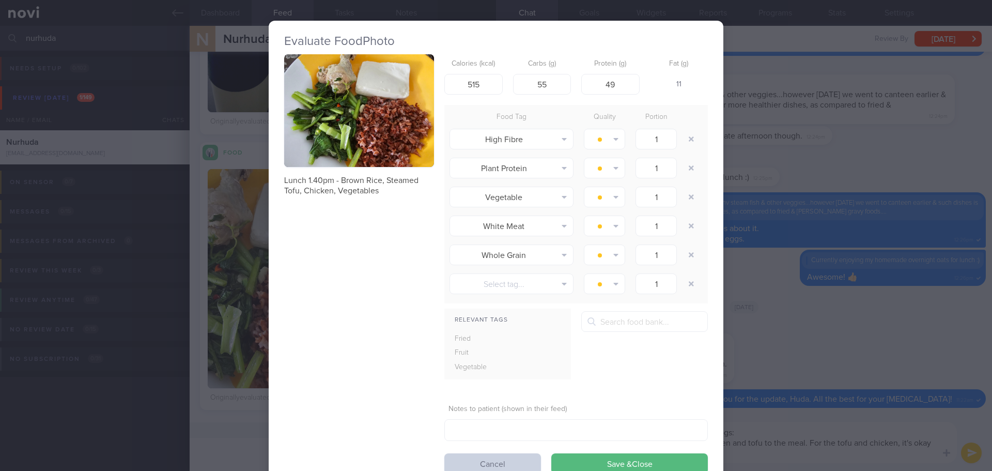
click at [479, 457] on button "Cancel" at bounding box center [492, 463] width 97 height 21
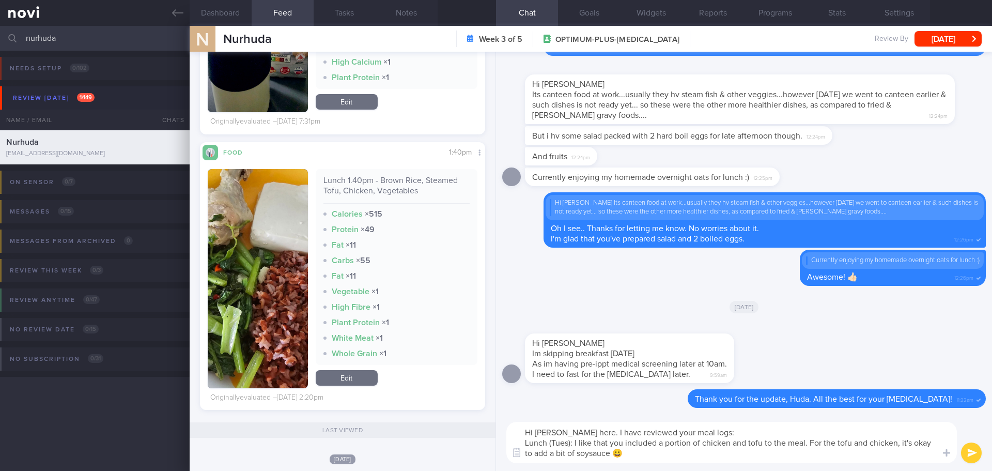
click at [640, 459] on textarea "Hi Huda, Elizabeth here. I have reviewed your meal logs: Lunch (Tues): I like t…" at bounding box center [731, 442] width 451 height 41
click at [860, 457] on textarea "Hi Huda, Elizabeth here. I have reviewed your meal logs: Lunch (Tues): I like t…" at bounding box center [731, 442] width 451 height 41
click at [847, 453] on textarea "Hi Huda, Elizabeth here. I have reviewed your meal logs: Lunch (Tues): I like t…" at bounding box center [731, 442] width 451 height 41
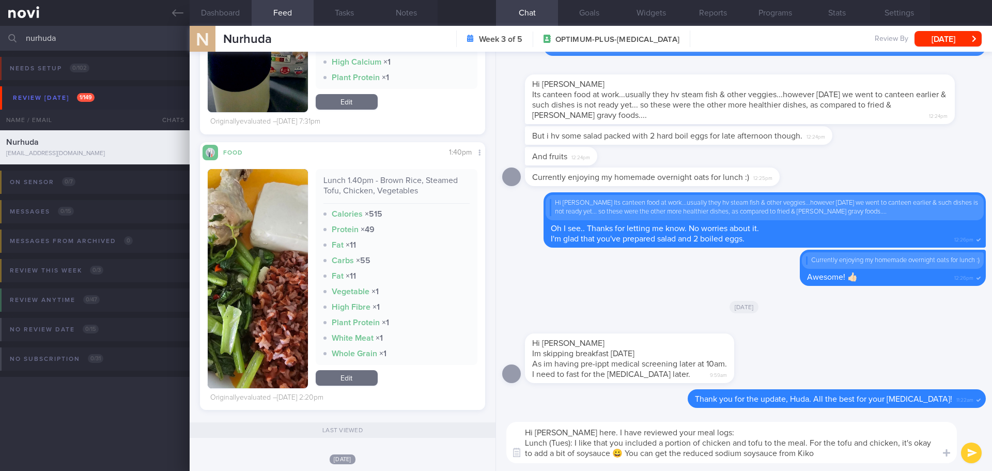
click at [847, 453] on textarea "Hi Huda, Elizabeth here. I have reviewed your meal logs: Lunch (Tues): I like t…" at bounding box center [731, 442] width 451 height 41
paste textarea "https://www.fairprice.com.sg/product/kikkoman-soy-sauce-less-salt-600ml-114695"
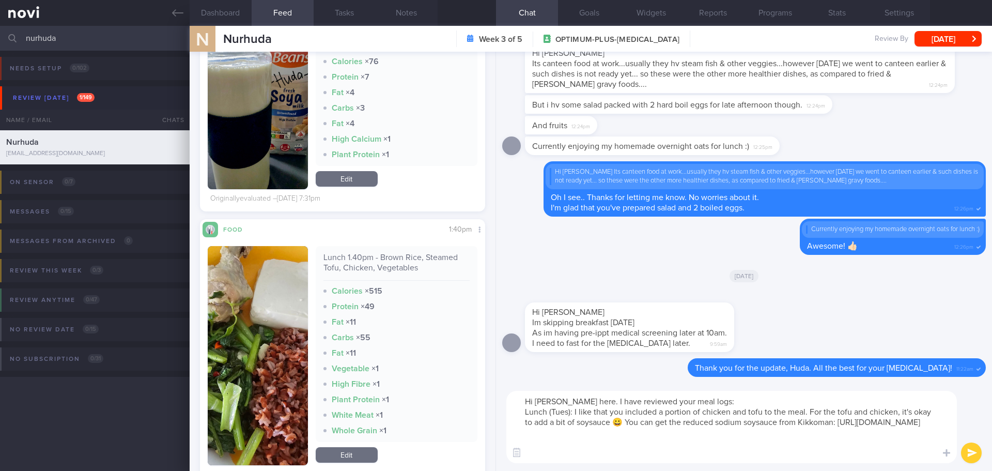
scroll to position [2997, 0]
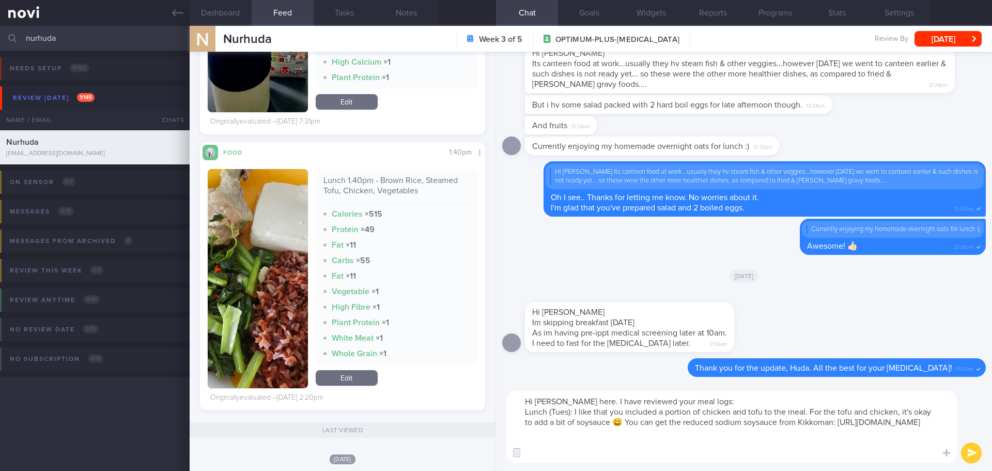
type textarea "Hi Huda, Elizabeth here. I have reviewed your meal logs: Lunch (Tues): I like t…"
click at [358, 377] on link "Edit" at bounding box center [347, 378] width 62 height 16
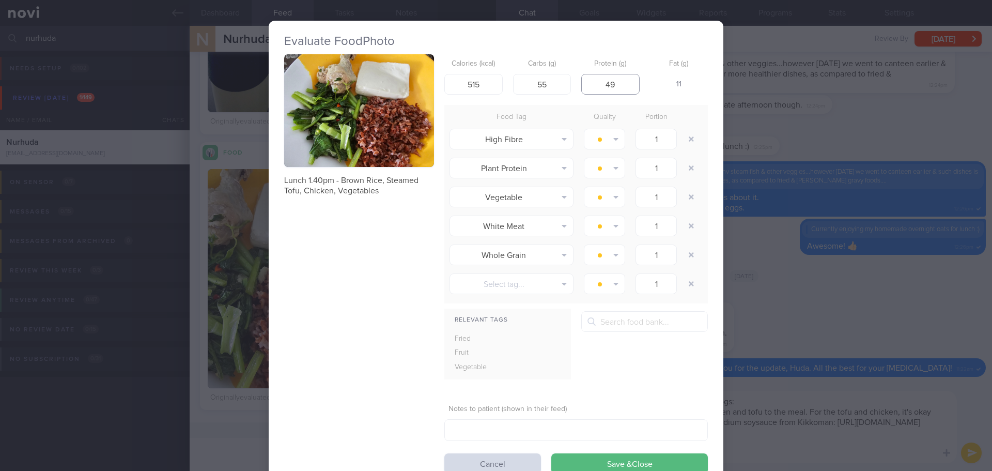
drag, startPoint x: 617, startPoint y: 87, endPoint x: 603, endPoint y: 85, distance: 14.0
click at [603, 85] on input "49" at bounding box center [610, 84] width 58 height 21
type input "10"
drag, startPoint x: 473, startPoint y: 84, endPoint x: 464, endPoint y: 87, distance: 9.8
click at [464, 87] on input "515" at bounding box center [473, 84] width 58 height 21
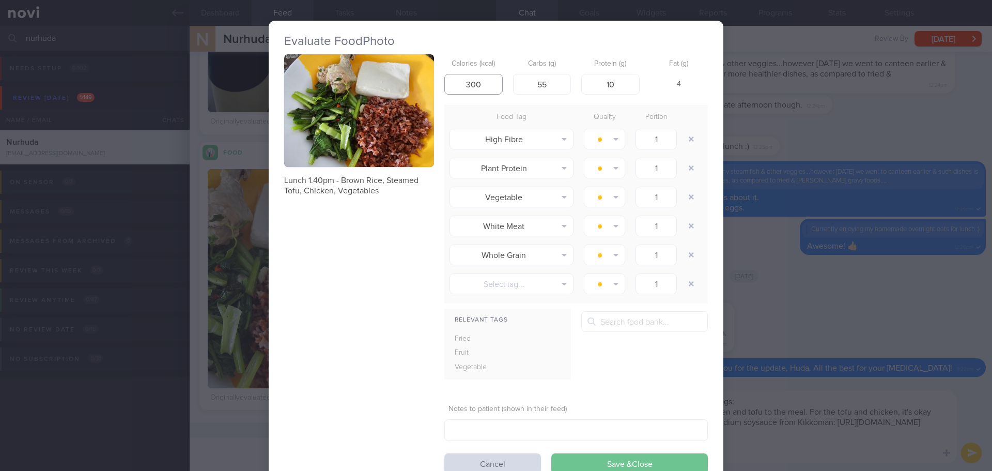
type input "300"
drag, startPoint x: 604, startPoint y: 458, endPoint x: 603, endPoint y: 468, distance: 9.9
click at [605, 458] on button "Save & Close" at bounding box center [629, 463] width 157 height 21
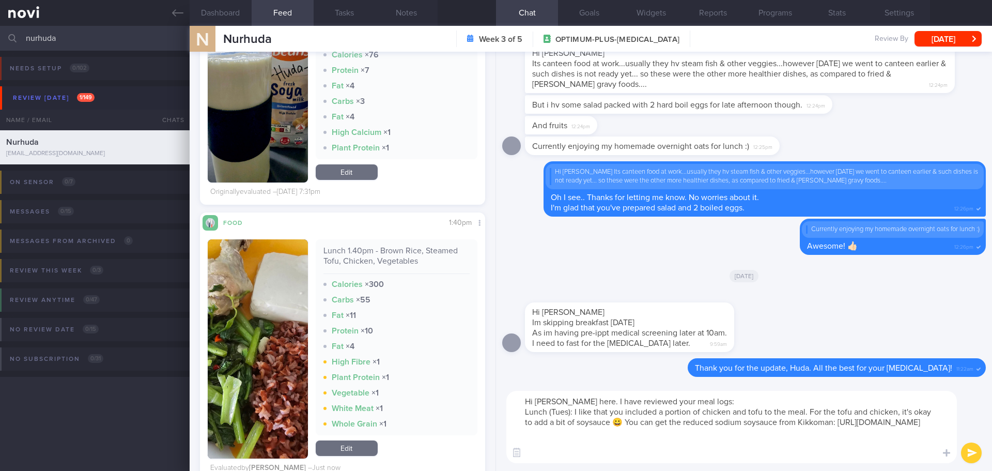
scroll to position [2945, 0]
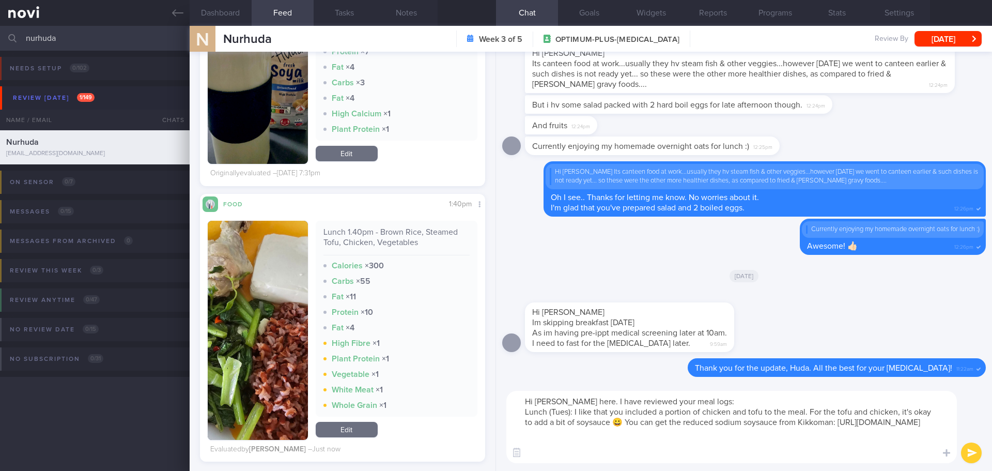
click at [354, 425] on link "Edit" at bounding box center [347, 430] width 62 height 16
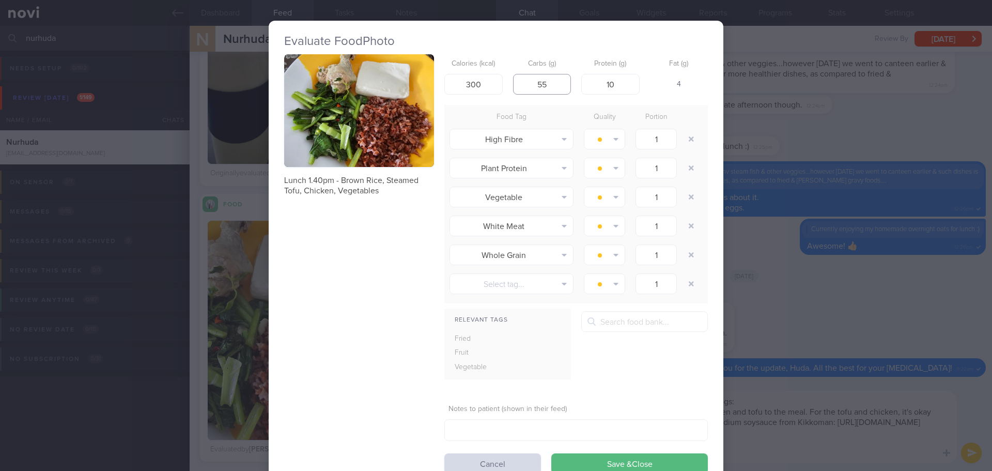
drag, startPoint x: 544, startPoint y: 83, endPoint x: 529, endPoint y: 86, distance: 15.2
click at [529, 86] on input "55" at bounding box center [542, 84] width 58 height 21
type input "45"
click at [683, 462] on button "Save & Close" at bounding box center [629, 463] width 157 height 21
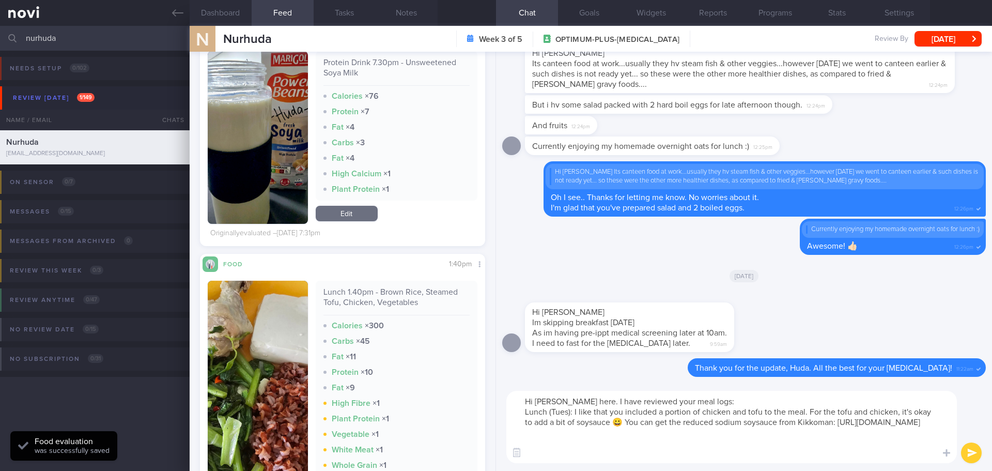
scroll to position [2997, 0]
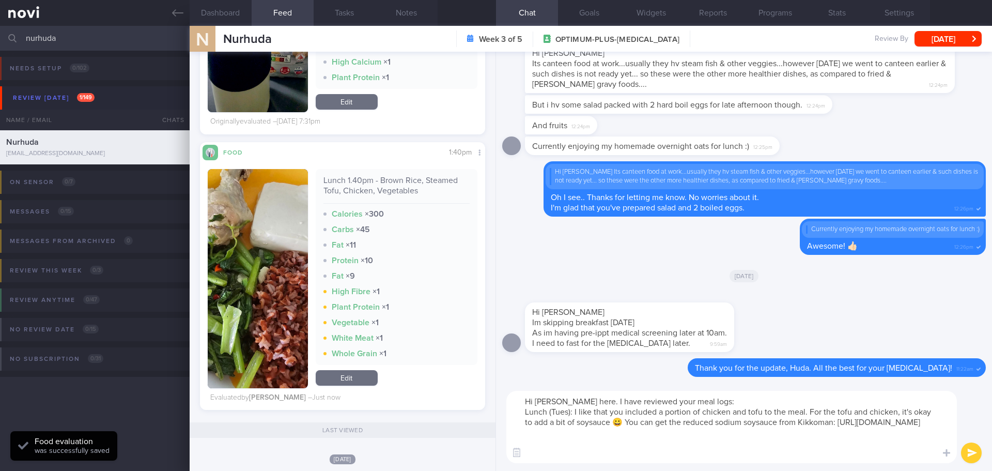
click at [273, 234] on button "button" at bounding box center [258, 278] width 100 height 219
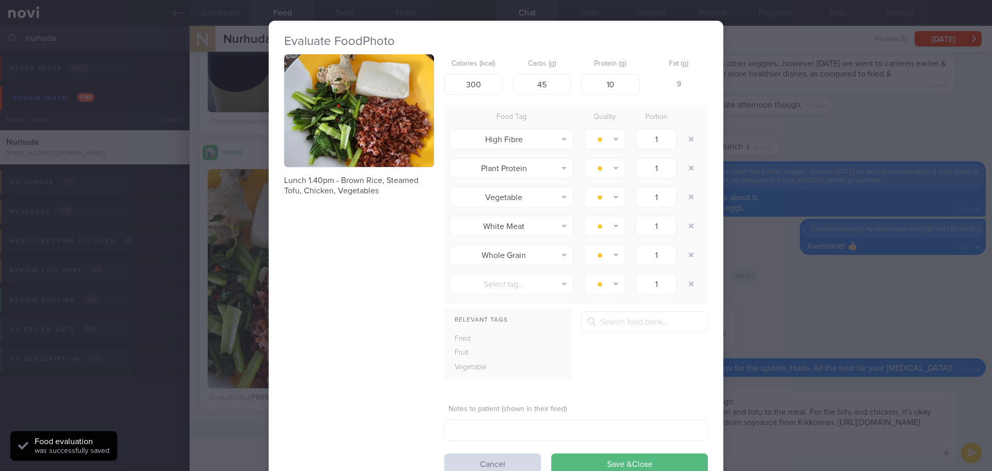
click at [326, 146] on button "button" at bounding box center [359, 110] width 150 height 113
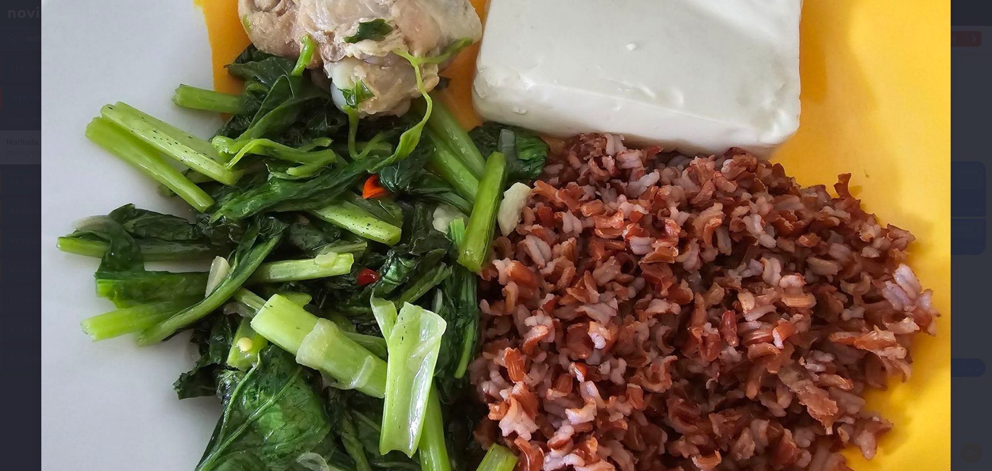
scroll to position [155, 0]
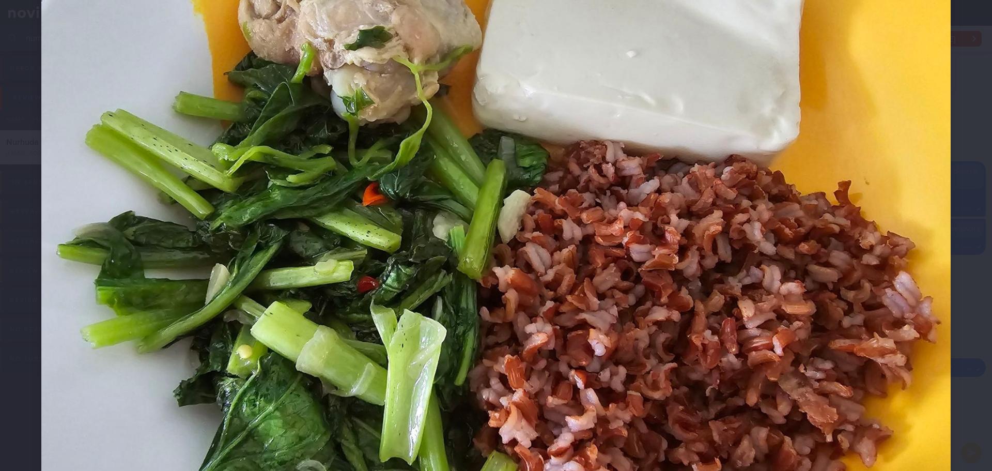
click at [953, 164] on div at bounding box center [496, 227] width 992 height 765
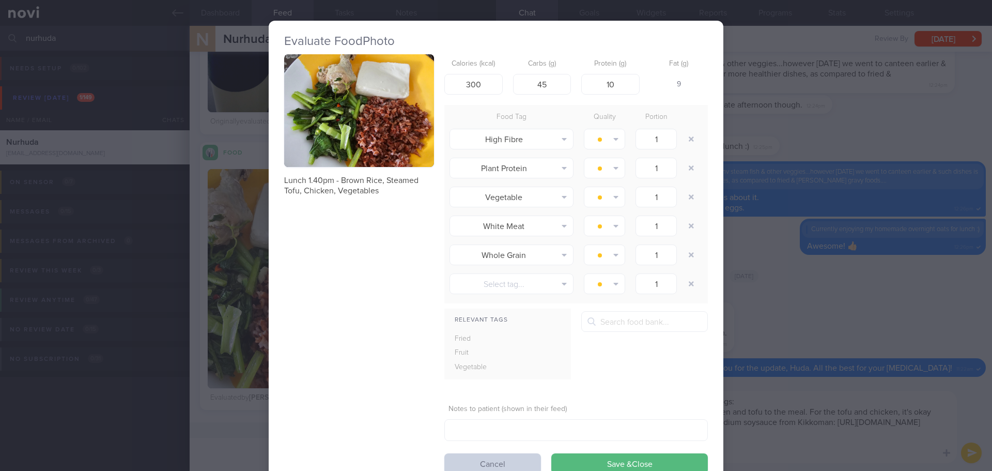
click at [519, 464] on button "Cancel" at bounding box center [492, 463] width 97 height 21
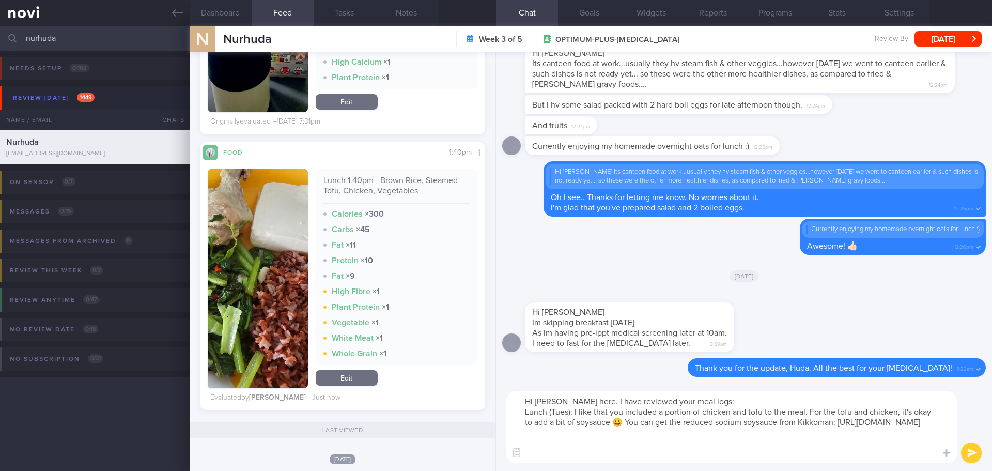
click at [611, 424] on textarea "Hi Huda, Elizabeth here. I have reviewed your meal logs: Lunch (Tues): I like t…" at bounding box center [731, 427] width 451 height 72
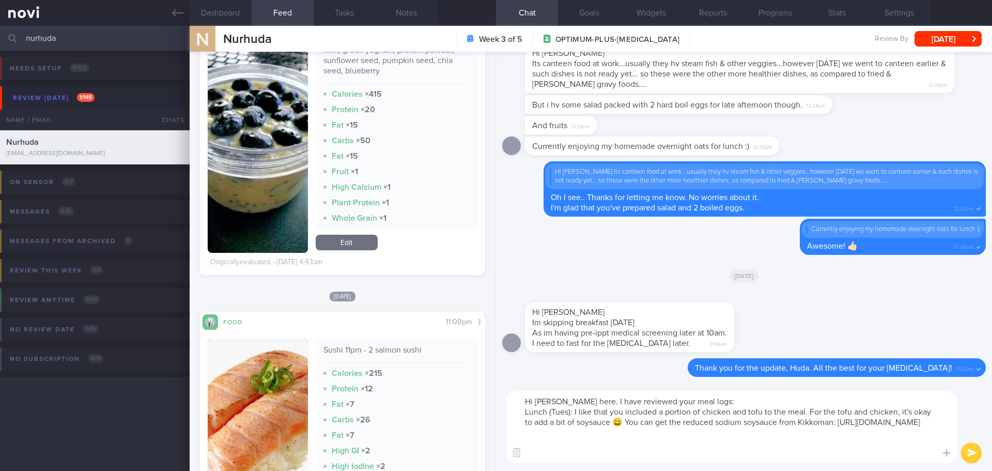
scroll to position [2377, 0]
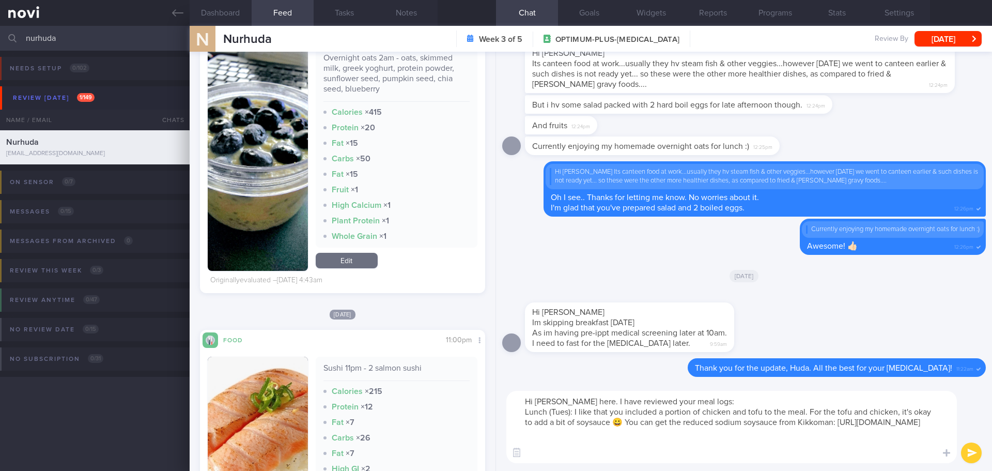
drag, startPoint x: 565, startPoint y: 422, endPoint x: 555, endPoint y: 427, distance: 10.9
click at [553, 425] on textarea "Hi Huda, Elizabeth here. I have reviewed your meal logs: Lunch (Tues): I like t…" at bounding box center [731, 427] width 451 height 72
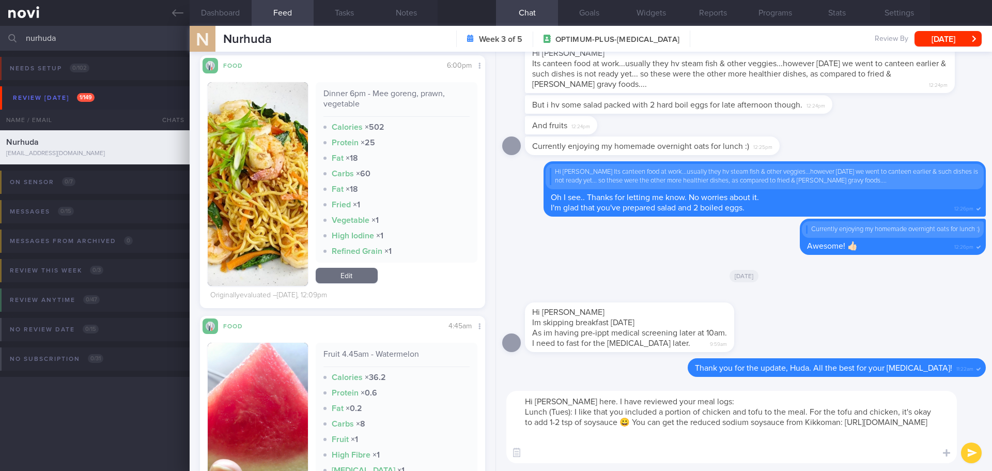
scroll to position [1808, 0]
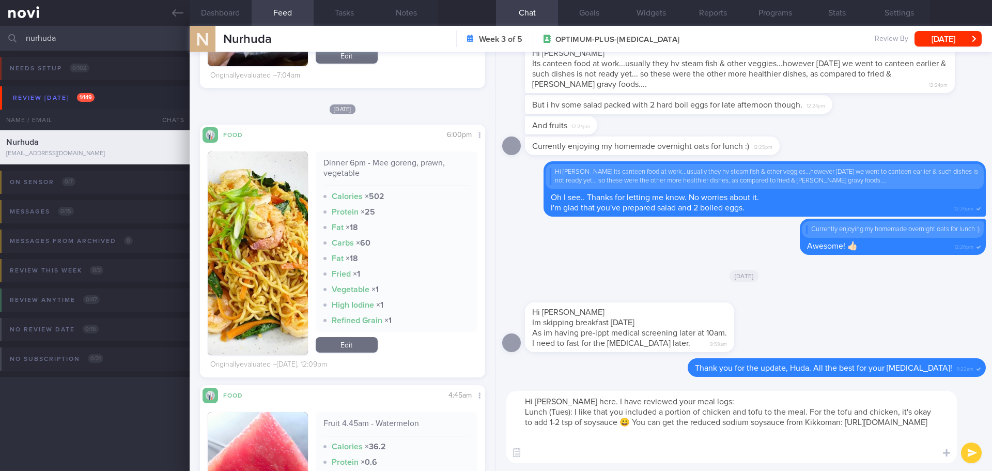
click at [263, 235] on button "button" at bounding box center [258, 253] width 100 height 204
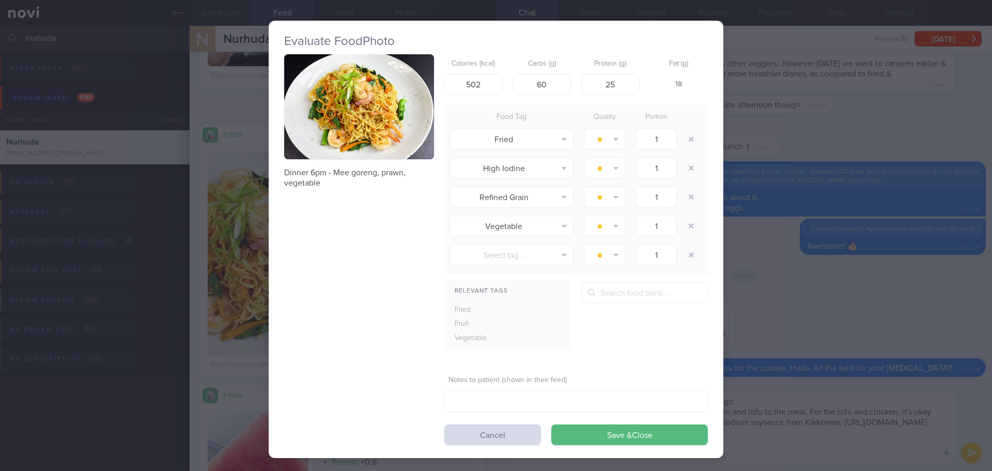
click at [360, 138] on button "button" at bounding box center [359, 106] width 150 height 105
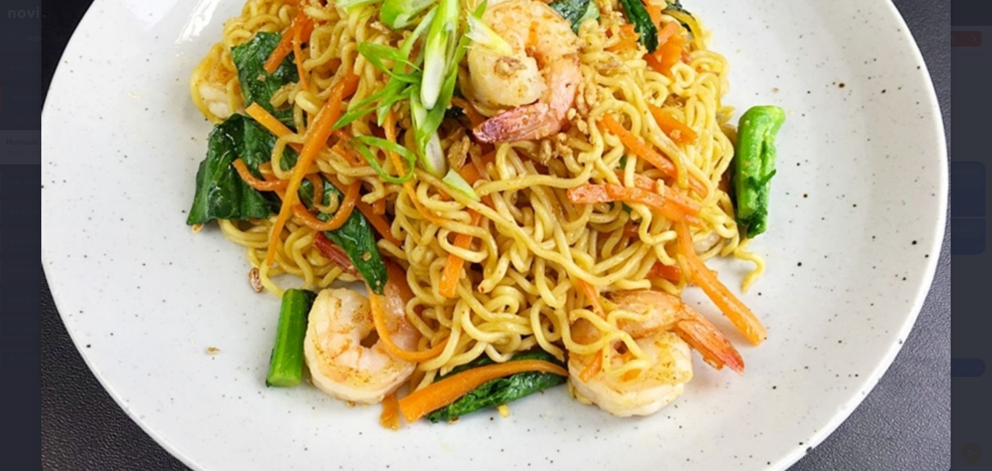
scroll to position [207, 0]
click at [968, 233] on div at bounding box center [496, 152] width 992 height 719
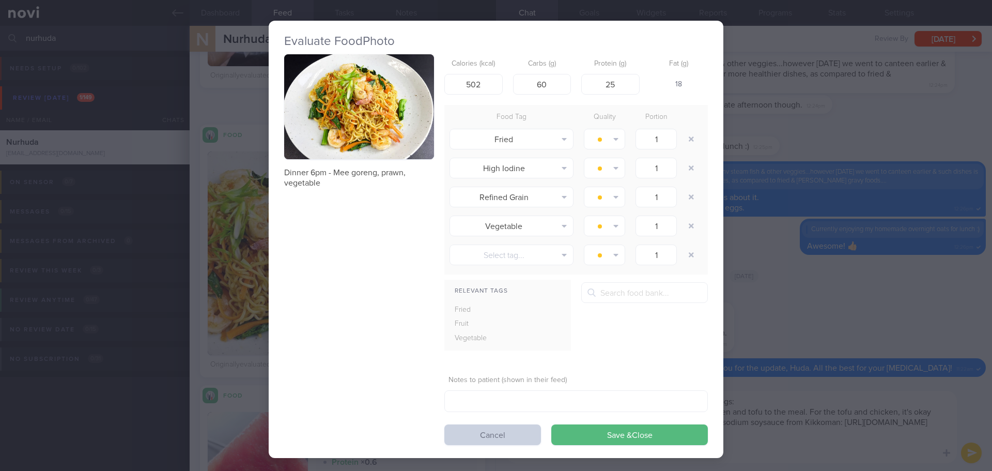
click at [466, 430] on button "Cancel" at bounding box center [492, 434] width 97 height 21
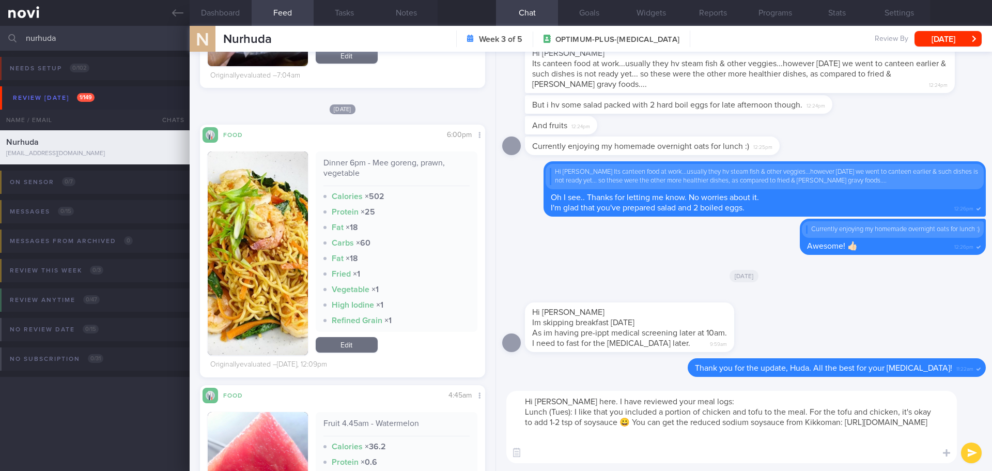
click at [555, 444] on textarea "Hi Huda, Elizabeth here. I have reviewed your meal logs: Lunch (Tues): I like t…" at bounding box center [731, 427] width 451 height 72
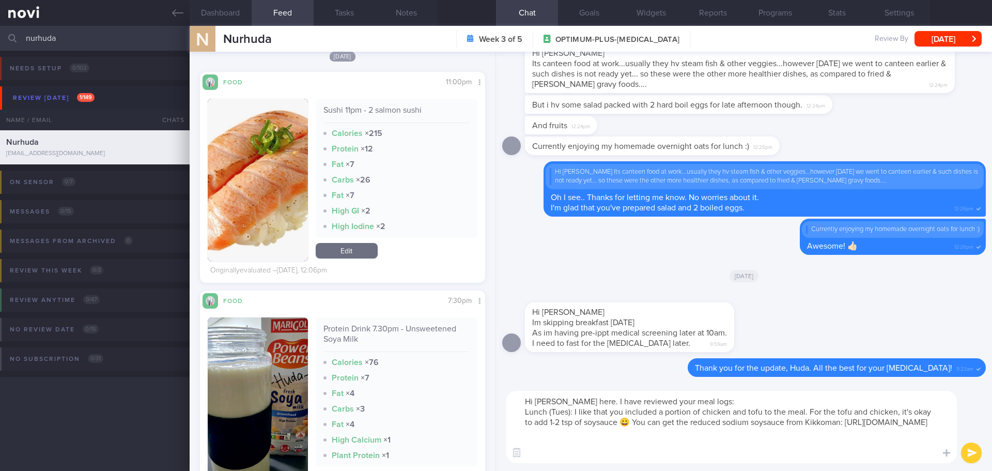
scroll to position [2635, 0]
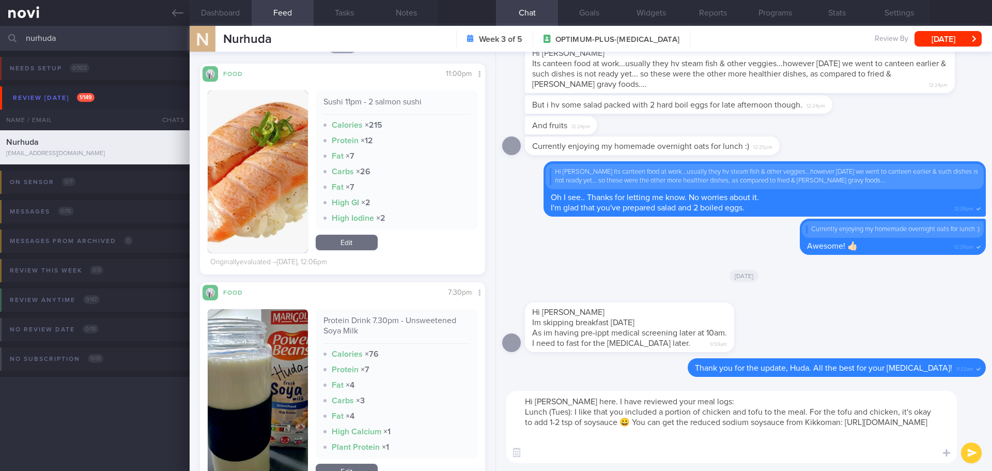
click at [567, 445] on textarea "Hi Huda, Elizabeth here. I have reviewed your meal logs: Lunch (Tues): I like t…" at bounding box center [731, 427] width 451 height 72
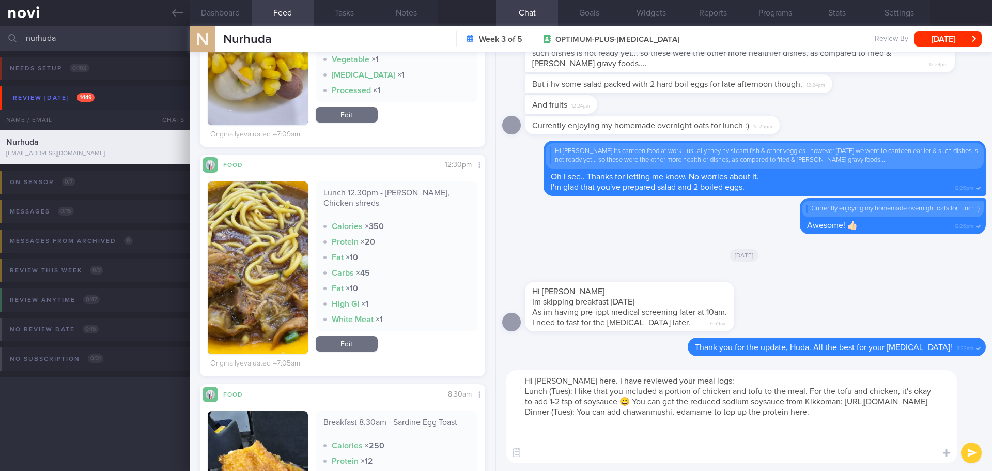
scroll to position [1292, 0]
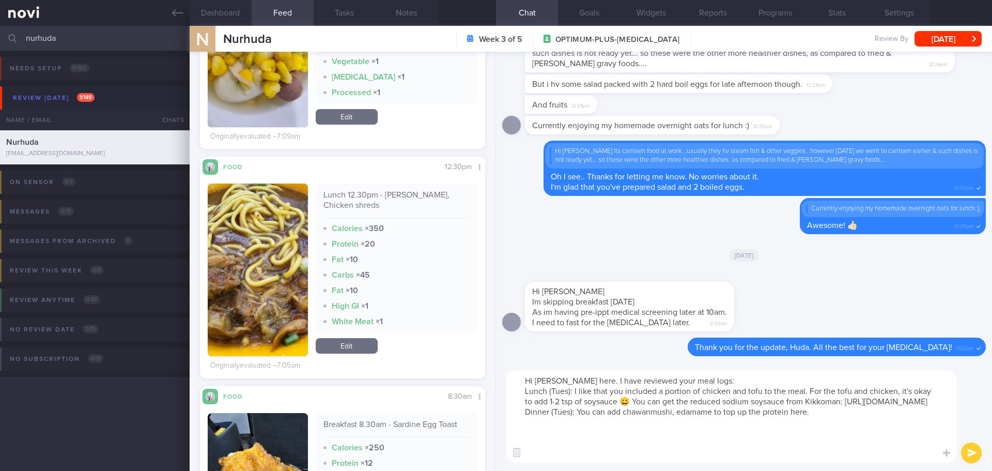
click at [257, 204] on button "button" at bounding box center [258, 269] width 100 height 173
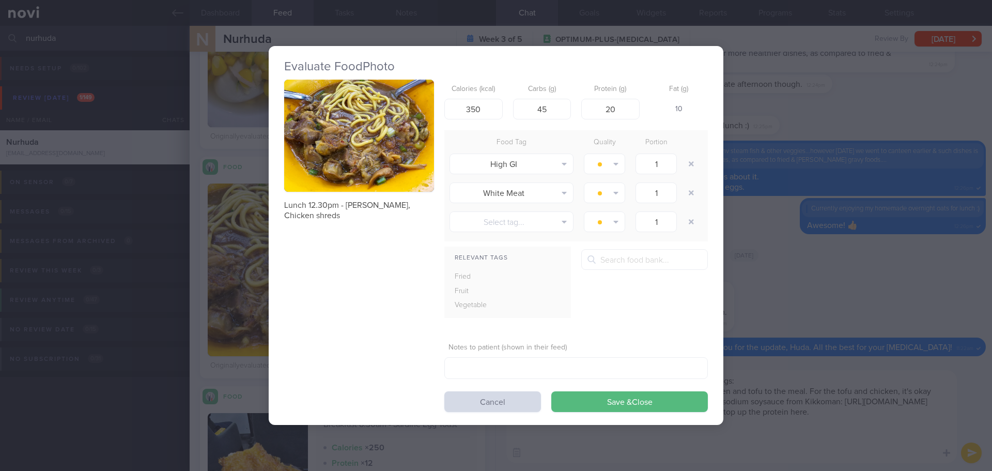
click at [356, 146] on button "button" at bounding box center [359, 136] width 150 height 113
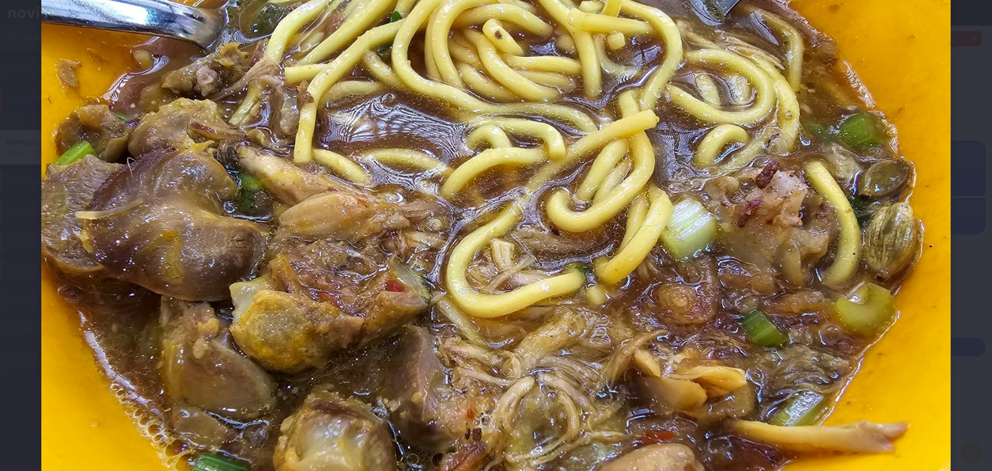
scroll to position [155, 0]
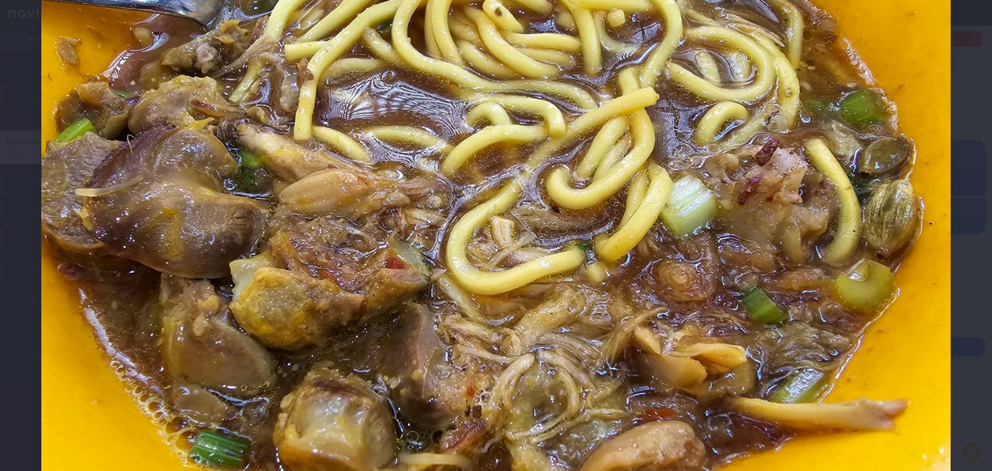
click at [962, 189] on div at bounding box center [496, 227] width 992 height 765
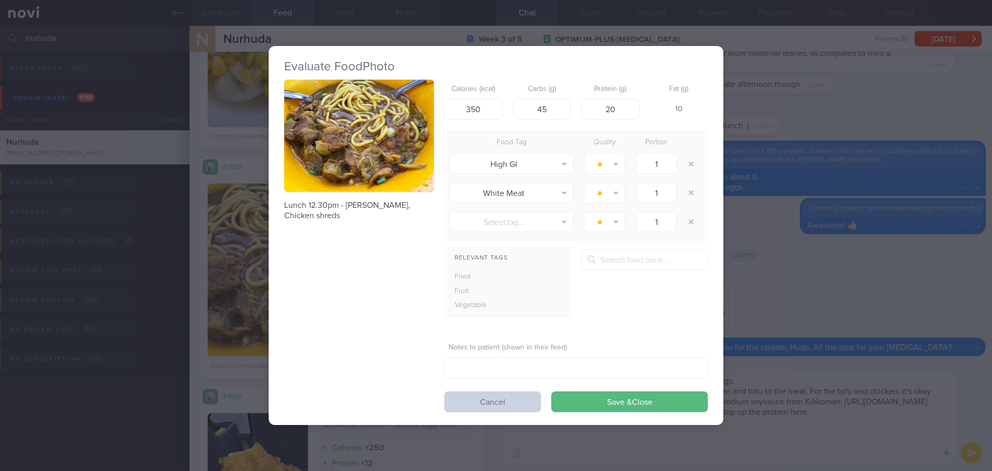
click at [486, 398] on button "Cancel" at bounding box center [492, 401] width 97 height 21
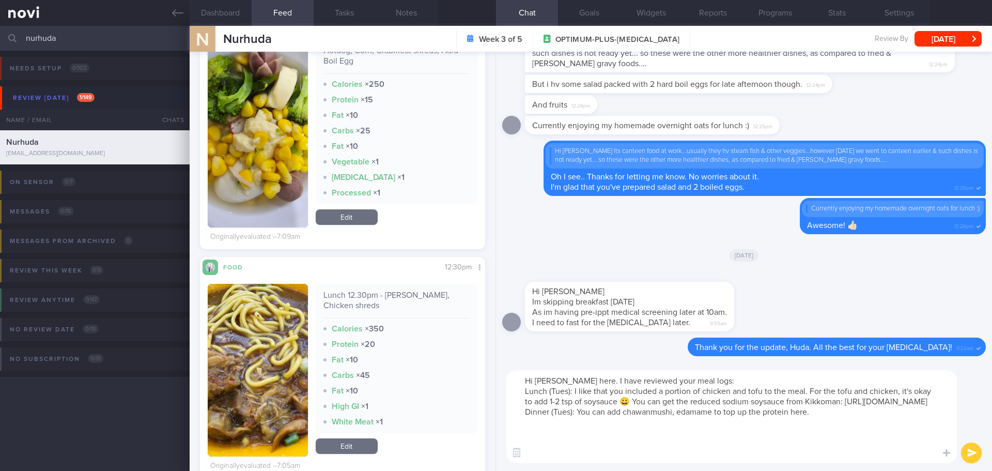
scroll to position [1085, 0]
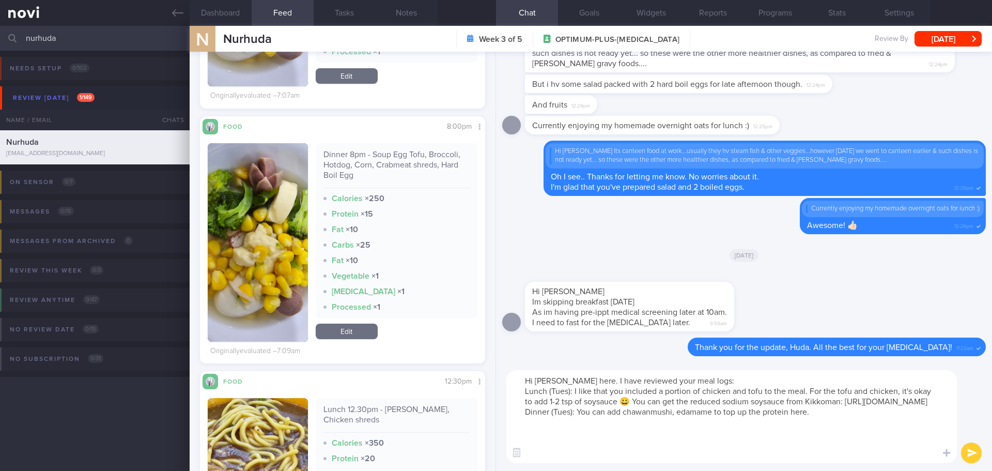
click at [553, 453] on textarea "Hi Huda, Elizabeth here. I have reviewed your meal logs: Lunch (Tues): I like t…" at bounding box center [731, 416] width 451 height 93
click at [540, 443] on textarea "Hi Huda, Elizabeth here. I have reviewed your meal logs: Lunch (Tues): I like t…" at bounding box center [731, 416] width 451 height 93
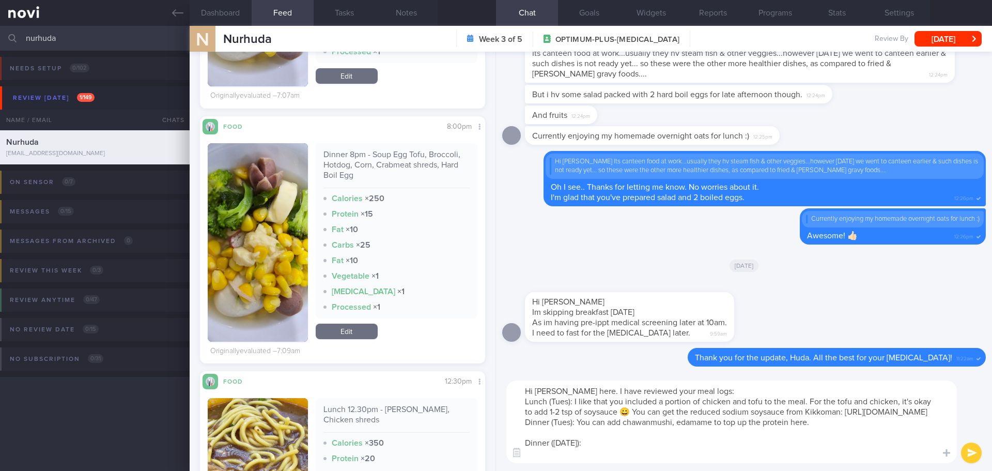
click at [256, 240] on button "button" at bounding box center [258, 242] width 100 height 198
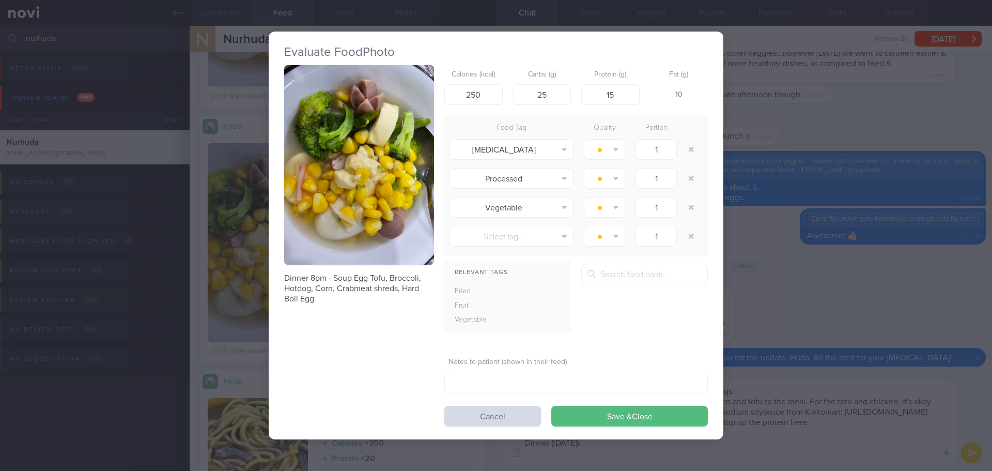
click at [356, 169] on button "button" at bounding box center [359, 165] width 150 height 200
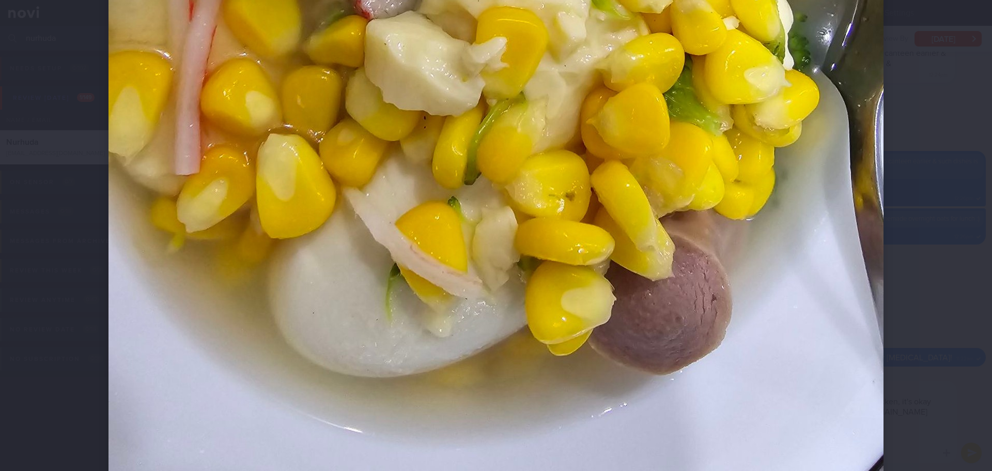
scroll to position [517, 0]
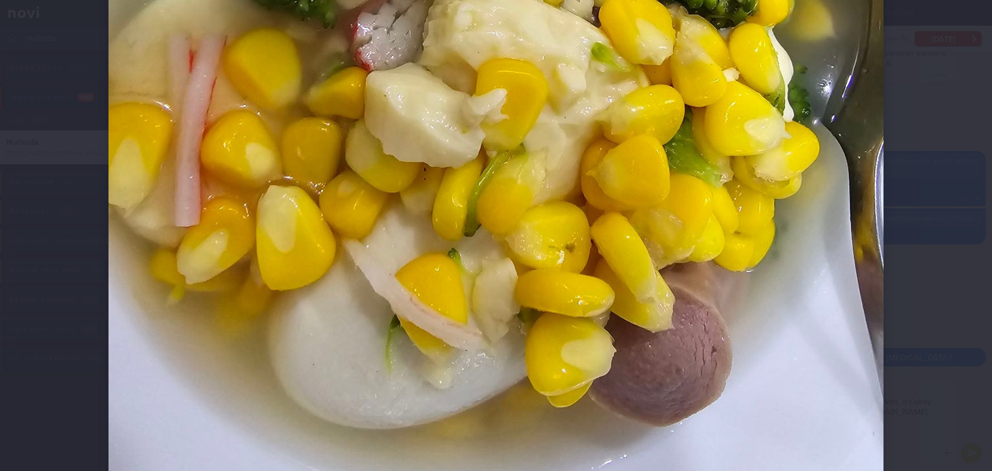
click at [940, 203] on div at bounding box center [496, 235] width 992 height 471
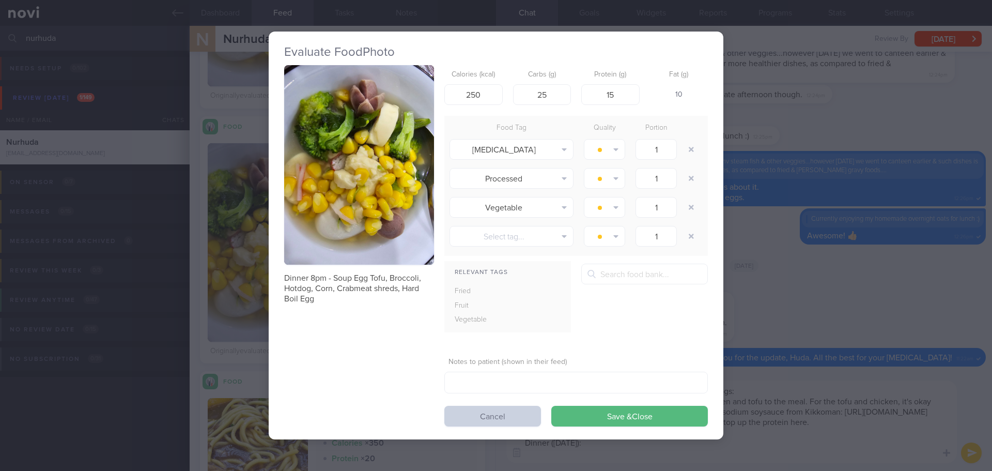
click at [528, 416] on button "Cancel" at bounding box center [492, 416] width 97 height 21
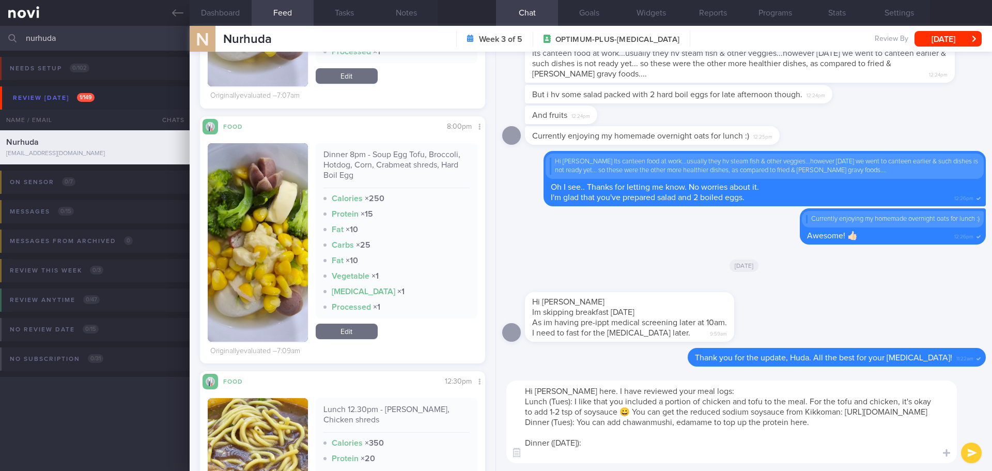
click at [641, 460] on textarea "Hi Huda, Elizabeth here. I have reviewed your meal logs: Lunch (Tues): I like t…" at bounding box center [731, 421] width 451 height 83
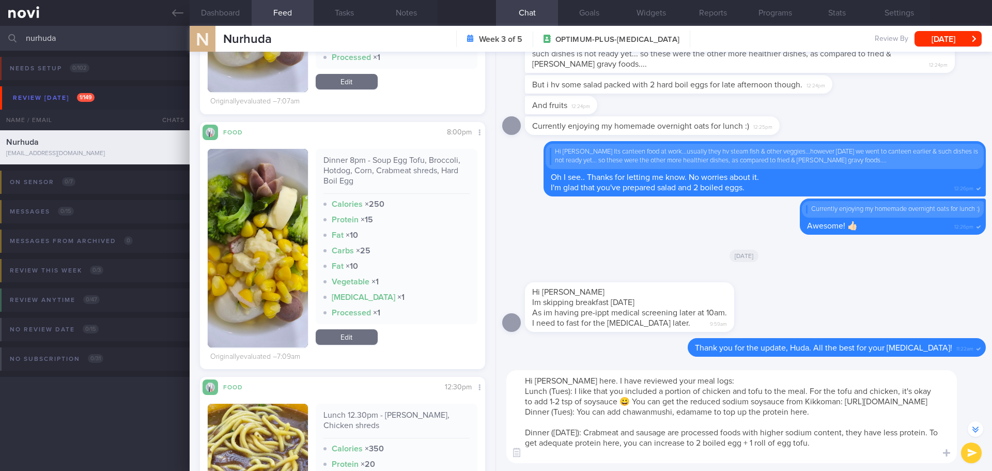
scroll to position [1085, 0]
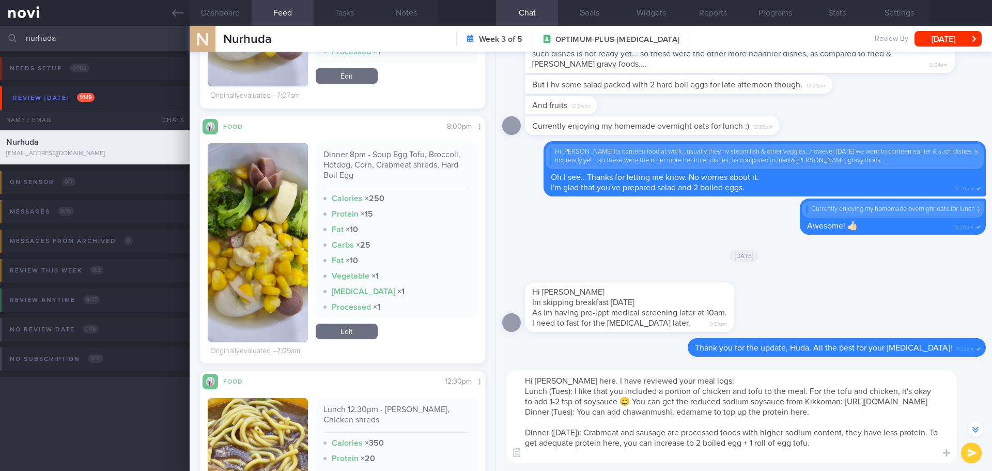
click at [593, 441] on textarea "Hi Huda, Elizabeth here. I have reviewed your meal logs: Lunch (Tues): I like t…" at bounding box center [731, 416] width 451 height 93
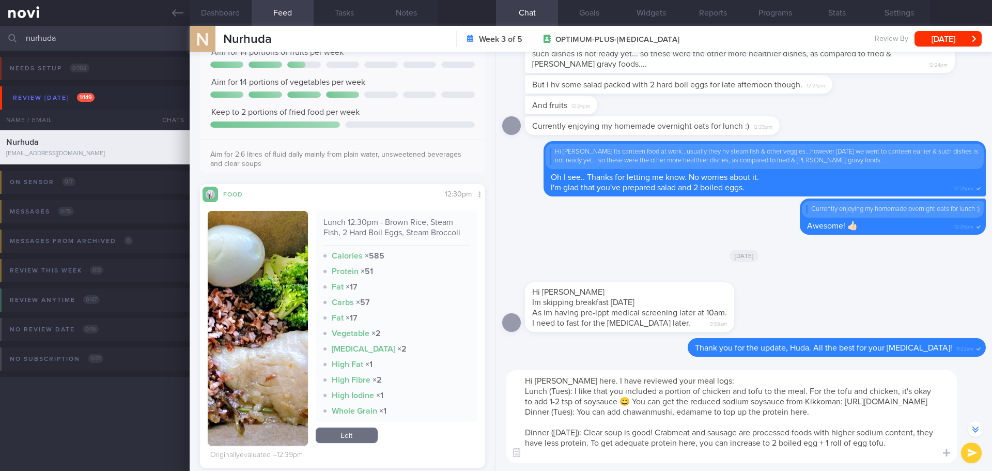
scroll to position [155, 0]
click at [929, 454] on textarea "Hi Huda, Elizabeth here. I have reviewed your meal logs: Lunch (Tues): I like t…" at bounding box center [731, 416] width 451 height 93
click at [826, 413] on textarea "Hi Huda, Elizabeth here. I have reviewed your meal logs: Lunch (Tues): I like t…" at bounding box center [731, 416] width 451 height 93
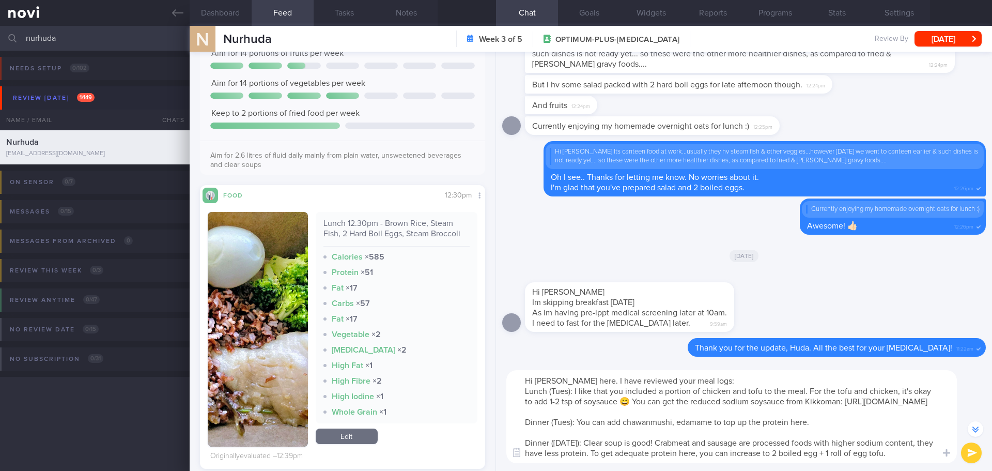
scroll to position [-11, 0]
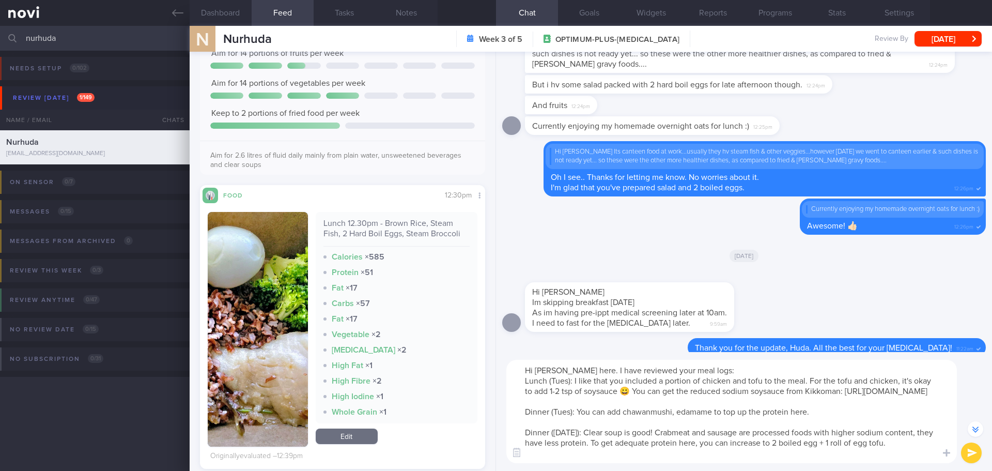
drag, startPoint x: 625, startPoint y: 419, endPoint x: 592, endPoint y: 422, distance: 32.8
click at [592, 422] on textarea "Hi Huda, Elizabeth here. I have reviewed your meal logs: Lunch (Tues): I like t…" at bounding box center [731, 411] width 451 height 103
click at [762, 421] on textarea "Hi Huda, Elizabeth here. I have reviewed your meal logs: Lunch (Tues): I like t…" at bounding box center [731, 411] width 451 height 103
click at [905, 423] on textarea "Hi Huda, Elizabeth here. I have reviewed your meal logs: Lunch (Tues): I like t…" at bounding box center [731, 411] width 451 height 103
drag, startPoint x: 904, startPoint y: 423, endPoint x: 876, endPoint y: 424, distance: 28.4
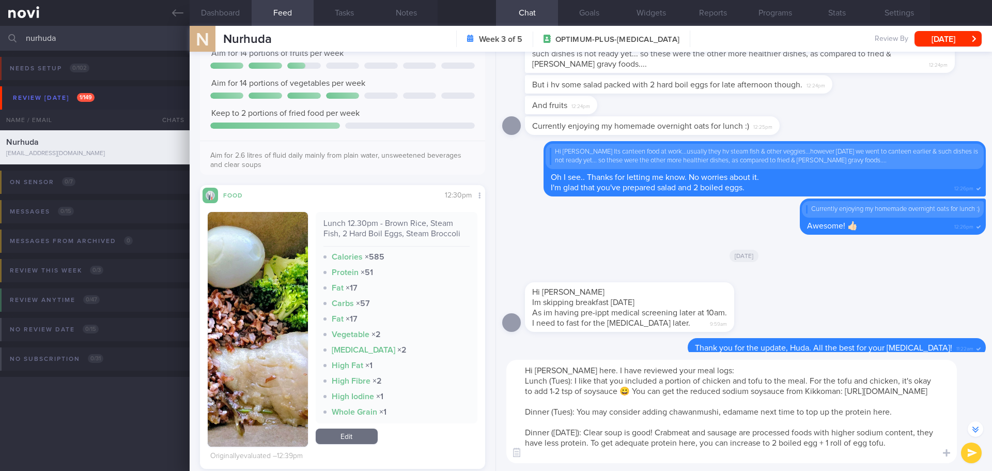
click at [876, 424] on textarea "Hi Huda, Elizabeth here. I have reviewed your meal logs: Lunch (Tues): I like t…" at bounding box center [731, 411] width 451 height 103
type textarea "Hi Huda, Elizabeth here. I have reviewed your meal logs: Lunch (Tues): I like t…"
click at [969, 450] on button "submit" at bounding box center [971, 452] width 21 height 21
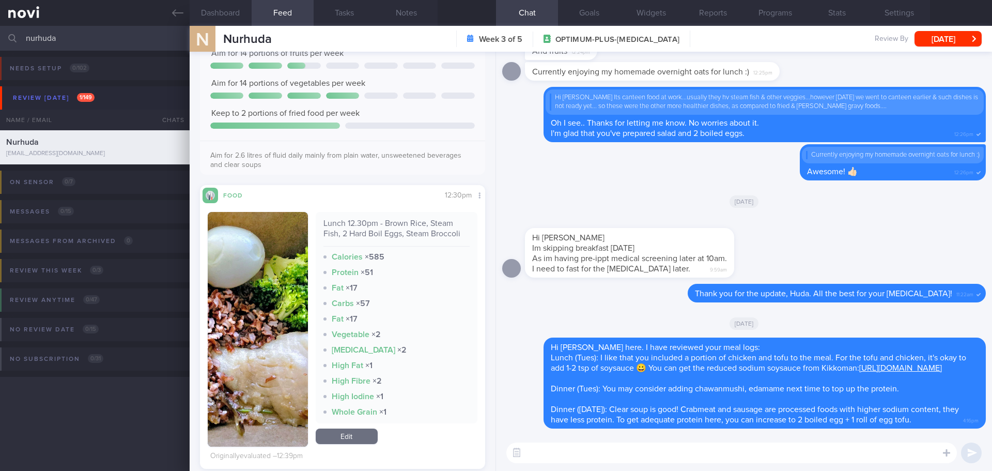
scroll to position [103, 0]
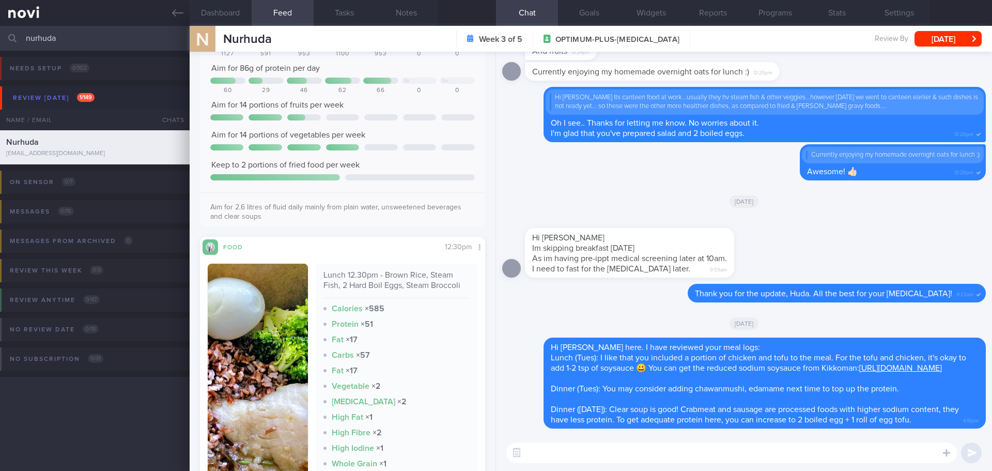
drag, startPoint x: 65, startPoint y: 38, endPoint x: -17, endPoint y: 37, distance: 81.6
click at [0, 37] on html "You are offline! Some functionality will be unavailable Patients New Users Coac…" at bounding box center [496, 235] width 992 height 471
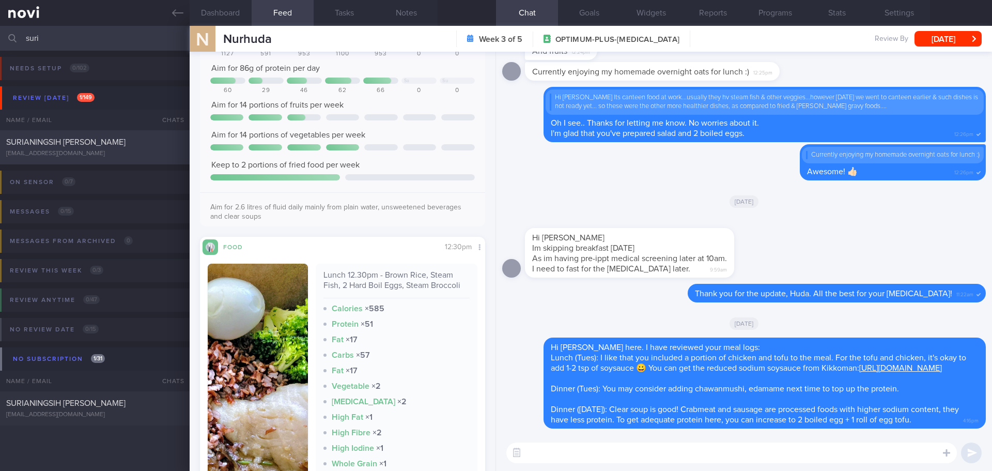
type input "suri"
drag, startPoint x: 56, startPoint y: 142, endPoint x: 597, endPoint y: 51, distance: 548.1
click at [56, 142] on span "SURIANINGSIH [PERSON_NAME]" at bounding box center [65, 142] width 119 height 8
type input "[PERSON_NAME]'s case - high"
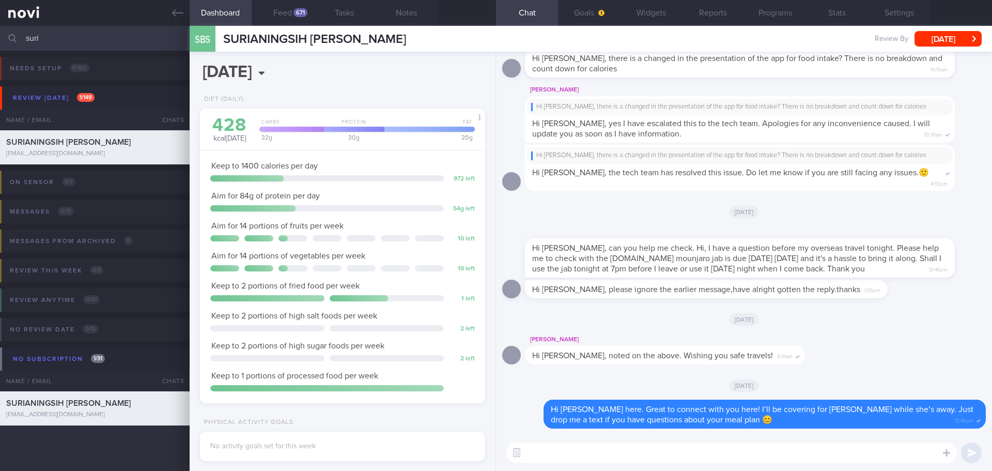
scroll to position [131, 264]
click at [286, 14] on button "Feed 671" at bounding box center [283, 13] width 62 height 26
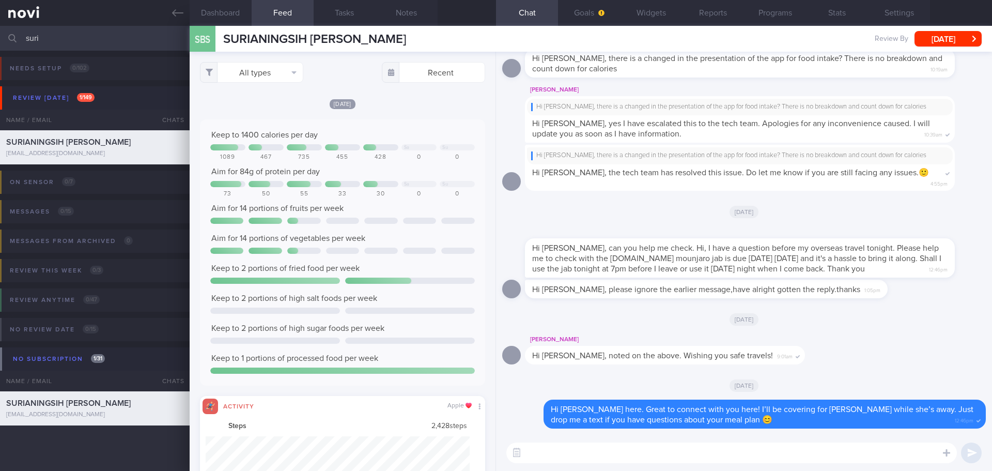
scroll to position [66, 265]
click at [287, 70] on button "All types" at bounding box center [251, 72] width 103 height 21
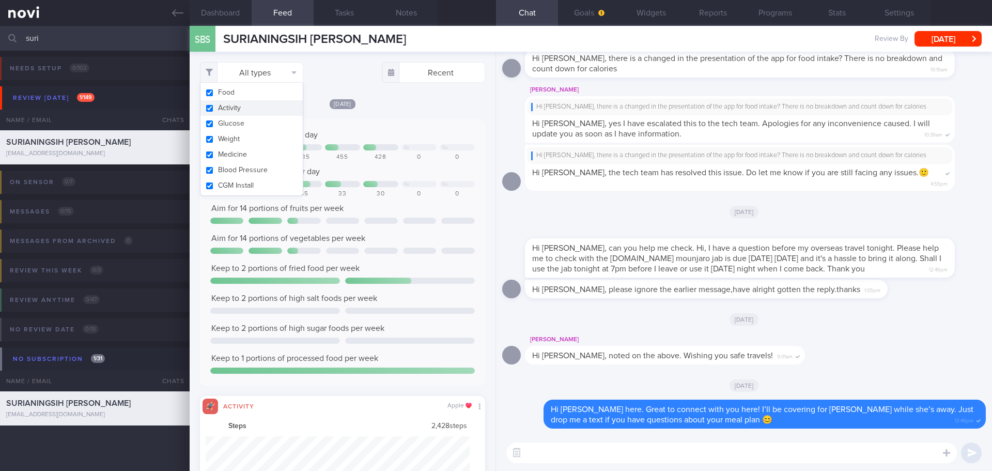
click at [282, 106] on button "Activity" at bounding box center [251, 108] width 102 height 16
checkbox input "false"
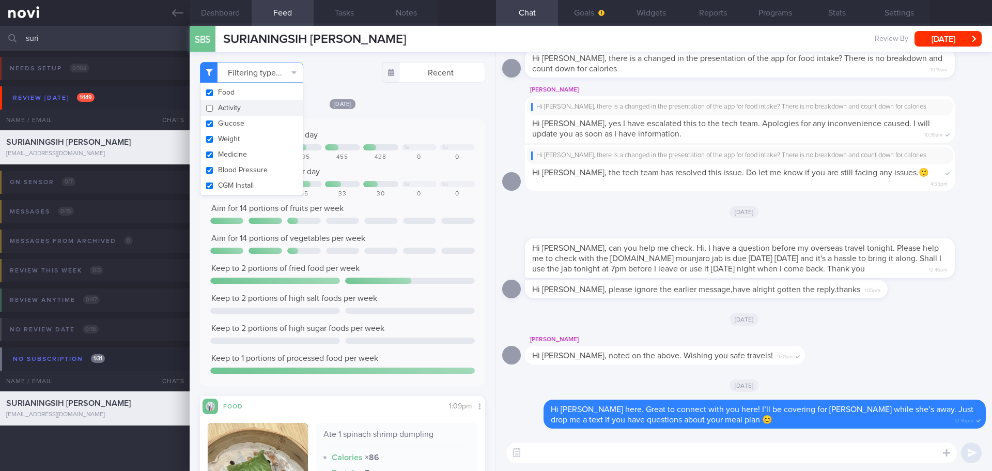
click at [410, 96] on div "Filtering type... Food Activity Glucose Weight Medicine Blood Pressure CGM Inst…" at bounding box center [343, 261] width 306 height 419
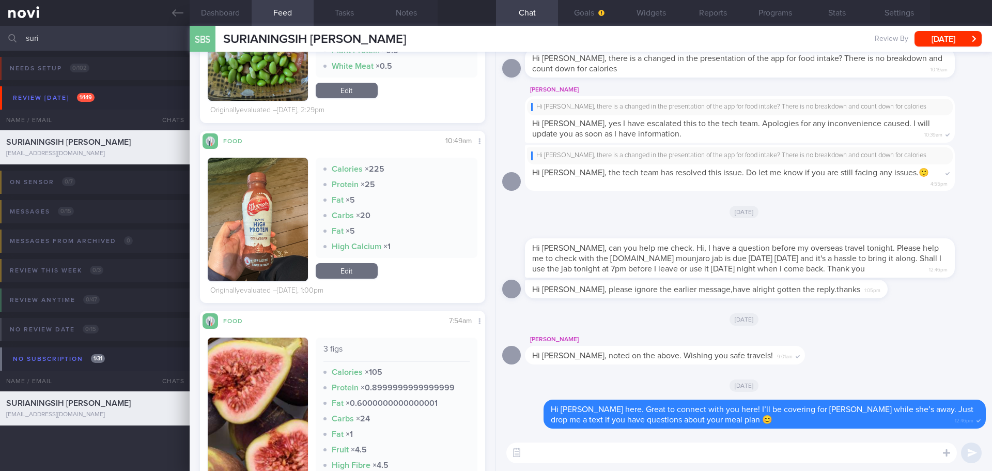
click at [231, 216] on button "button" at bounding box center [258, 219] width 100 height 123
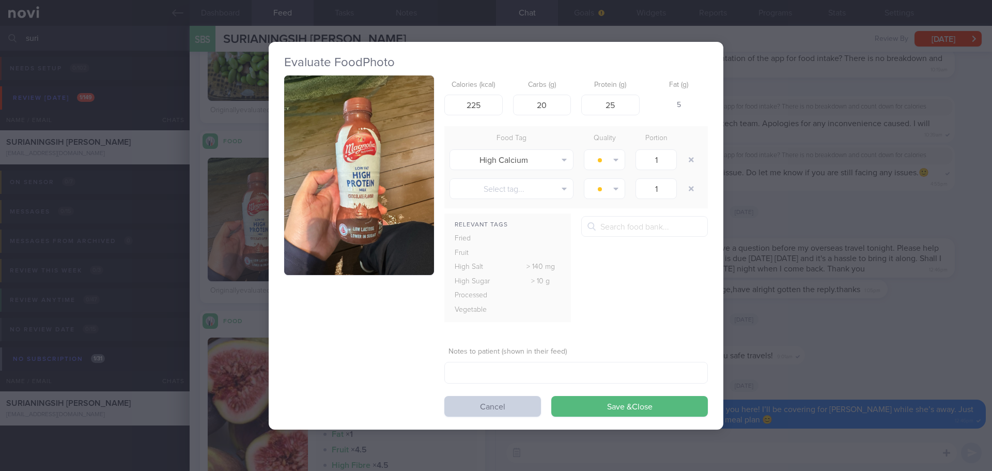
click at [481, 407] on button "Cancel" at bounding box center [492, 406] width 97 height 21
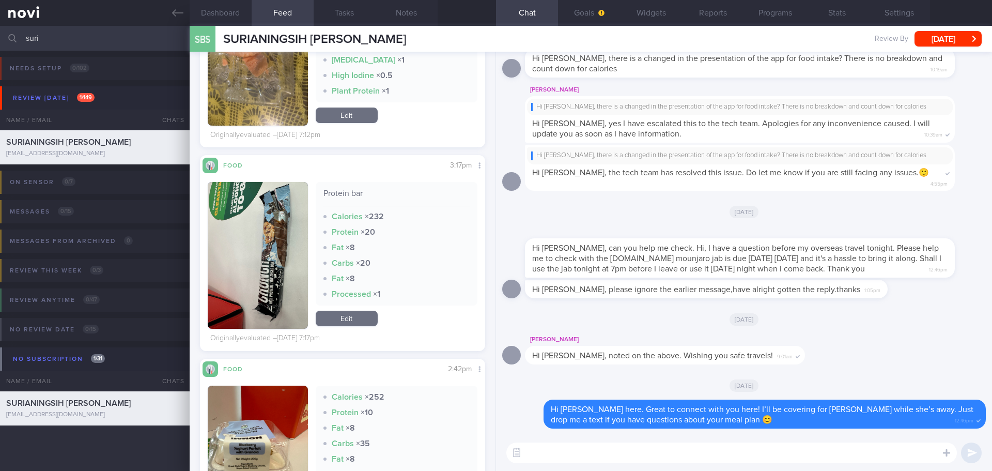
drag, startPoint x: 52, startPoint y: 36, endPoint x: -51, endPoint y: 49, distance: 103.6
click at [0, 49] on html "You are offline! Some functionality will be unavailable Patients New Users Coac…" at bounding box center [496, 235] width 992 height 471
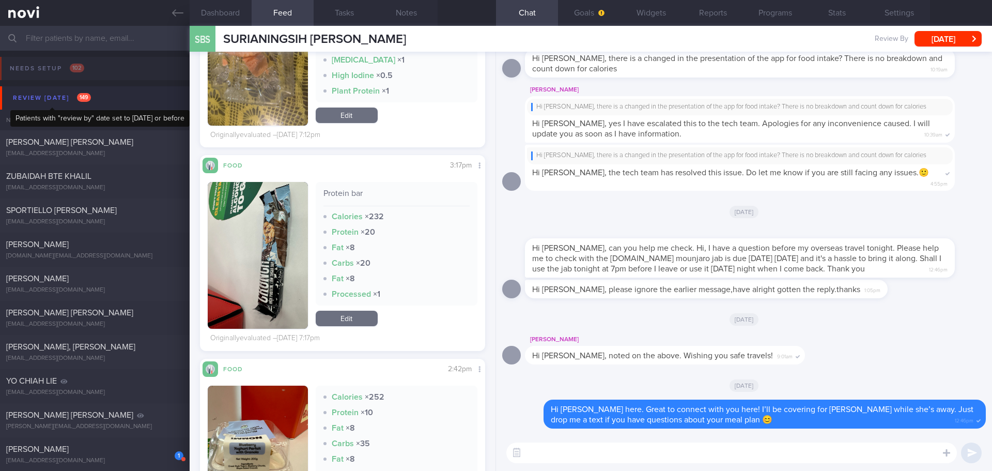
click at [53, 102] on div "Review [DATE] 149" at bounding box center [51, 98] width 83 height 14
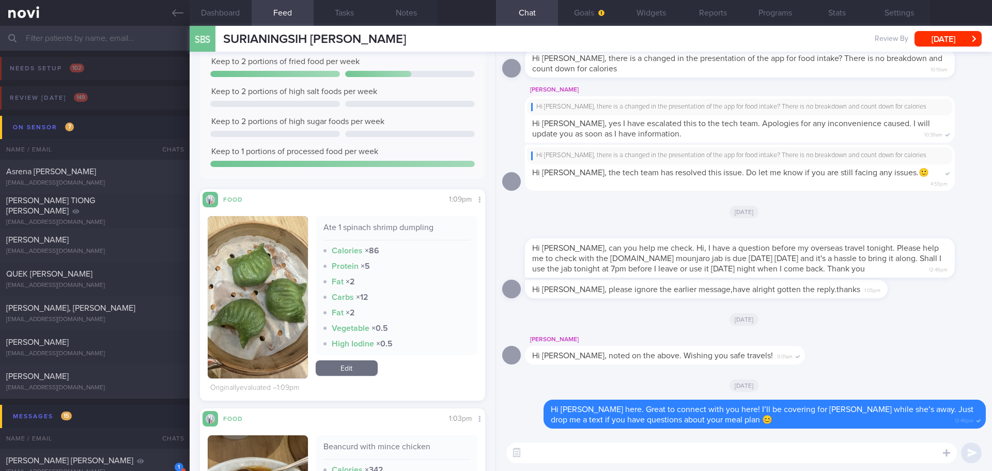
scroll to position [310, 0]
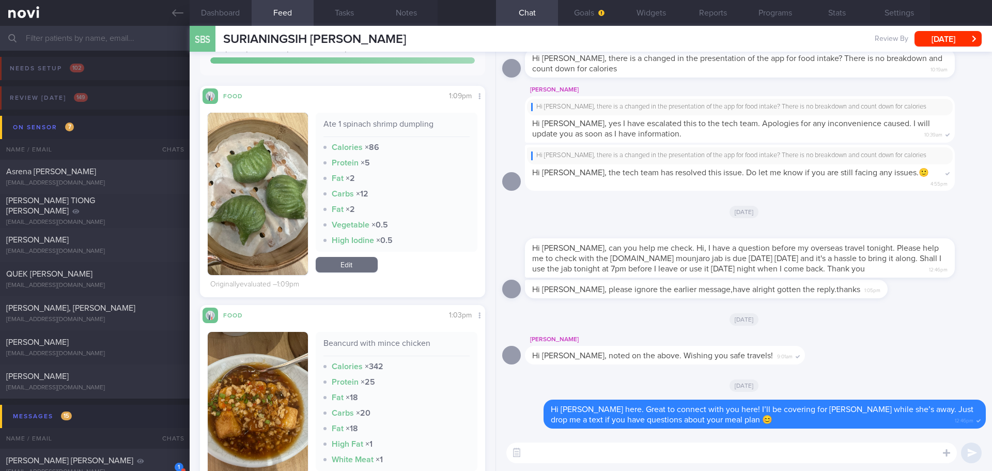
click at [583, 449] on textarea at bounding box center [731, 452] width 451 height 21
click at [582, 448] on textarea "Hi Ms" at bounding box center [731, 452] width 451 height 21
click at [582, 456] on textarea "Hi Ms Suriani" at bounding box center [731, 452] width 451 height 21
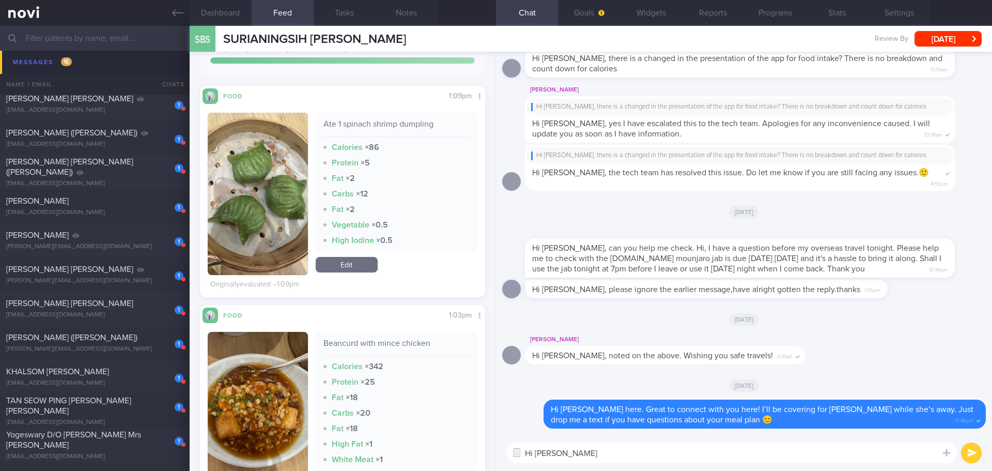
scroll to position [723, 0]
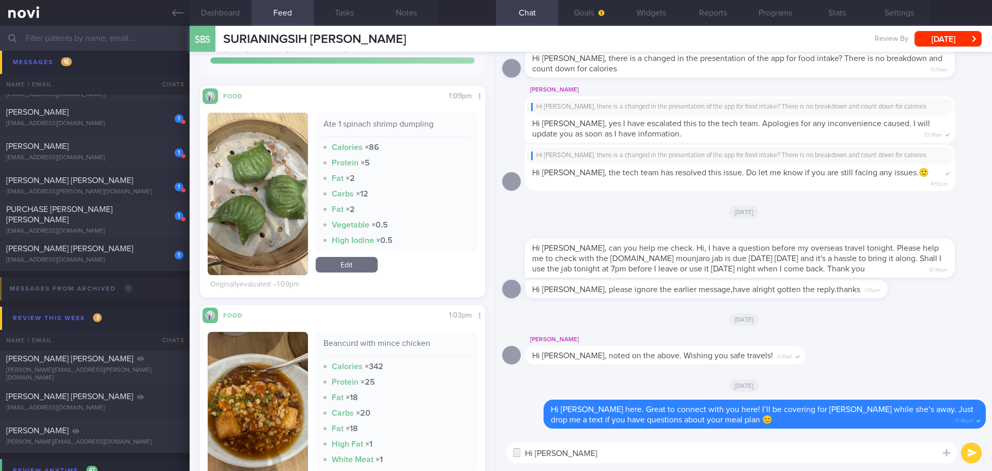
click at [591, 451] on textarea "Hi Ms Suriani" at bounding box center [731, 452] width 451 height 21
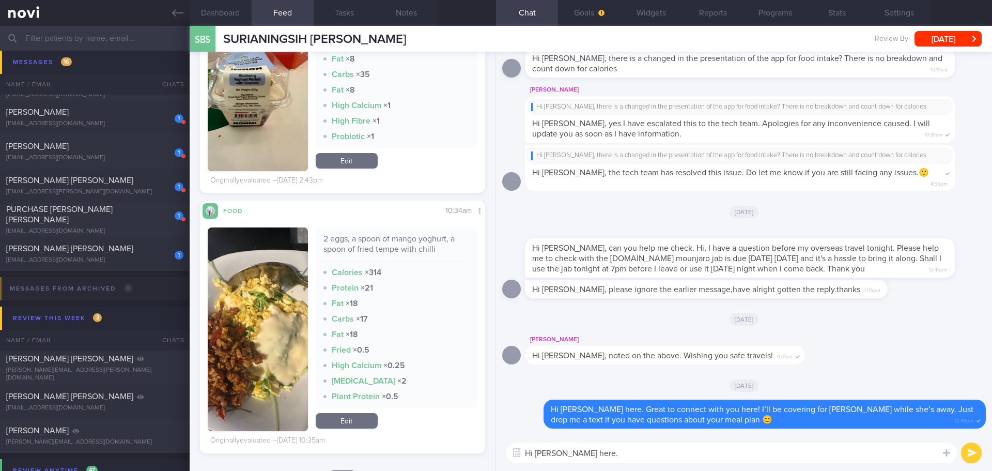
scroll to position [2997, 0]
drag, startPoint x: 866, startPoint y: 361, endPoint x: 789, endPoint y: 430, distance: 103.5
click at [866, 361] on div "Sharon Gill Hi Ms Suriani, noted on the above. Wishing you safe travels! 9:01am" at bounding box center [744, 351] width 484 height 37
click at [704, 451] on textarea "Hi Ms Suriani, Elizabeth here." at bounding box center [731, 452] width 451 height 21
click at [670, 450] on textarea "Hi Ms Suriani, Elizabeth here." at bounding box center [731, 452] width 451 height 21
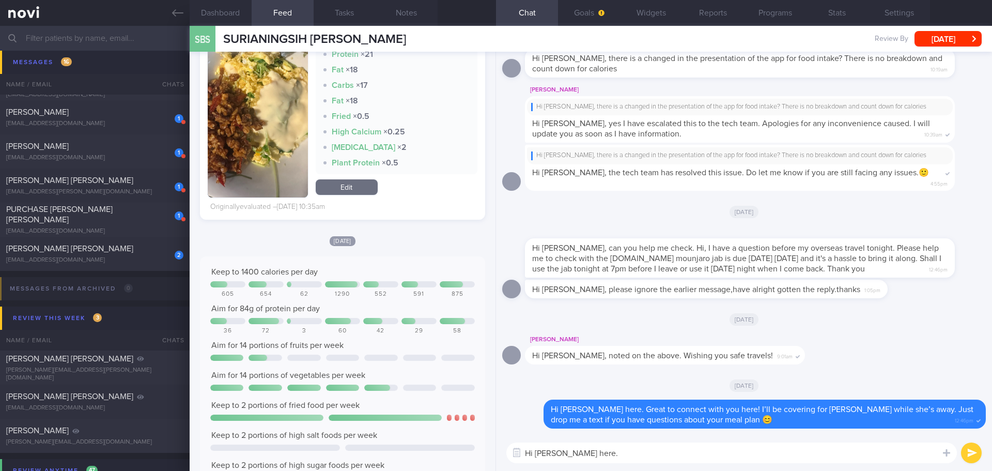
scroll to position [3203, 0]
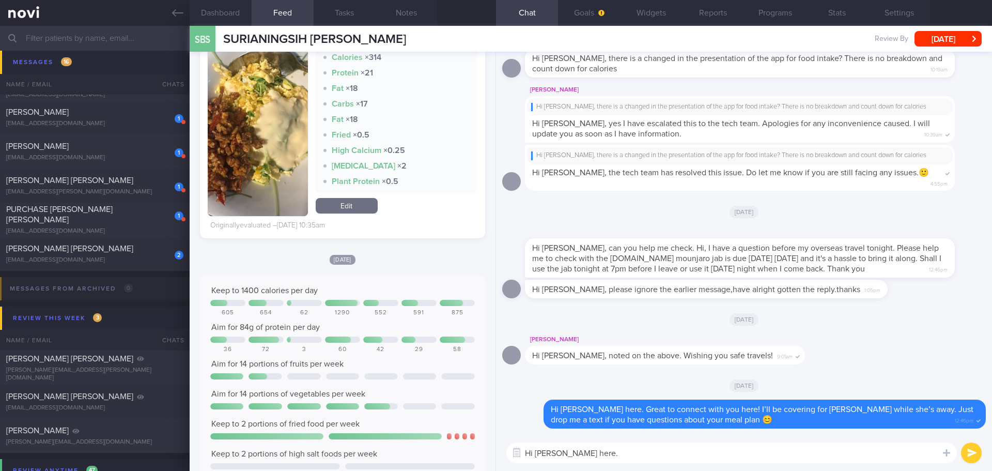
click at [661, 454] on textarea "Hi Ms Suriani, Elizabeth here." at bounding box center [731, 452] width 451 height 21
click at [786, 460] on textarea "Hi Ms Suriani, Elizabeth here. I hope your week has been well." at bounding box center [731, 452] width 451 height 21
click at [782, 452] on textarea "Hi Ms Suriani, Elizabeth here. I hope your week has been well." at bounding box center [731, 452] width 451 height 21
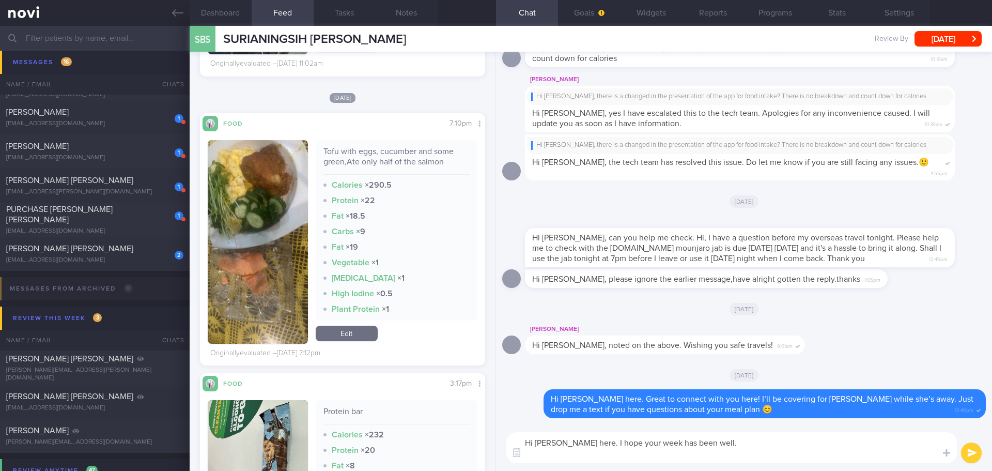
scroll to position [2377, 0]
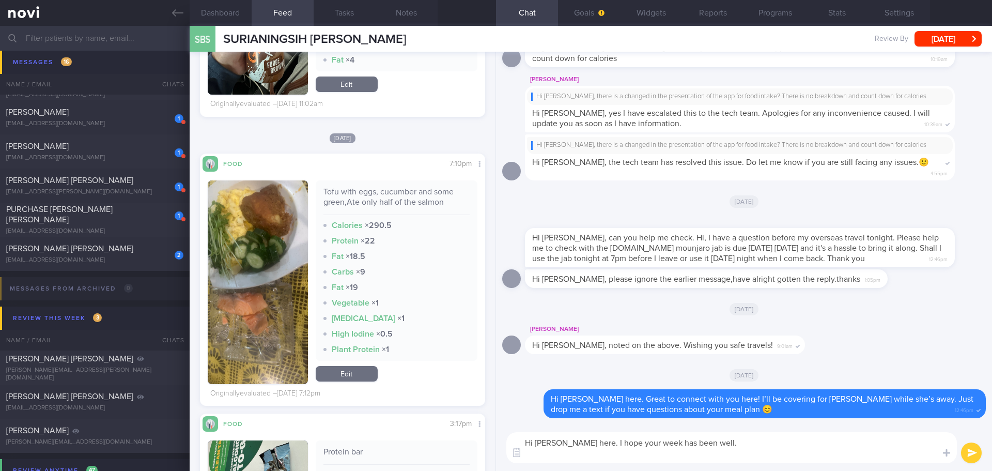
type textarea "Hi Ms Suriani, Elizabeth here. I hope your week has been well."
click at [266, 241] on button "button" at bounding box center [258, 282] width 100 height 204
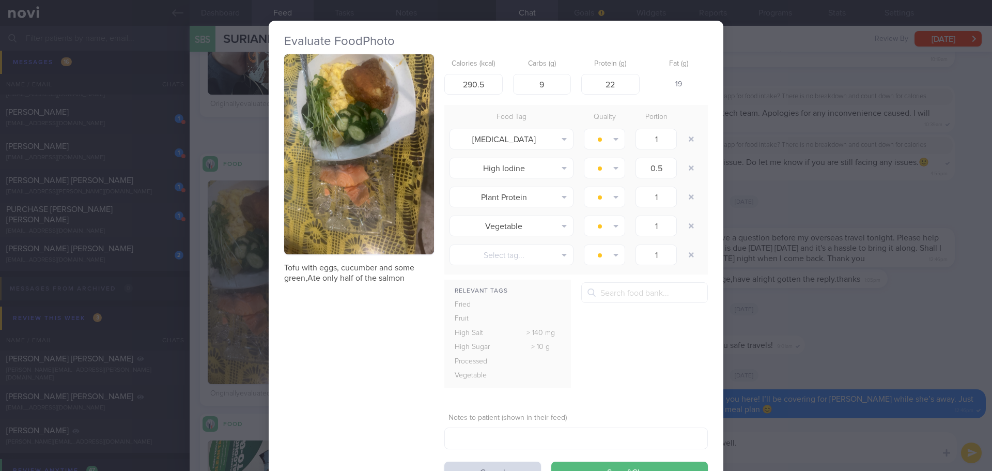
click at [350, 161] on button "button" at bounding box center [359, 154] width 150 height 200
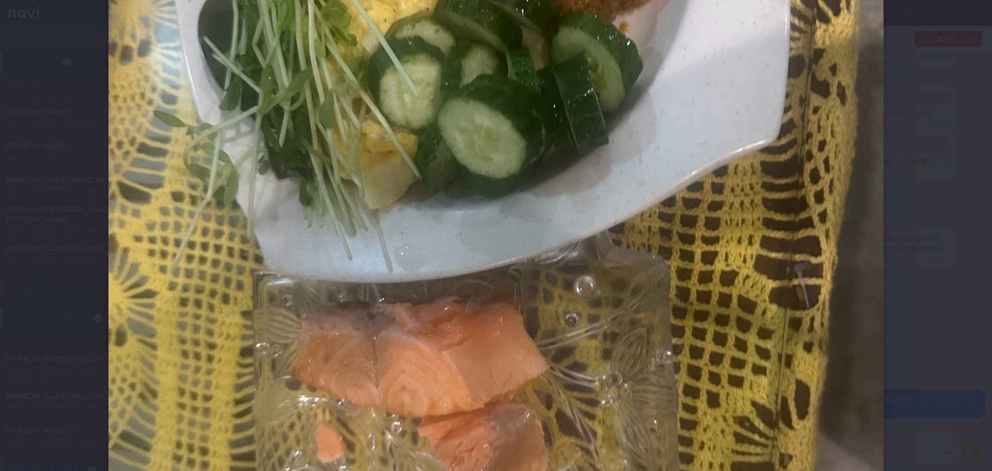
scroll to position [413, 0]
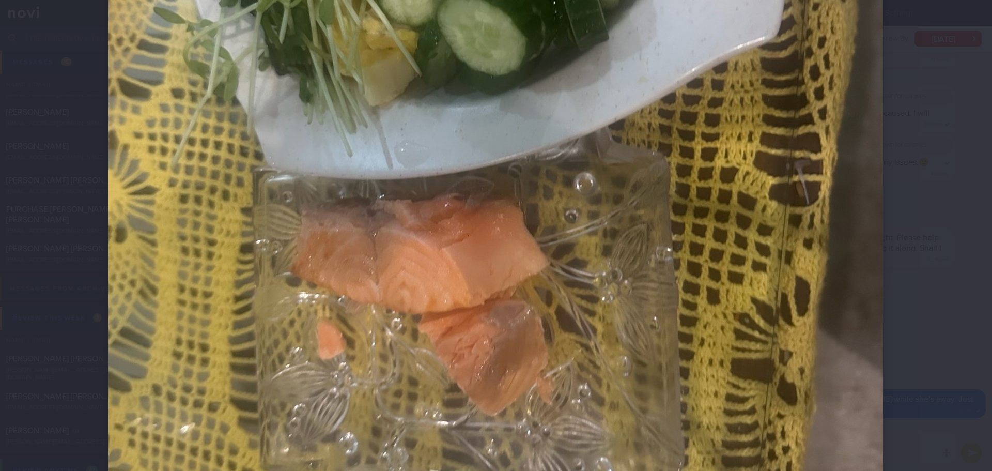
click at [897, 162] on div at bounding box center [496, 145] width 858 height 1116
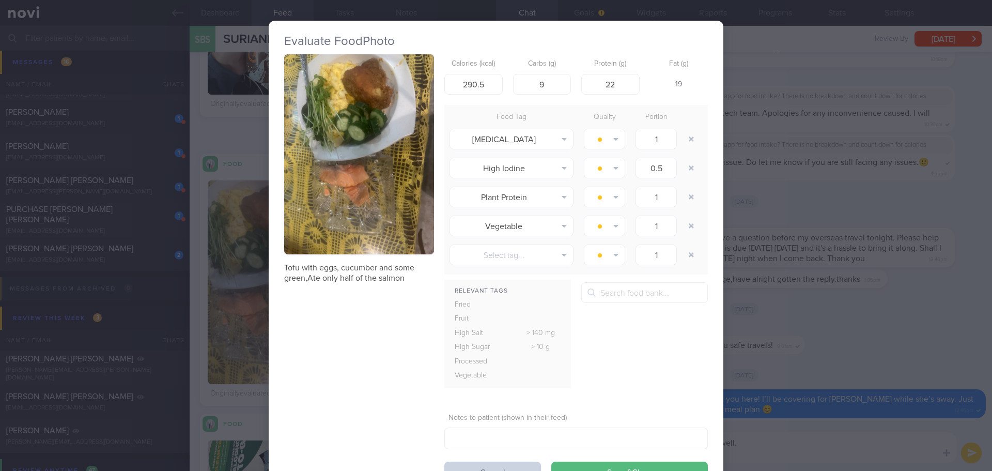
click at [489, 469] on button "Cancel" at bounding box center [492, 471] width 97 height 21
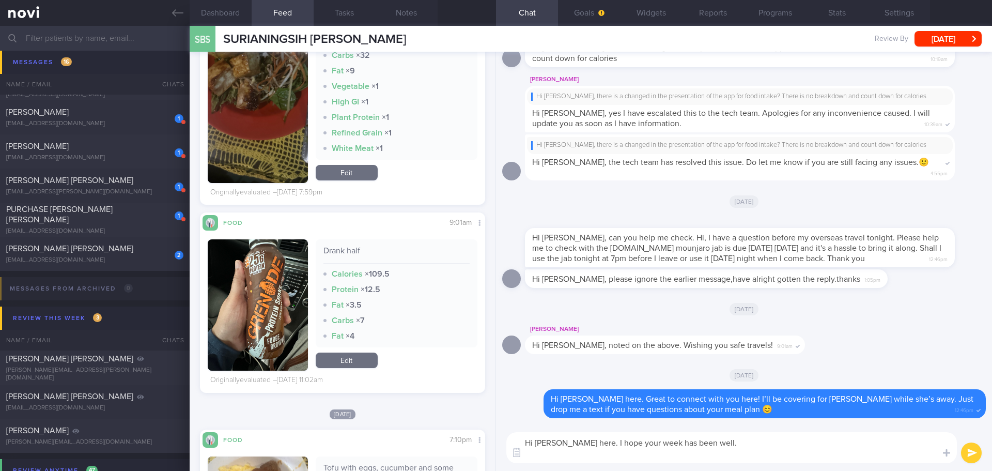
scroll to position [1860, 0]
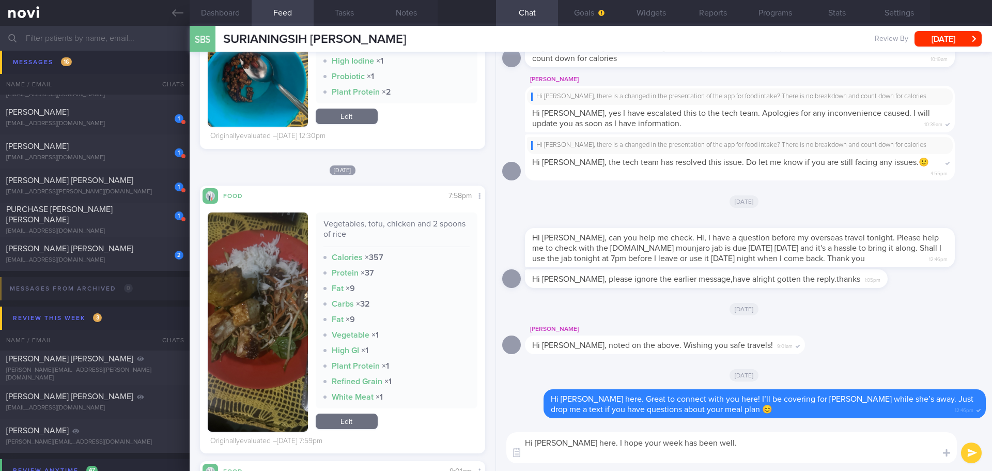
click at [270, 297] on button "button" at bounding box center [258, 321] width 100 height 219
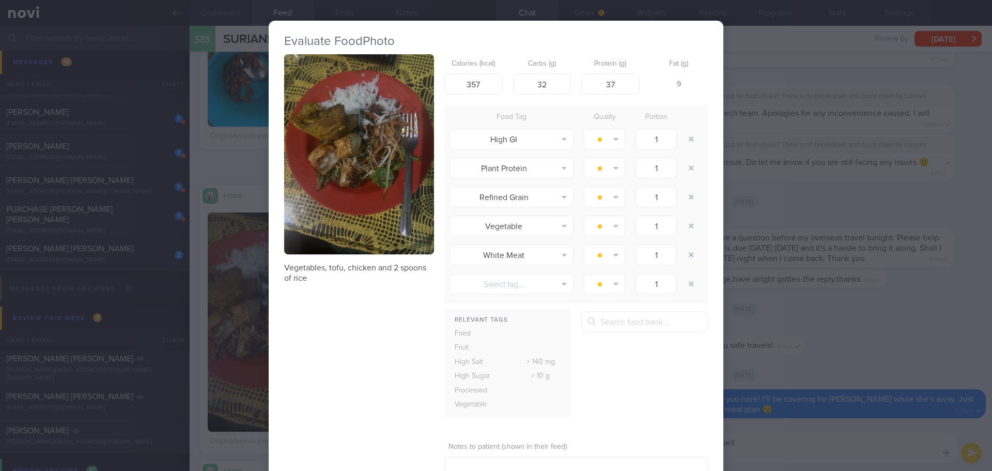
click at [365, 182] on button "button" at bounding box center [359, 154] width 150 height 200
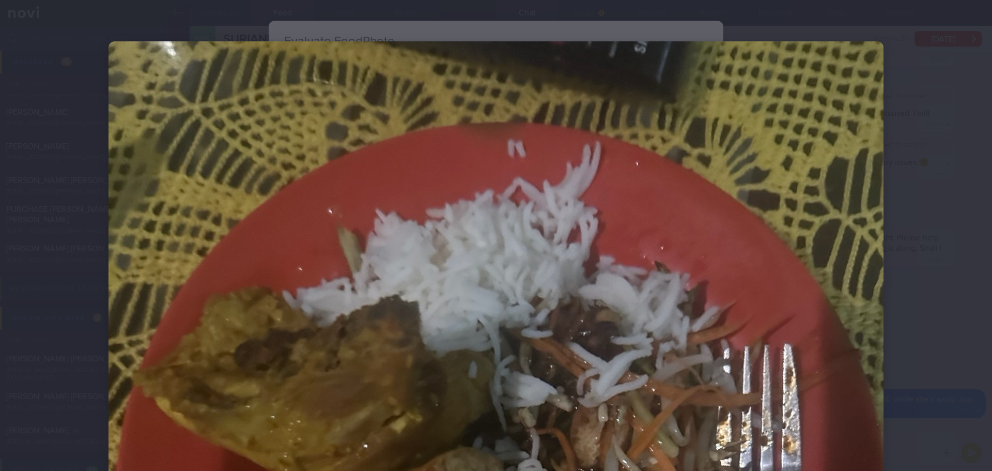
scroll to position [258, 0]
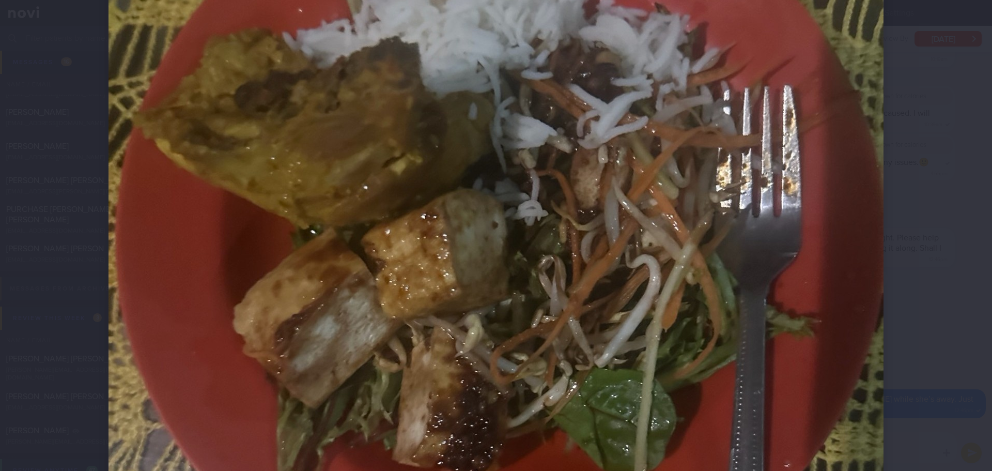
click at [900, 226] on div at bounding box center [496, 300] width 858 height 1116
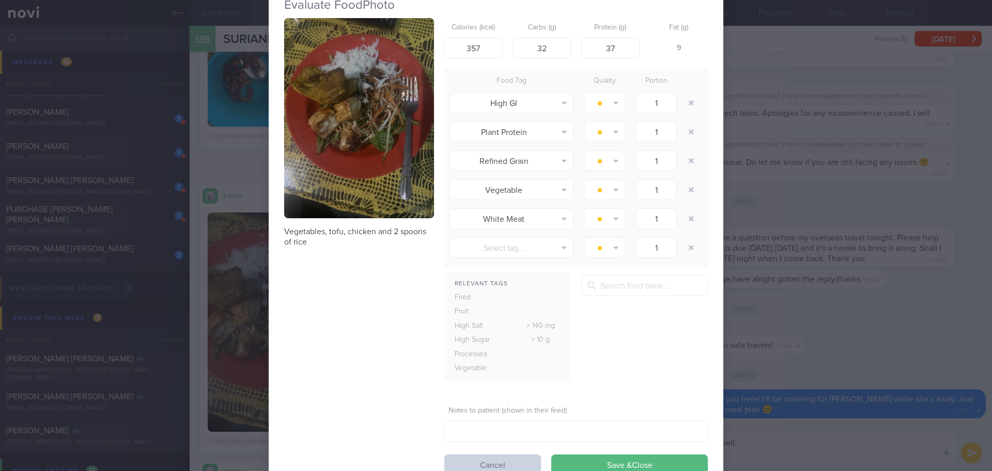
scroll to position [74, 0]
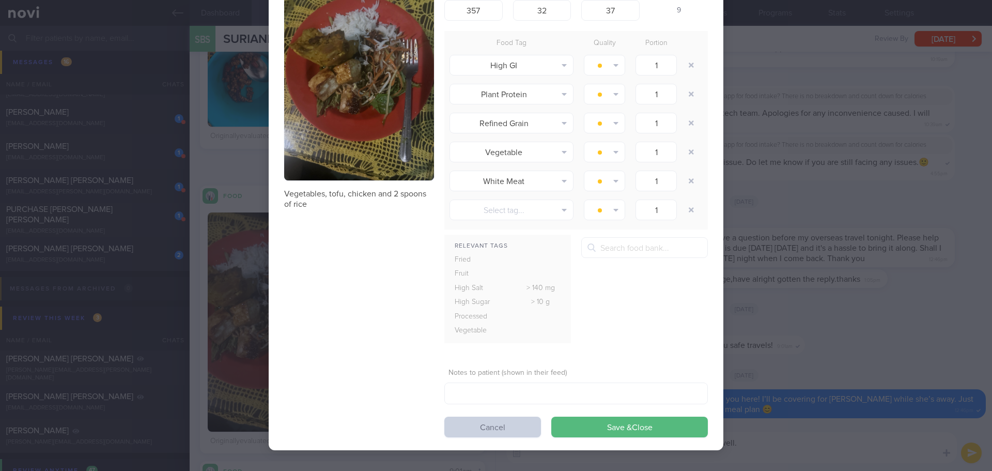
click at [482, 424] on button "Cancel" at bounding box center [492, 426] width 97 height 21
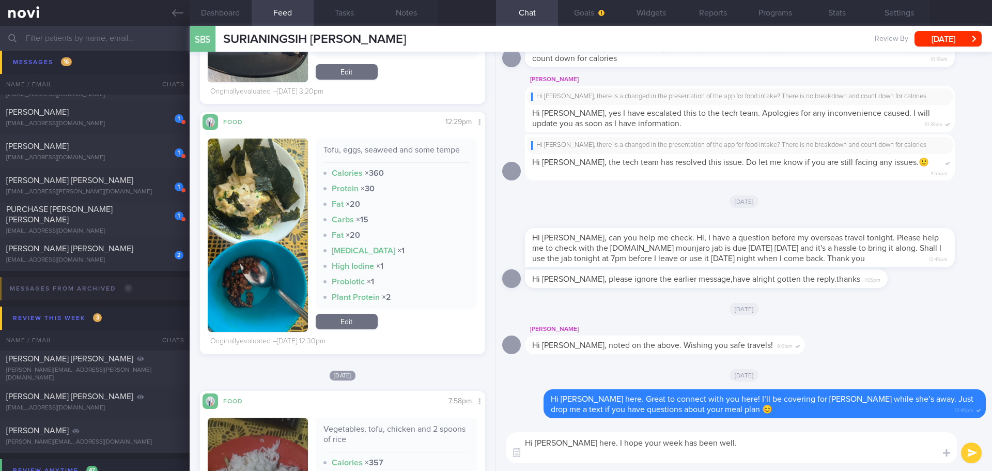
scroll to position [1653, 0]
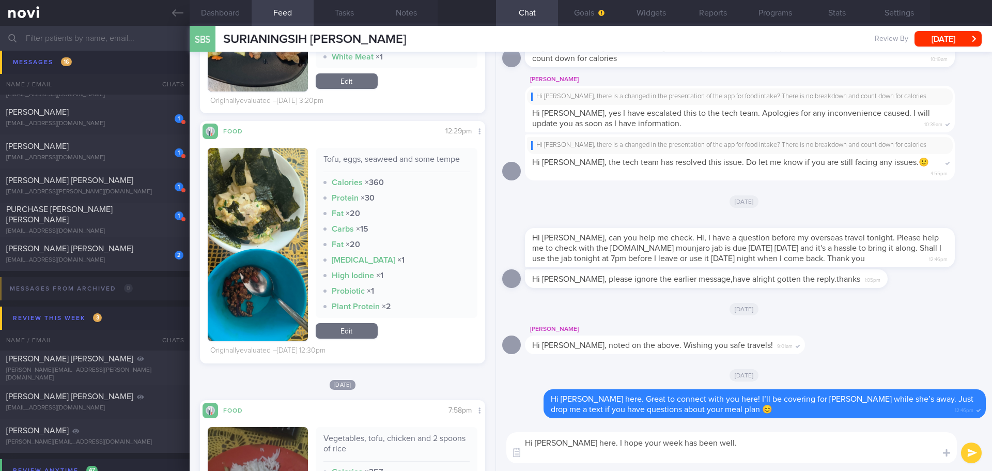
click at [278, 245] on button "button" at bounding box center [258, 244] width 100 height 193
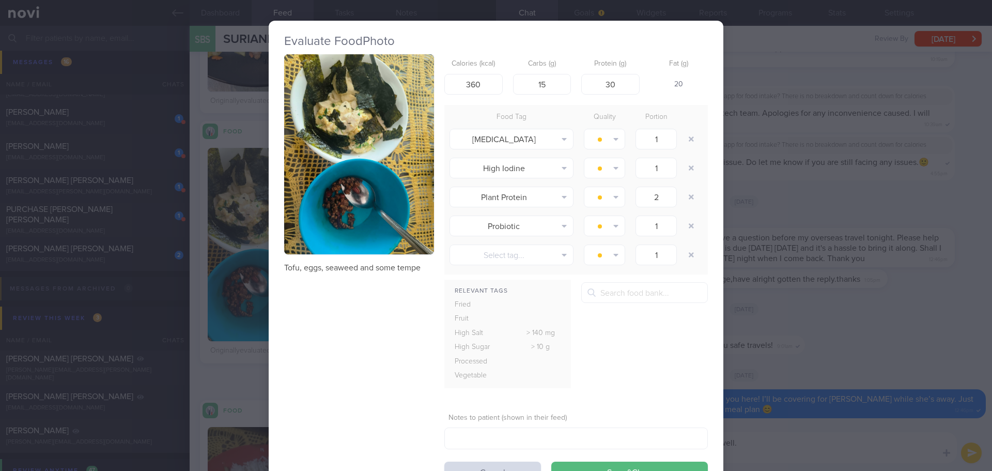
click at [324, 188] on button "button" at bounding box center [359, 154] width 150 height 200
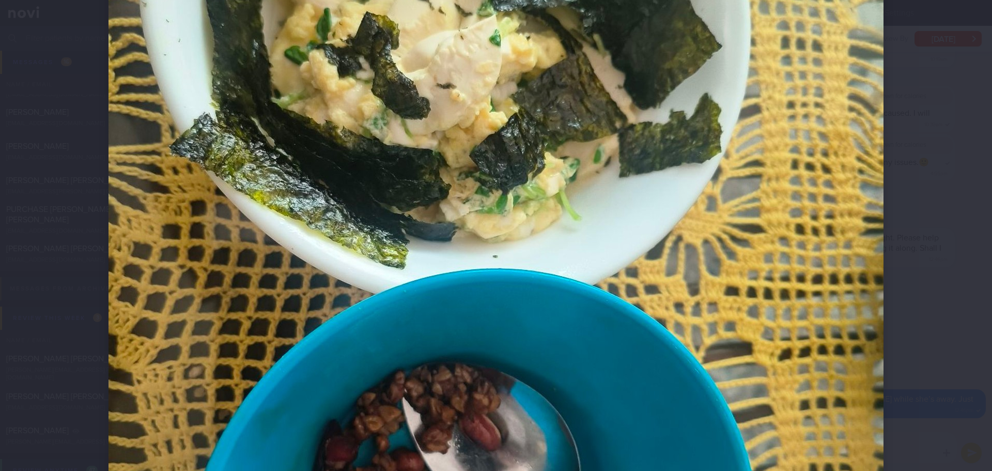
scroll to position [310, 0]
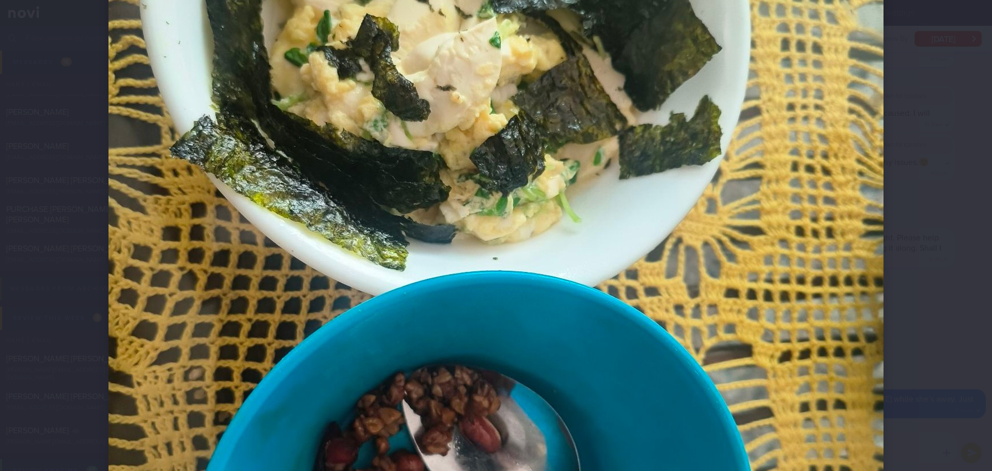
click at [935, 213] on div at bounding box center [496, 235] width 992 height 471
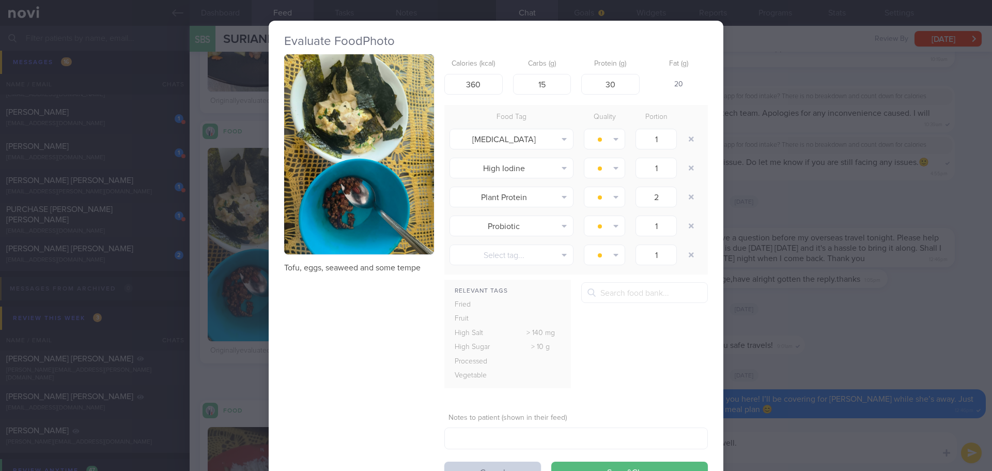
click at [510, 467] on button "Cancel" at bounding box center [492, 471] width 97 height 21
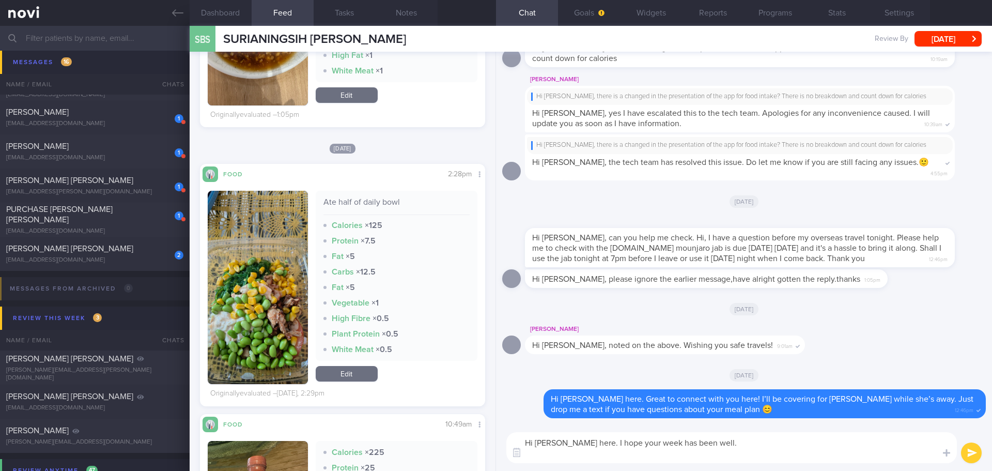
scroll to position [672, 0]
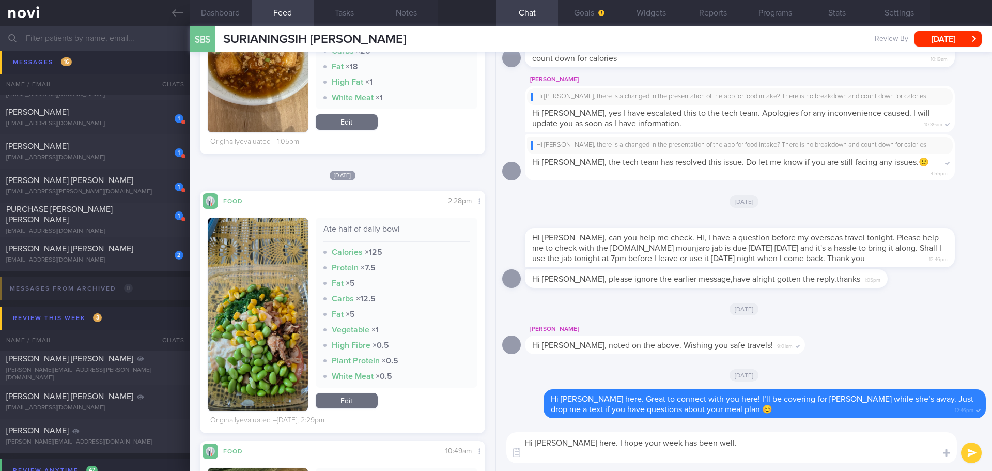
click at [248, 277] on button "button" at bounding box center [258, 314] width 100 height 193
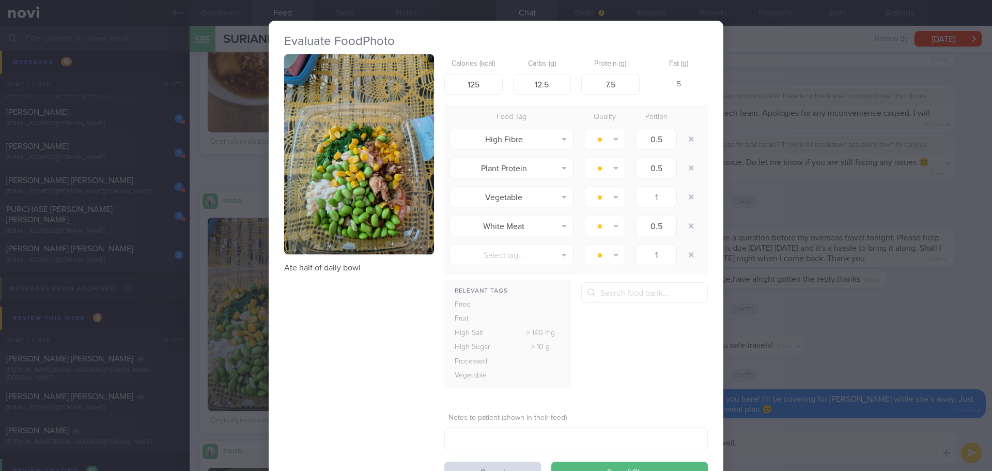
click at [349, 157] on button "button" at bounding box center [359, 154] width 150 height 200
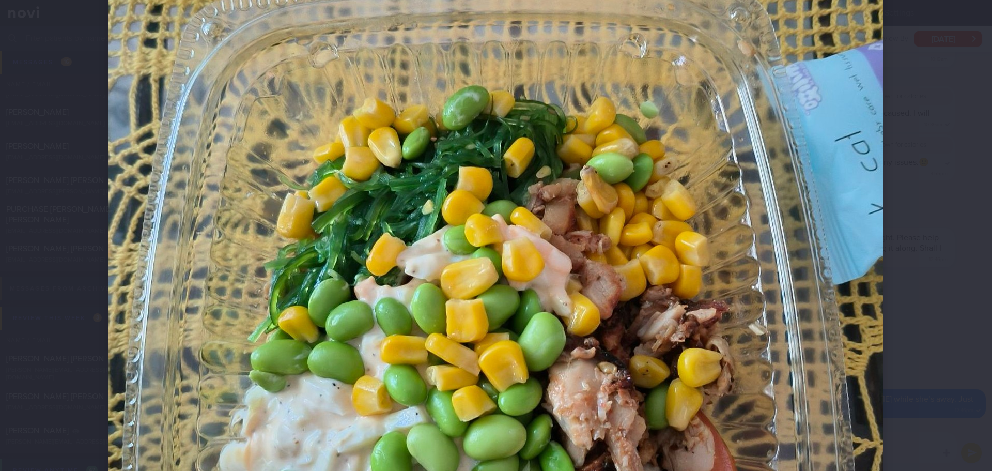
scroll to position [413, 0]
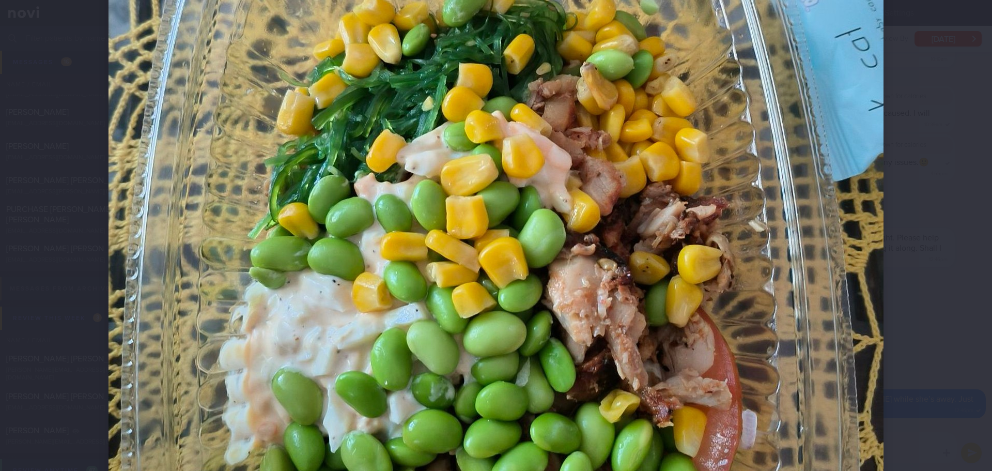
click at [888, 237] on div at bounding box center [496, 145] width 858 height 1116
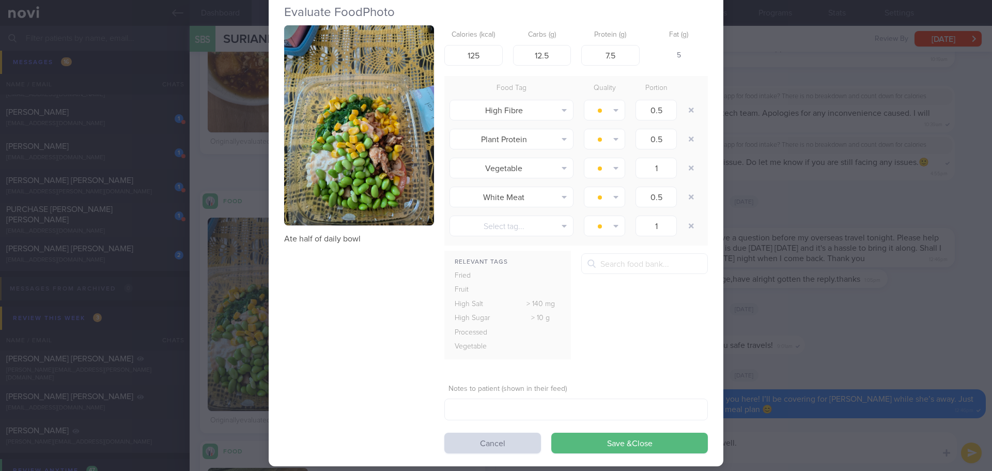
scroll to position [45, 0]
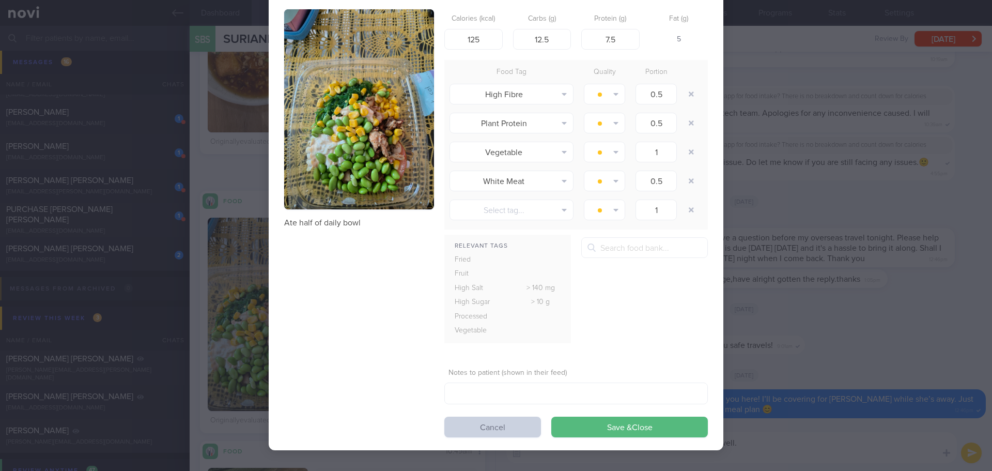
click at [526, 425] on button "Cancel" at bounding box center [492, 426] width 97 height 21
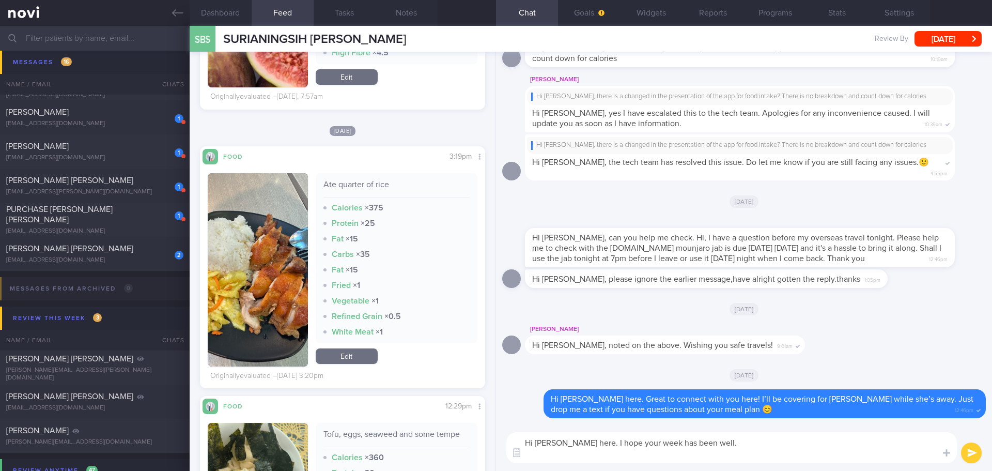
scroll to position [1447, 0]
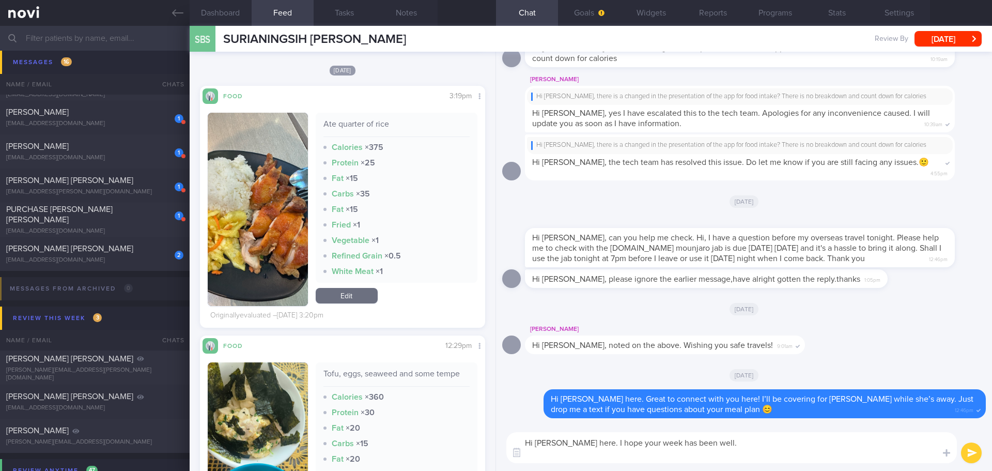
click at [340, 299] on link "Edit" at bounding box center [347, 296] width 62 height 16
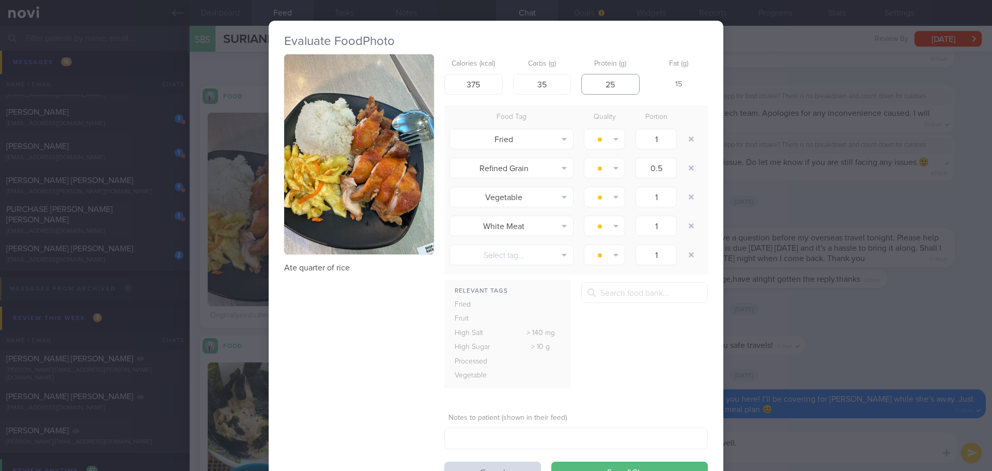
drag, startPoint x: 610, startPoint y: 84, endPoint x: 585, endPoint y: 87, distance: 25.5
click at [585, 87] on input "25" at bounding box center [610, 84] width 58 height 21
type input "30"
click at [683, 463] on button "Save & Close" at bounding box center [629, 471] width 157 height 21
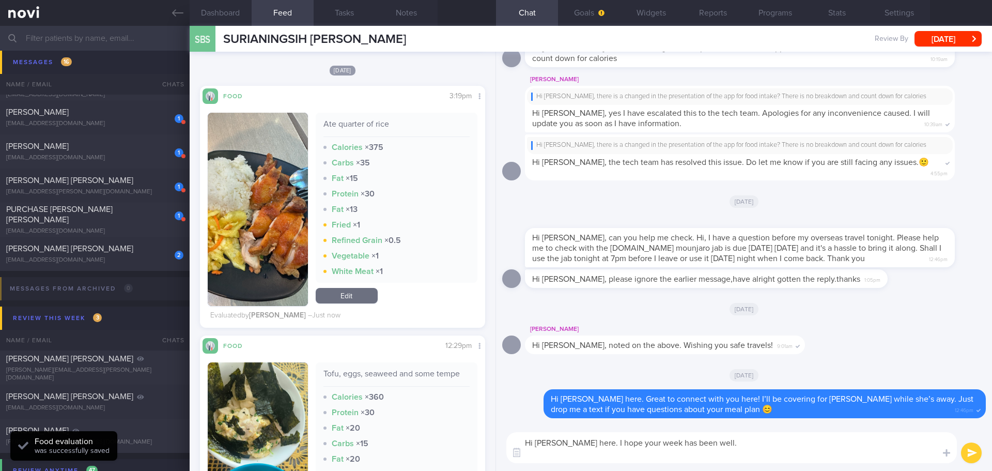
click at [242, 251] on button "button" at bounding box center [258, 209] width 100 height 193
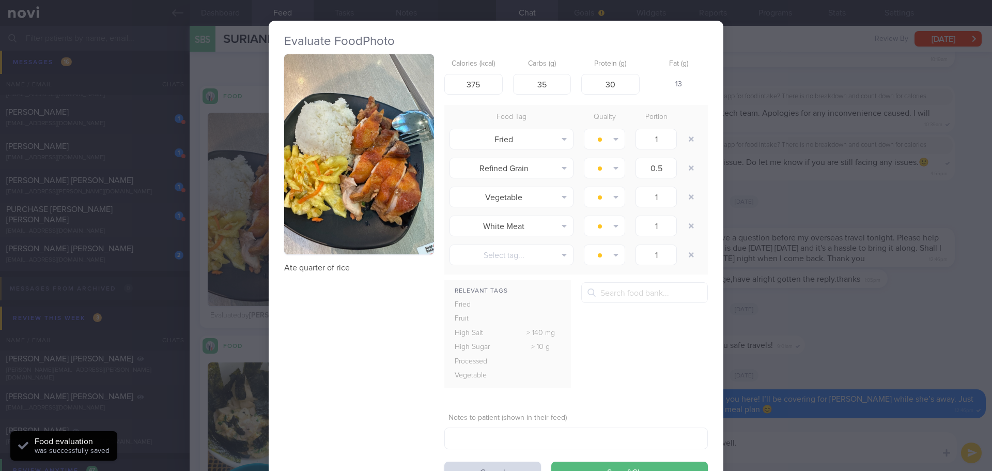
click at [370, 182] on button "button" at bounding box center [359, 154] width 150 height 200
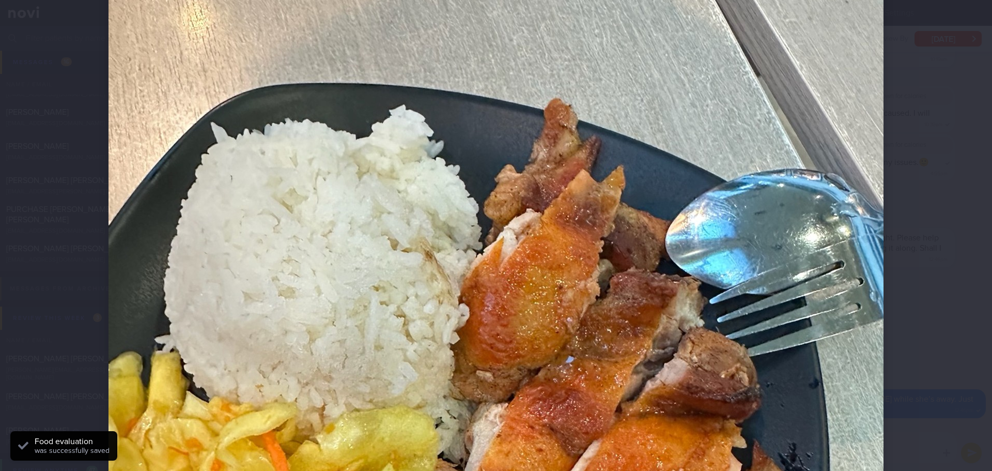
scroll to position [362, 0]
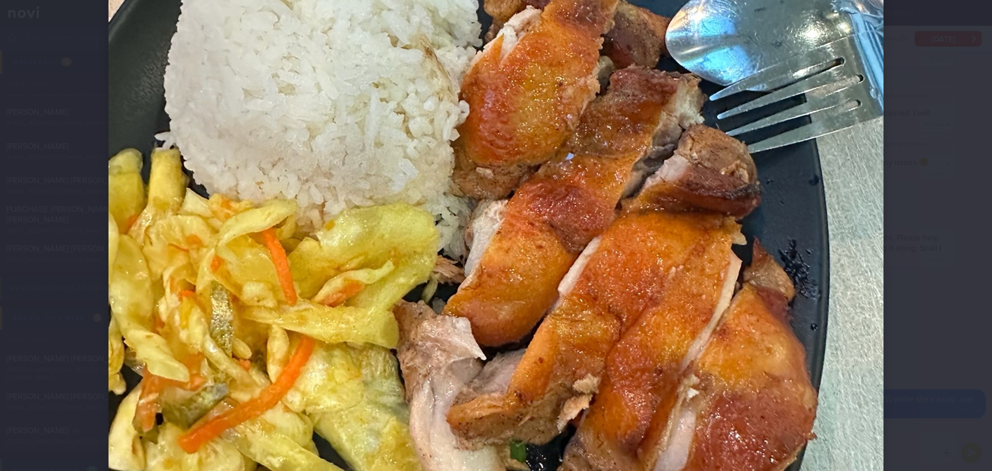
click at [934, 280] on div at bounding box center [496, 235] width 992 height 471
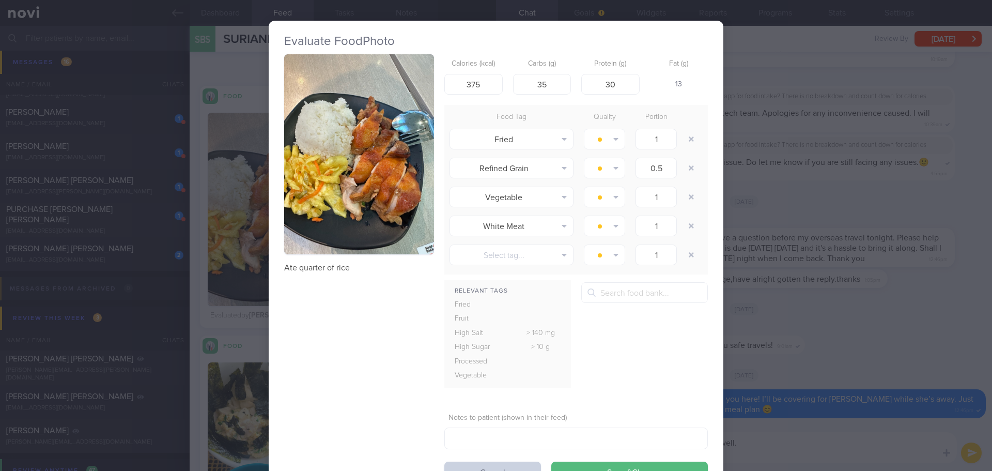
click at [495, 463] on button "Cancel" at bounding box center [492, 471] width 97 height 21
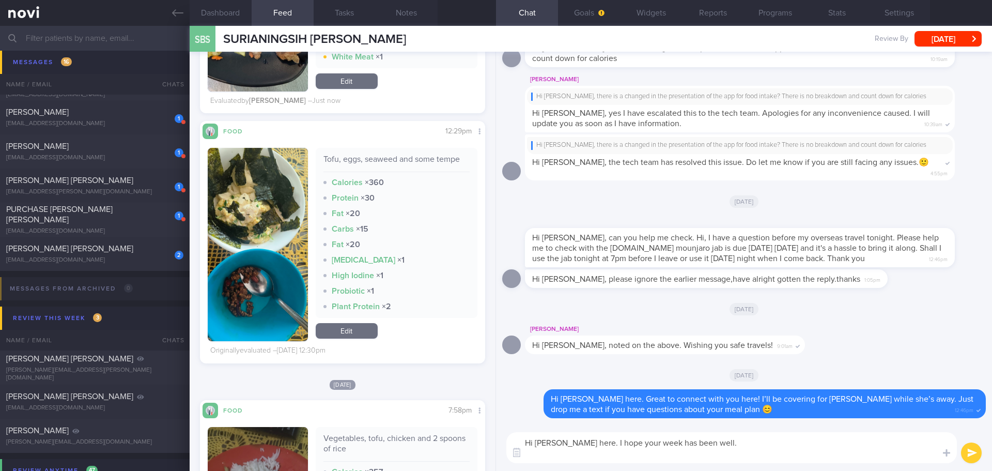
scroll to position [1602, 0]
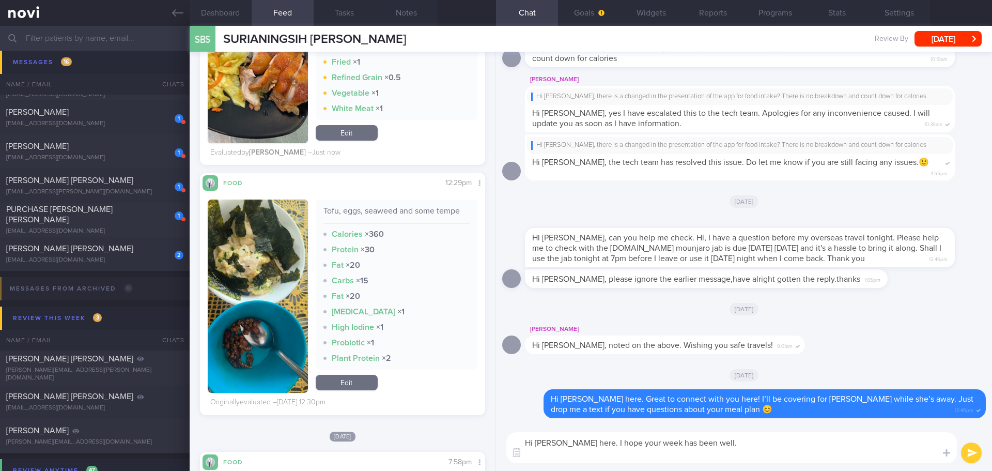
click at [332, 385] on link "Edit" at bounding box center [347, 383] width 62 height 16
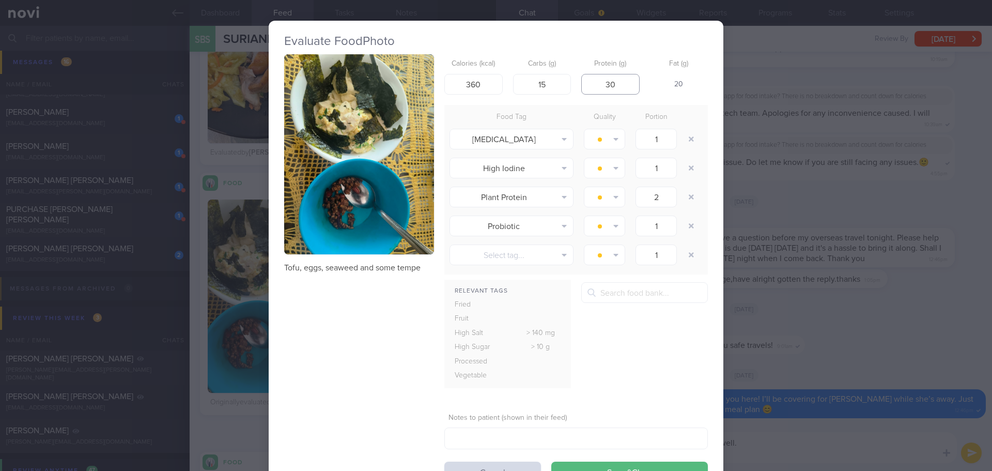
drag, startPoint x: 609, startPoint y: 84, endPoint x: 591, endPoint y: 87, distance: 18.8
click at [591, 87] on input "30" at bounding box center [610, 84] width 58 height 21
type input "20"
drag, startPoint x: 489, startPoint y: 79, endPoint x: 443, endPoint y: 85, distance: 47.0
click at [444, 85] on input "360" at bounding box center [473, 84] width 58 height 21
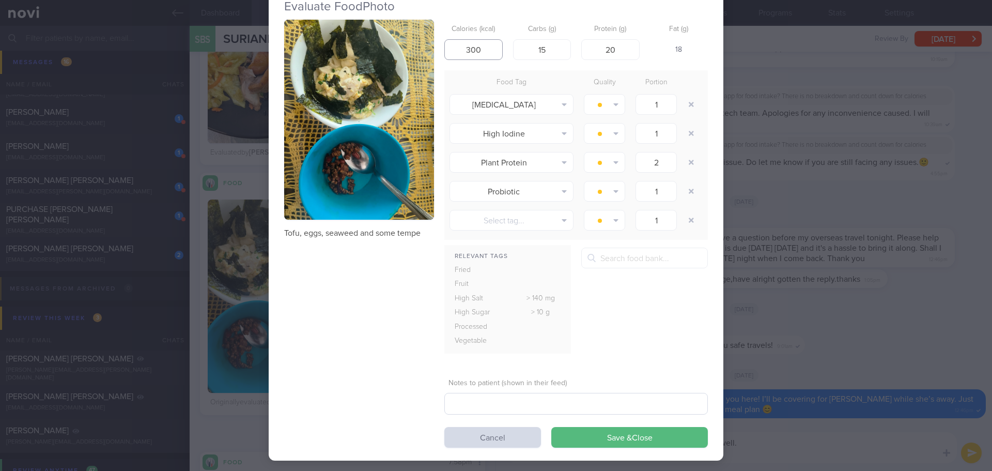
scroll to position [45, 0]
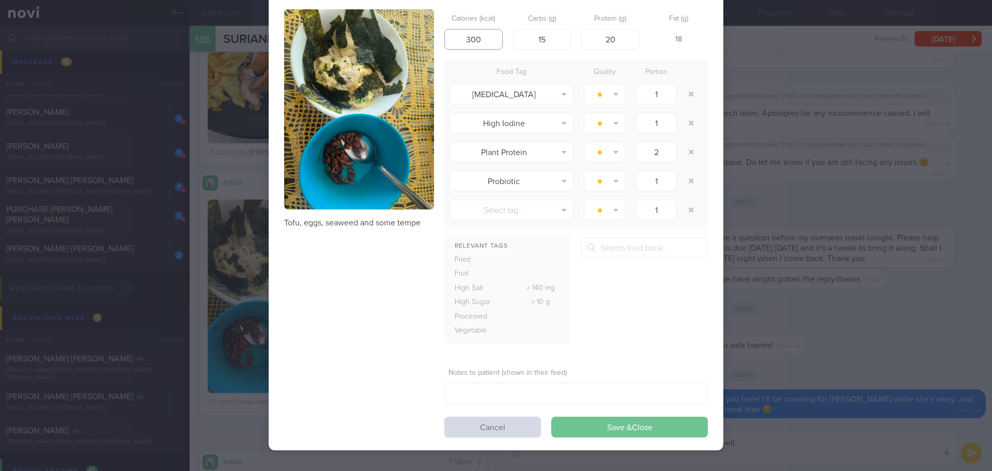
type input "300"
click at [668, 425] on button "Save & Close" at bounding box center [629, 426] width 157 height 21
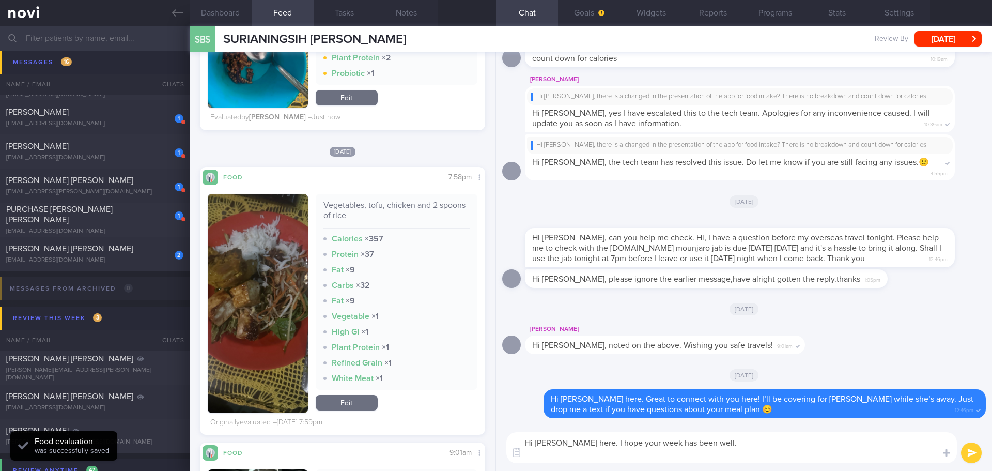
scroll to position [1860, 0]
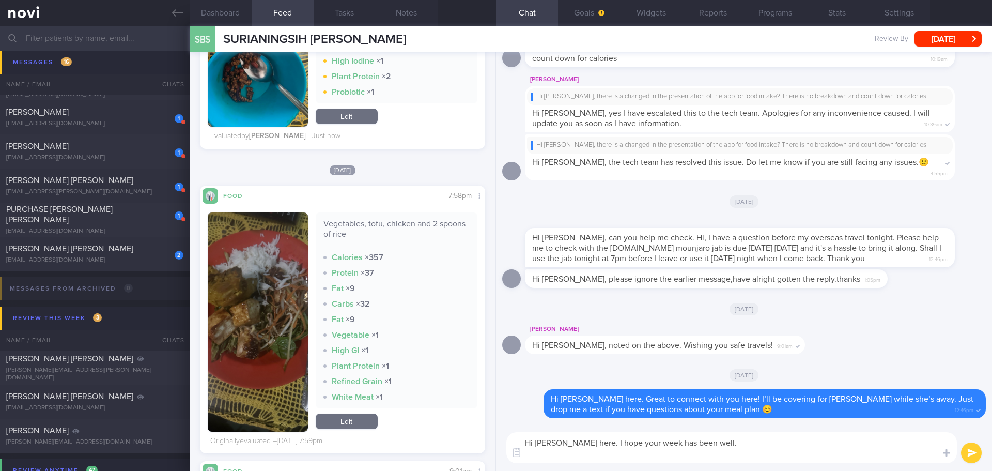
drag, startPoint x: 338, startPoint y: 419, endPoint x: 344, endPoint y: 406, distance: 13.6
click at [338, 419] on link "Edit" at bounding box center [347, 421] width 62 height 16
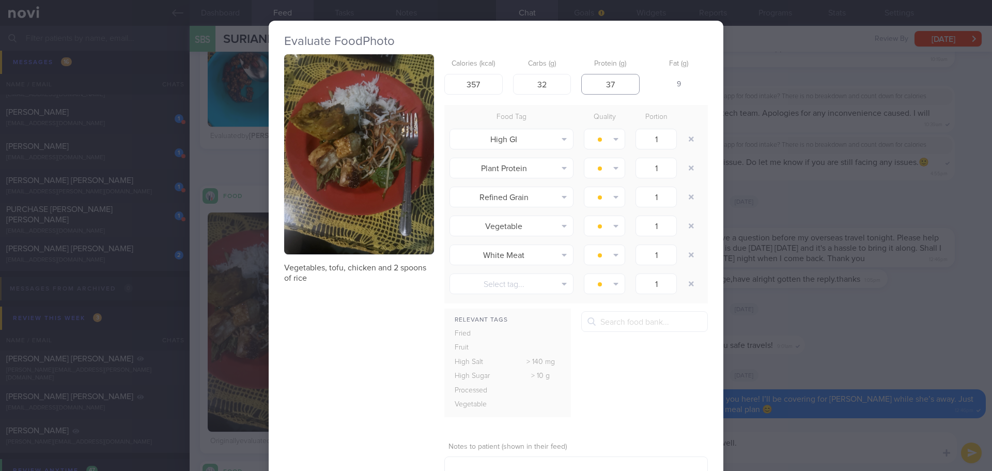
click at [621, 79] on input "37" at bounding box center [610, 84] width 58 height 21
drag, startPoint x: 543, startPoint y: 83, endPoint x: 526, endPoint y: 83, distance: 16.5
click at [526, 83] on input "32" at bounding box center [542, 84] width 58 height 21
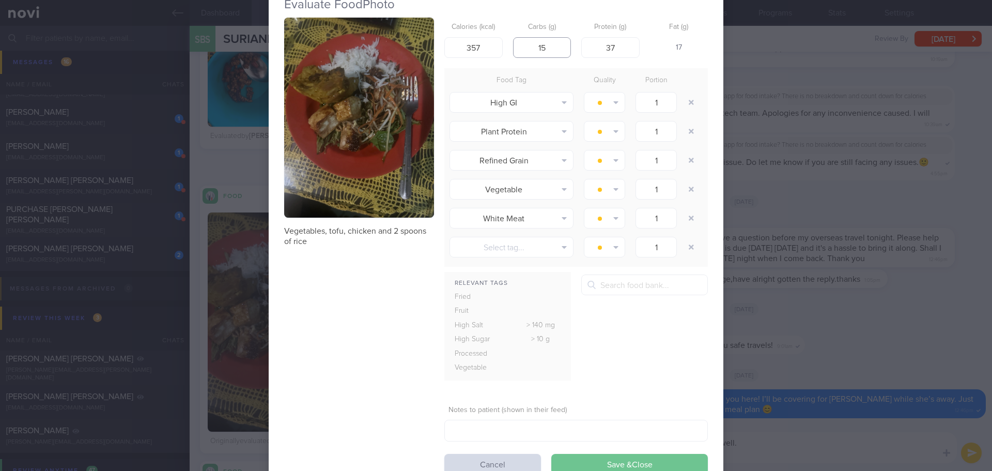
scroll to position [74, 0]
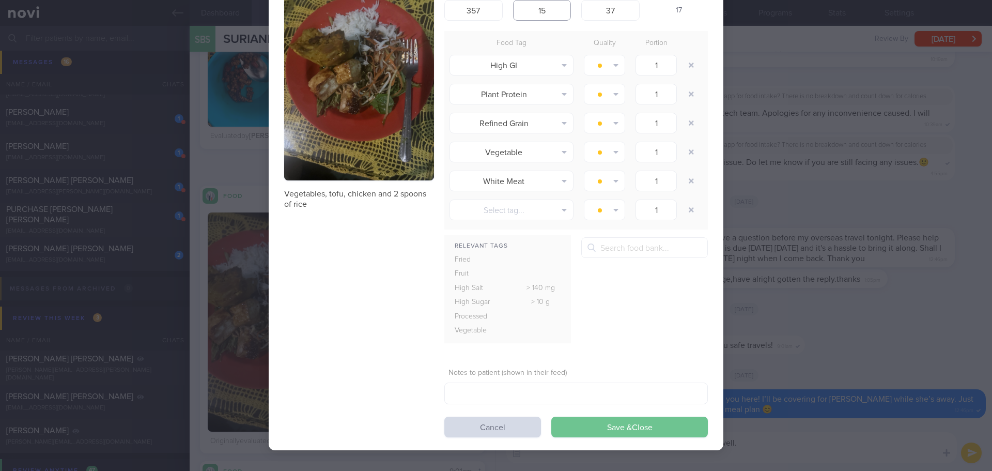
type input "15"
click at [618, 427] on button "Save & Close" at bounding box center [629, 426] width 157 height 21
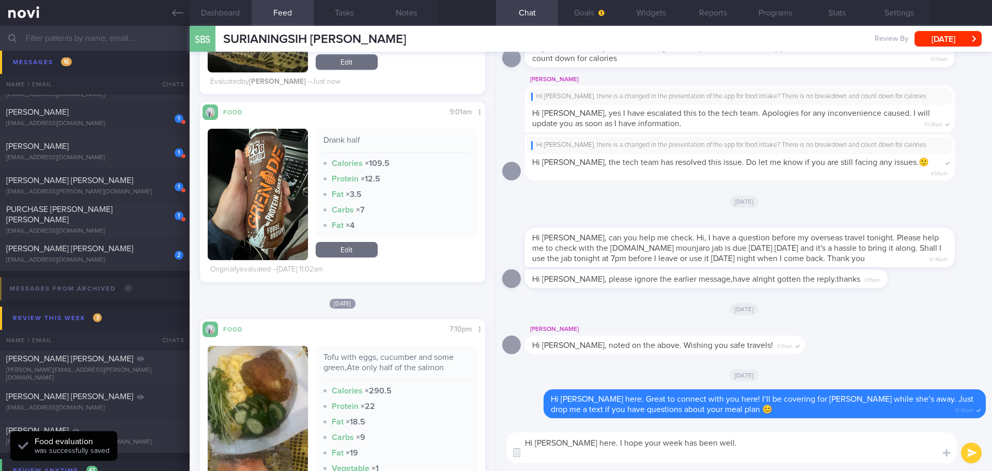
scroll to position [2377, 0]
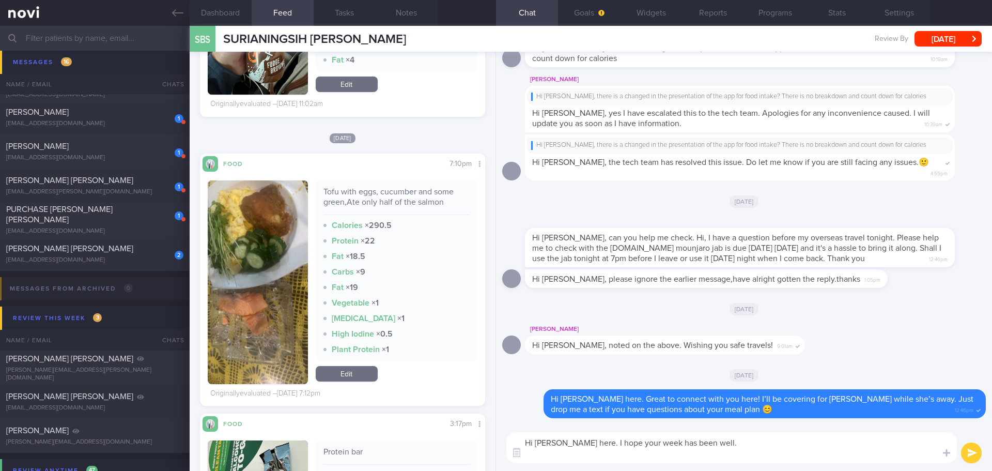
click at [256, 218] on button "button" at bounding box center [258, 282] width 100 height 204
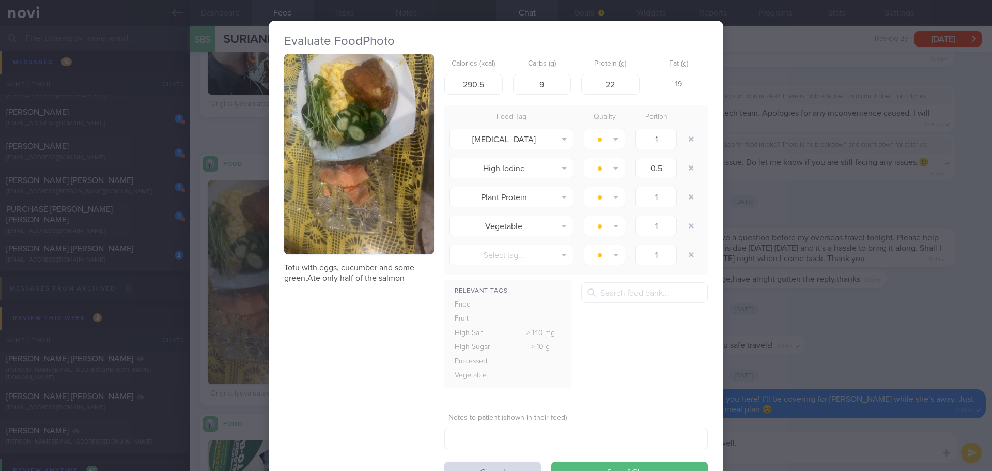
click at [336, 177] on button "button" at bounding box center [359, 154] width 150 height 200
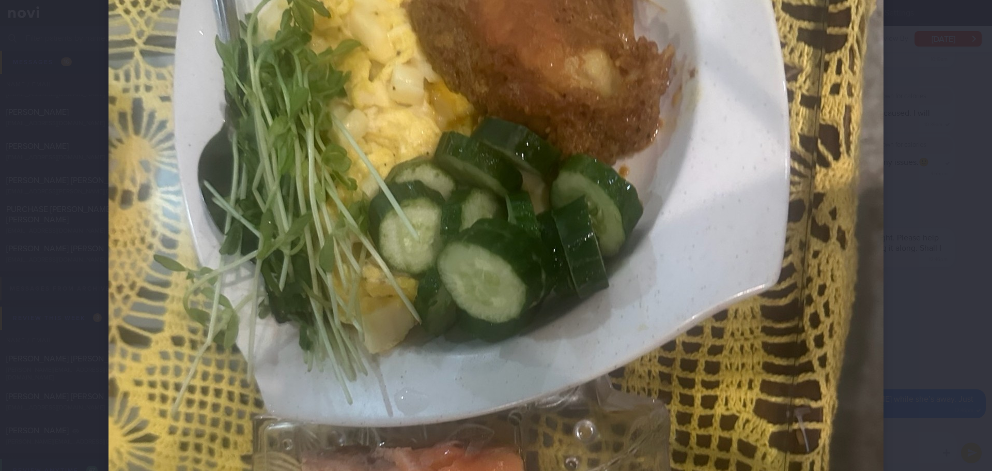
scroll to position [155, 0]
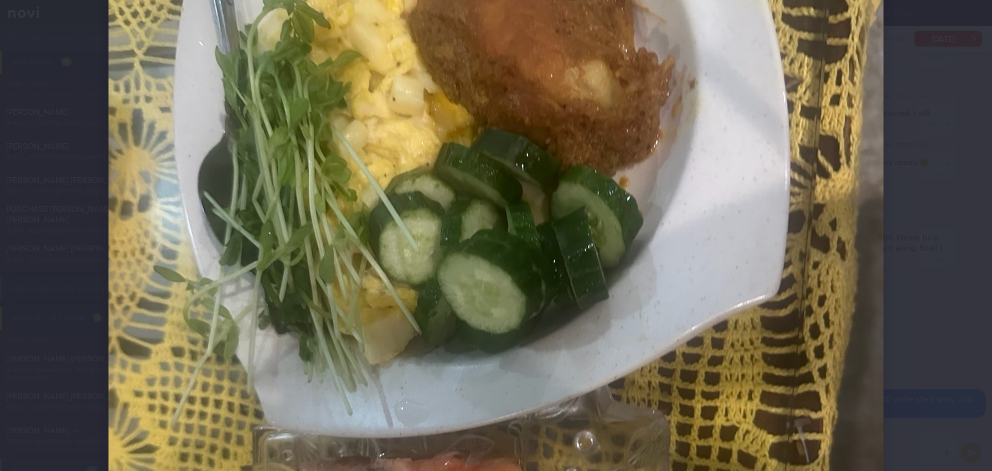
click at [948, 187] on div at bounding box center [496, 235] width 992 height 471
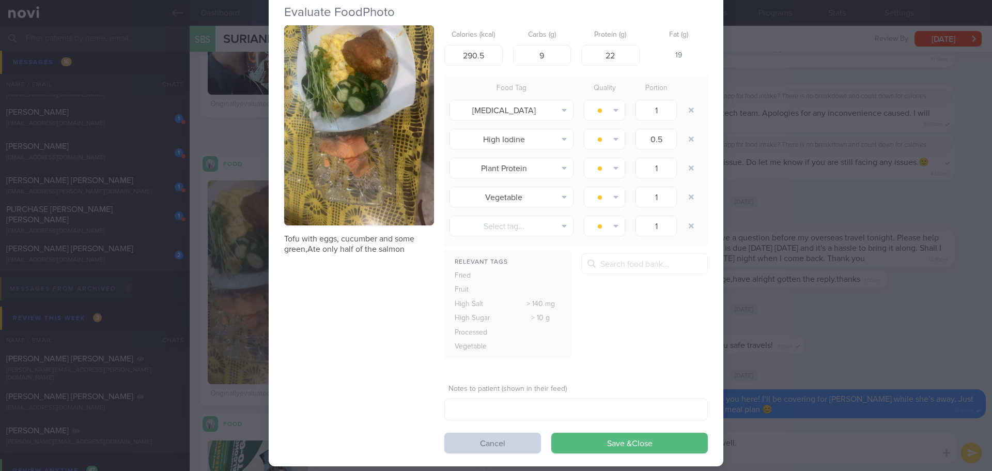
scroll to position [45, 0]
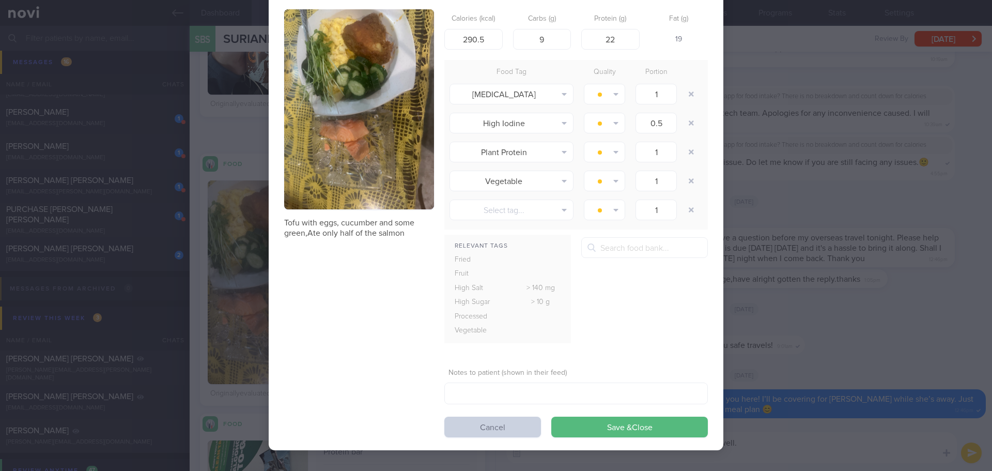
click at [474, 428] on button "Cancel" at bounding box center [492, 426] width 97 height 21
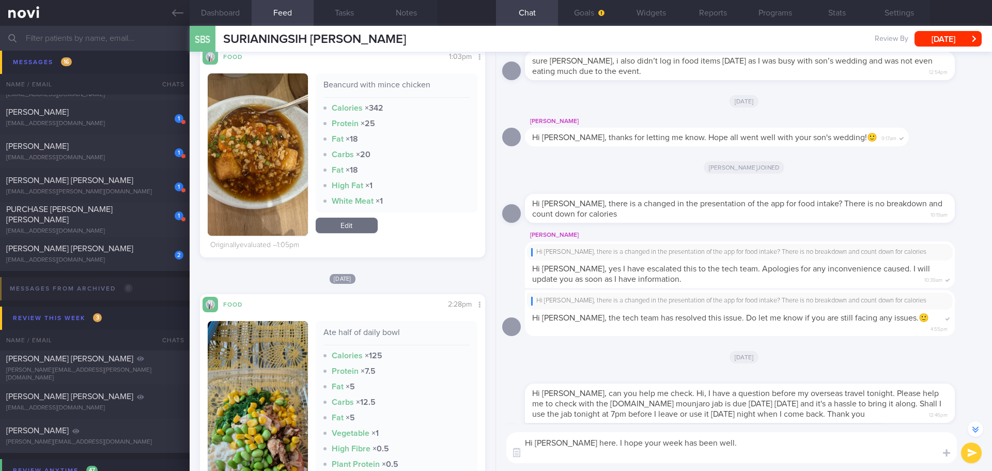
scroll to position [775, 0]
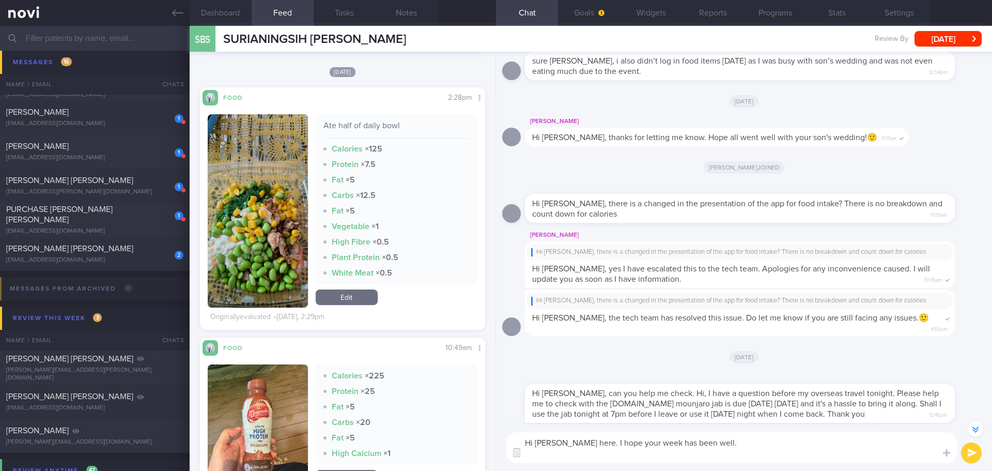
click at [686, 456] on textarea "Hi Ms Suriani, Elizabeth here. I hope your week has been well." at bounding box center [731, 447] width 451 height 31
type textarea "Hi Ms Suriani, Elizabeth here. I hope your week has been well."
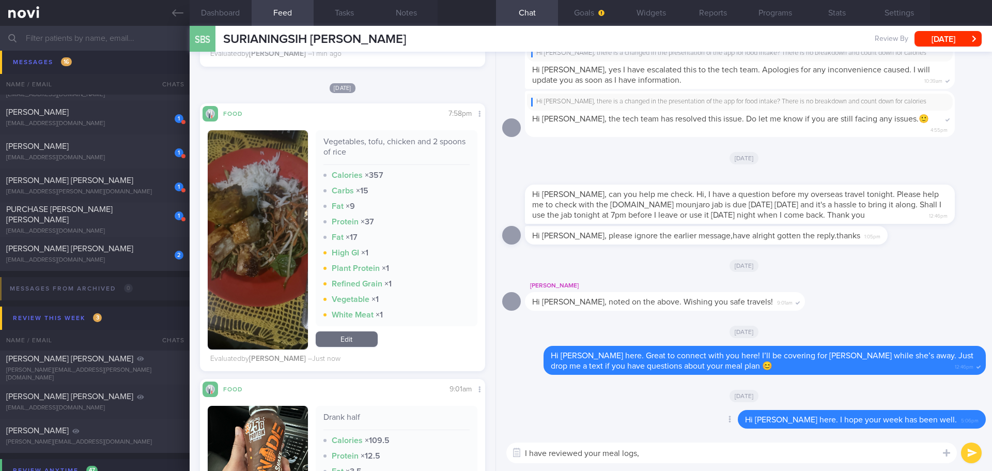
scroll to position [1912, 0]
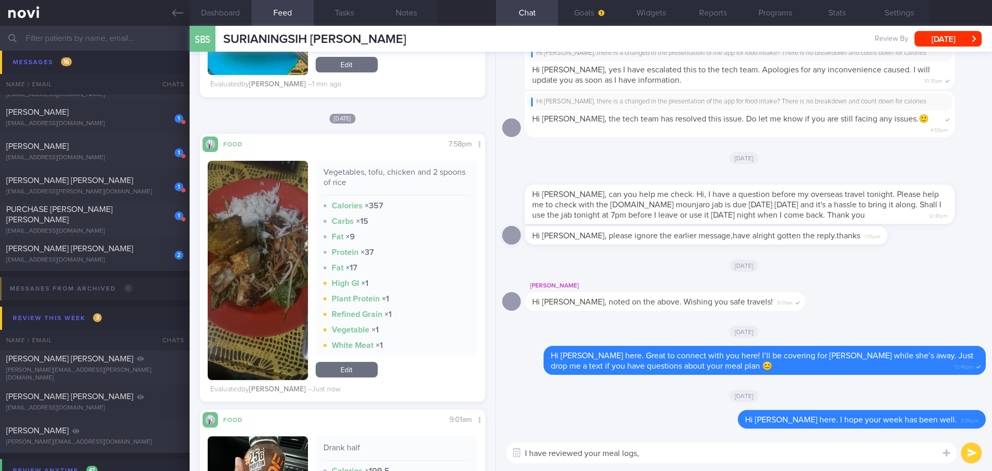
click at [652, 450] on textarea "I have reviewed your meal logs," at bounding box center [731, 452] width 451 height 21
click at [779, 16] on button "Programs" at bounding box center [775, 13] width 62 height 26
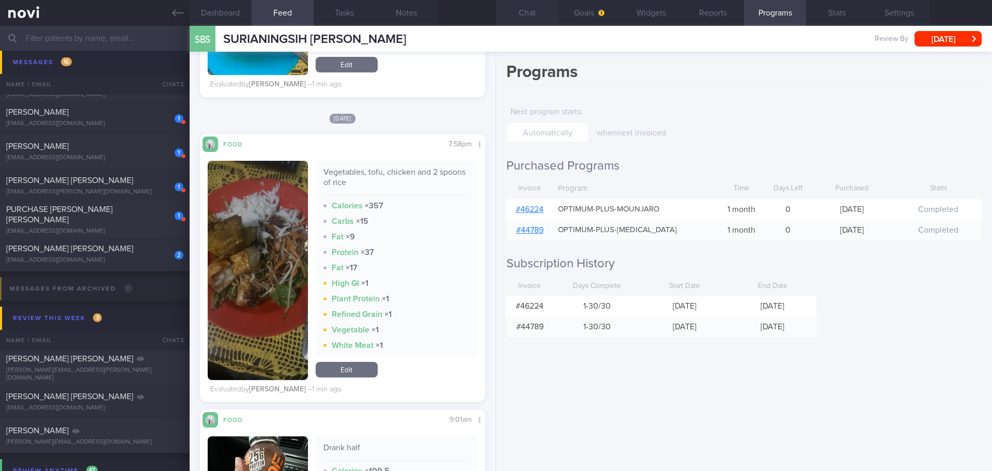
click at [526, 14] on button "Chat" at bounding box center [527, 13] width 62 height 26
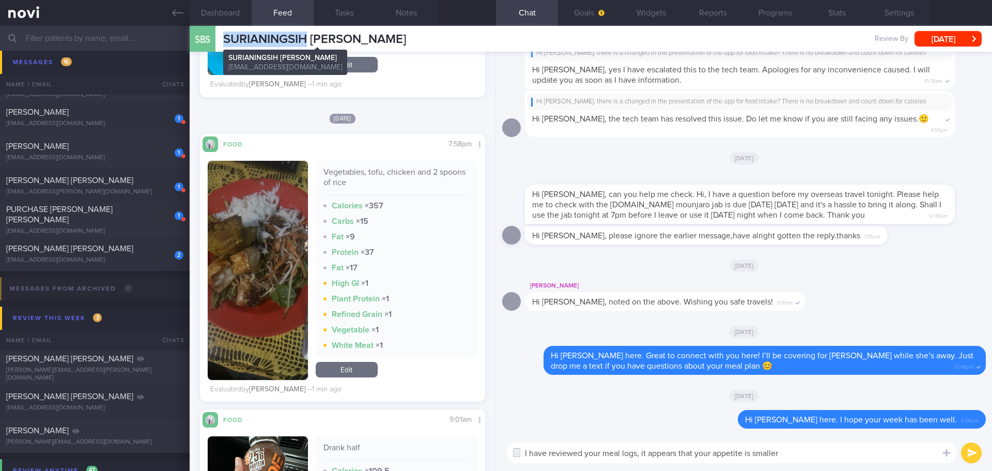
drag, startPoint x: 307, startPoint y: 40, endPoint x: 223, endPoint y: 41, distance: 84.2
click at [223, 41] on span "SURIANINGSIH [PERSON_NAME]" at bounding box center [314, 39] width 183 height 12
copy span "SURIANINGSIH"
click at [804, 454] on textarea "I have reviewed your meal logs, it appears that your appetite is smaller" at bounding box center [731, 452] width 451 height 21
click at [804, 453] on textarea "I have reviewed your meal logs, it appears that your appetite is smaller" at bounding box center [731, 452] width 451 height 21
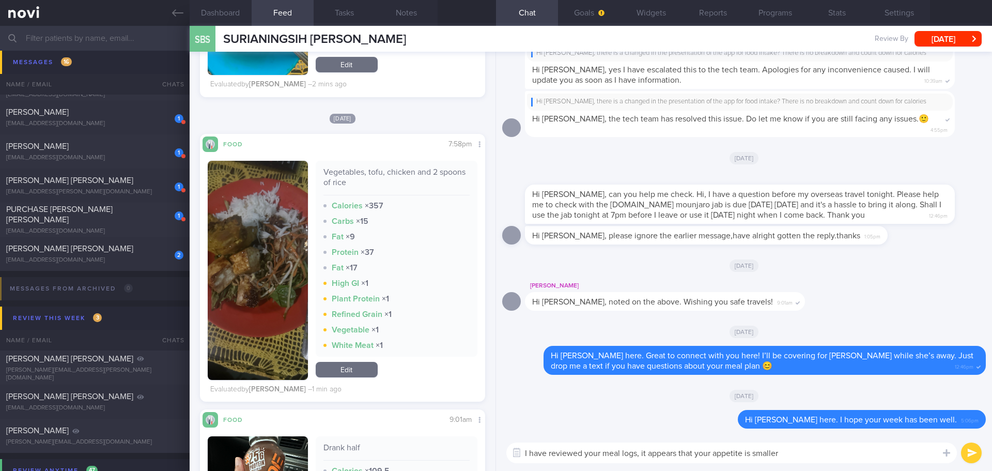
click at [804, 453] on textarea "I have reviewed your meal logs, it appears that your appetite is smaller" at bounding box center [731, 452] width 451 height 21
click at [799, 450] on textarea "I have reviewed your meal logs, it appears that your appetite is smaller" at bounding box center [731, 452] width 451 height 21
drag, startPoint x: 796, startPoint y: 453, endPoint x: 745, endPoint y: 454, distance: 51.2
click at [745, 454] on textarea "I have reviewed your meal logs, it appears that your appetite is smaller" at bounding box center [731, 452] width 451 height 21
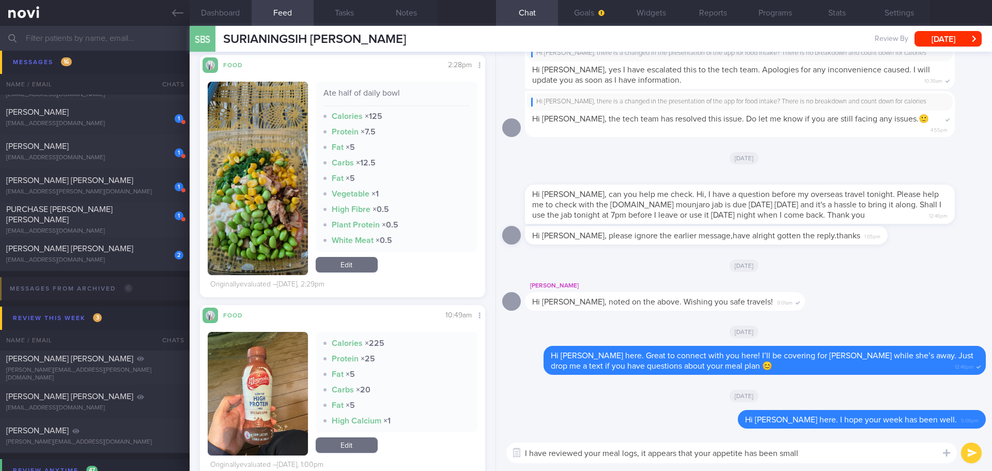
scroll to position [620, 0]
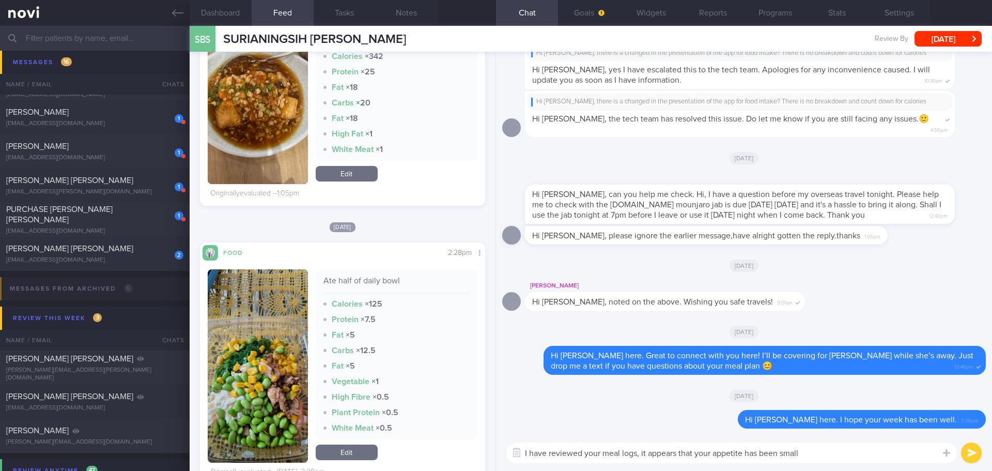
drag, startPoint x: 809, startPoint y: 451, endPoint x: 641, endPoint y: 449, distance: 167.9
click at [641, 449] on textarea "I have reviewed your meal logs, it appears that your appetite has been small" at bounding box center [731, 452] width 451 height 21
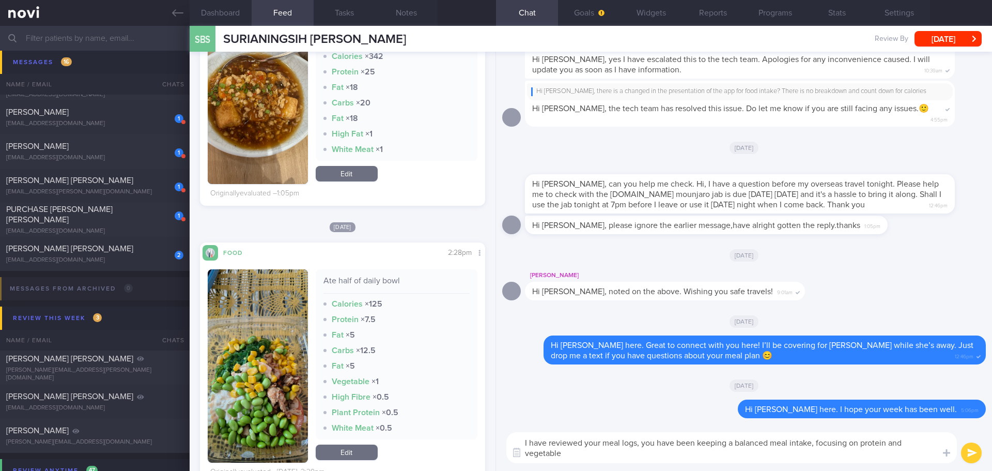
scroll to position [0, 0]
type textarea "I have reviewed your meal logs, you have been keeping a balanced meal intake, f…"
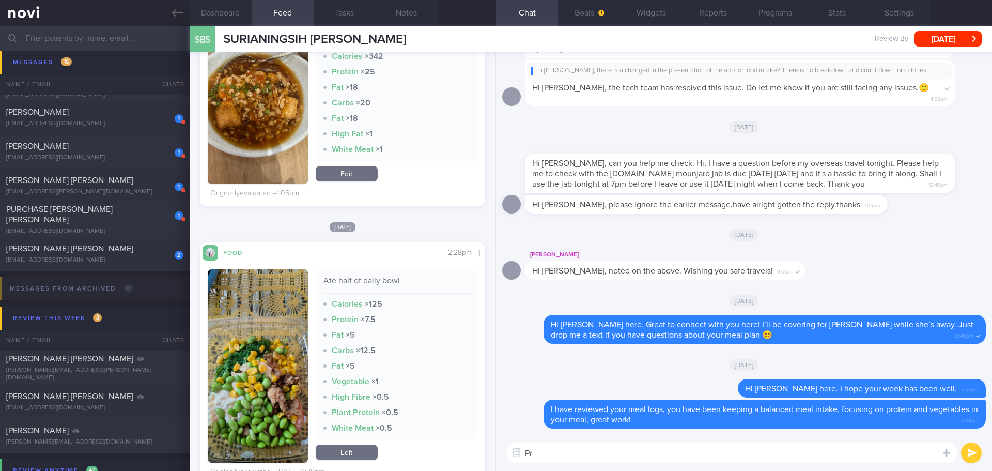
type textarea "P"
type textarea "T"
type textarea "I"
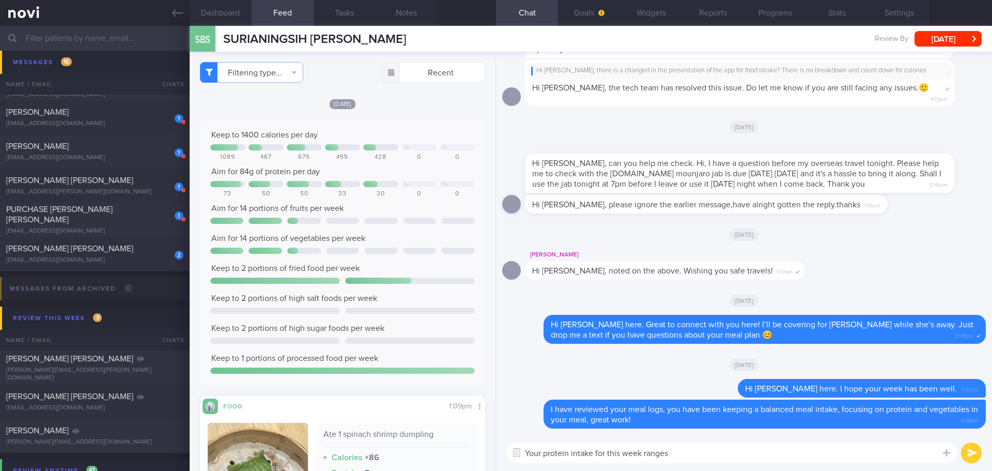
click at [687, 455] on textarea "Your protein intake for this week ranges" at bounding box center [731, 452] width 451 height 21
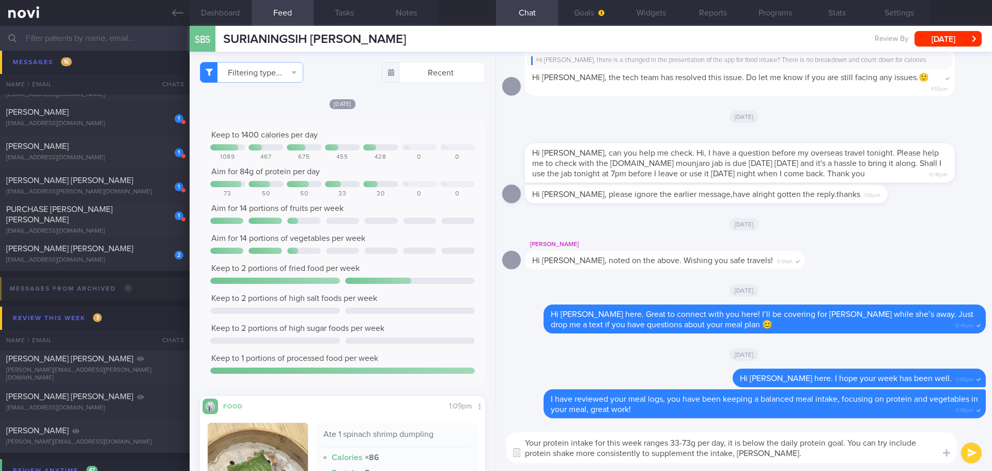
click at [800, 456] on textarea "Your protein intake for this week ranges 33-73g per day, it is below the daily …" at bounding box center [731, 447] width 451 height 31
click at [800, 455] on textarea "Your protein intake for this week ranges 33-73g per day, it is below the daily …" at bounding box center [731, 447] width 451 height 31
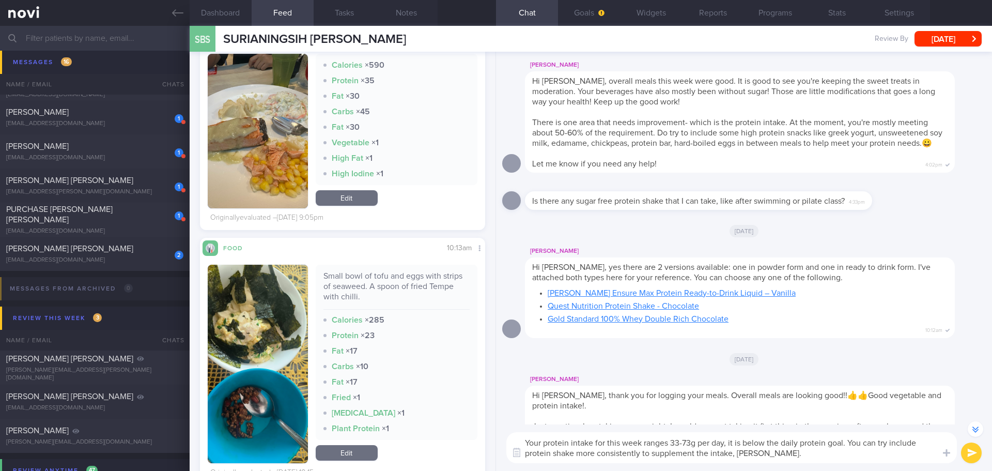
scroll to position [-1268, 0]
click at [563, 451] on textarea "Your protein intake for this week ranges 33-73g per day, it is below the daily …" at bounding box center [731, 447] width 451 height 31
click at [573, 451] on textarea "Your protein intake for this week ranges 33-73g per day, it is below the daily …" at bounding box center [731, 447] width 451 height 31
click at [888, 441] on textarea "Your protein intake for this week ranges 33-73g per day, it is below the daily …" at bounding box center [731, 447] width 451 height 31
click at [702, 453] on textarea "Your protein intake for this week ranges 33-73g per day, it is below the daily …" at bounding box center [731, 447] width 451 height 31
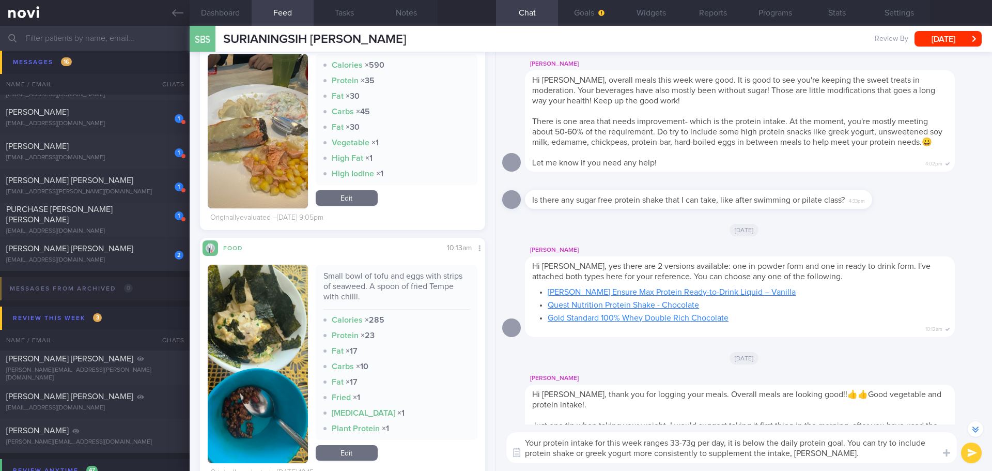
click at [859, 450] on textarea "Your protein intake for this week ranges 33-73g per day, it is below the daily …" at bounding box center [731, 447] width 451 height 31
click at [869, 452] on textarea "Your protein intake for this week ranges 33-73g per day, it is below the daily …" at bounding box center [731, 447] width 451 height 31
type textarea "Your protein intake for this week ranges 33-73g per day, it is below the daily …"
click at [972, 444] on button "submit" at bounding box center [971, 452] width 21 height 21
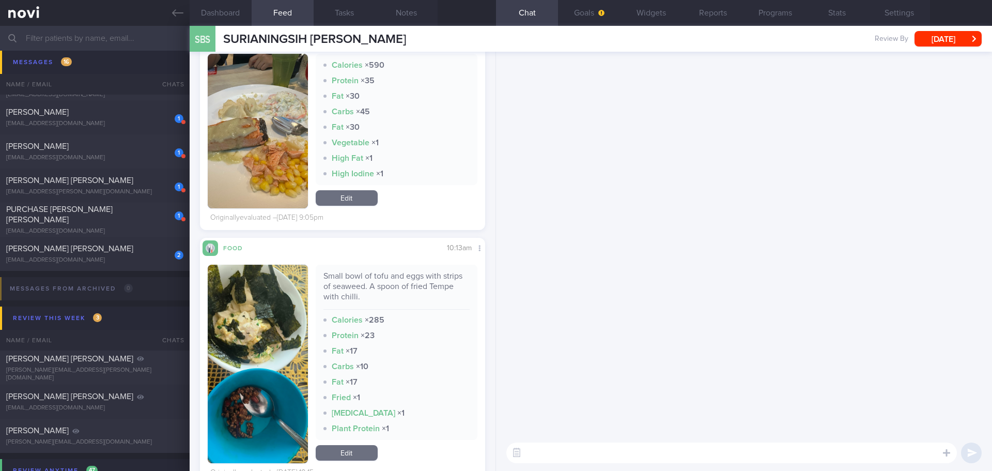
scroll to position [0, 0]
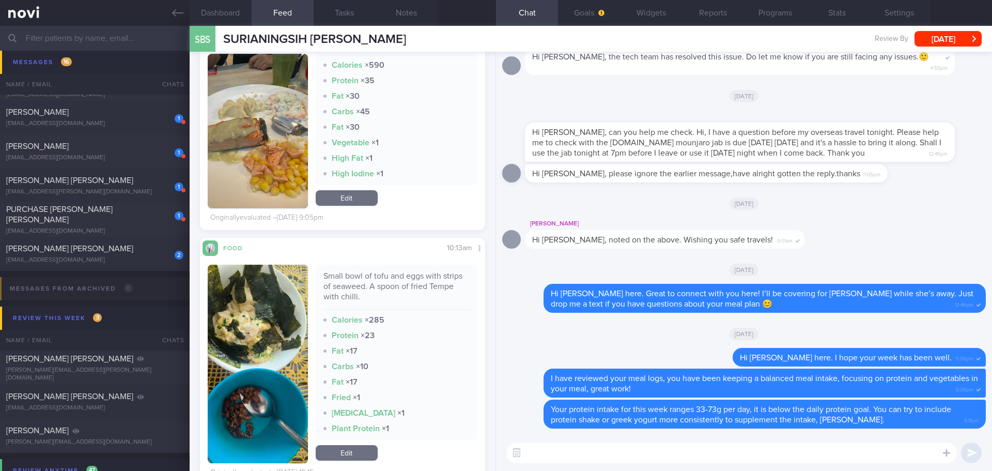
click at [900, 455] on textarea at bounding box center [731, 452] width 451 height 21
click at [903, 456] on textarea at bounding box center [731, 452] width 451 height 21
click at [904, 456] on textarea at bounding box center [731, 452] width 451 height 21
drag, startPoint x: 904, startPoint y: 456, endPoint x: 918, endPoint y: 453, distance: 14.2
click at [904, 455] on textarea at bounding box center [731, 452] width 451 height 21
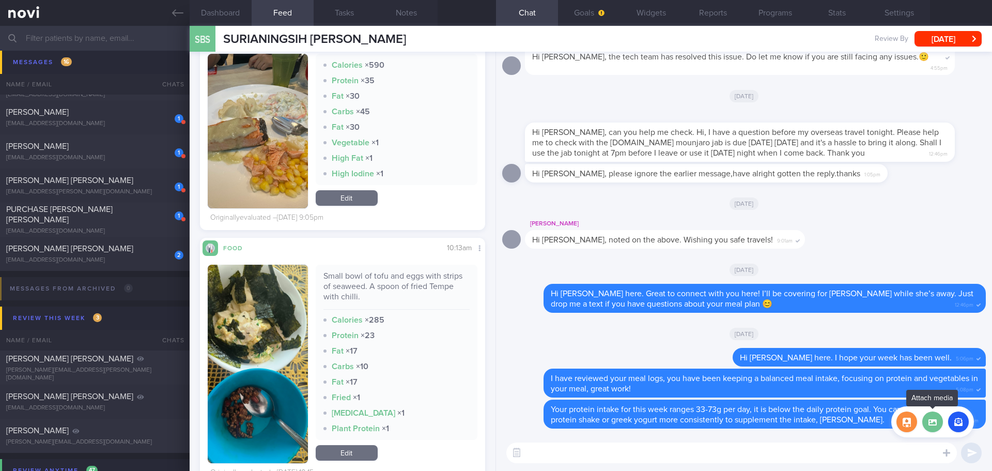
click at [937, 425] on label at bounding box center [932, 421] width 21 height 21
click at [0, 0] on input "file" at bounding box center [0, 0] width 0 height 0
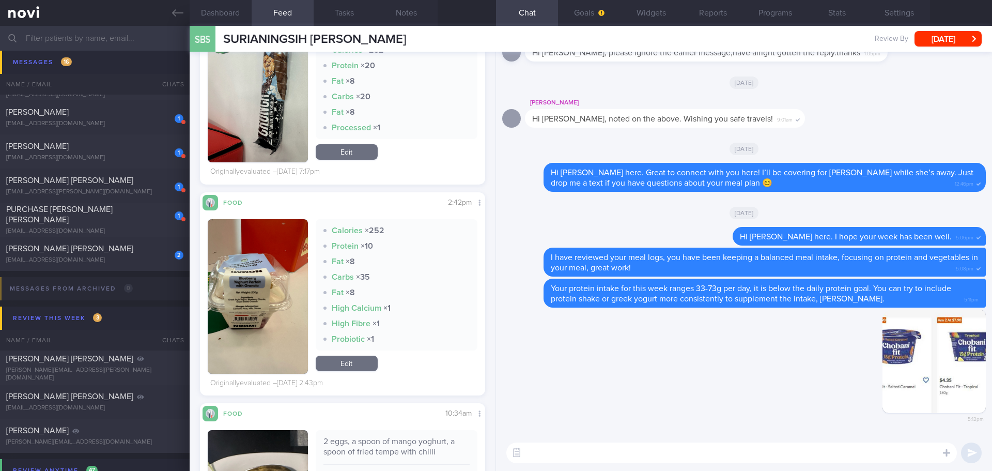
scroll to position [2790, 0]
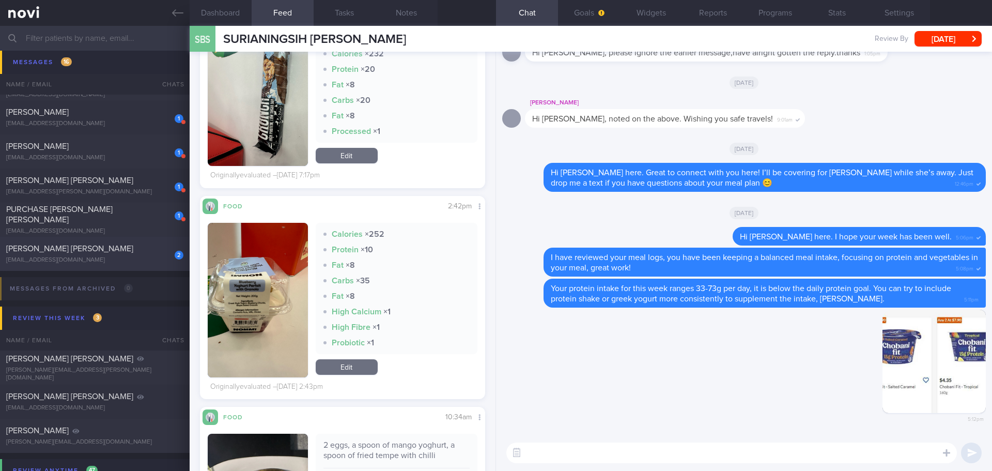
click at [109, 252] on div "[PERSON_NAME] [PERSON_NAME]" at bounding box center [93, 248] width 175 height 10
type input "[PERSON_NAME]'s case"
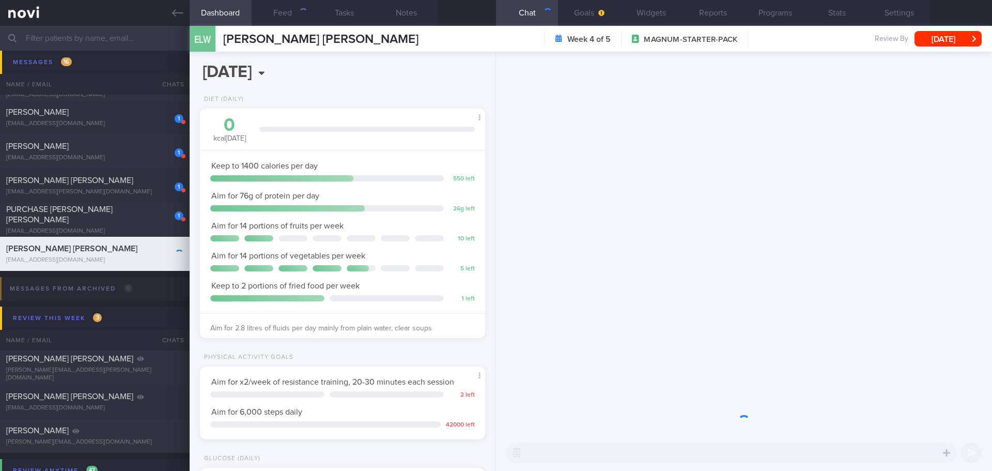
scroll to position [131, 264]
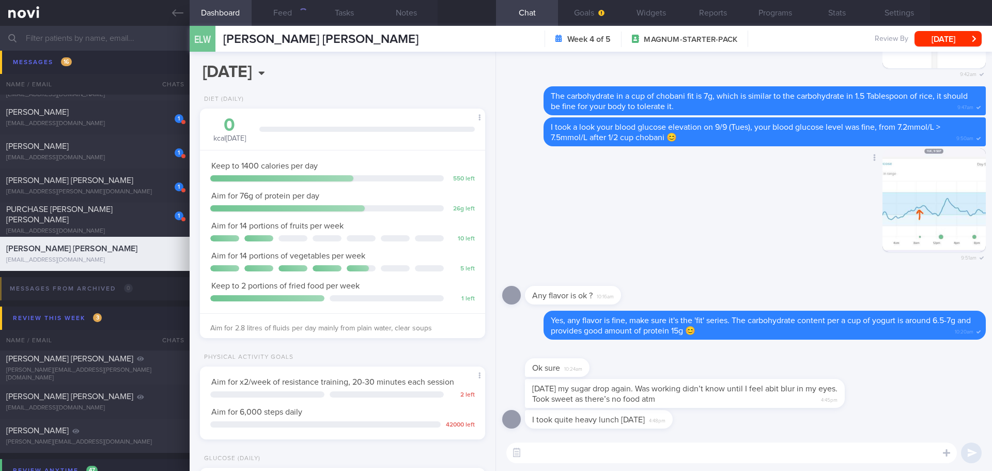
click at [648, 240] on div "Delete 9:51am" at bounding box center [744, 211] width 484 height 126
click at [625, 240] on div "Delete 9:51am" at bounding box center [744, 211] width 484 height 126
click at [286, 7] on button "Feed" at bounding box center [283, 13] width 62 height 26
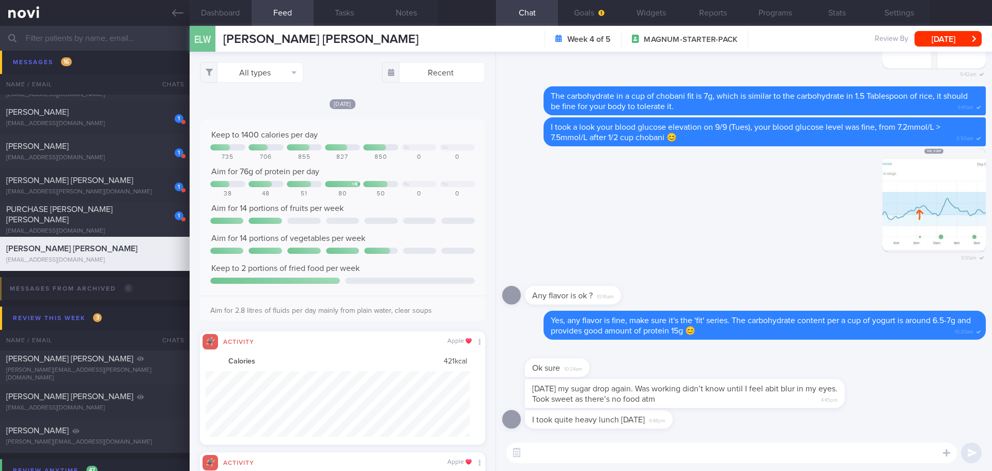
scroll to position [66, 265]
click at [276, 74] on button "All types" at bounding box center [251, 72] width 103 height 21
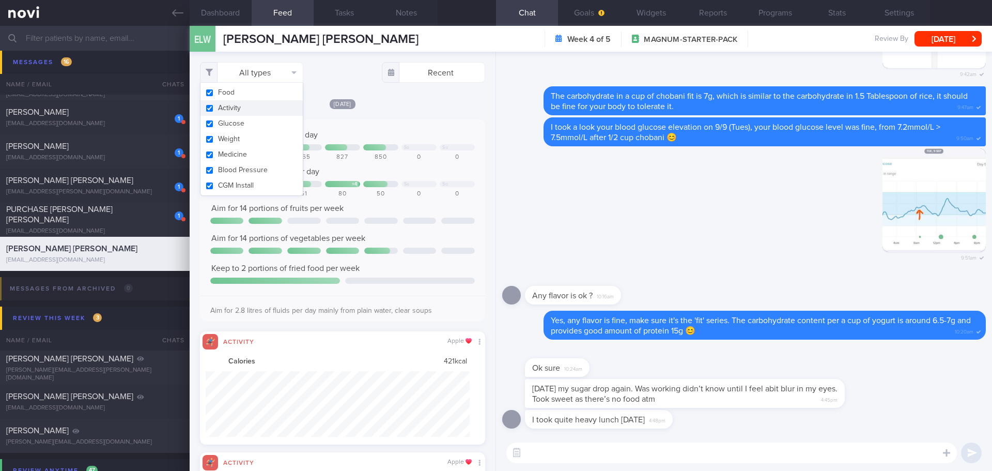
click at [249, 107] on button "Activity" at bounding box center [251, 108] width 102 height 16
checkbox input "false"
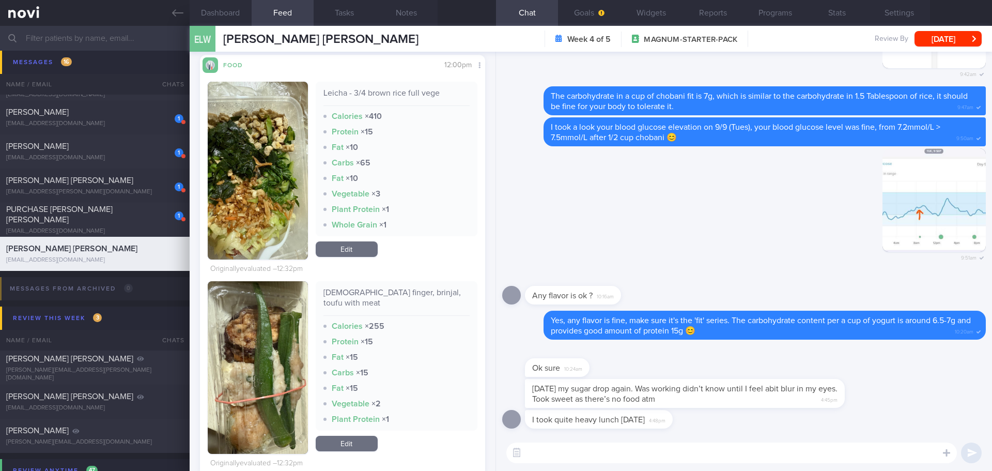
scroll to position [258, 0]
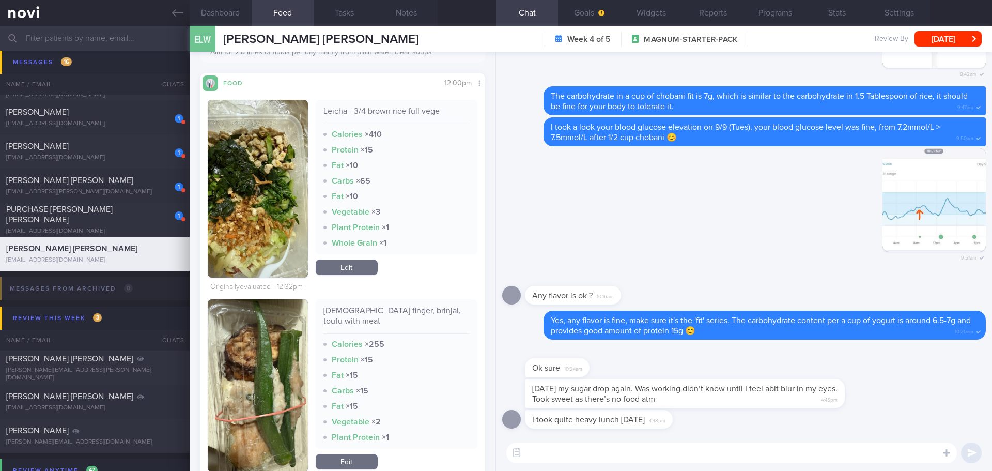
click at [292, 175] on button "button" at bounding box center [258, 189] width 100 height 178
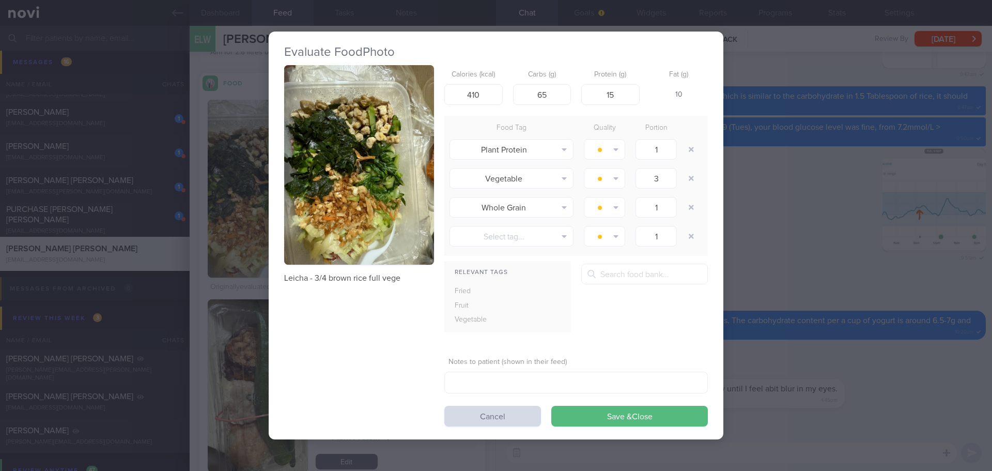
click at [345, 119] on button "button" at bounding box center [359, 165] width 150 height 200
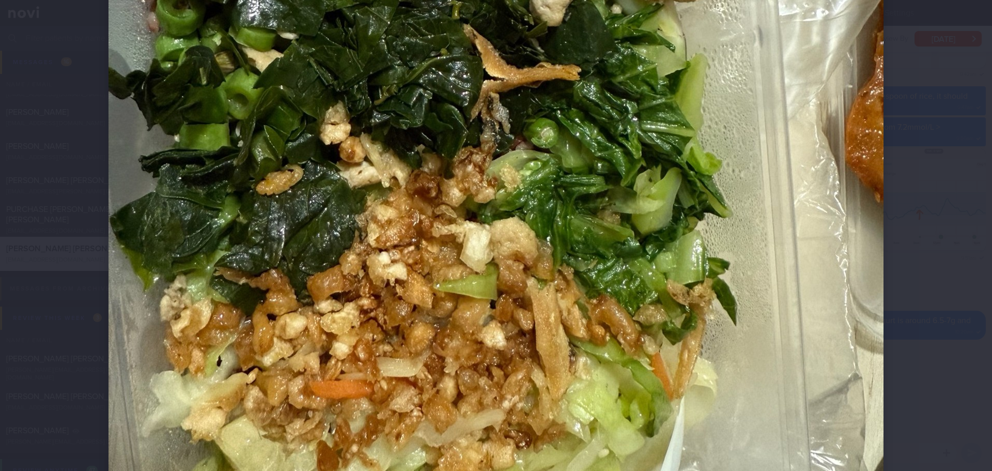
scroll to position [465, 0]
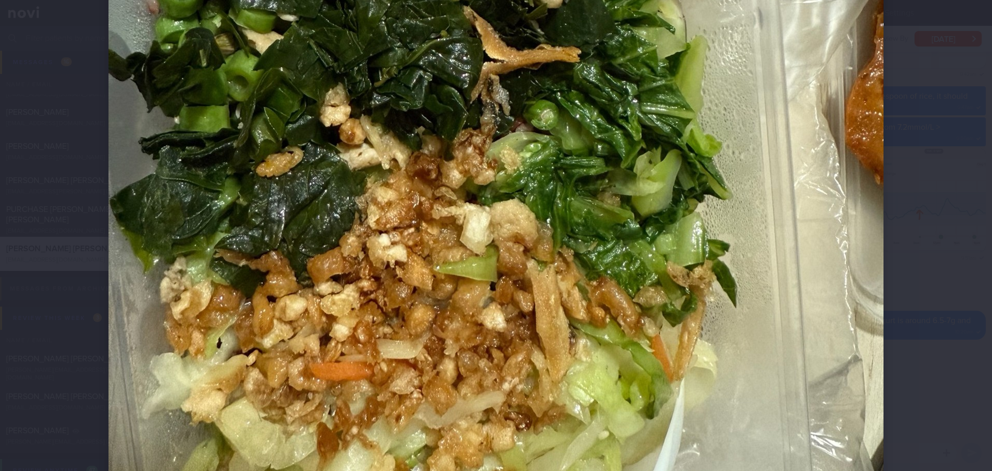
click at [910, 211] on div at bounding box center [496, 93] width 858 height 1116
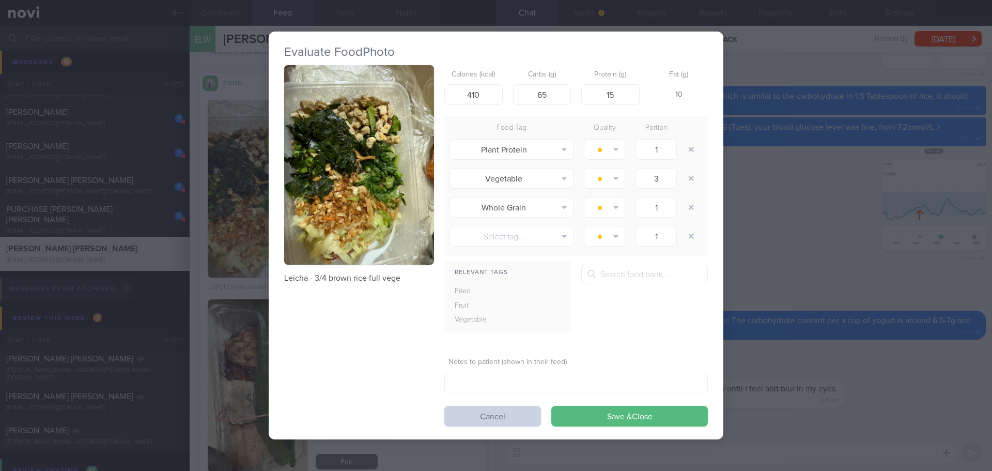
click at [478, 414] on button "Cancel" at bounding box center [492, 416] width 97 height 21
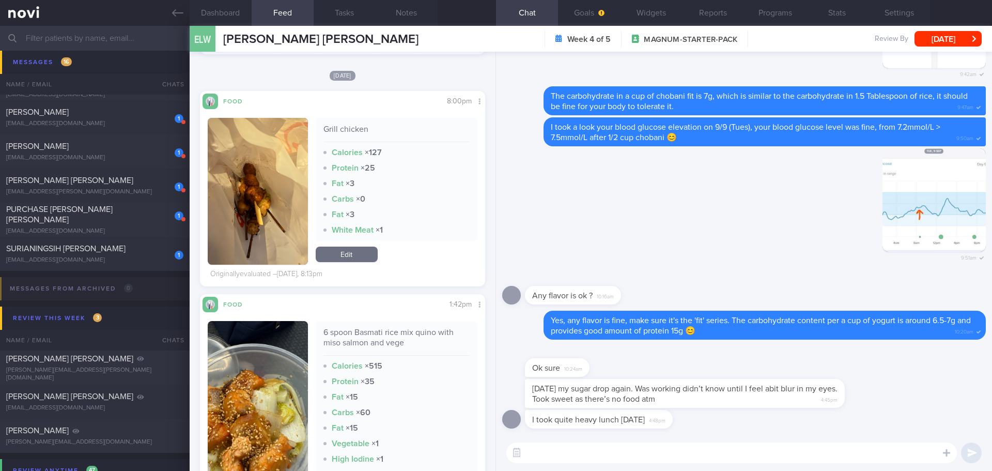
scroll to position [775, 0]
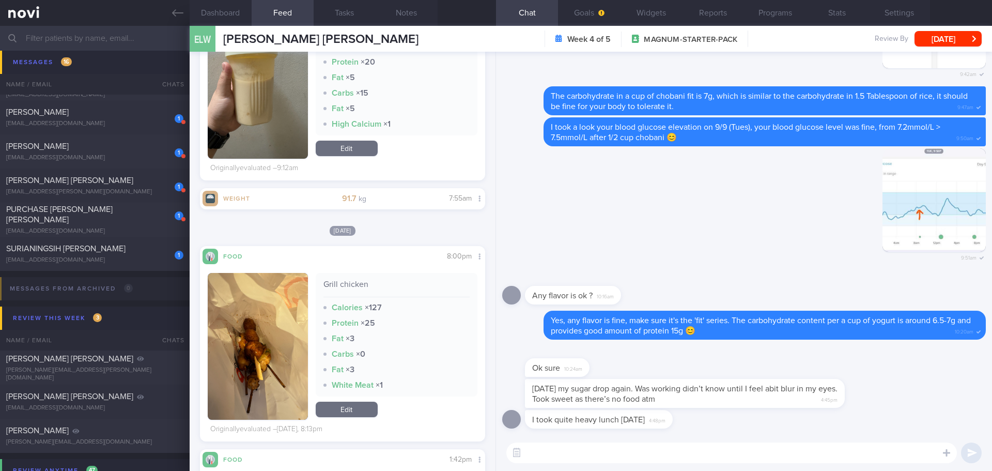
click at [702, 460] on textarea at bounding box center [731, 452] width 451 height 21
type textarea "Hi Esther, may I just check did you take metformin today?"
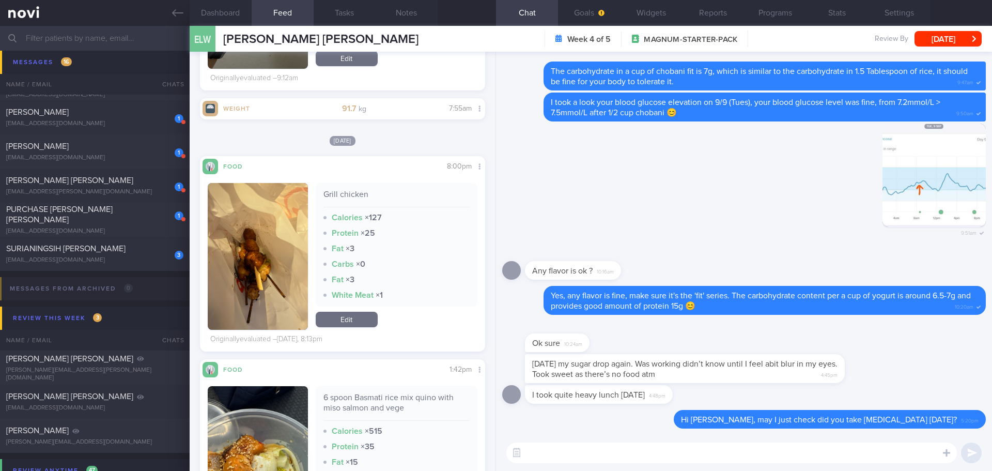
scroll to position [827, 0]
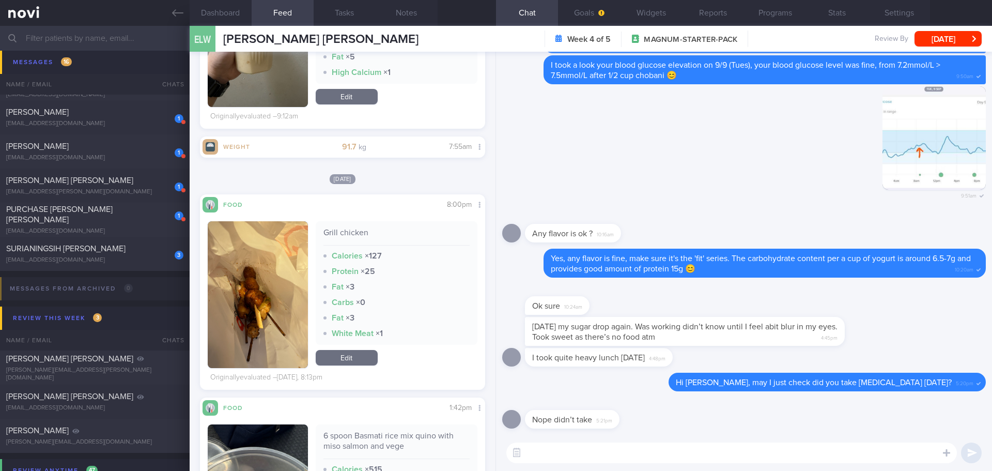
click at [599, 457] on textarea at bounding box center [731, 452] width 451 height 21
type textarea "I"
type textarea "Thanks for clarifying this"
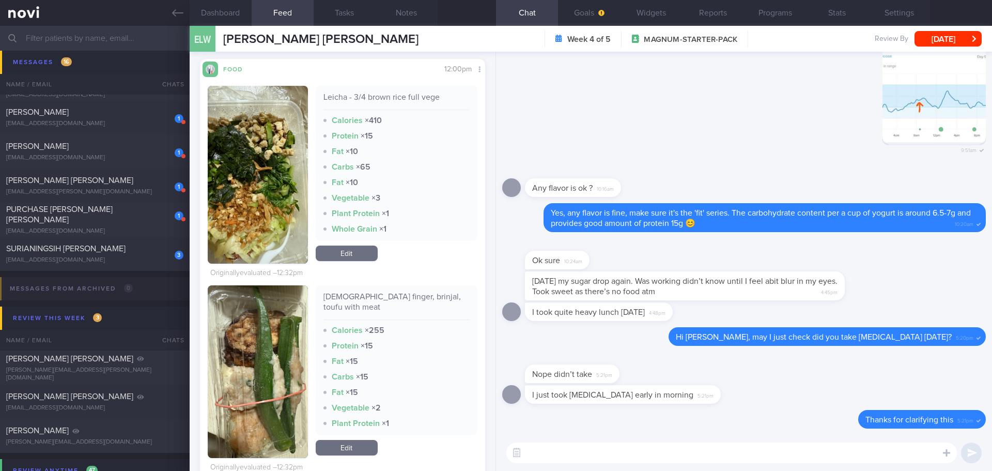
scroll to position [258, 0]
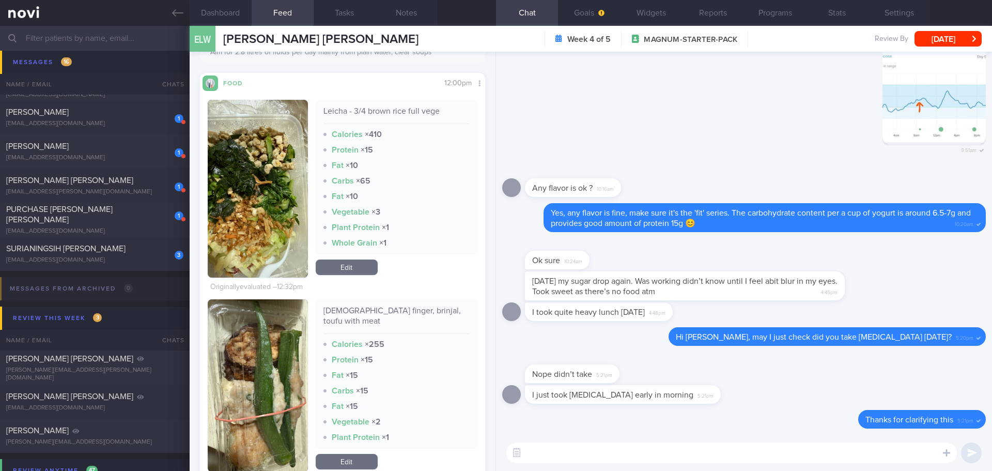
click at [614, 454] on textarea at bounding box center [731, 452] width 451 height 21
type textarea "T"
type textarea "Y"
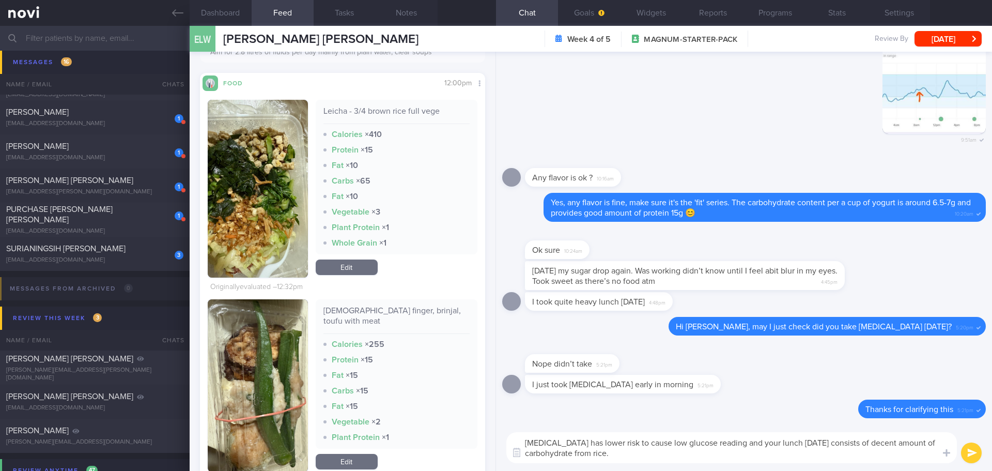
click at [624, 456] on textarea "Rybelsus has lower risk to cause low glucose reading and your lunch today consi…" at bounding box center [731, 447] width 451 height 31
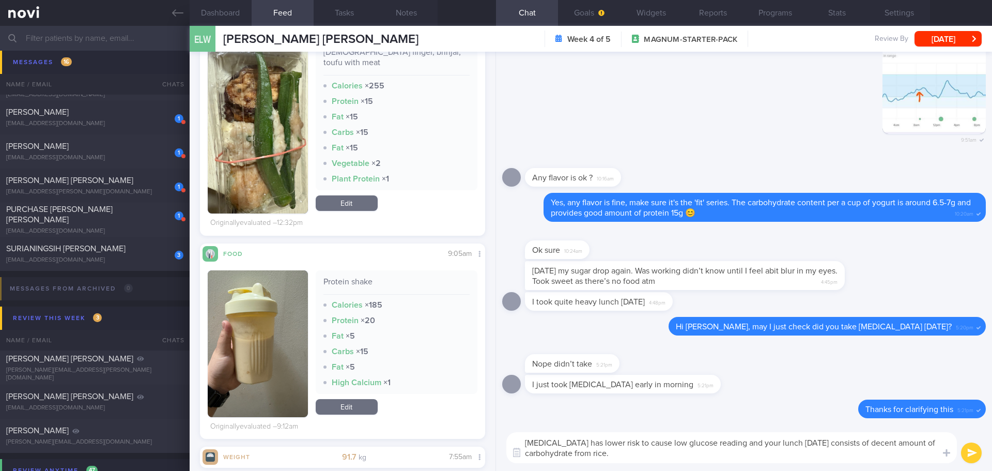
scroll to position [310, 0]
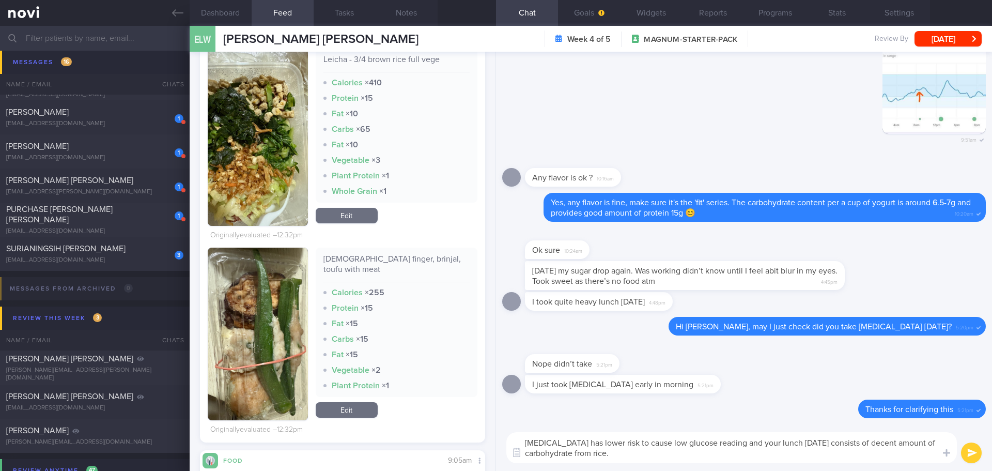
click at [626, 458] on textarea "Rybelsus has lower risk to cause low glucose reading and your lunch today consi…" at bounding box center [731, 447] width 451 height 31
click at [526, 446] on textarea "Rybelsus has lower risk to cause low glucose reading and your lunch today consi…" at bounding box center [731, 447] width 451 height 31
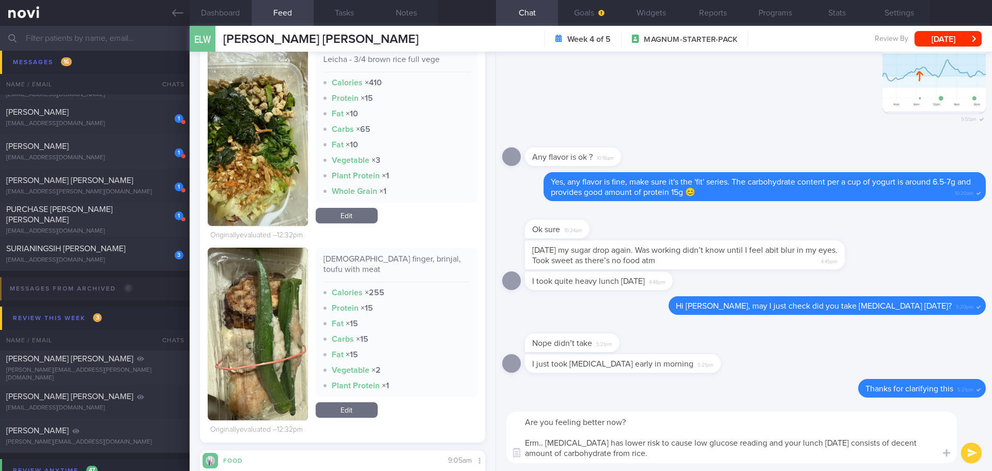
click at [799, 454] on textarea "Are you feeling better now? Erm.. Rybelsus has lower risk to cause low glucose …" at bounding box center [731, 437] width 451 height 52
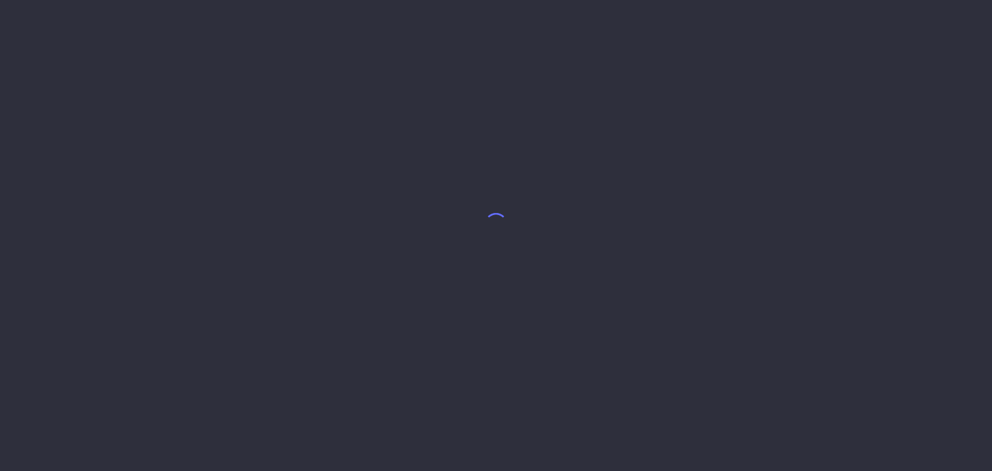
select select "8"
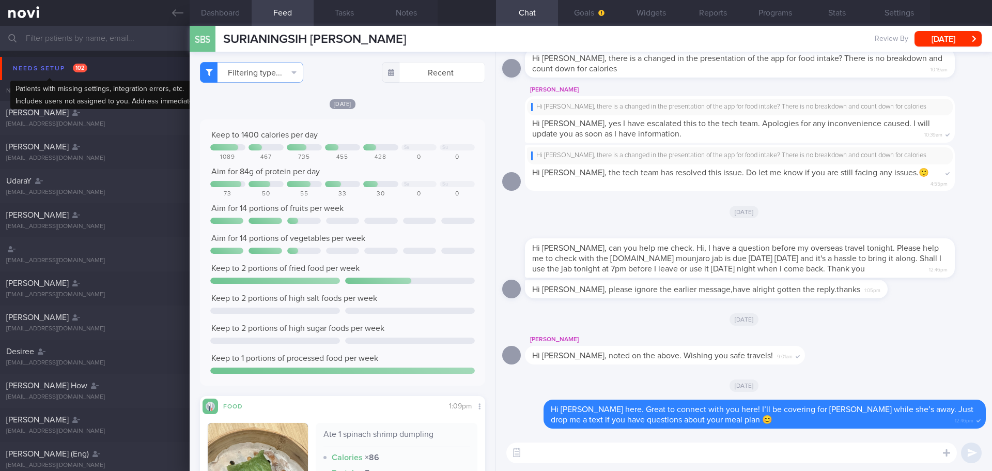
click at [49, 71] on div "Needs setup 102" at bounding box center [50, 68] width 80 height 14
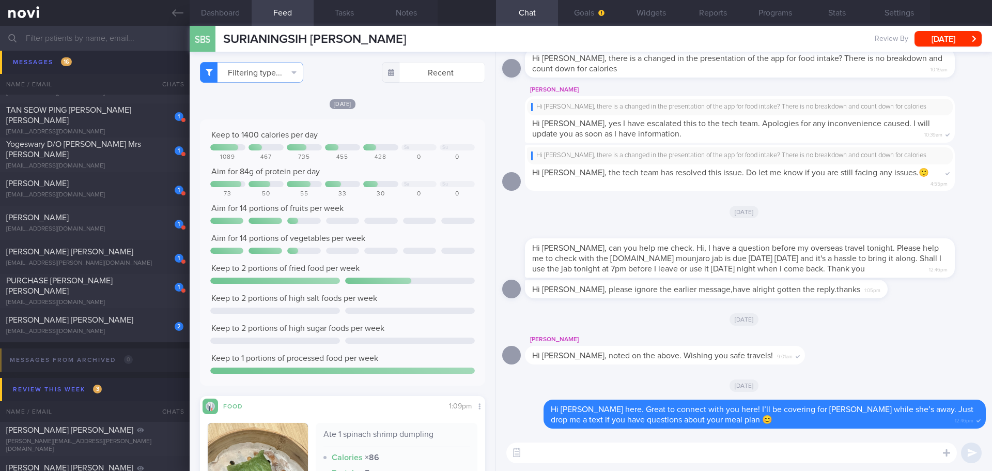
scroll to position [5787, 0]
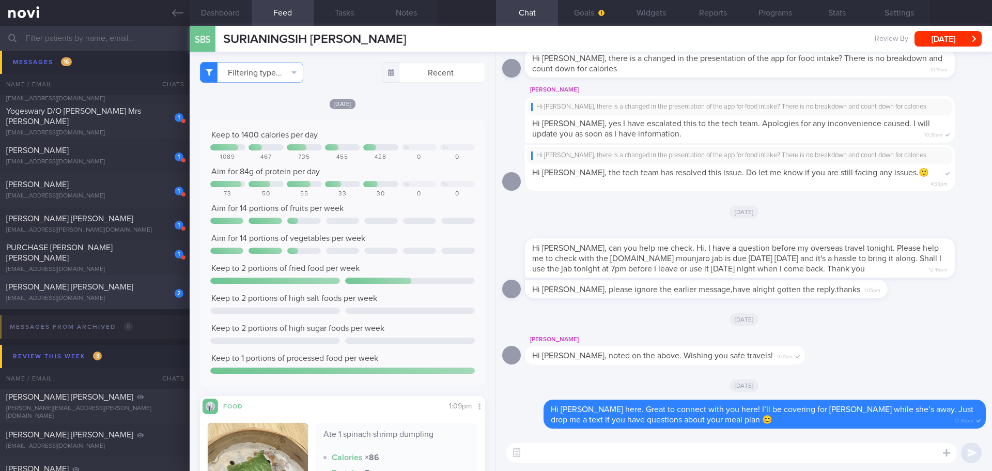
click at [113, 299] on div "[EMAIL_ADDRESS][DOMAIN_NAME]" at bounding box center [94, 299] width 177 height 8
type input "[PERSON_NAME]'s case"
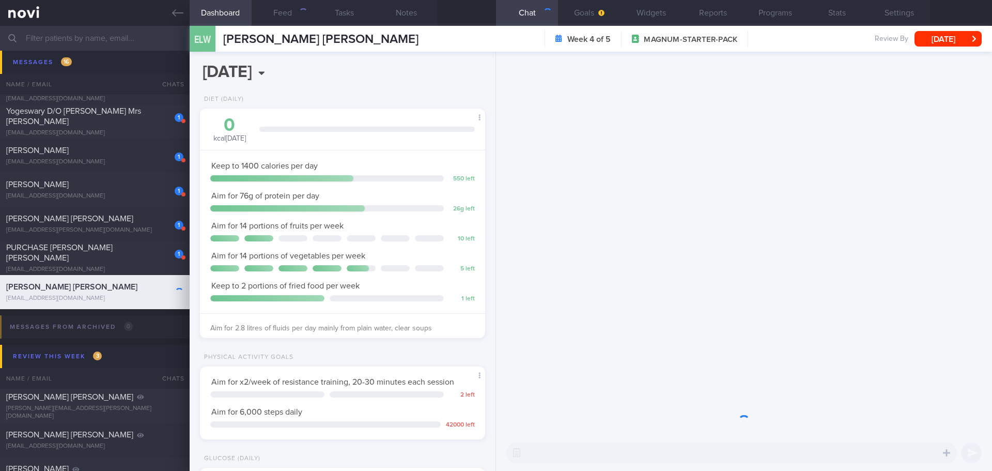
scroll to position [144, 259]
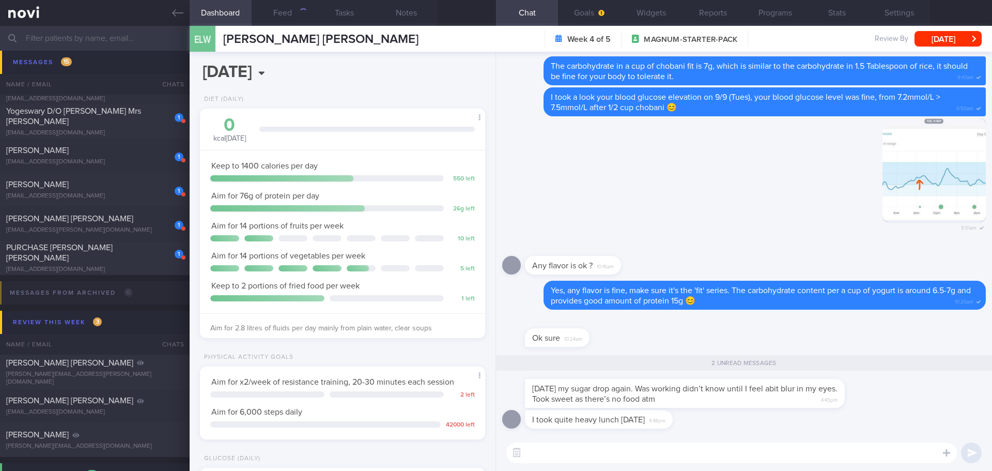
click at [908, 401] on div "Today my sugar drop again. Was working didn’t know until I feel abit blur in my…" at bounding box center [744, 394] width 484 height 31
click at [296, 13] on button "Feed" at bounding box center [283, 13] width 62 height 26
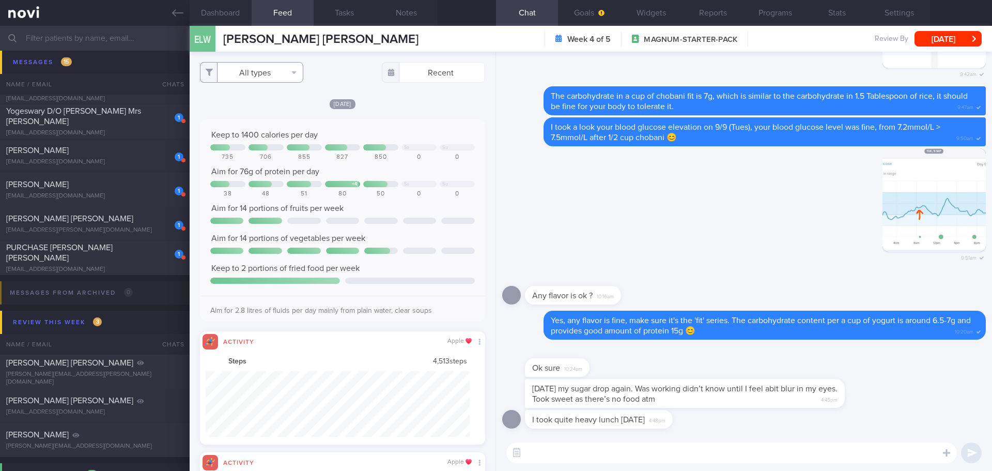
click at [288, 82] on button "All types" at bounding box center [251, 72] width 103 height 21
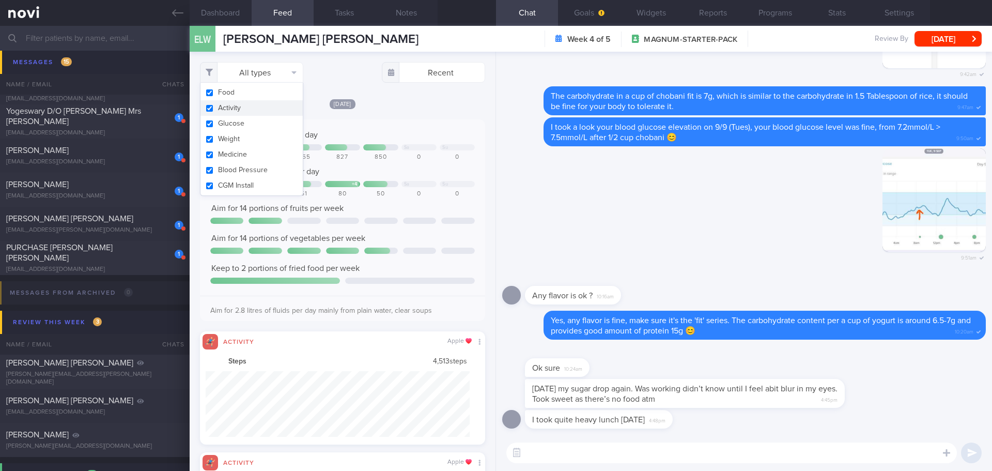
click at [274, 105] on button "Activity" at bounding box center [251, 108] width 102 height 16
checkbox input "false"
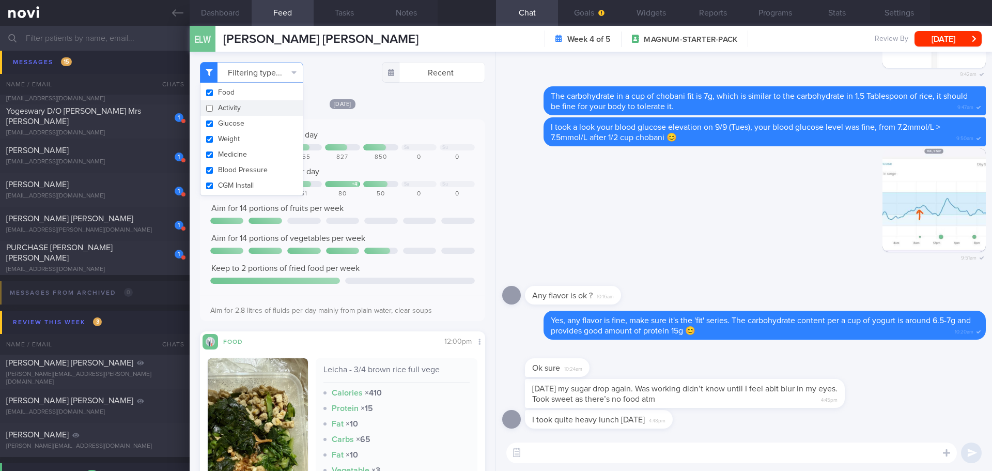
click at [387, 112] on div "Today Keep to 1400 calories per day Sa Su 735 706 855 827 850 0 0 Aim for 76g o…" at bounding box center [342, 425] width 285 height 654
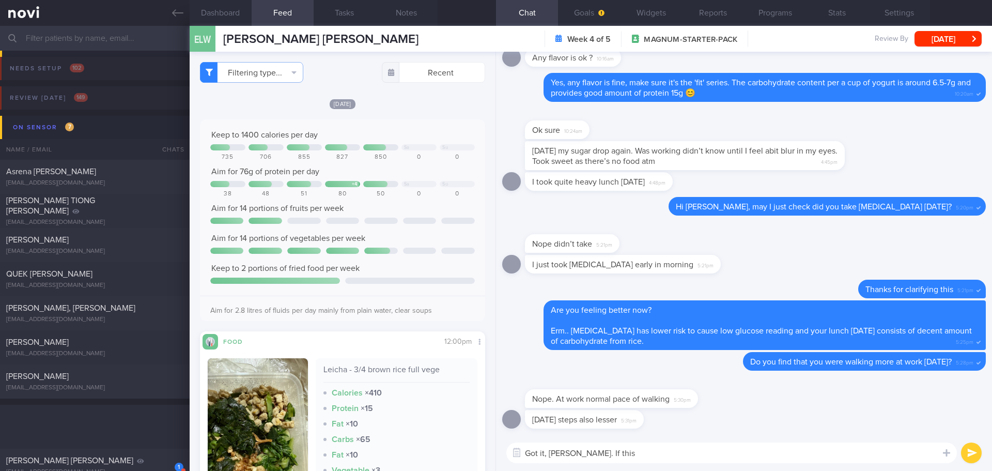
select select "8"
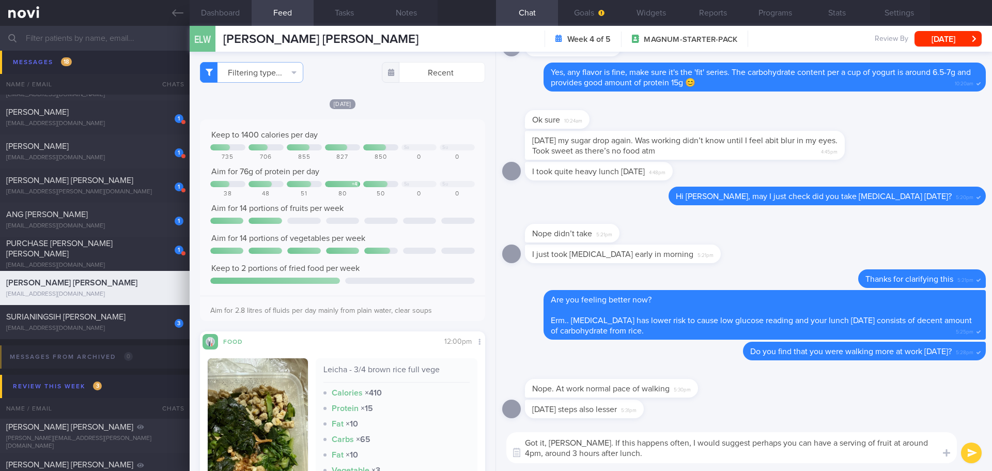
drag, startPoint x: 771, startPoint y: 443, endPoint x: 712, endPoint y: 445, distance: 58.9
click at [712, 445] on textarea "Got it, [PERSON_NAME]. If this happens often, I would suggest perhaps you can h…" at bounding box center [731, 447] width 451 height 31
click at [862, 440] on textarea "Got it, [PERSON_NAME]. If this happens often, I would suggest you can consider …" at bounding box center [731, 447] width 451 height 31
drag, startPoint x: 606, startPoint y: 454, endPoint x: 581, endPoint y: 454, distance: 25.3
click at [581, 454] on textarea "Got it, [PERSON_NAME]. If this happens often, I would suggest you can consider …" at bounding box center [731, 447] width 451 height 31
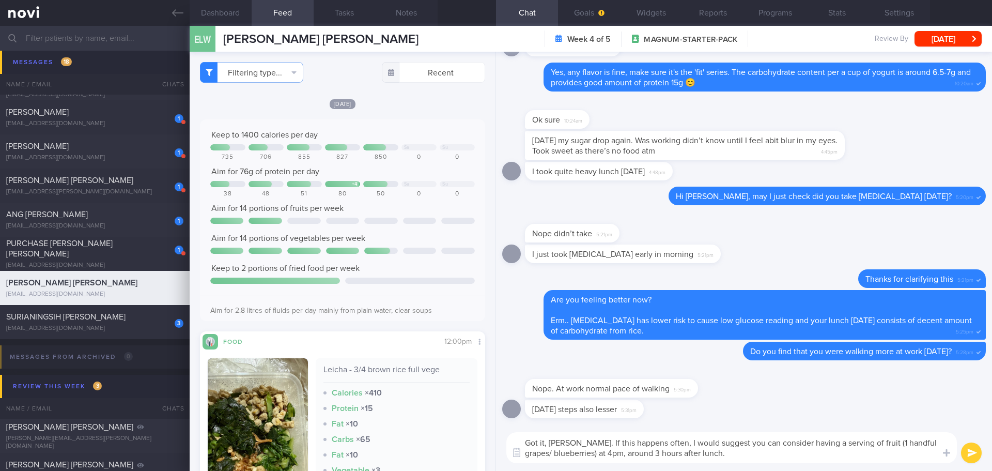
click at [738, 453] on textarea "Got it, [PERSON_NAME]. If this happens often, I would suggest you can consider …" at bounding box center [731, 447] width 451 height 31
type textarea "Got it, [PERSON_NAME]. If this happens often, I would suggest you can consider …"
click at [976, 452] on button "submit" at bounding box center [971, 452] width 21 height 21
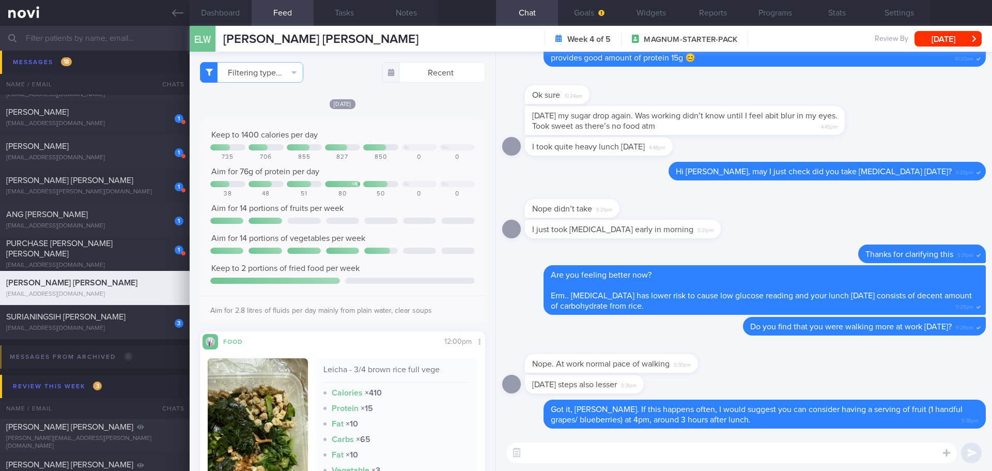
click at [758, 452] on textarea at bounding box center [731, 452] width 451 height 21
type textarea "I"
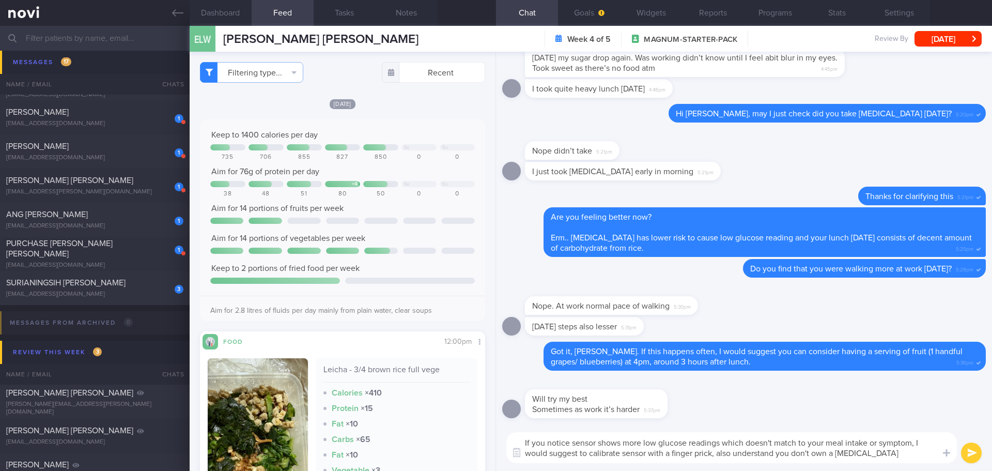
click at [673, 452] on textarea "If you notice sensor shows more low glucose readings which doesn't match to you…" at bounding box center [731, 447] width 451 height 31
click at [892, 450] on textarea "If you notice sensor shows more low glucose readings which doesn't match to you…" at bounding box center [731, 447] width 451 height 31
click at [885, 453] on textarea "If you notice sensor shows more low glucose readings which doesn't match to you…" at bounding box center [731, 447] width 451 height 31
drag, startPoint x: 885, startPoint y: 453, endPoint x: 711, endPoint y: 453, distance: 173.6
click at [711, 453] on textarea "If you notice sensor shows more low glucose readings which doesn't match to you…" at bounding box center [731, 447] width 451 height 31
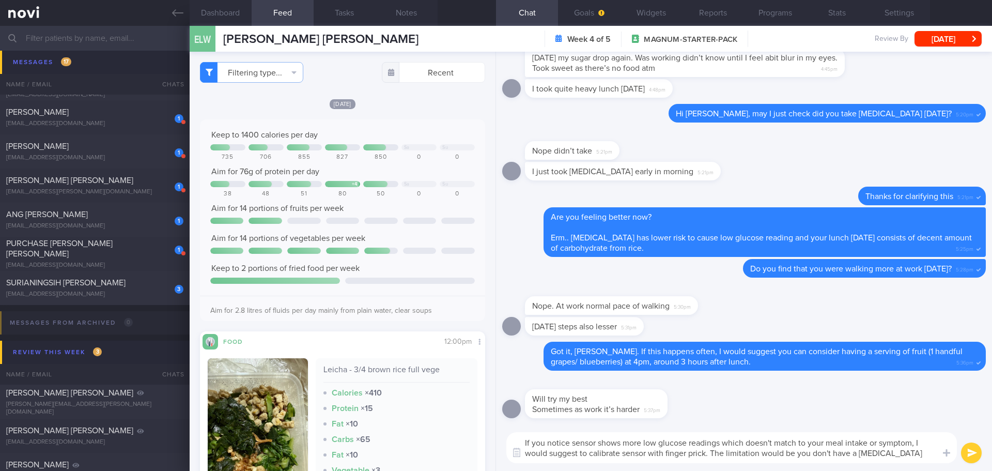
click at [908, 453] on textarea "If you notice sensor shows more low glucose readings which doesn't match to you…" at bounding box center [731, 447] width 451 height 31
drag, startPoint x: 909, startPoint y: 453, endPoint x: 711, endPoint y: 453, distance: 197.9
click at [711, 453] on textarea "If you notice sensor shows more low glucose readings which doesn't match to you…" at bounding box center [731, 447] width 451 height 31
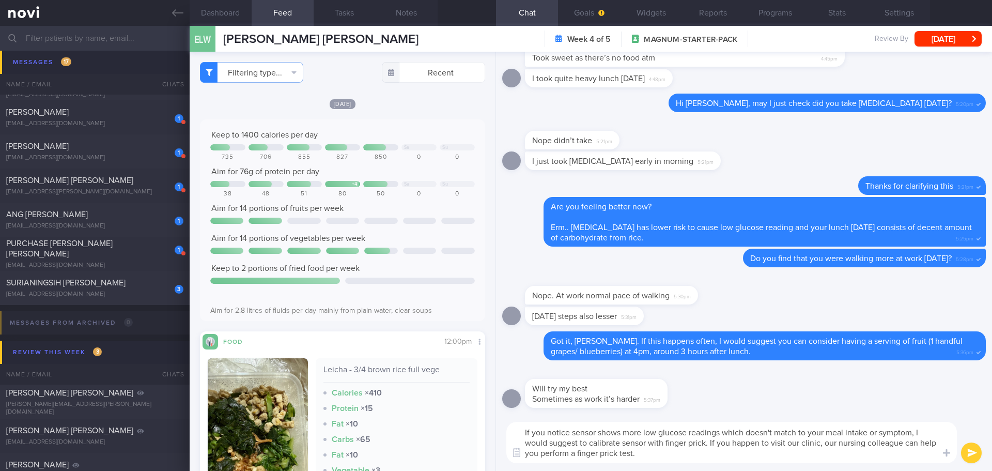
click at [771, 457] on textarea "If you notice sensor shows more low glucose readings which doesn't match to you…" at bounding box center [731, 442] width 451 height 41
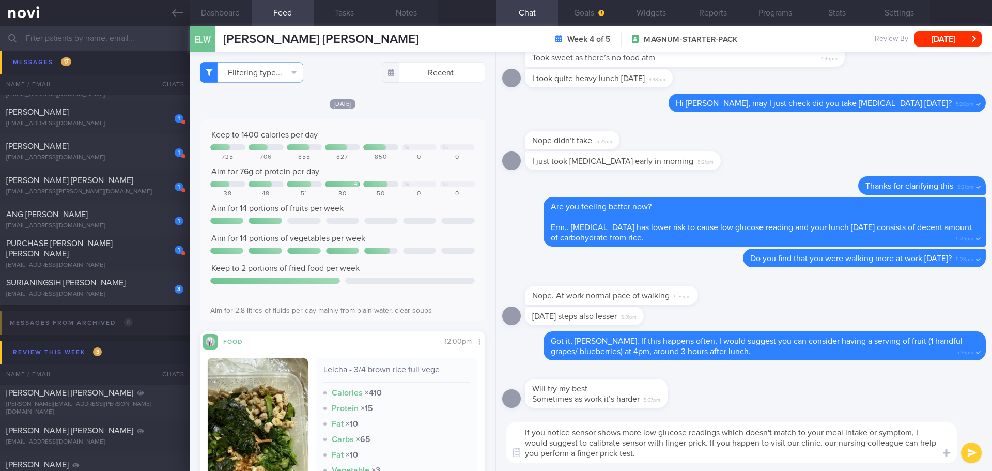
click at [771, 457] on textarea "If you notice sensor shows more low glucose readings which doesn't match to you…" at bounding box center [731, 442] width 451 height 41
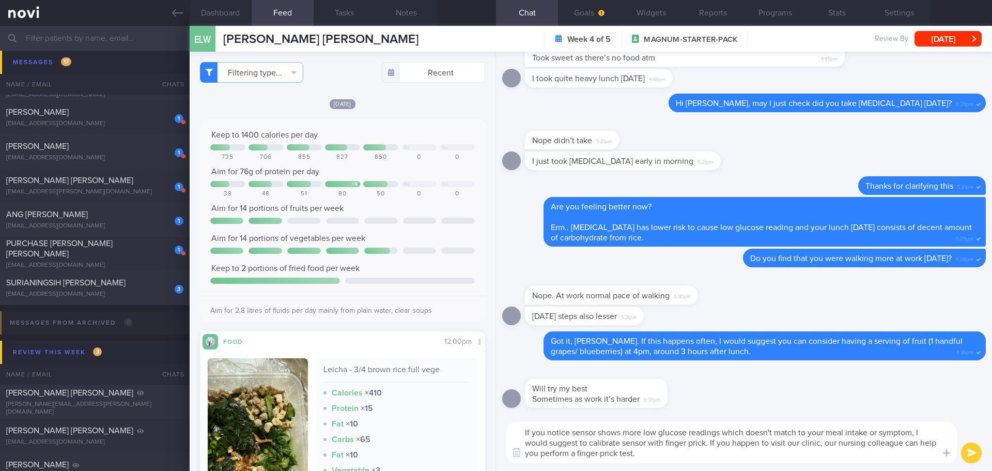
click at [771, 457] on textarea "If you notice sensor shows more low glucose readings which doesn't match to you…" at bounding box center [731, 442] width 451 height 41
type textarea "If you notice sensor shows more low glucose readings which doesn't match to you…"
click at [971, 455] on button "submit" at bounding box center [971, 452] width 21 height 21
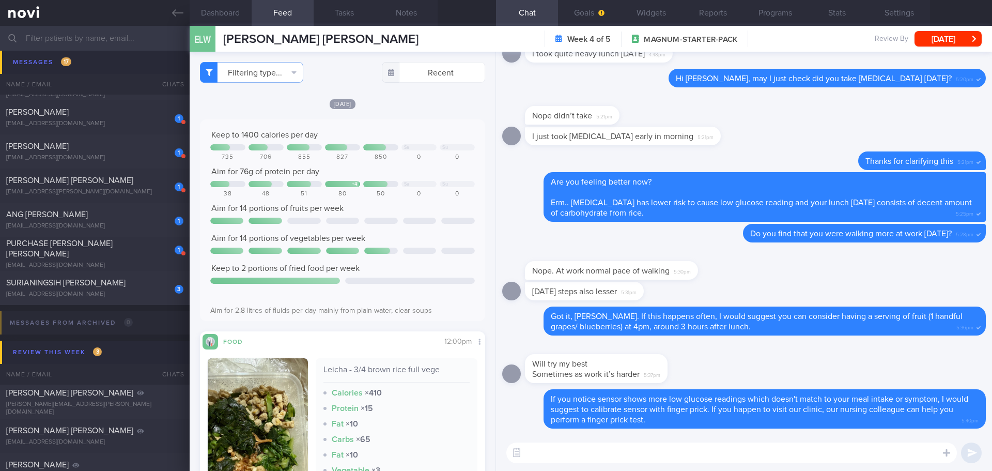
click at [629, 363] on div "Will try my best Sometimes as work it’s harder 5:37pm" at bounding box center [596, 368] width 143 height 29
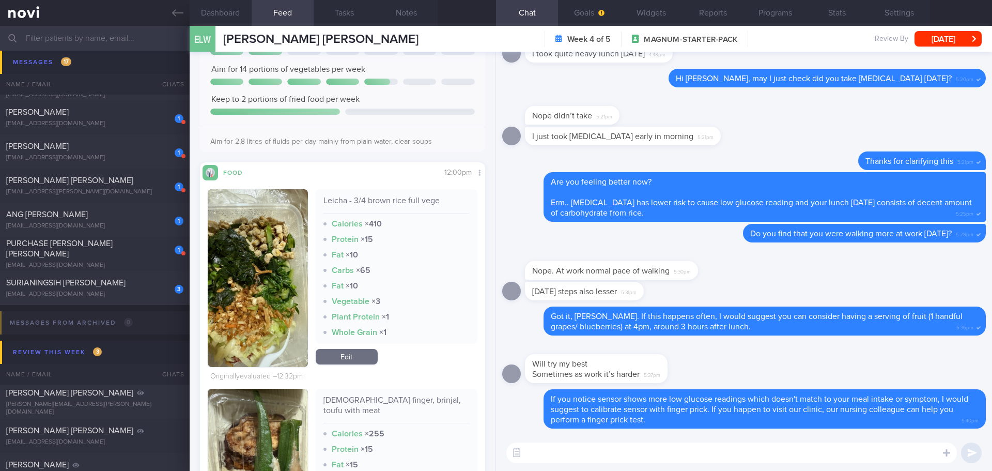
scroll to position [103, 0]
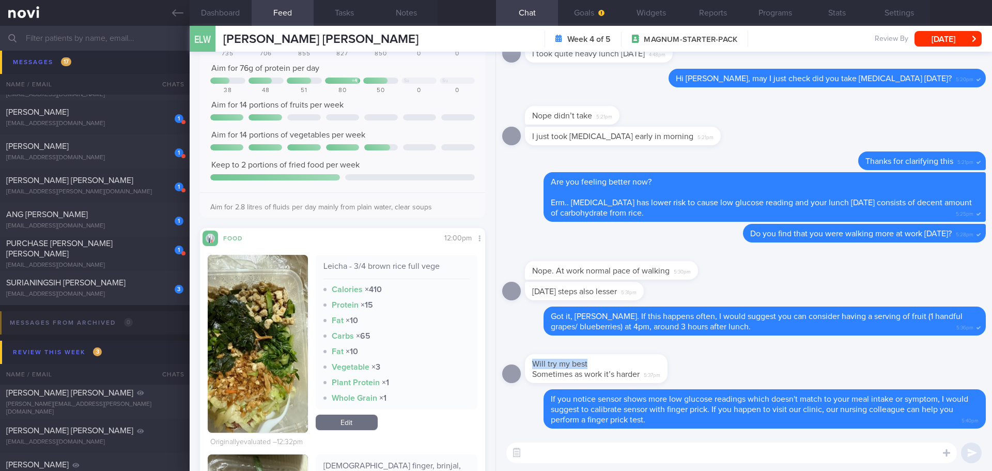
drag, startPoint x: 655, startPoint y: 359, endPoint x: 717, endPoint y: 359, distance: 61.5
click at [717, 359] on div "Will try my best Sometimes as work it’s harder 5:37pm" at bounding box center [744, 366] width 484 height 48
click at [658, 369] on span "5:37pm" at bounding box center [652, 374] width 17 height 10
drag, startPoint x: 666, startPoint y: 367, endPoint x: 709, endPoint y: 426, distance: 73.6
click at [735, 371] on div "Will try my best Sometimes as work it’s harder 5:37pm" at bounding box center [744, 366] width 484 height 48
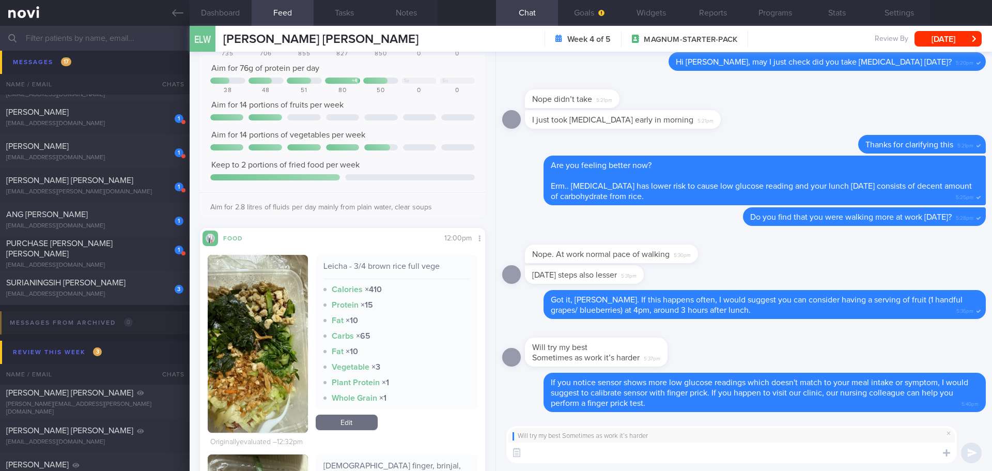
click at [702, 450] on textarea at bounding box center [731, 452] width 451 height 21
type textarea "Totally understand that. No worries, Esther. Let's continue to observe."
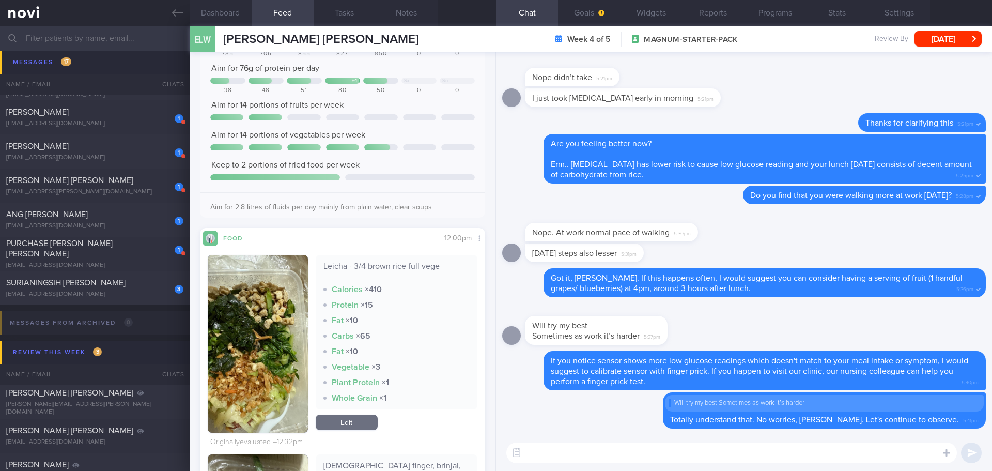
drag, startPoint x: 125, startPoint y: 210, endPoint x: 587, endPoint y: 68, distance: 483.8
click at [125, 210] on div "ANG [PERSON_NAME]" at bounding box center [93, 214] width 175 height 10
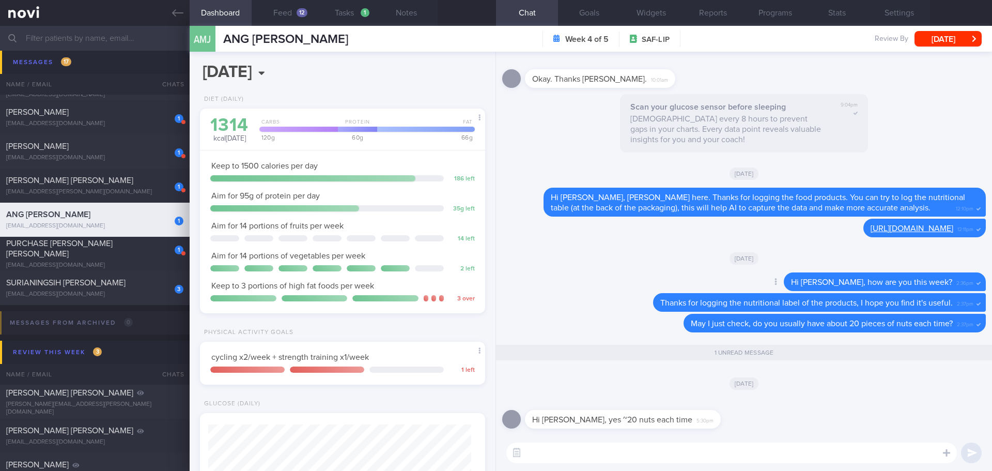
scroll to position [131, 264]
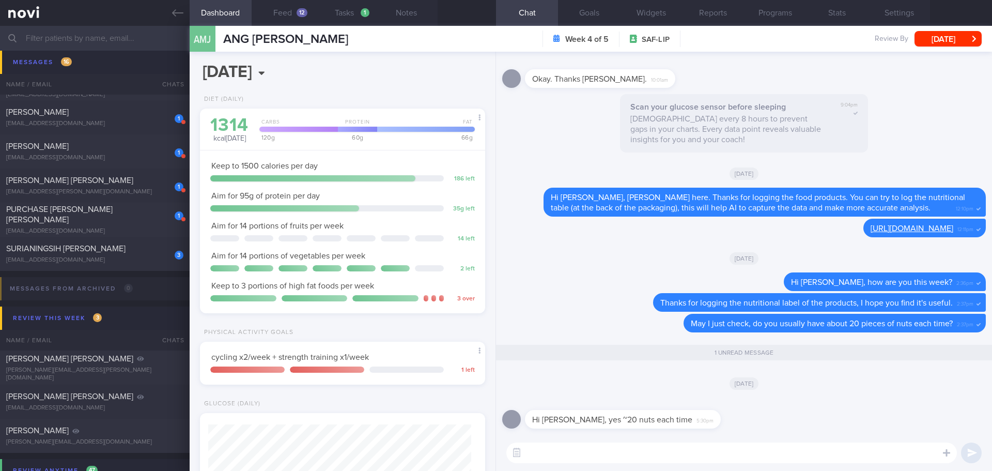
click at [868, 389] on div "[DATE]" at bounding box center [744, 382] width 484 height 29
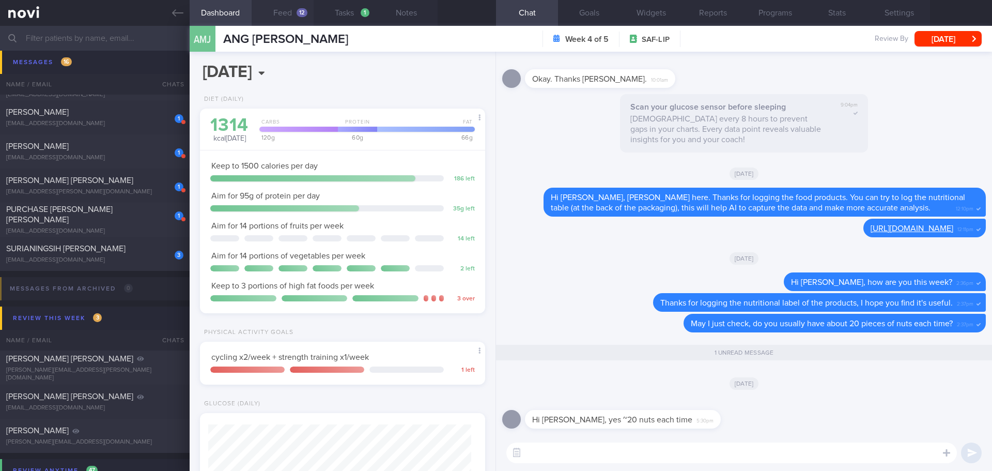
click at [288, 14] on button "Feed 12" at bounding box center [283, 13] width 62 height 26
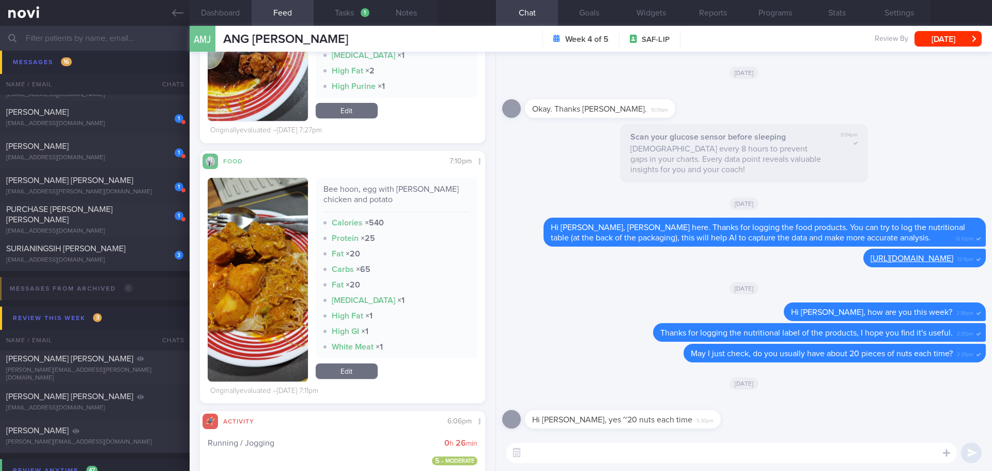
scroll to position [2170, 0]
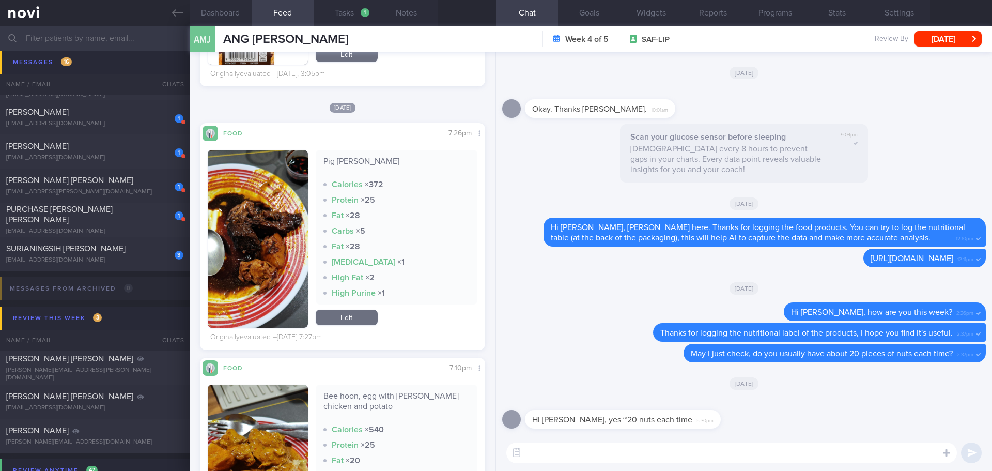
click at [274, 191] on button "button" at bounding box center [258, 239] width 100 height 178
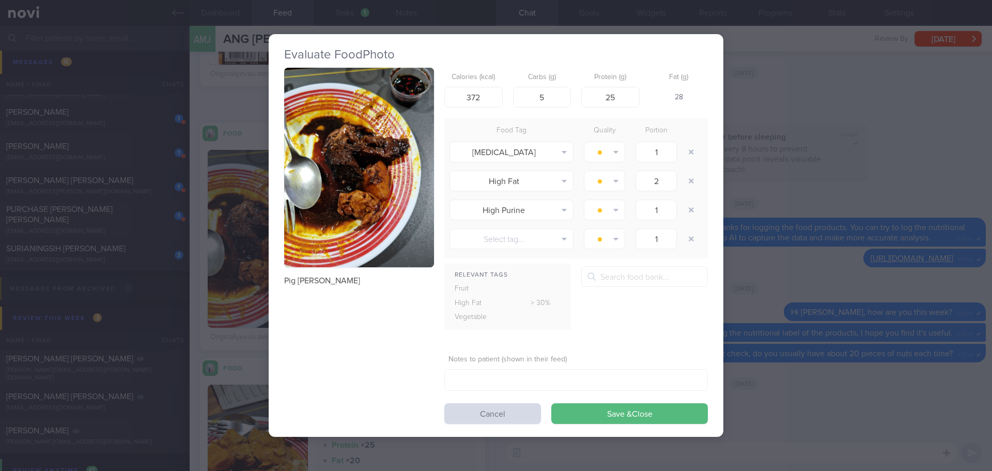
click at [328, 149] on button "button" at bounding box center [359, 168] width 150 height 200
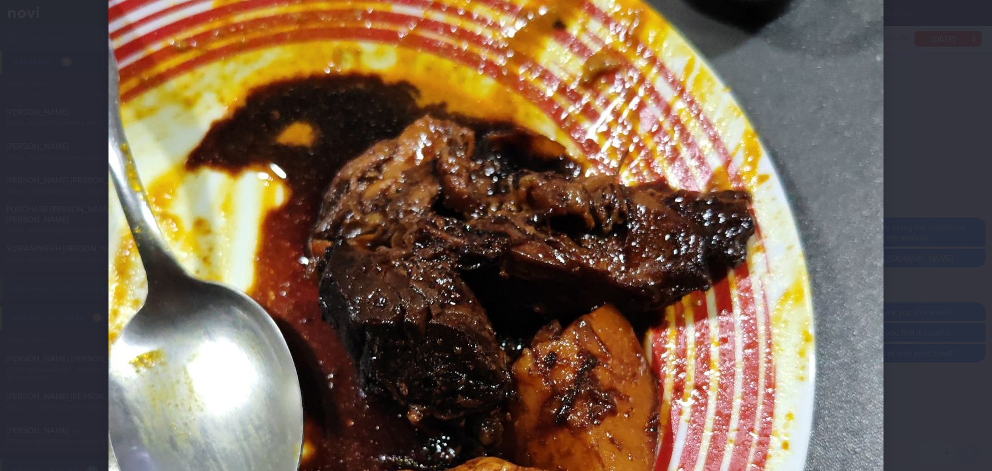
scroll to position [207, 0]
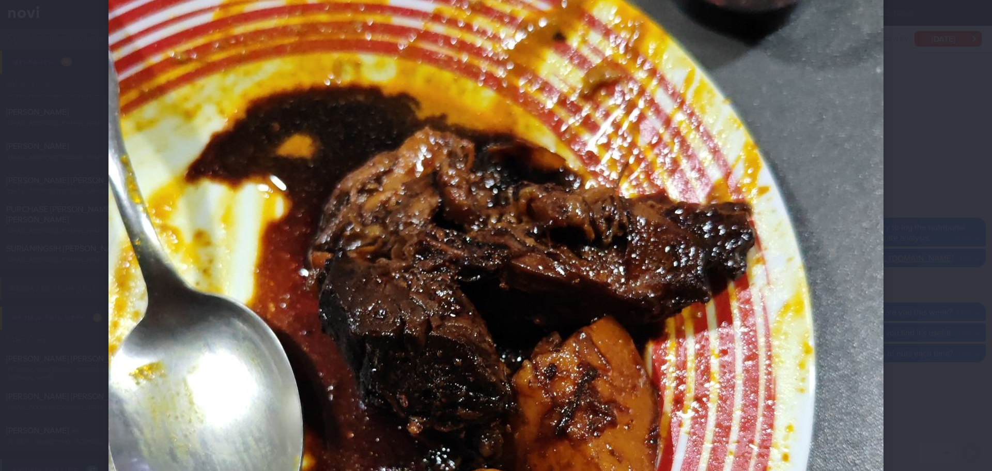
click at [899, 247] on div at bounding box center [496, 351] width 858 height 1116
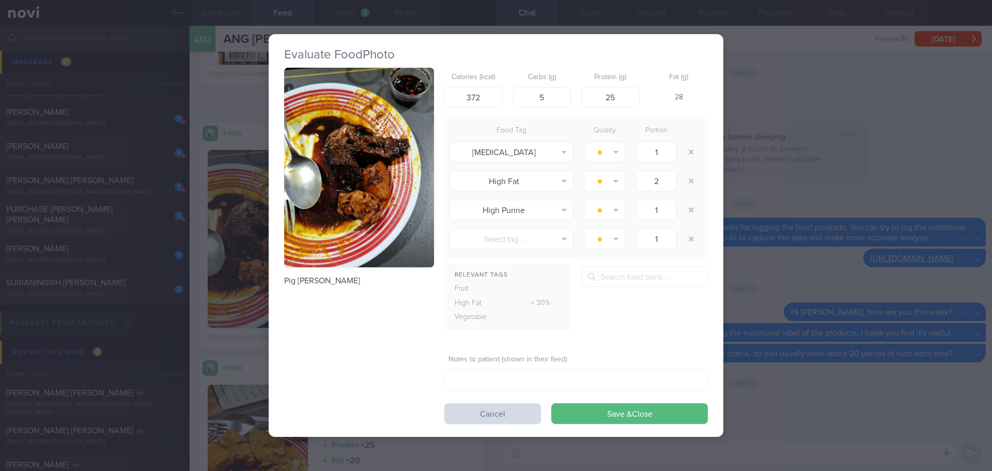
click at [795, 401] on div "Evaluate Food Photo Pig trotter Calories (kcal) 372 Carbs (g) 5 Protein (g) 25 …" at bounding box center [496, 235] width 992 height 471
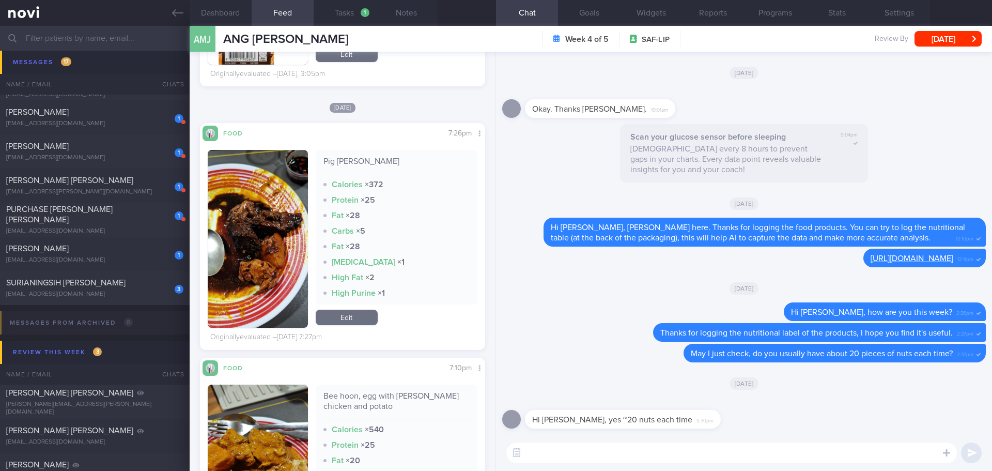
click at [787, 407] on div "Hi Elizabeth, yes ~20 nuts each time 5:30pm" at bounding box center [744, 415] width 484 height 37
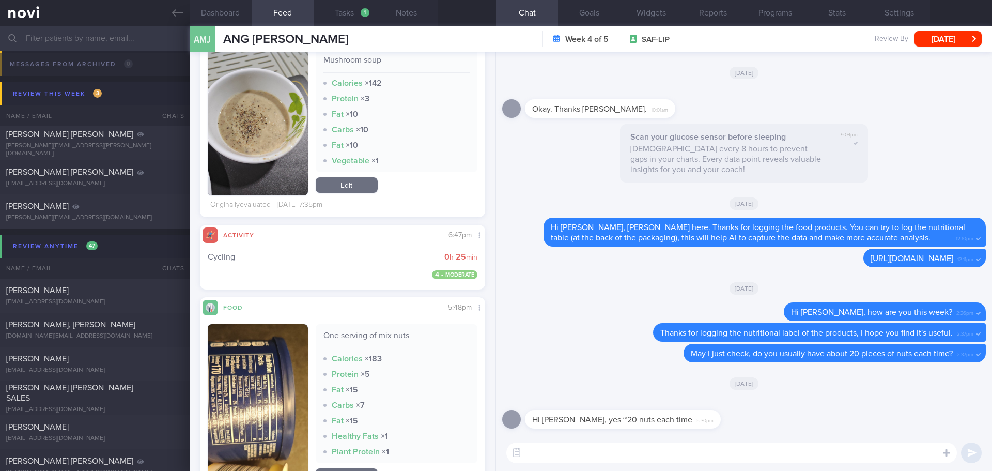
scroll to position [3875, 0]
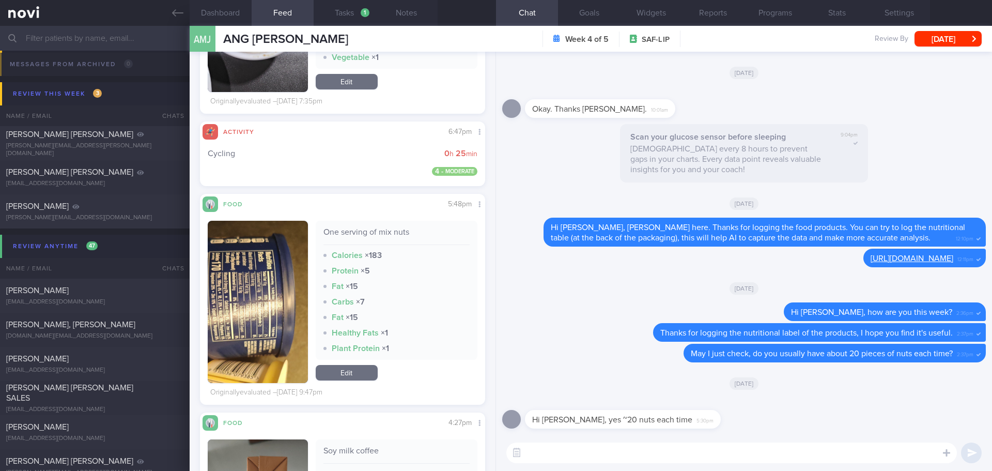
click at [234, 301] on button "button" at bounding box center [258, 302] width 100 height 162
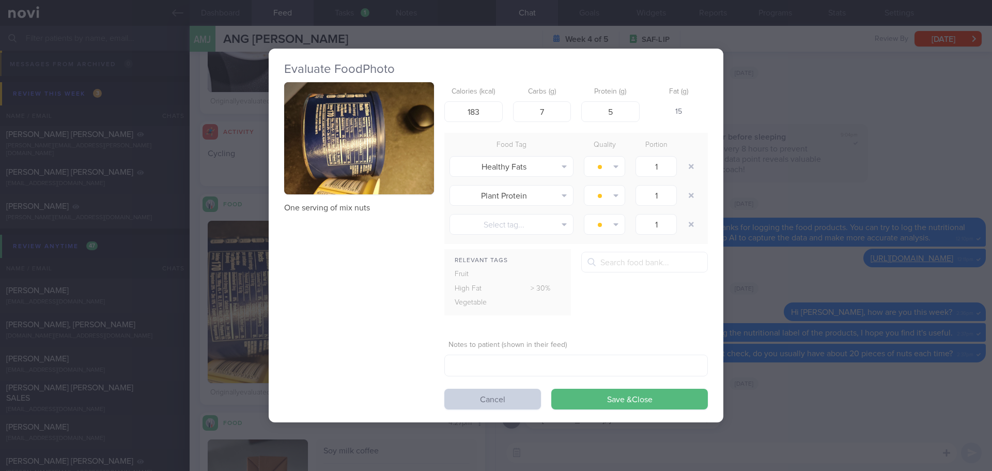
click at [521, 396] on button "Cancel" at bounding box center [492, 399] width 97 height 21
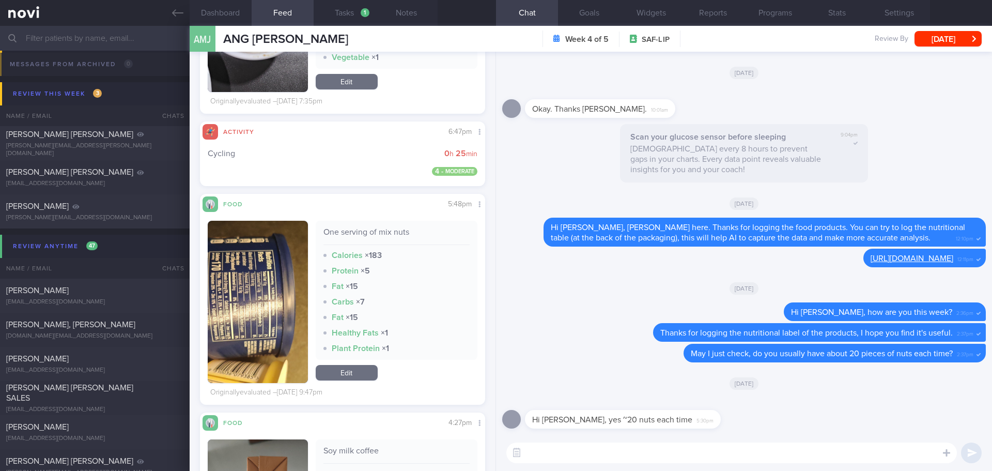
click at [642, 456] on textarea at bounding box center [731, 452] width 451 height 21
type textarea "G"
type textarea "Thanks for clarifying this. Great that you keep to a serving each time."
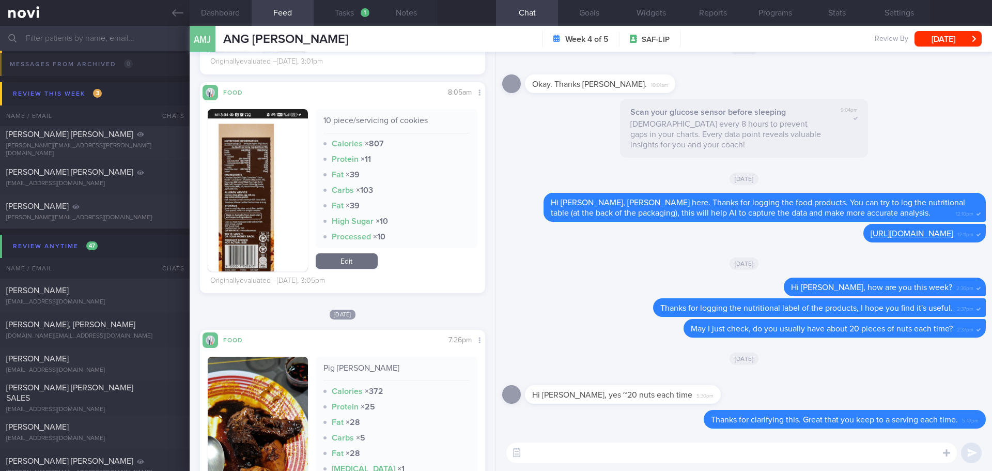
scroll to position [1808, 0]
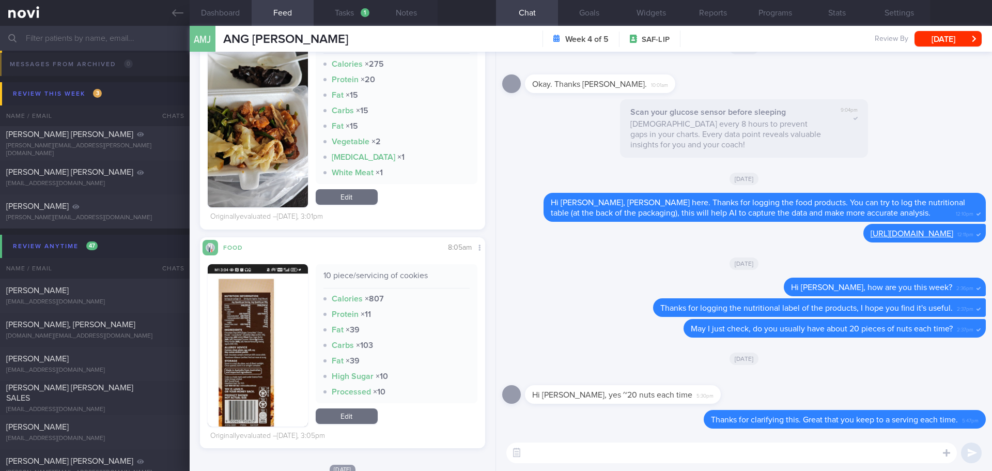
click at [277, 289] on img "button" at bounding box center [258, 376] width 100 height 225
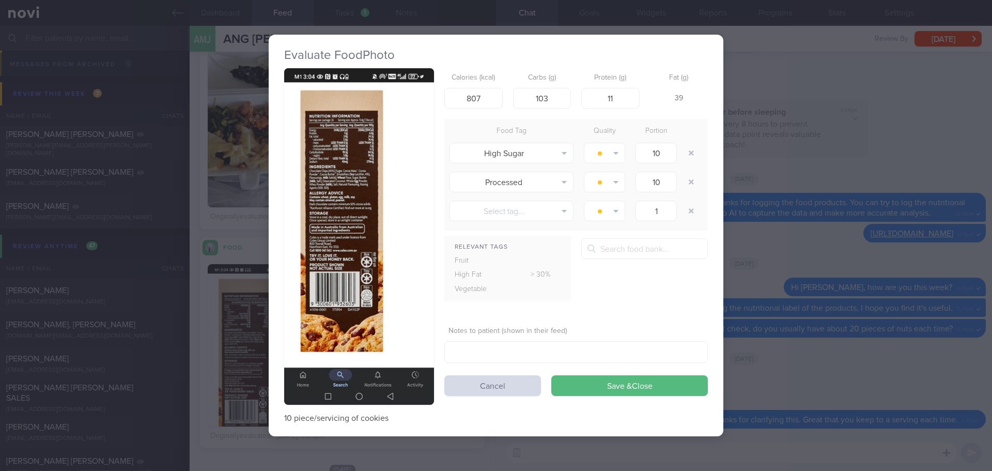
click at [337, 208] on button "button" at bounding box center [359, 236] width 150 height 336
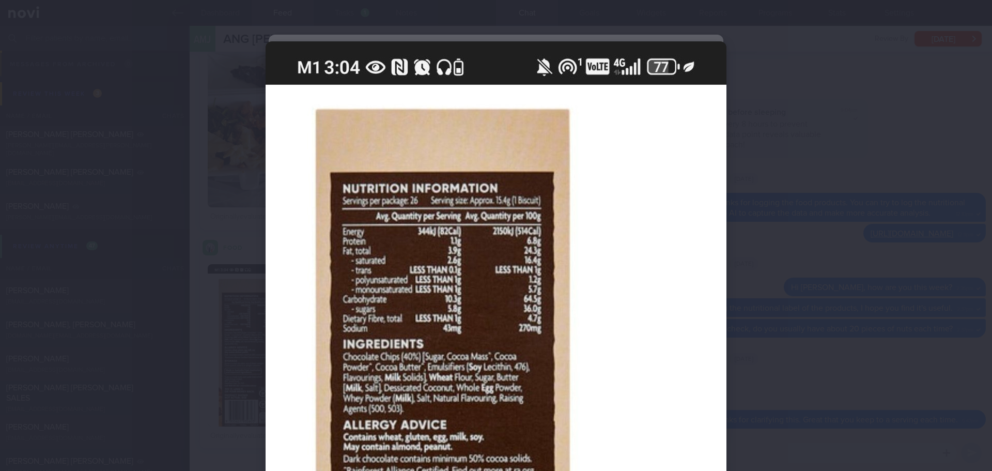
scroll to position [52, 0]
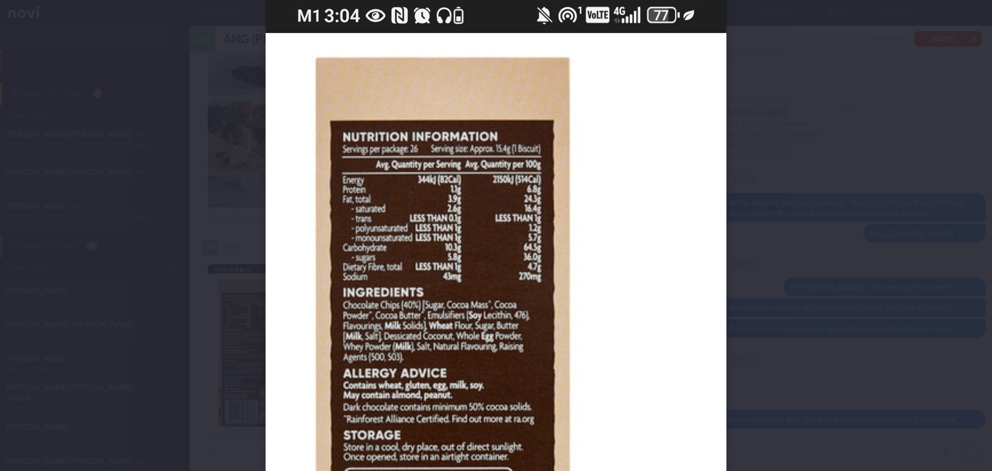
click at [917, 250] on div at bounding box center [496, 235] width 992 height 471
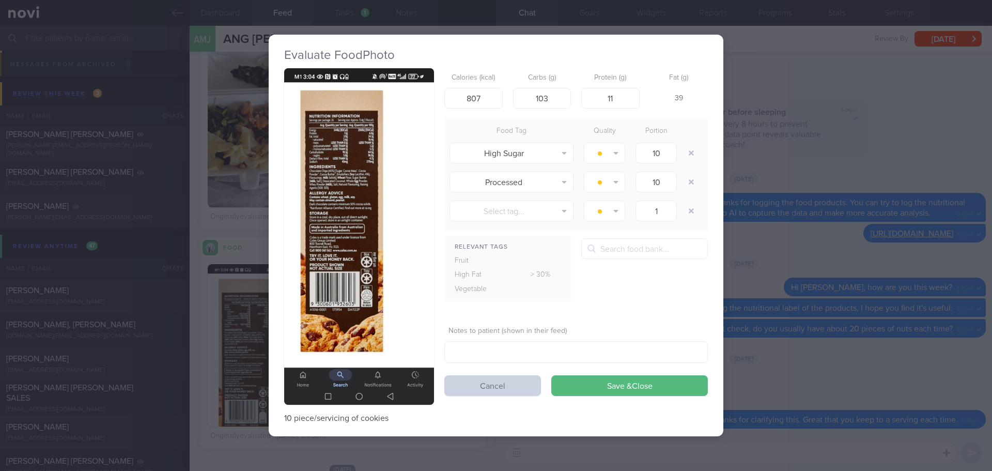
click at [507, 389] on button "Cancel" at bounding box center [492, 385] width 97 height 21
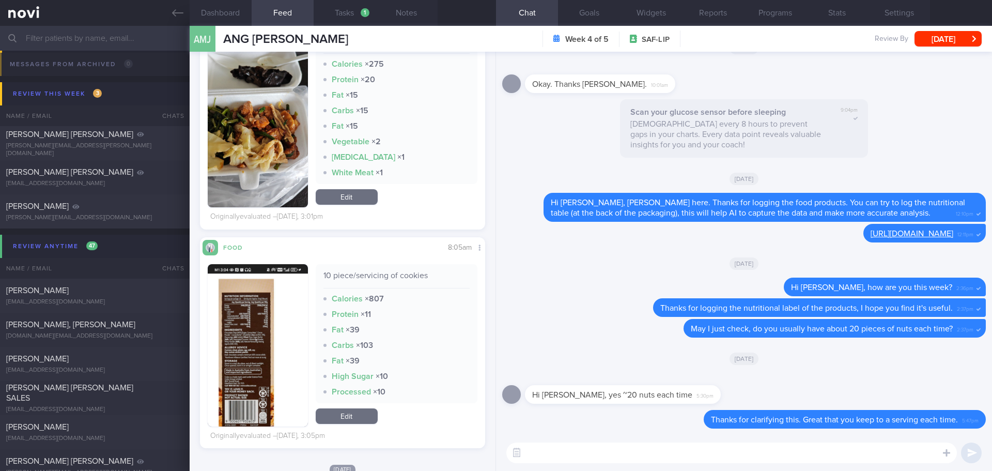
click at [530, 450] on textarea at bounding box center [731, 452] width 451 height 21
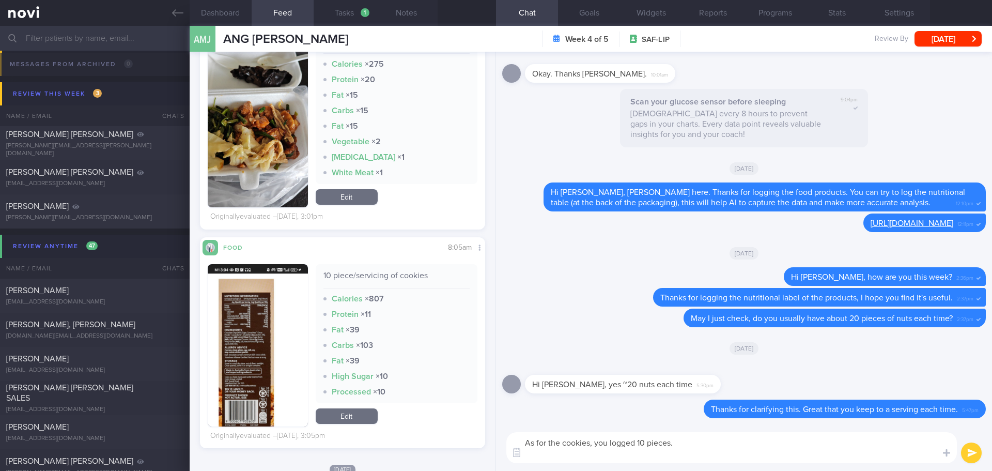
click at [257, 328] on button "button" at bounding box center [258, 345] width 100 height 162
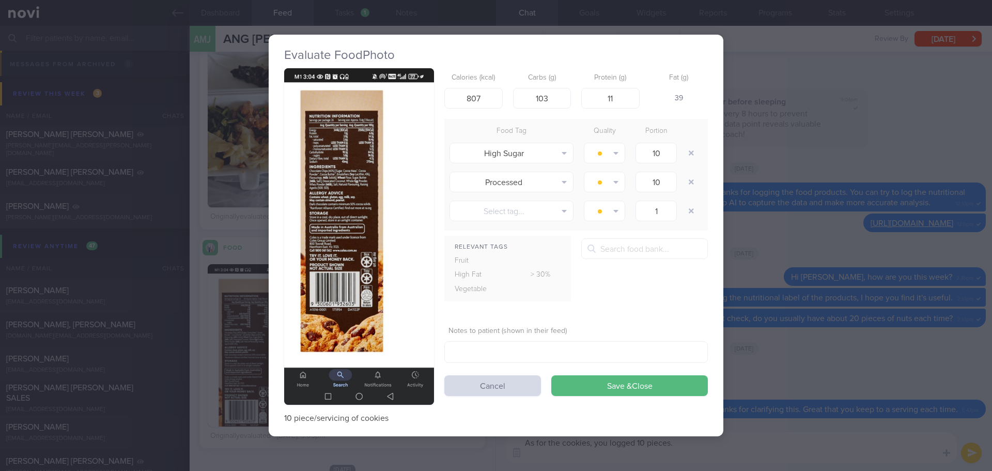
click at [363, 150] on button "button" at bounding box center [359, 236] width 150 height 336
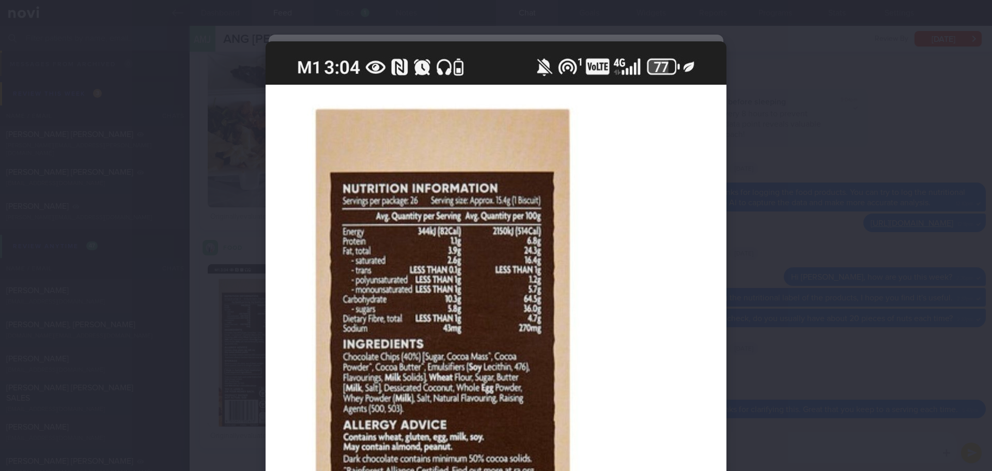
click at [877, 267] on div at bounding box center [496, 235] width 992 height 471
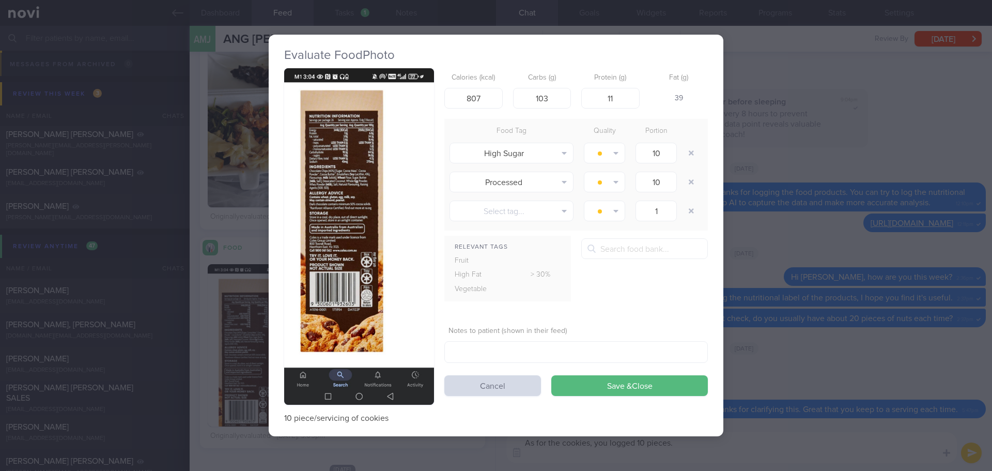
click at [525, 397] on div "10 piece/servicing of cookies Calories (kcal) 807 Carbs (g) 103 Protein (g) 11 …" at bounding box center [496, 245] width 424 height 354
click at [524, 390] on button "Cancel" at bounding box center [492, 385] width 97 height 21
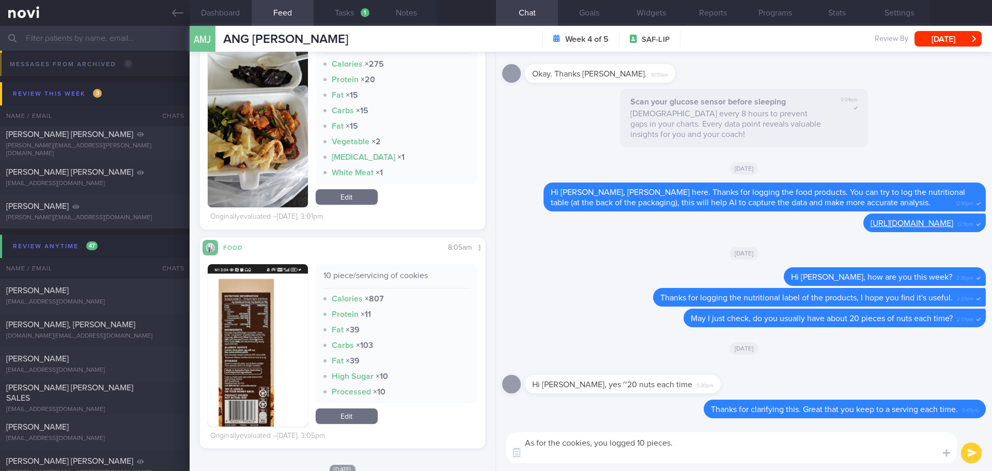
click at [559, 451] on textarea "As for the cookies, you logged 10 pieces." at bounding box center [731, 447] width 451 height 31
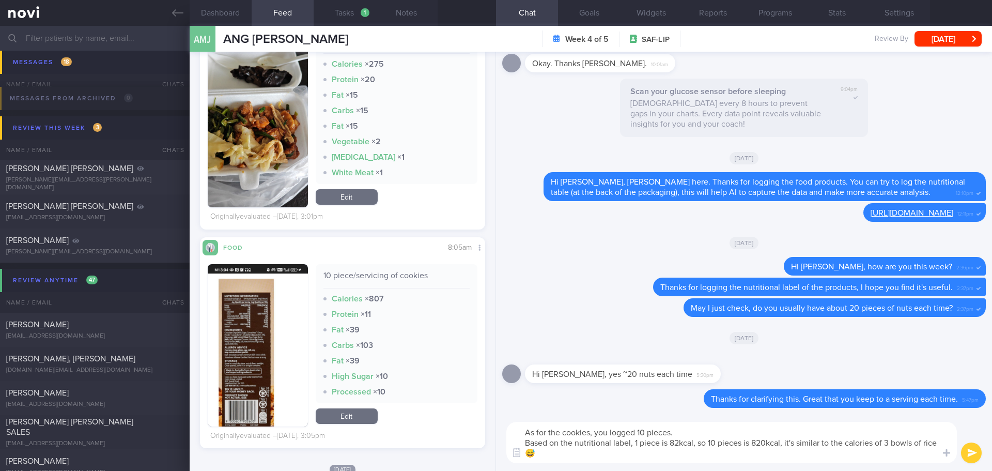
click at [594, 452] on textarea "As for the cookies, you logged 10 pieces. Based on the nutritional label, 1 pie…" at bounding box center [731, 442] width 451 height 41
type textarea "As for the cookies, you logged 10 pieces. Based on the nutritional label, 1 pie…"
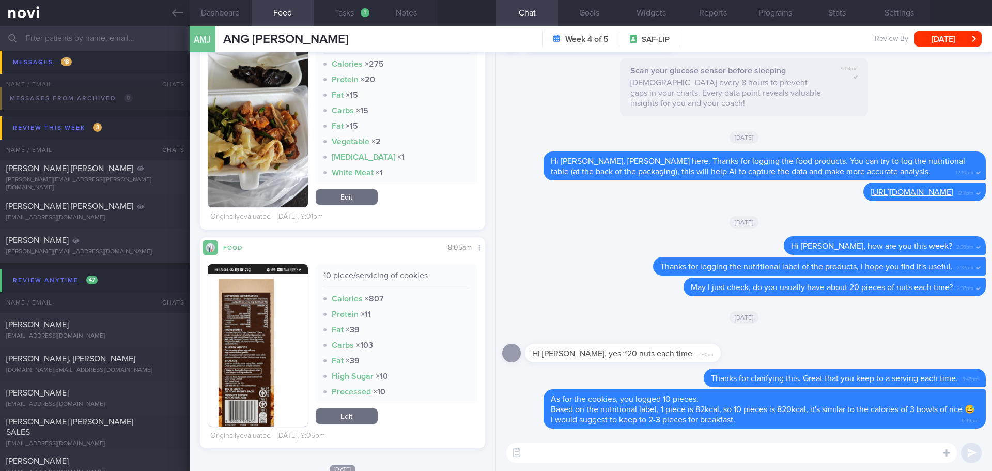
drag, startPoint x: 580, startPoint y: 389, endPoint x: 392, endPoint y: 337, distance: 194.5
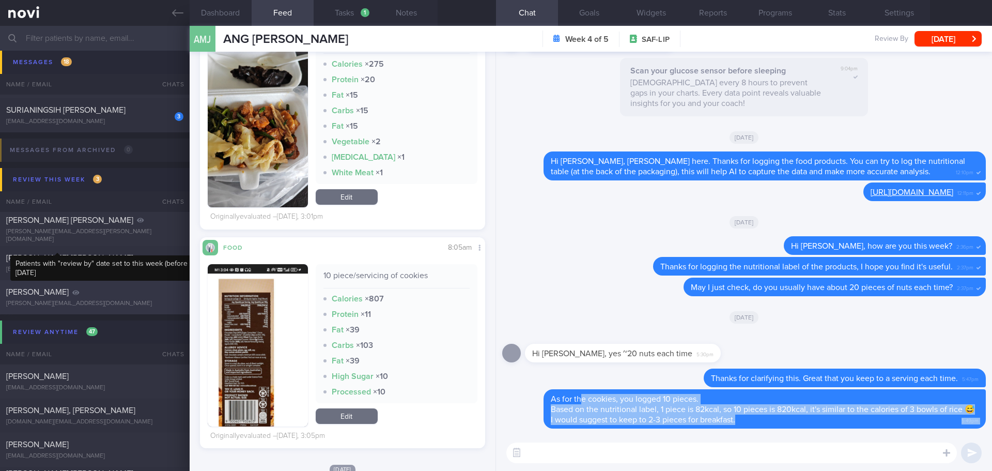
scroll to position [775, 0]
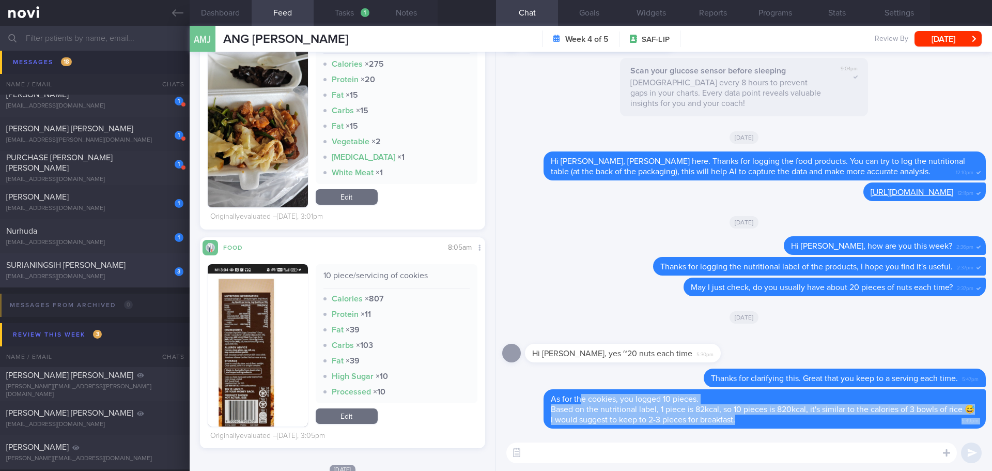
click at [117, 277] on div "[EMAIL_ADDRESS][DOMAIN_NAME]" at bounding box center [94, 277] width 177 height 8
type input "[PERSON_NAME]'s case - high"
checkbox input "false"
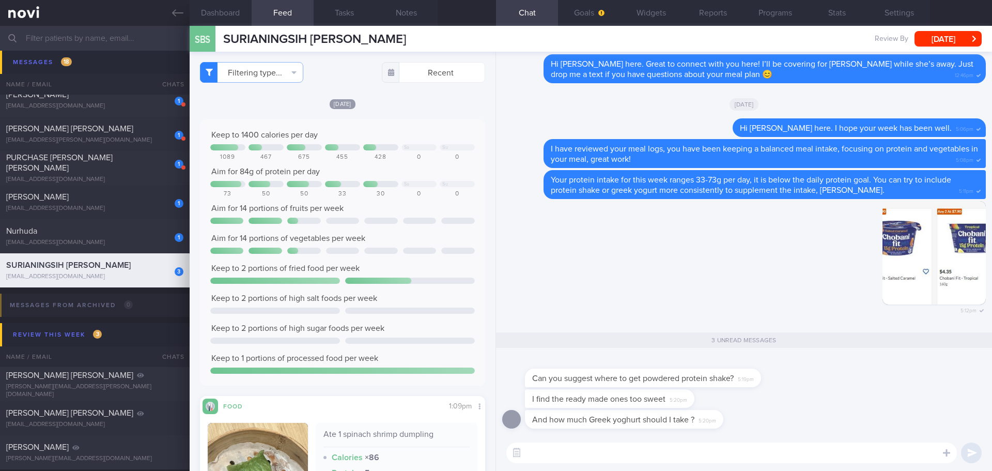
click at [625, 454] on textarea at bounding box center [731, 452] width 451 height 21
click at [626, 453] on textarea at bounding box center [731, 452] width 451 height 21
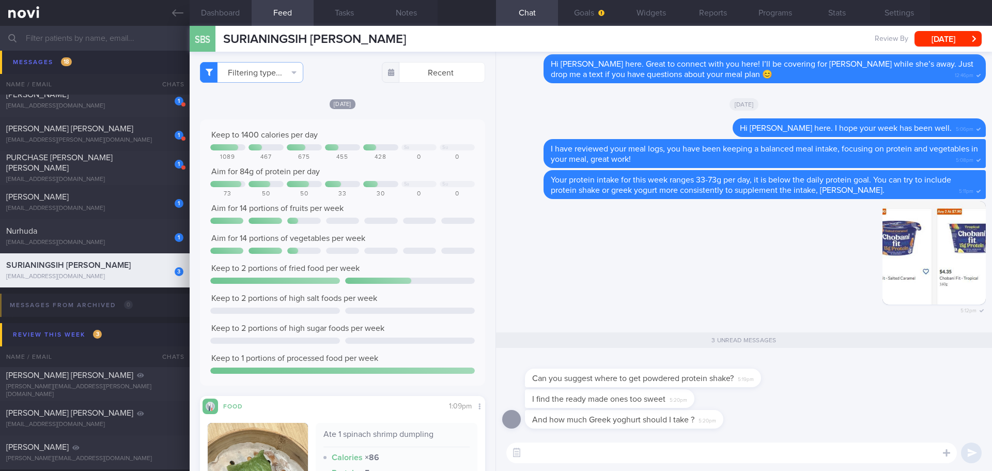
click at [626, 453] on textarea at bounding box center [731, 452] width 451 height 21
click at [612, 450] on textarea at bounding box center [731, 452] width 451 height 21
type textarea "Y"
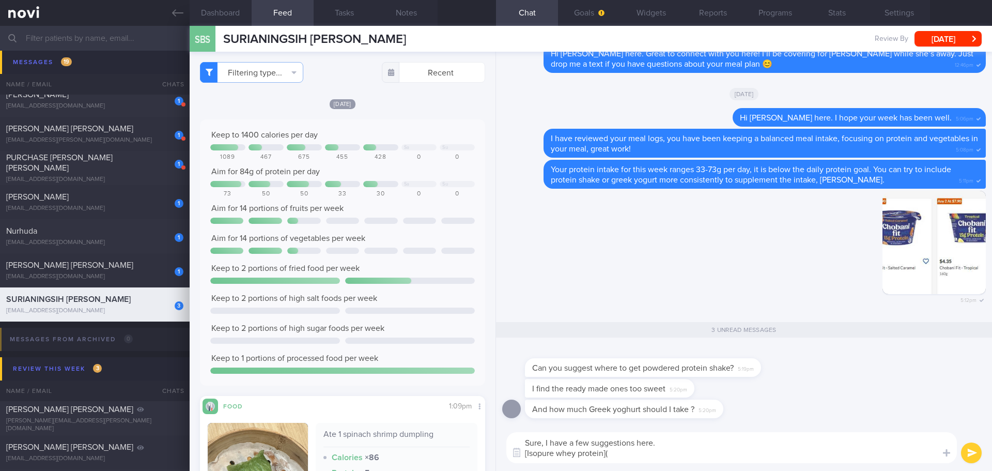
paste textarea "https://www.lac.sg/en/brands/isopure/whey-protein-isolate-unflavored-75600280.h…"
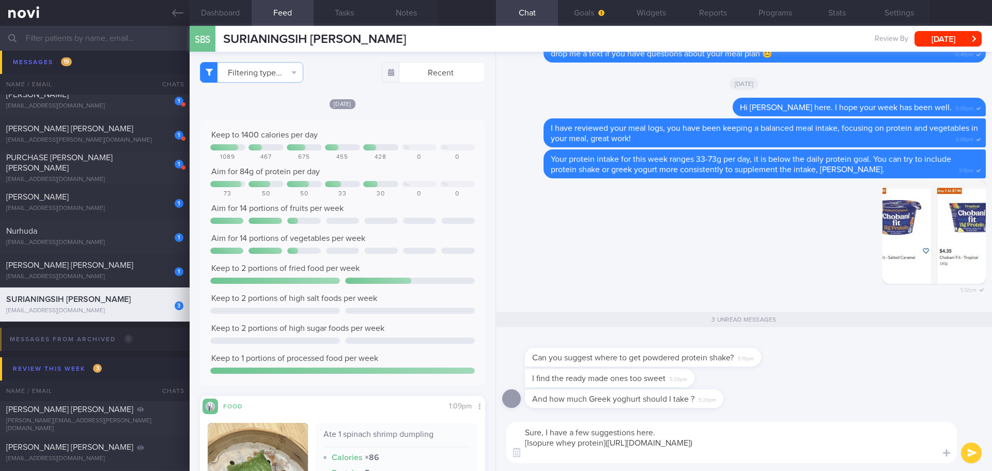
click at [677, 433] on textarea "Sure, I have a few suggestions here. [Isopure whey protein](https://www.lac.sg/…" at bounding box center [731, 442] width 451 height 41
click at [697, 458] on textarea "Sure, I have a few suggestions here, some are unflavored. [Isopure whey protein…" at bounding box center [731, 442] width 451 height 41
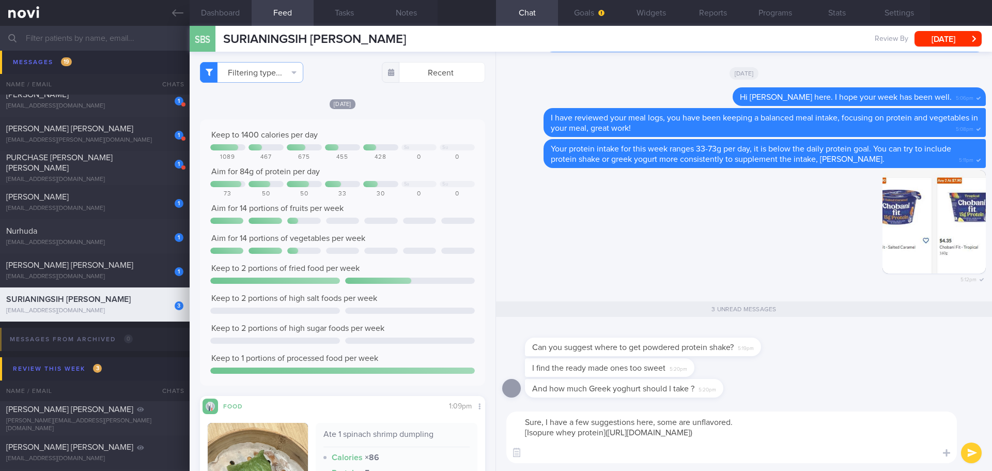
paste textarea "[MyProtein Impact Soy Protein](https://www.myprotein.com.sg/p/sports-nutrition/…"
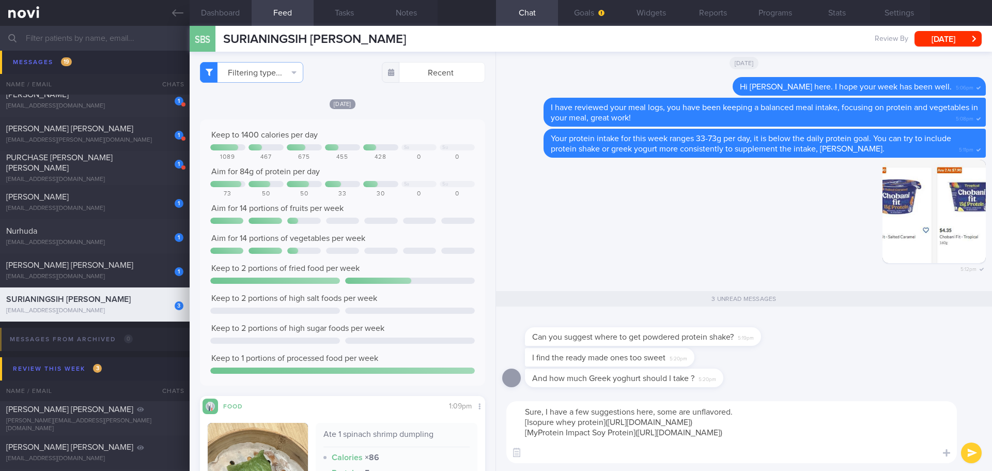
click at [565, 454] on textarea "Sure, I have a few suggestions here, some are unflavored. [Isopure whey protein…" at bounding box center [731, 432] width 451 height 62
click at [678, 432] on textarea "Sure, I have a few suggestions here, some are unflavored. [Isopure whey protein…" at bounding box center [731, 432] width 451 height 62
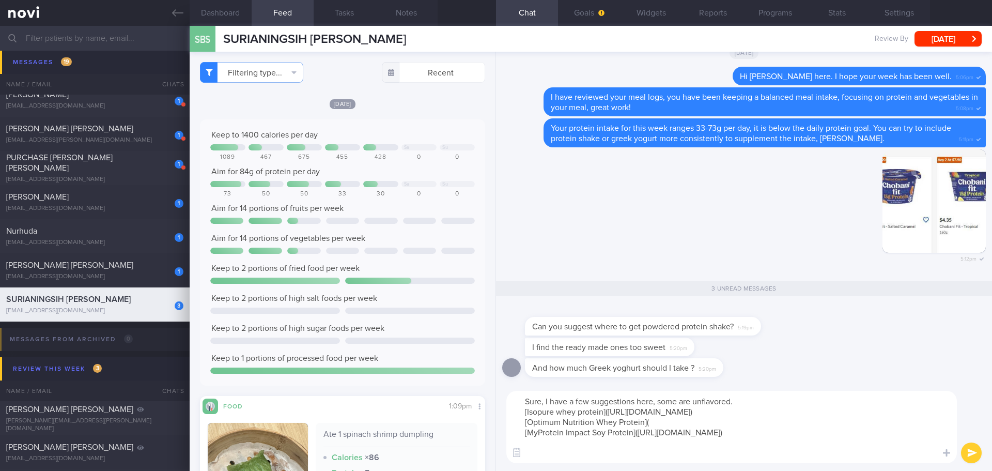
paste textarea "https://www.lac.sg/en/brands/optimum-nutrition/gold-standard-100-whey-double-ri…"
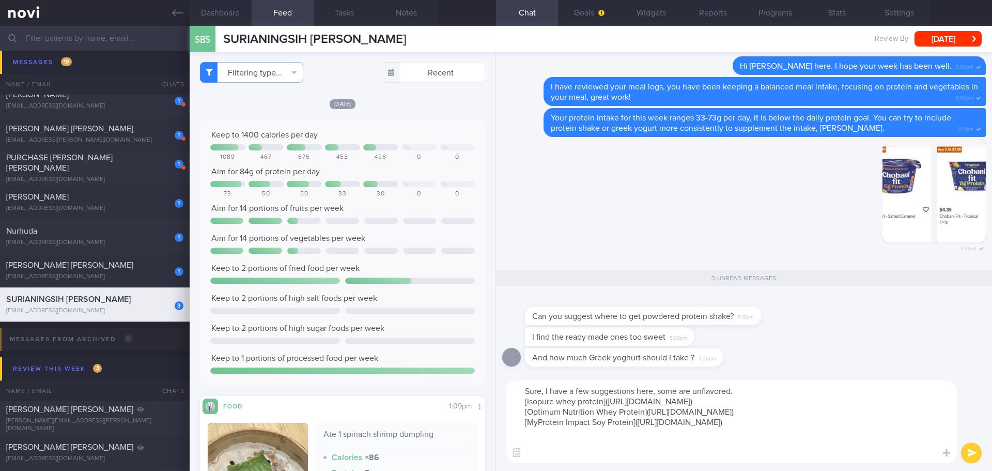
click at [559, 456] on textarea "Sure, I have a few suggestions here, some are unflavored. [Isopure whey protein…" at bounding box center [731, 421] width 451 height 83
paste textarea "[My Protein Pea Protein](https://www.myprotein.com.sg/p/sports-nutrition/pea-pr…"
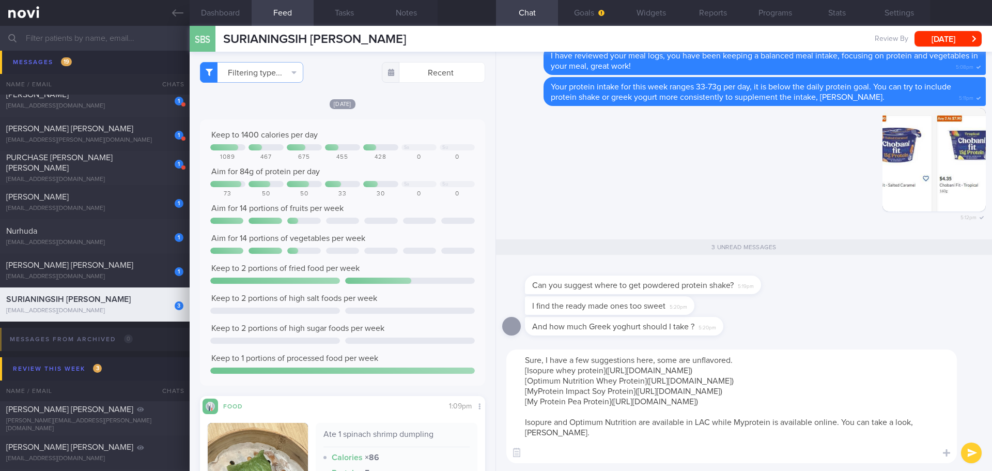
click at [772, 361] on textarea "Sure, I have a few suggestions here, some are unflavored. [Isopure whey protein…" at bounding box center [731, 406] width 451 height 114
click at [693, 361] on textarea "Sure, I have a few suggestions here, some are unflavored. [Isopure whey protein…" at bounding box center [731, 406] width 451 height 114
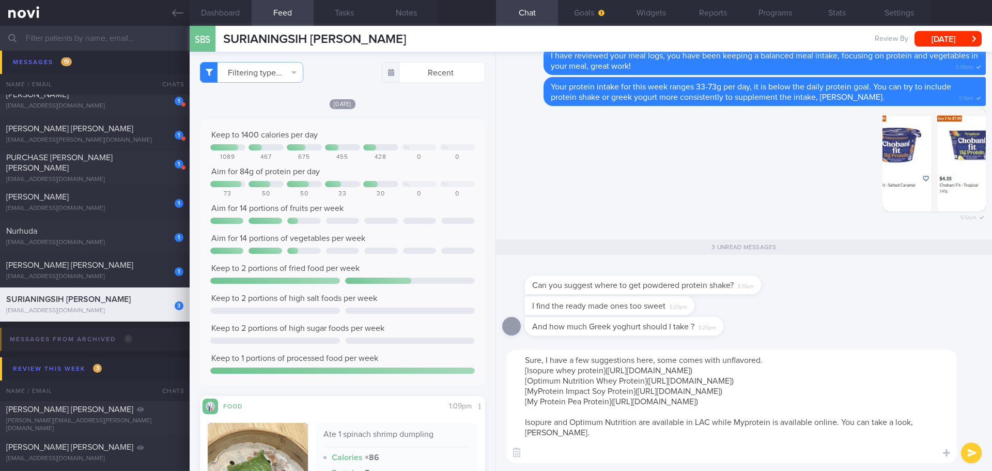
click at [761, 359] on textarea "Sure, I have a few suggestions here, some comes with unflavored. [Isopure whey …" at bounding box center [731, 406] width 451 height 114
click at [675, 377] on textarea "Sure, I have a few suggestions here, some comes with unflavored option. [Isopur…" at bounding box center [731, 406] width 451 height 114
click at [701, 384] on textarea "Sure, I have a few suggestions here, some comes with unflavored option. [Isopur…" at bounding box center [731, 406] width 451 height 114
click at [720, 391] on textarea "Sure, I have a few suggestions here, some comes with unflavored option. [Isopur…" at bounding box center [731, 406] width 451 height 114
click at [721, 398] on textarea "Sure, I have a few suggestions here, some comes with unflavored option. [Isopur…" at bounding box center [731, 406] width 451 height 114
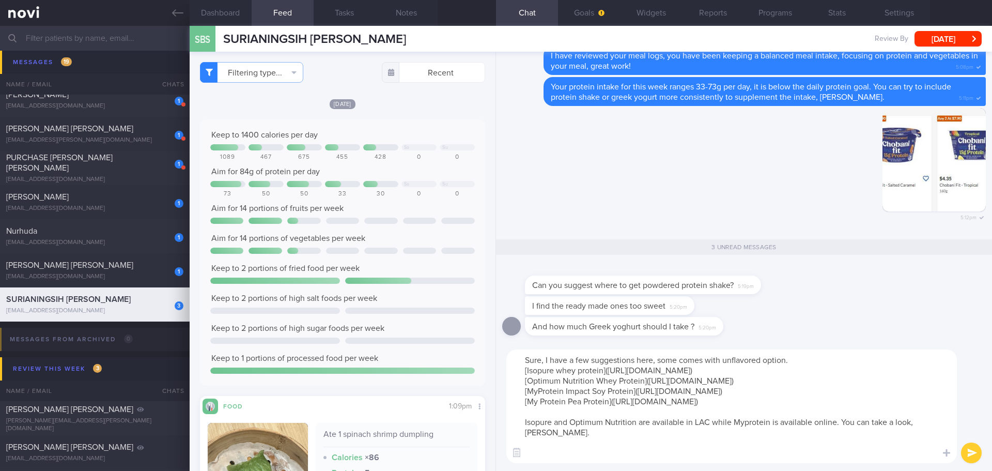
click at [744, 412] on textarea "Sure, I have a few suggestions here, some comes with unflavored option. [Isopur…" at bounding box center [731, 406] width 451 height 114
click at [752, 428] on textarea "Sure, I have a few suggestions here, some comes with unflavored option. [Isopur…" at bounding box center [731, 406] width 451 height 114
click at [611, 460] on textarea "Sure, I have a few suggestions here, some comes with unflavored option. [Isopur…" at bounding box center [731, 406] width 451 height 114
type textarea "Sure, I have a few suggestions here, some comes with unflavored option. [Isopur…"
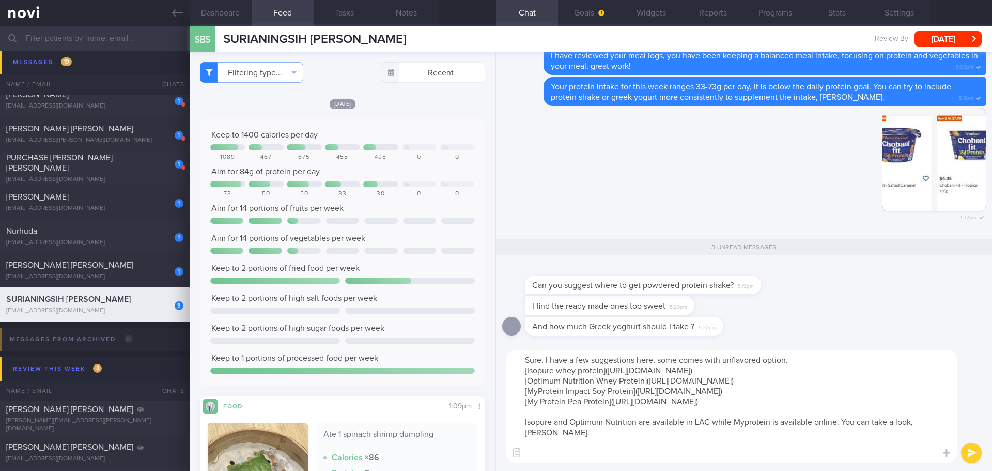
click at [975, 448] on button "submit" at bounding box center [971, 452] width 21 height 21
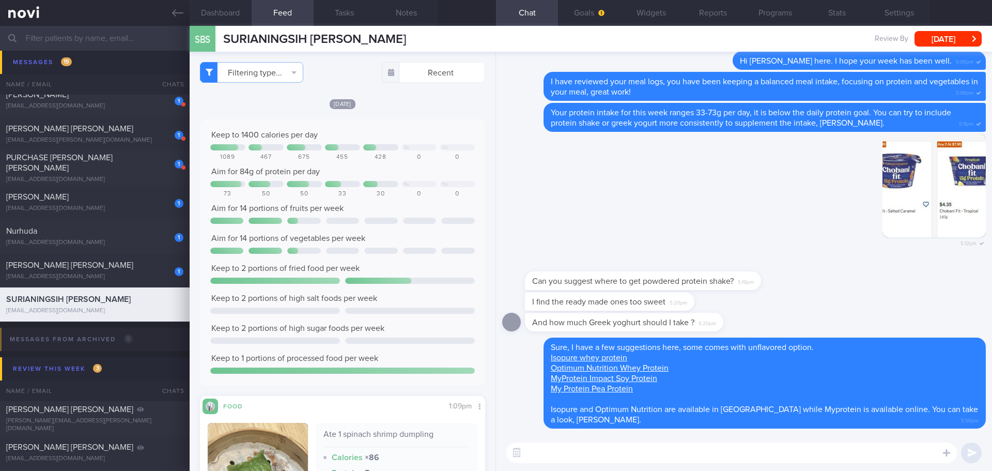
click at [849, 288] on div "Can you suggest where to get powdered protein shake? 5:19pm" at bounding box center [744, 275] width 484 height 33
click at [653, 457] on textarea at bounding box center [731, 452] width 451 height 21
type textarea "I"
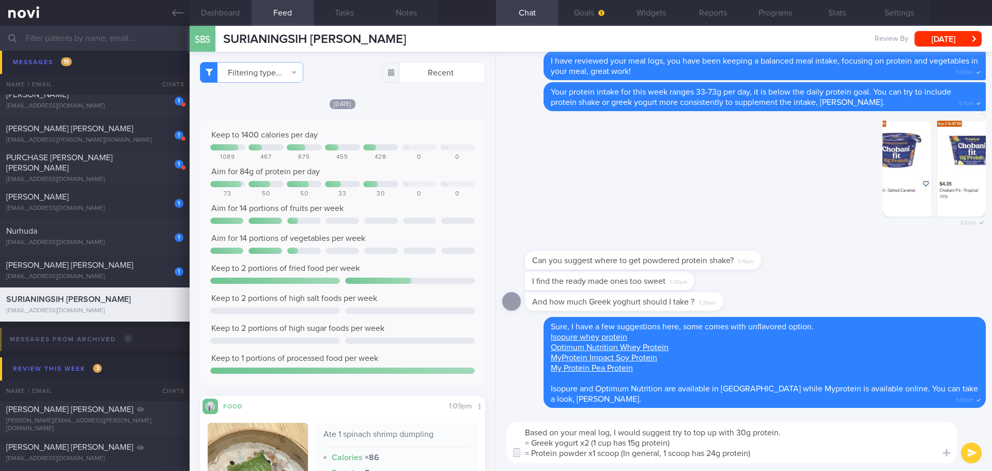
drag, startPoint x: 674, startPoint y: 432, endPoint x: 790, endPoint y: 435, distance: 115.8
click at [790, 435] on textarea "Based on your meal log, I would suggest try to top up with 30g protein. = Greek…" at bounding box center [731, 442] width 451 height 41
click at [609, 435] on textarea "Based on your meal log, I would suggest to top up with 30g protein = Greek yogu…" at bounding box center [731, 442] width 451 height 41
click at [589, 442] on textarea "Based on your meal logs, I would suggest to top up with 30g protein = Greek yog…" at bounding box center [731, 442] width 451 height 41
click at [778, 433] on textarea "Based on your meal logs, I would suggest to top up with 30g protein = Greek yog…" at bounding box center [731, 442] width 451 height 41
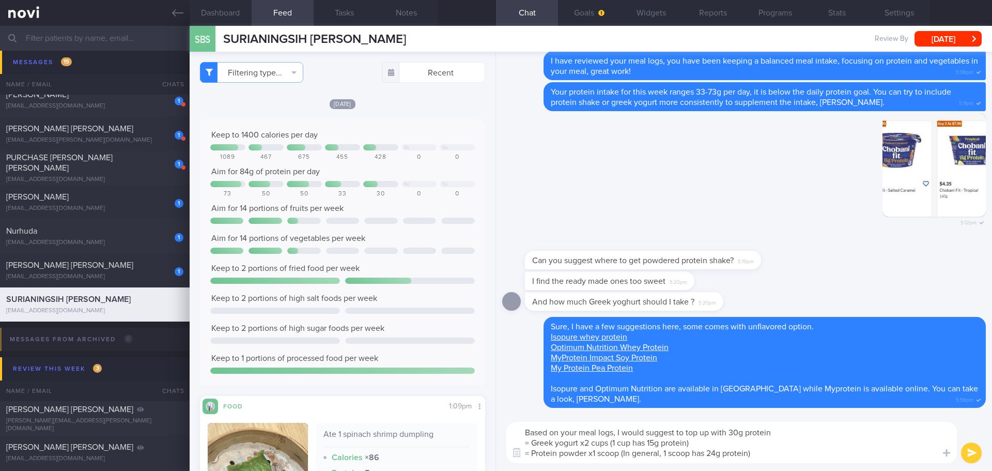
click at [770, 451] on textarea "Based on your meal logs, I would suggest to top up with 30g protein = Greek yog…" at bounding box center [731, 442] width 451 height 41
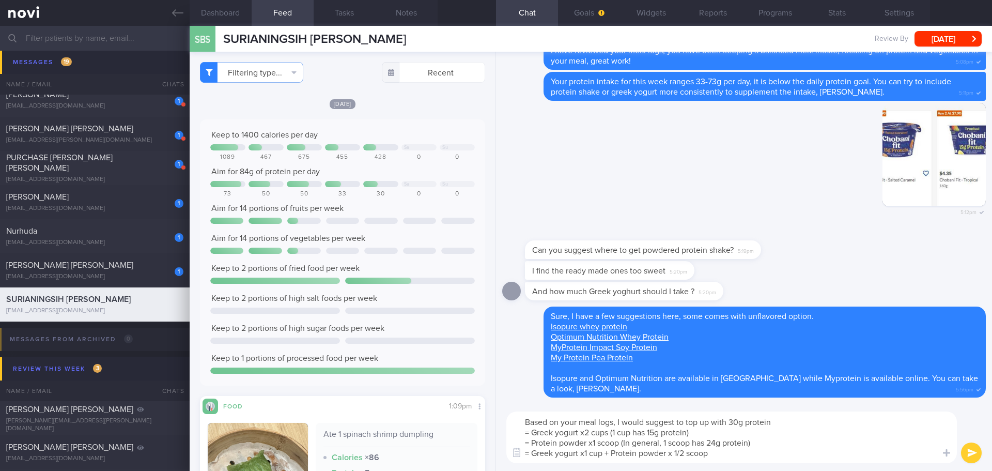
click at [731, 454] on textarea "Based on your meal logs, I would suggest to top up with 30g protein = Greek yog…" at bounding box center [731, 437] width 451 height 52
click at [739, 456] on textarea "Based on your meal logs, I would suggest to top up with 30g protein = Greek yog…" at bounding box center [731, 437] width 451 height 52
click at [745, 456] on textarea "Based on your meal logs, I would suggest to top up with 30g protein = Greek yog…" at bounding box center [731, 437] width 451 height 52
click at [753, 456] on textarea "Based on your meal logs, I would suggest to top up with 30g protein = Greek yog…" at bounding box center [731, 437] width 451 height 52
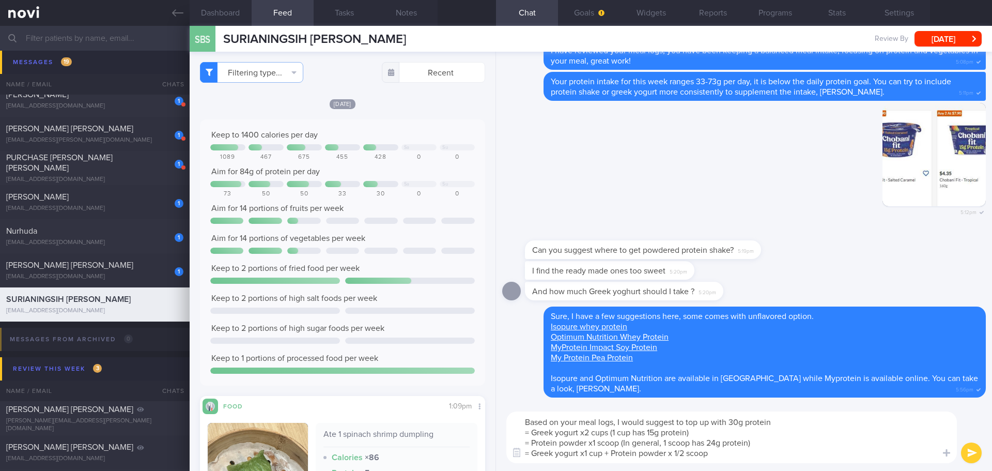
click at [753, 456] on textarea "Based on your meal logs, I would suggest to top up with 30g protein = Greek yog…" at bounding box center [731, 437] width 451 height 52
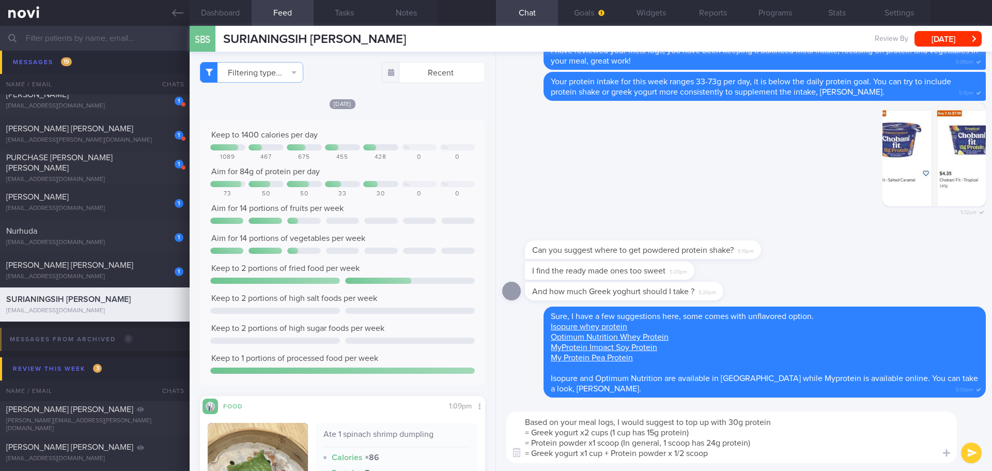
click at [783, 421] on textarea "Based on your meal logs, I would suggest to top up with 30g protein = Greek yog…" at bounding box center [731, 437] width 451 height 52
click at [765, 453] on textarea "Based on your meal logs, I would suggest to top up with 30g protein, which is e…" at bounding box center [731, 437] width 451 height 52
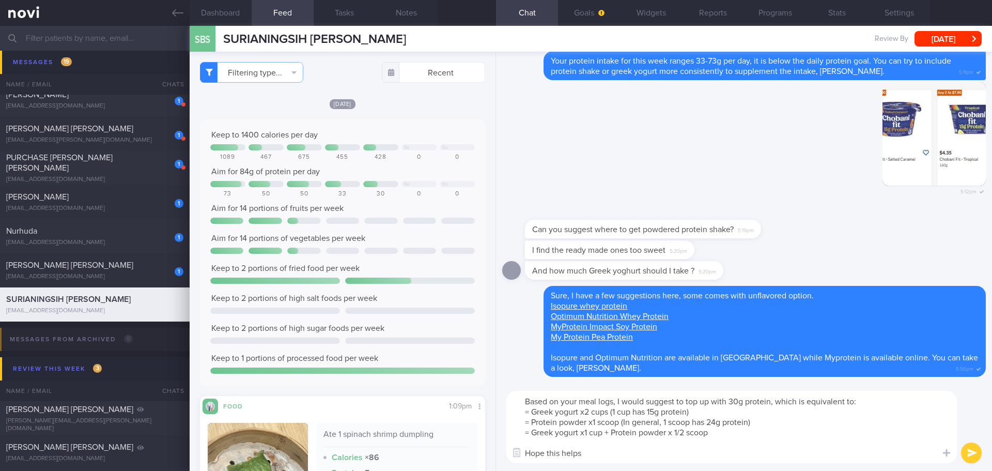
type textarea "Based on your meal logs, I would suggest to top up with 30g protein, which is e…"
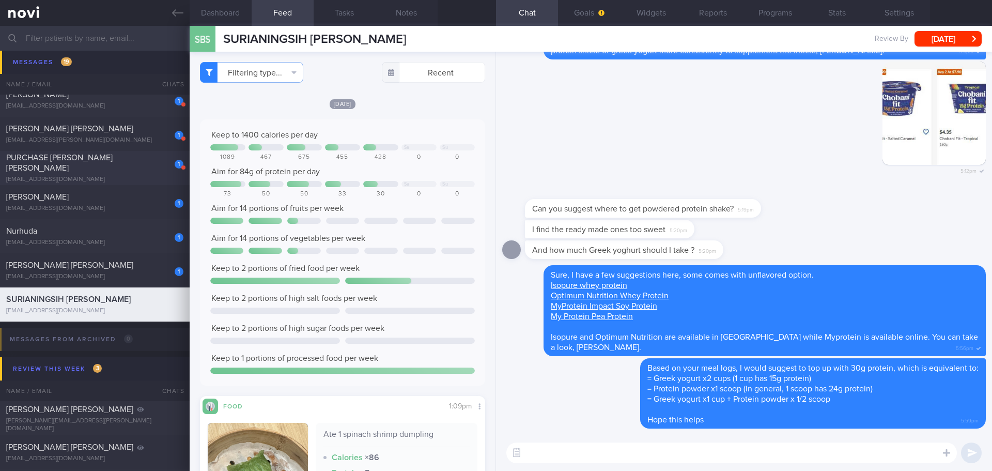
drag, startPoint x: 69, startPoint y: 205, endPoint x: 121, endPoint y: 163, distance: 66.9
click at [69, 205] on div "[EMAIL_ADDRESS][DOMAIN_NAME]" at bounding box center [94, 209] width 177 height 8
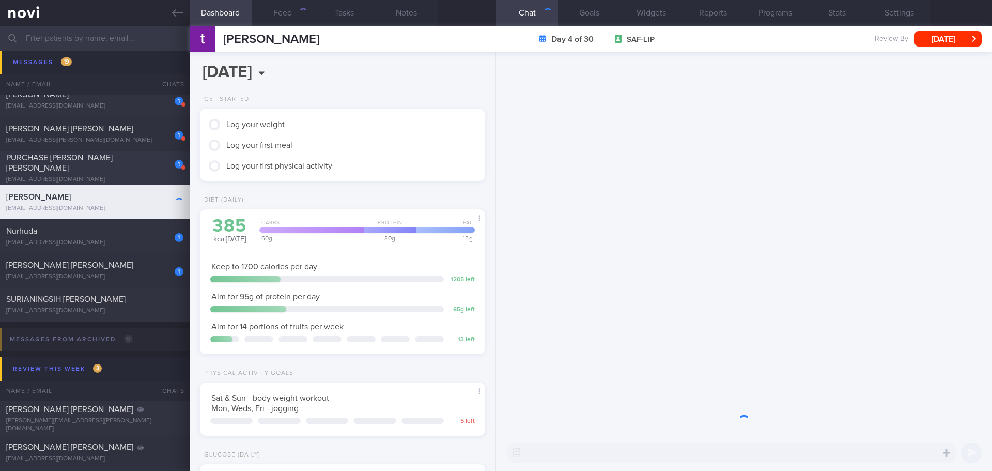
scroll to position [131, 264]
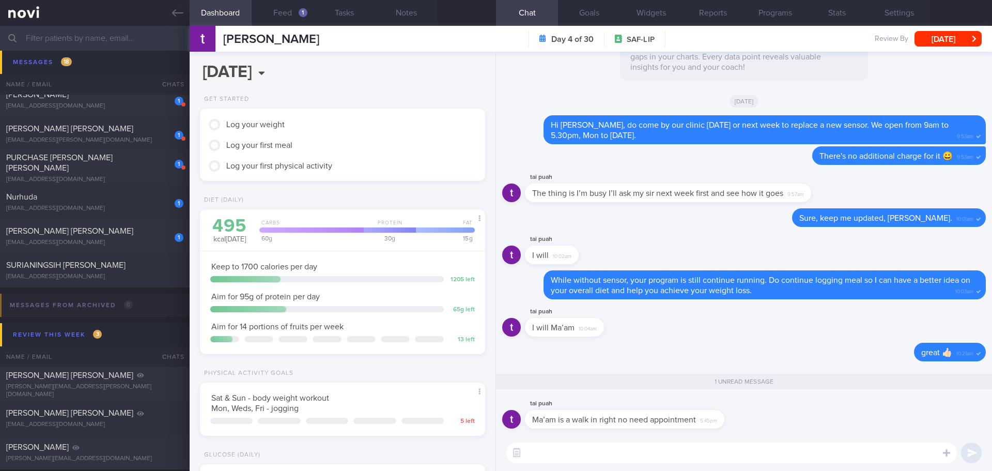
click at [570, 445] on textarea at bounding box center [731, 452] width 451 height 21
type textarea "R"
type textarea "That's right, Tai Xing"
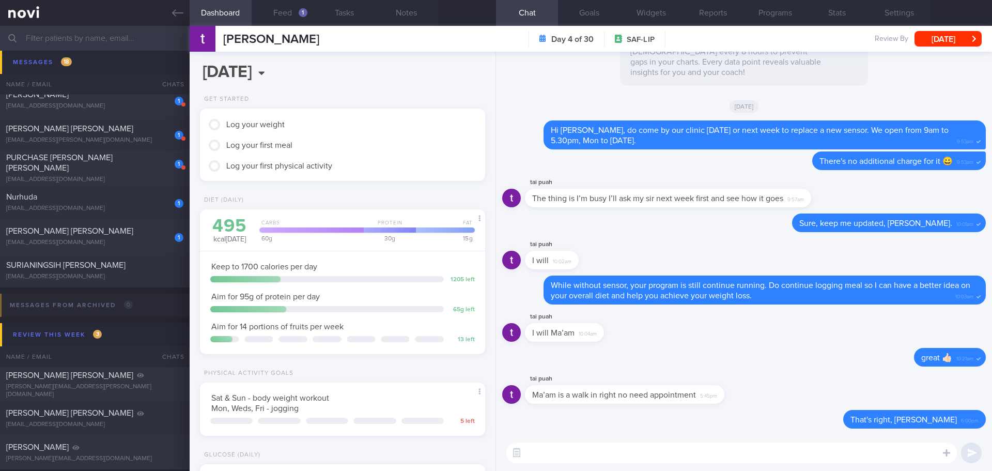
click at [721, 453] on textarea at bounding box center [731, 452] width 451 height 21
type textarea "No need appointment"
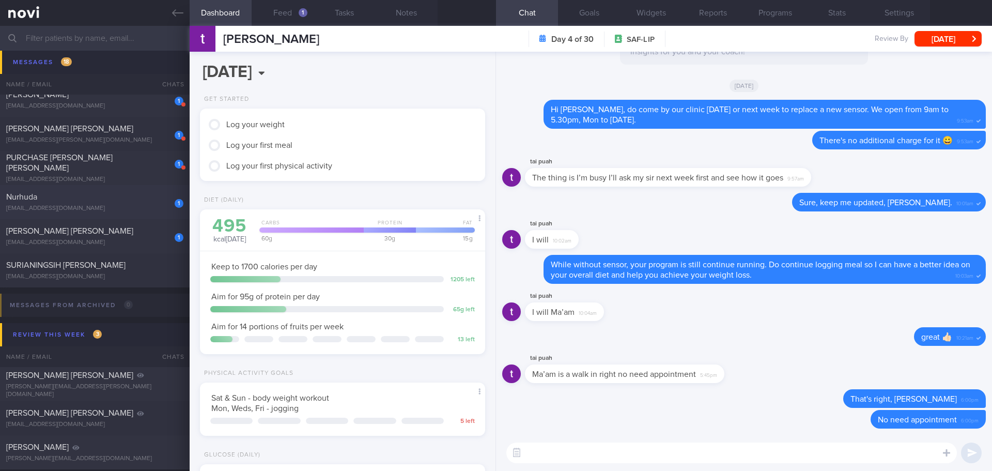
click at [70, 197] on div "Nurhuda" at bounding box center [93, 197] width 175 height 10
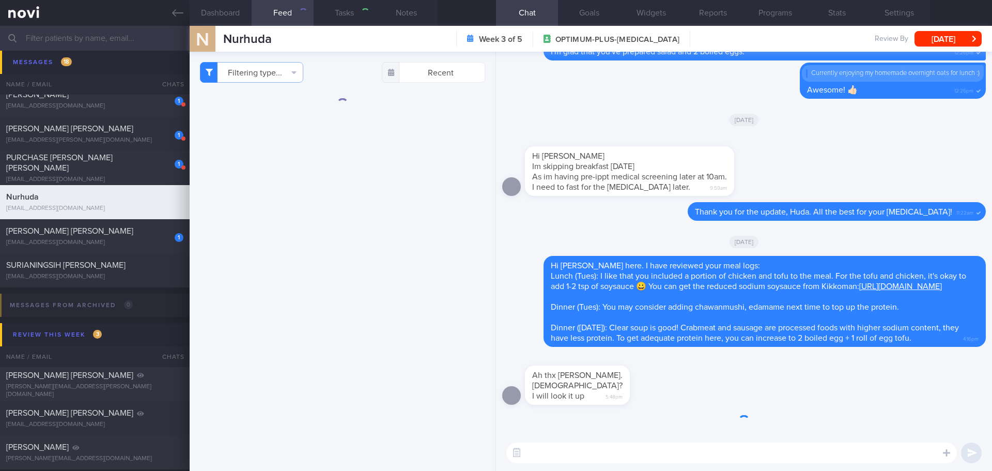
type input "[PERSON_NAME]'s case"
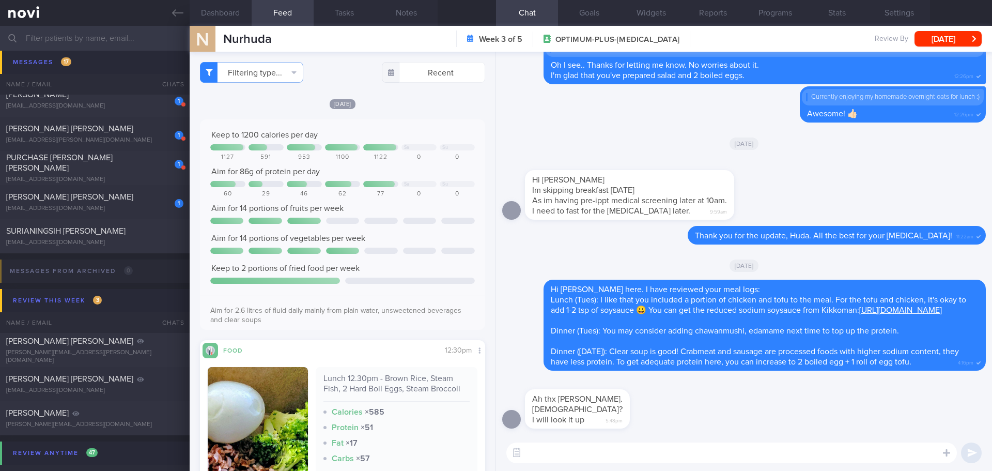
click at [667, 453] on textarea at bounding box center [731, 452] width 451 height 21
type textarea "T"
click at [864, 447] on textarea "Oh... Is the steamed egg served in Japanese restaurant 😀" at bounding box center [731, 452] width 451 height 21
type textarea "Oh... Is the steamed egg served in Japanese restaurant 😀"
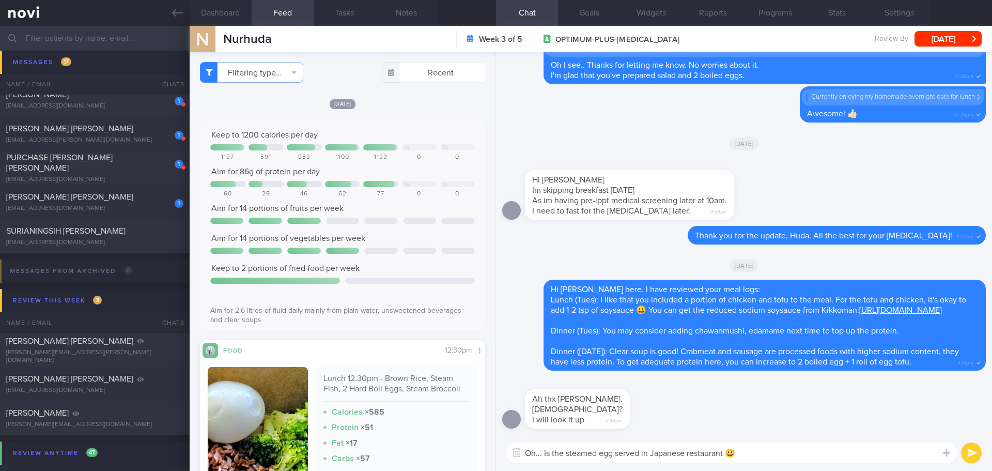
click at [969, 446] on button "submit" at bounding box center [971, 452] width 21 height 21
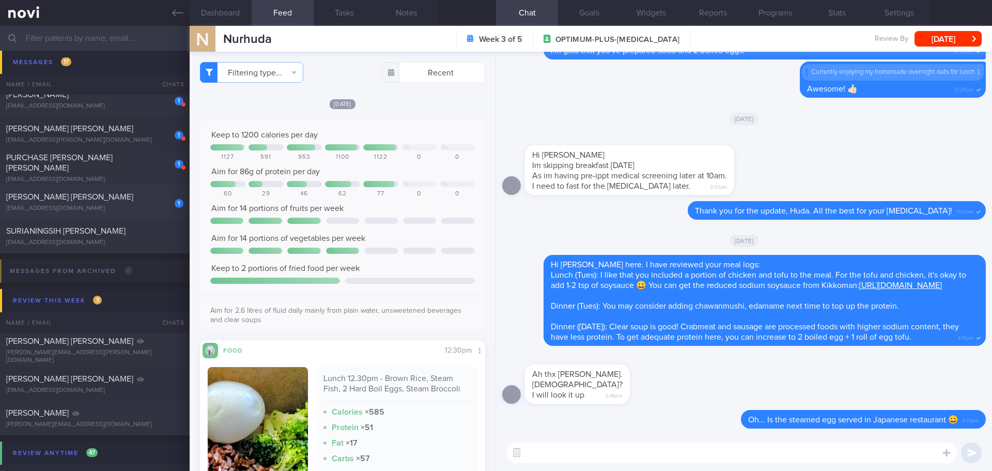
click at [162, 206] on div "1" at bounding box center [172, 200] width 23 height 16
type input "[PERSON_NAME]'s case"
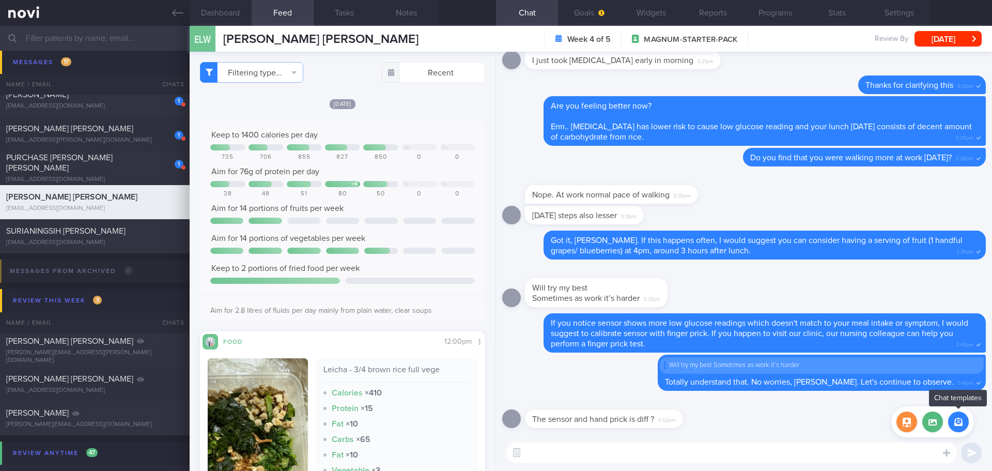
click at [955, 427] on button "button" at bounding box center [958, 421] width 21 height 21
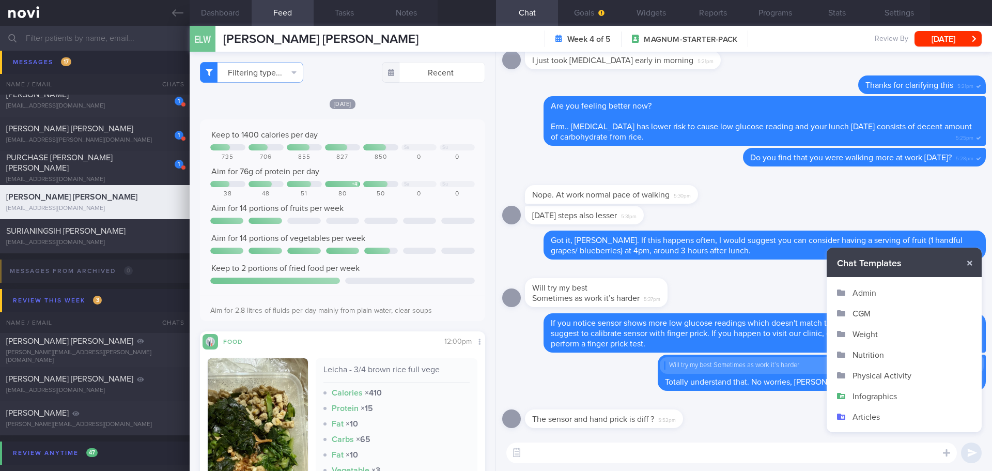
click at [872, 309] on button "CGM" at bounding box center [904, 313] width 155 height 21
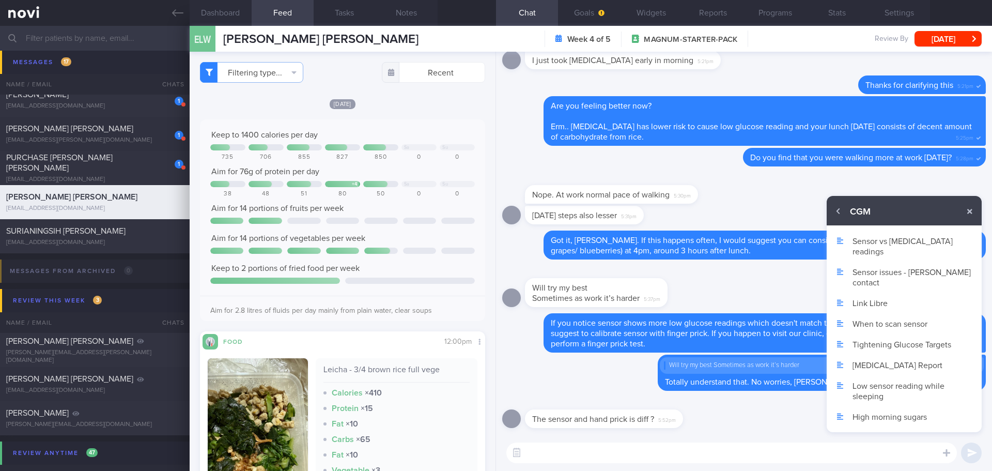
click at [887, 244] on button "Sensor vs glucometer readings" at bounding box center [904, 245] width 155 height 31
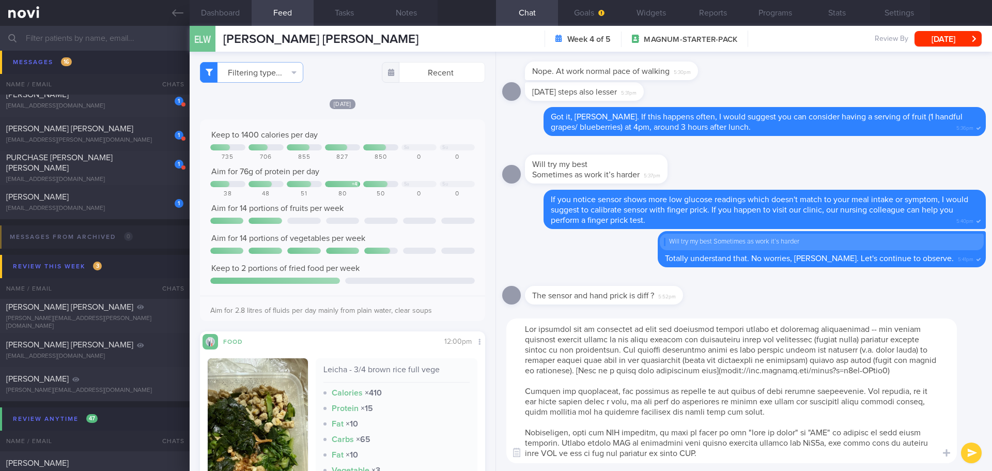
scroll to position [10, 0]
click at [783, 416] on textarea at bounding box center [731, 390] width 451 height 145
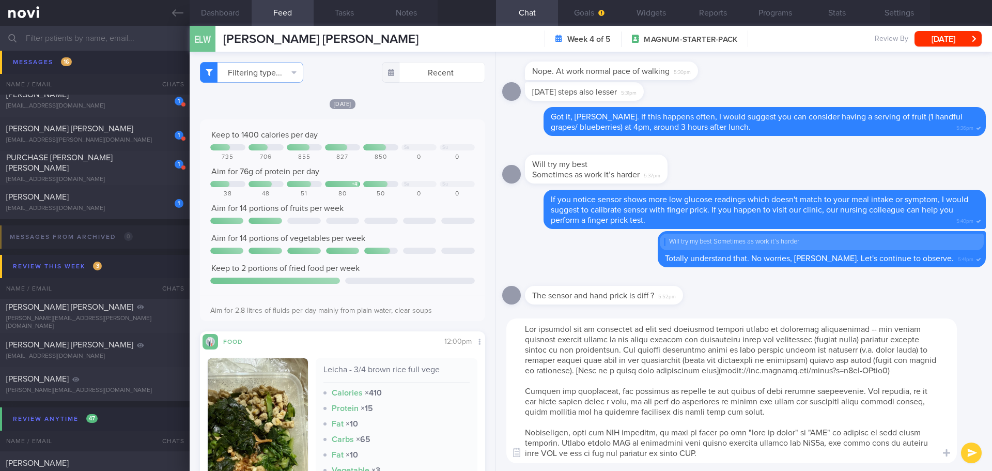
click at [783, 416] on textarea at bounding box center [731, 390] width 451 height 145
click at [783, 415] on textarea at bounding box center [731, 390] width 451 height 145
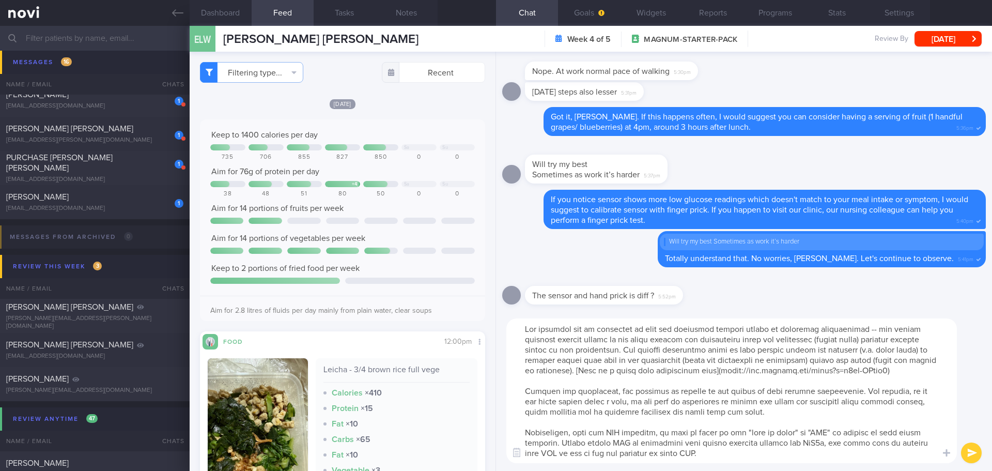
click at [759, 459] on textarea at bounding box center [731, 390] width 451 height 145
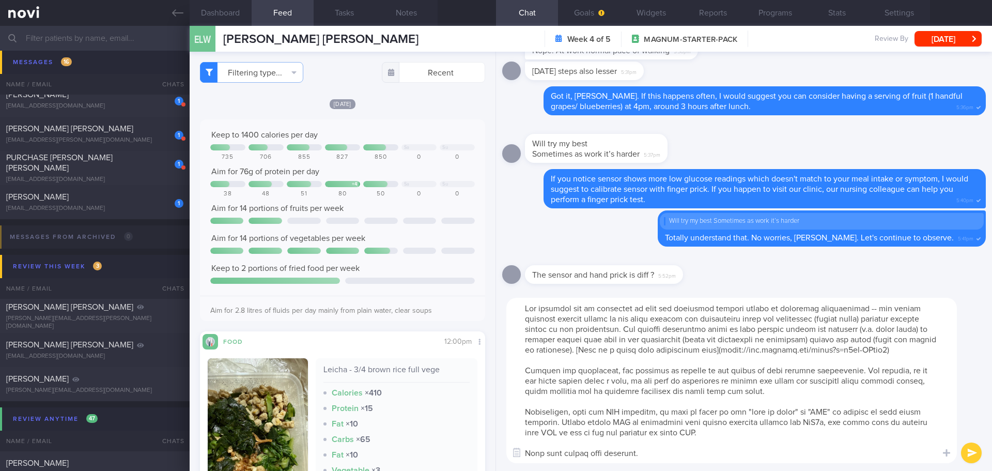
click at [775, 356] on textarea at bounding box center [731, 380] width 451 height 165
click at [687, 451] on textarea at bounding box center [731, 380] width 451 height 165
click at [736, 452] on textarea at bounding box center [731, 380] width 451 height 165
type textarea "The readings can be different as they are measuring glucose levels in different…"
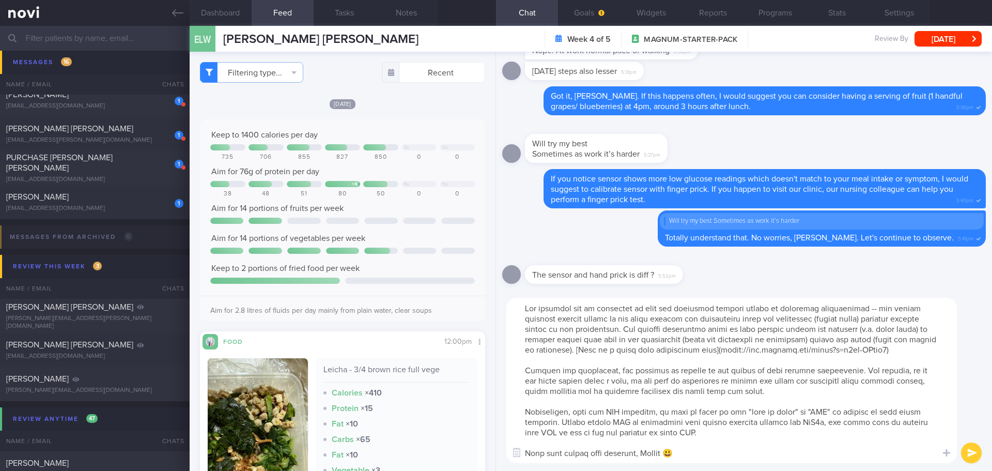
scroll to position [0, 0]
click at [595, 374] on textarea at bounding box center [731, 380] width 451 height 165
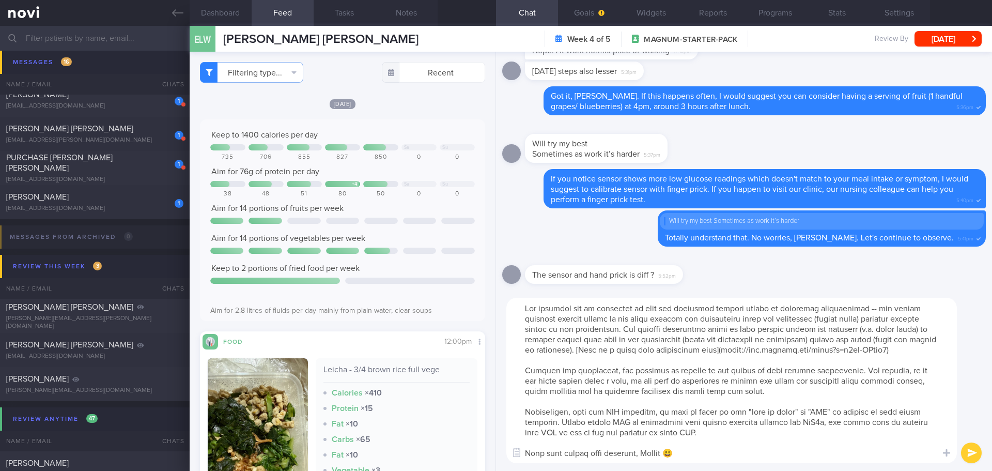
click at [595, 374] on textarea at bounding box center [731, 380] width 451 height 165
click at [964, 455] on button "submit" at bounding box center [971, 452] width 21 height 21
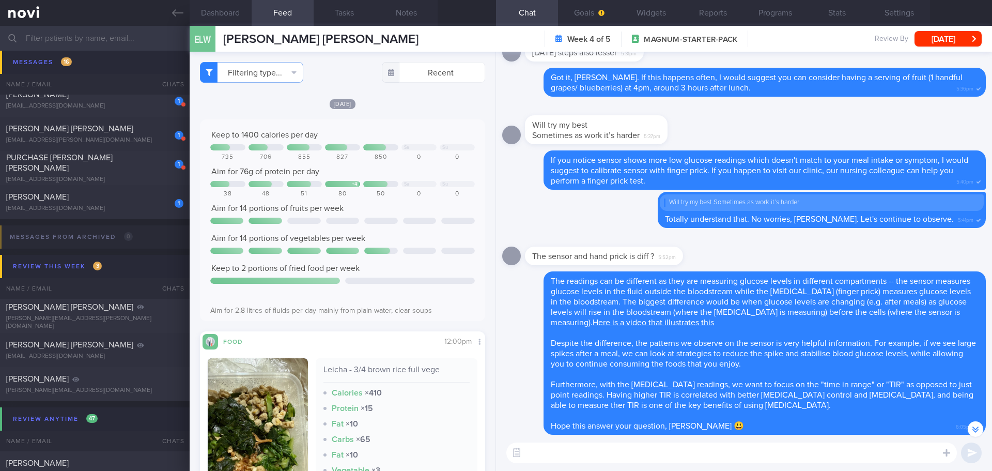
scroll to position [1, 0]
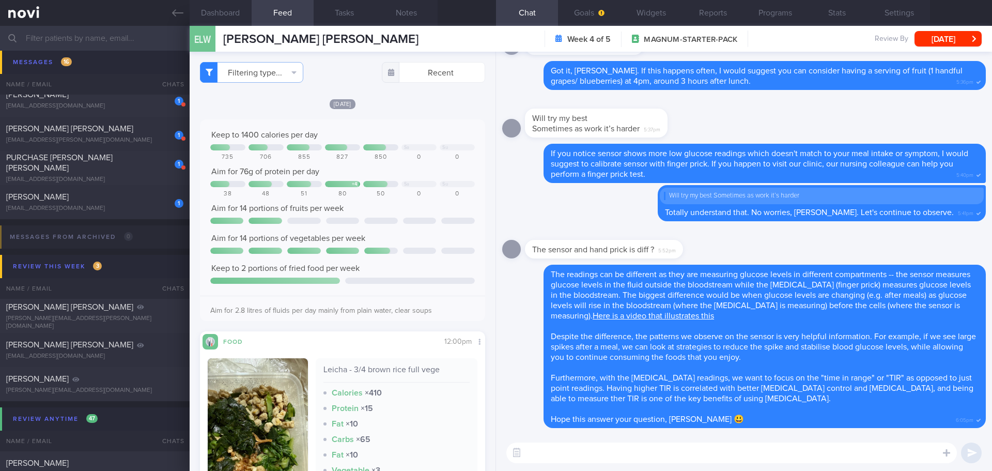
click at [749, 241] on div "The sensor and hand prick is diff ? 5:52pm" at bounding box center [744, 245] width 484 height 37
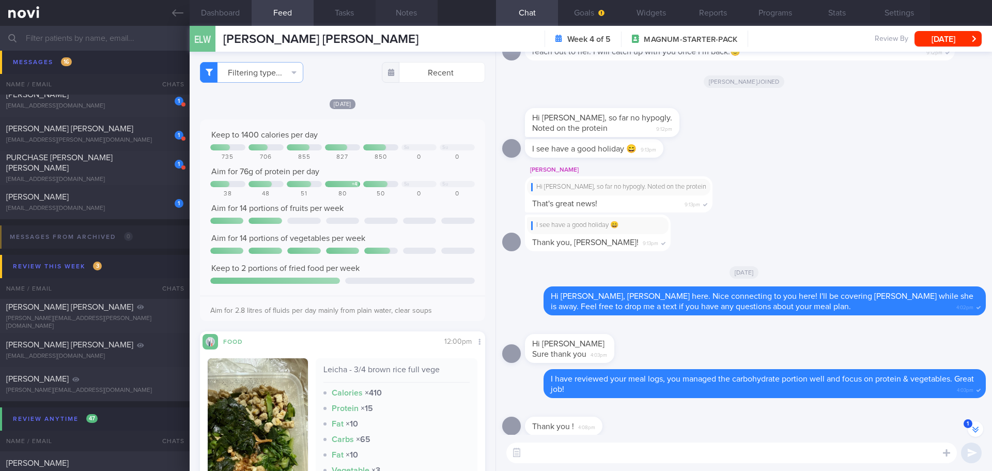
drag, startPoint x: 395, startPoint y: 14, endPoint x: 390, endPoint y: 19, distance: 7.0
click at [396, 13] on button "Notes" at bounding box center [407, 13] width 62 height 26
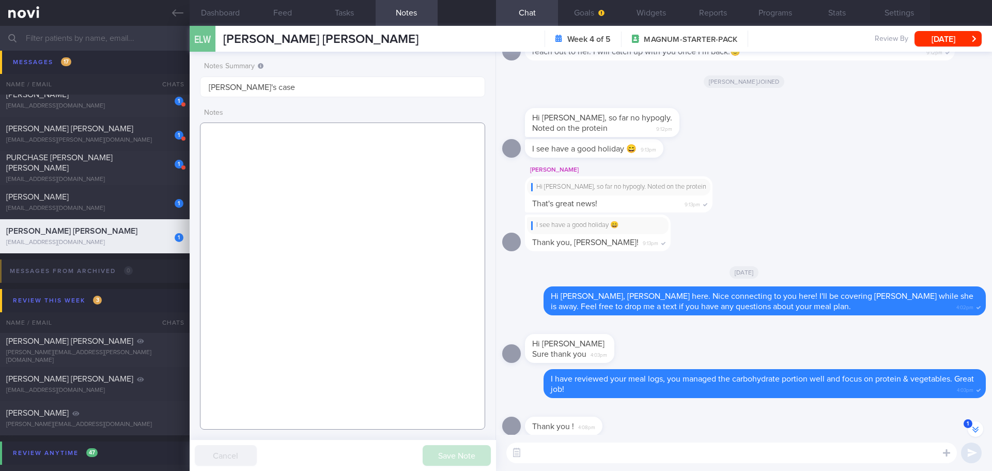
click at [336, 144] on textarea at bounding box center [342, 275] width 285 height 307
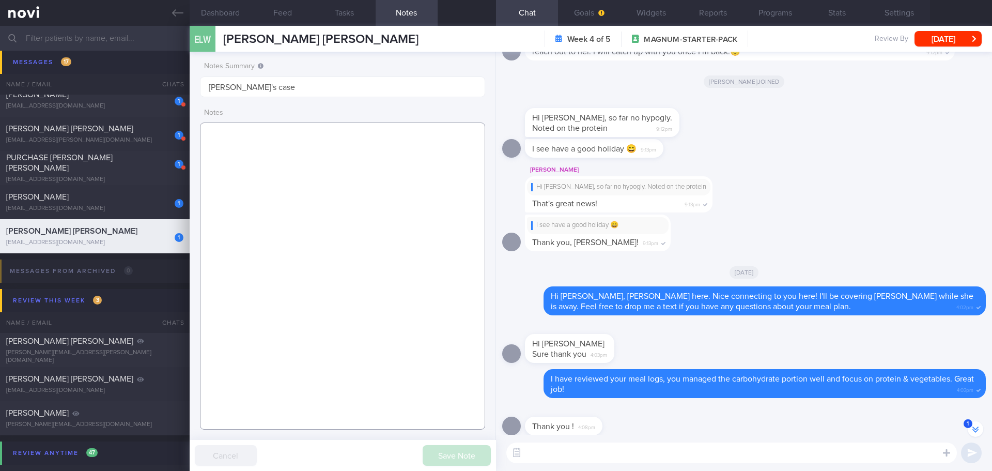
click at [336, 144] on textarea at bounding box center [342, 275] width 285 height 307
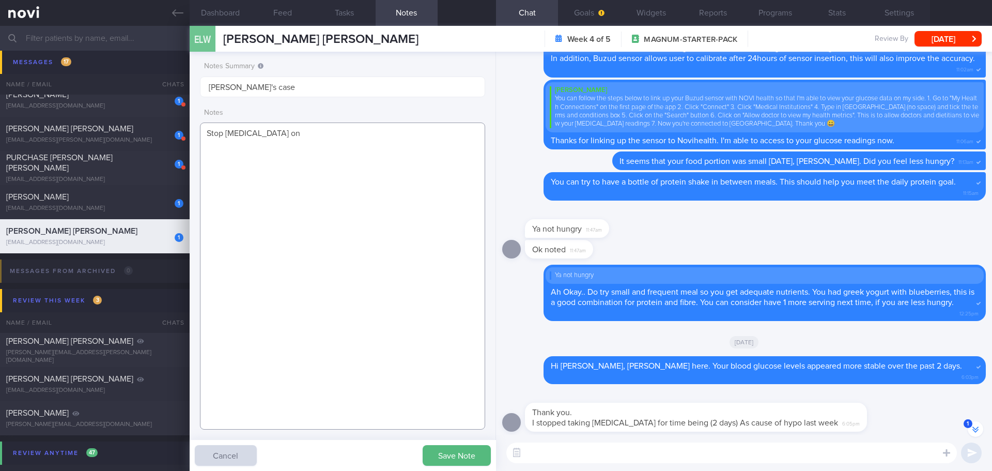
scroll to position [-1169, 0]
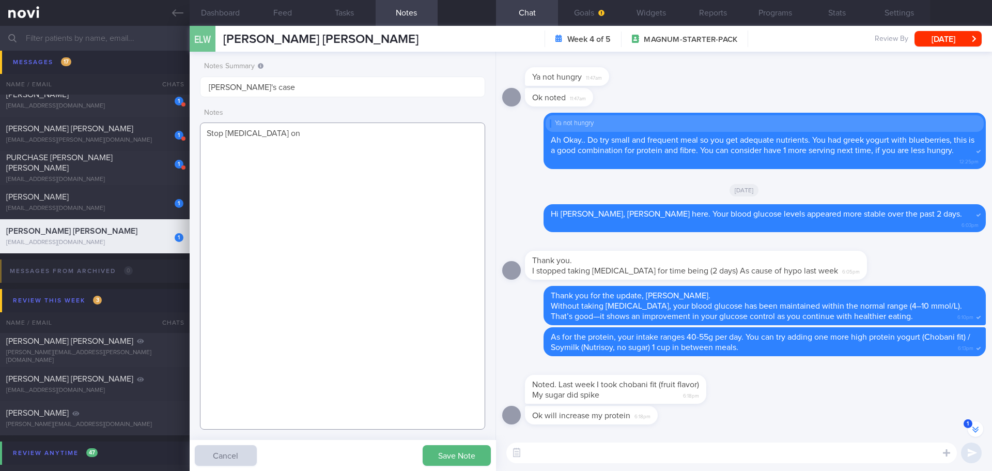
click at [286, 135] on textarea "Stop metformin on" at bounding box center [342, 275] width 285 height 307
type textarea "Stop metformin since Wednesday due to hypo last week."
click at [439, 446] on button "Save Note" at bounding box center [457, 455] width 68 height 21
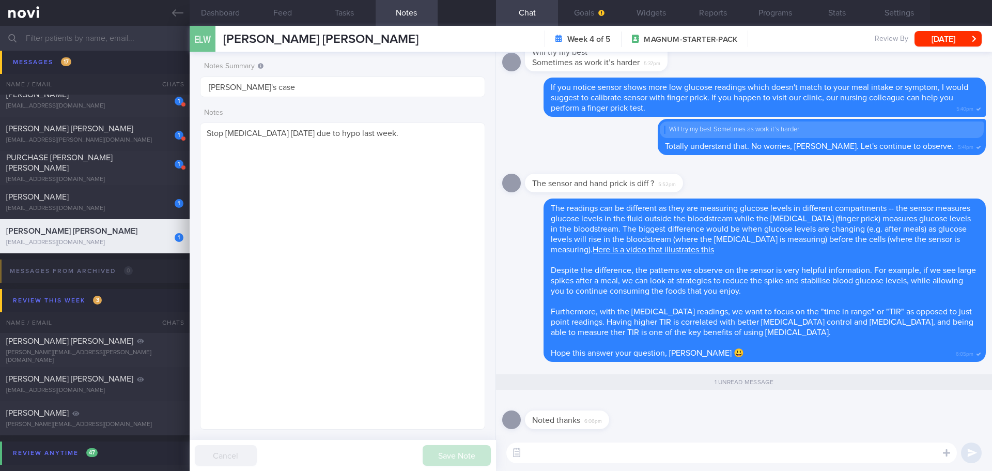
scroll to position [0, 0]
click at [708, 451] on textarea at bounding box center [731, 452] width 451 height 21
type textarea "S"
type textarea "N"
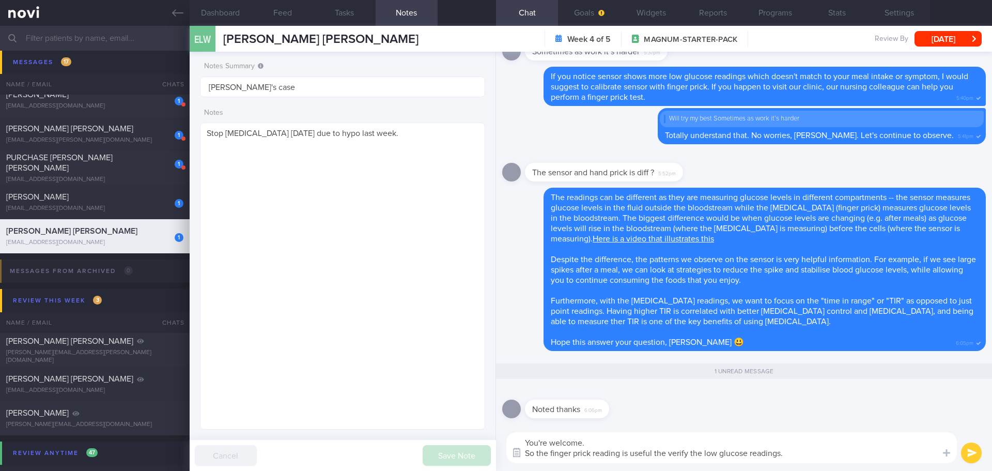
drag, startPoint x: 534, startPoint y: 449, endPoint x: 524, endPoint y: 453, distance: 10.5
click at [524, 453] on div "Attach media Chat templates Chat Templates Admin CGM Weight Nutrition Physical …" at bounding box center [744, 447] width 496 height 47
click at [846, 452] on textarea "You're welcome. Therefore, the finger prick reading is useful the verify the lo…" at bounding box center [731, 447] width 451 height 31
click at [854, 455] on textarea "You're welcome. Therefore, the finger prick reading is useful the verify the lo…" at bounding box center [731, 447] width 451 height 31
drag, startPoint x: 695, startPoint y: 451, endPoint x: 684, endPoint y: 453, distance: 11.6
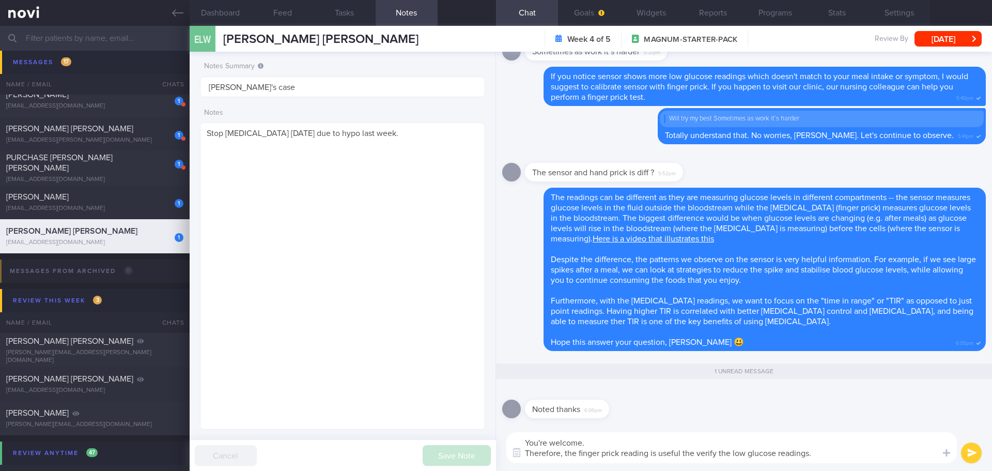
click at [684, 453] on textarea "You're welcome. Therefore, the finger prick reading is useful the verify the lo…" at bounding box center [731, 447] width 451 height 31
click at [873, 459] on textarea "You're welcome. Therefore, the finger prick reading is useful to verify the low…" at bounding box center [731, 447] width 451 height 31
click at [844, 452] on textarea "You're welcome. Therefore, the finger prick reading is useful to verify the low…" at bounding box center [731, 447] width 451 height 31
click at [812, 456] on textarea "You're welcome. Therefore, the finger prick reading is useful to verify the low…" at bounding box center [731, 447] width 451 height 31
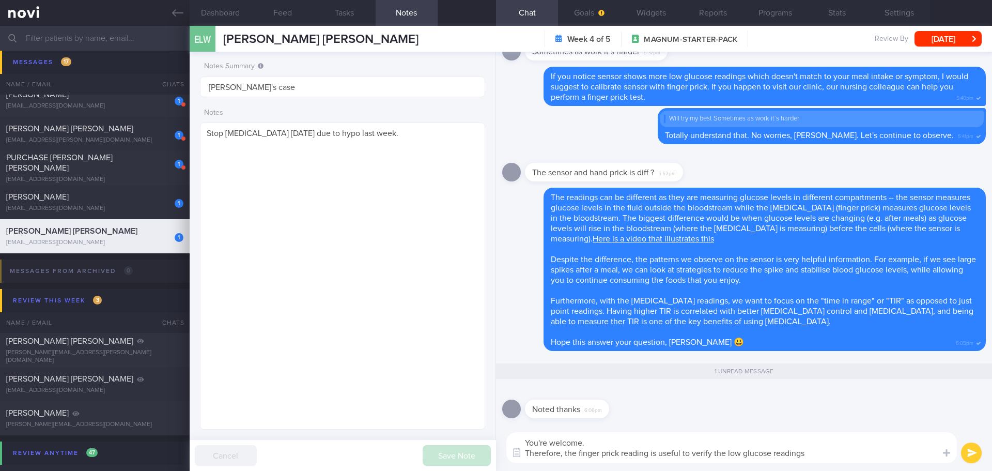
click at [812, 456] on textarea "You're welcome. Therefore, the finger prick reading is useful to verify the low…" at bounding box center [731, 447] width 451 height 31
click at [812, 453] on textarea "You're welcome. Therefore, the finger prick reading is useful to verify the low…" at bounding box center [731, 447] width 451 height 31
type textarea "You're welcome. Therefore, the finger prick reading is useful to verify the low…"
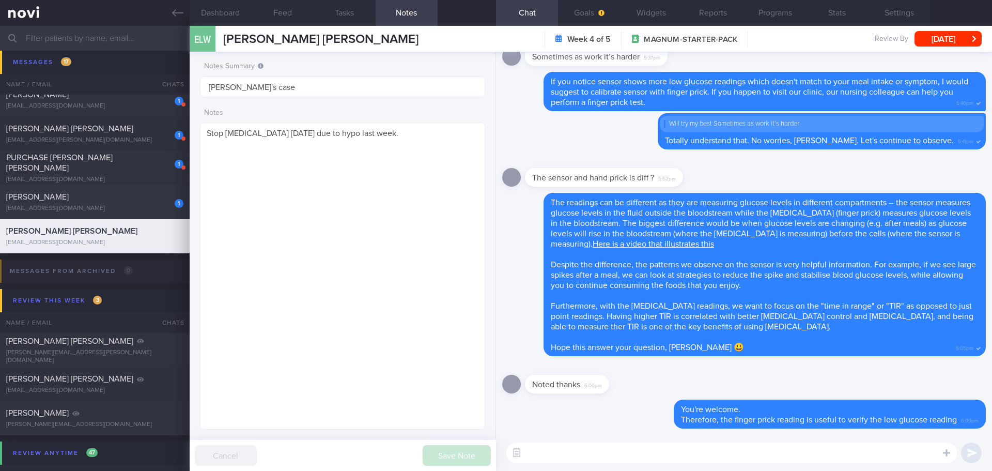
click at [121, 211] on div "[EMAIL_ADDRESS][DOMAIN_NAME]" at bounding box center [94, 209] width 177 height 8
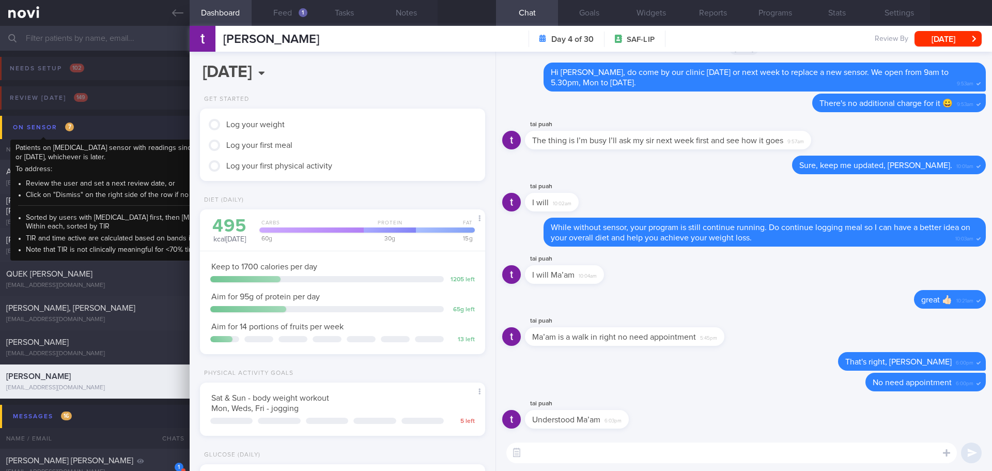
click at [59, 129] on div "On sensor 7" at bounding box center [43, 127] width 66 height 14
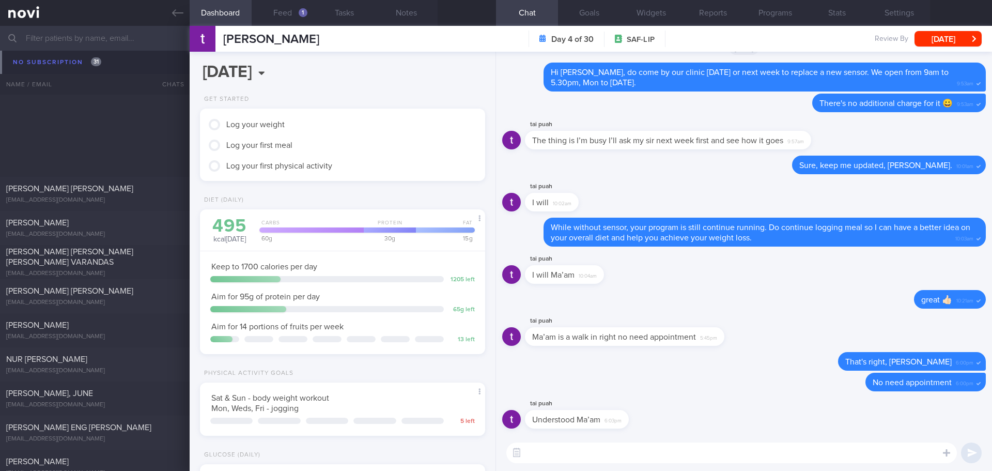
scroll to position [3802, 0]
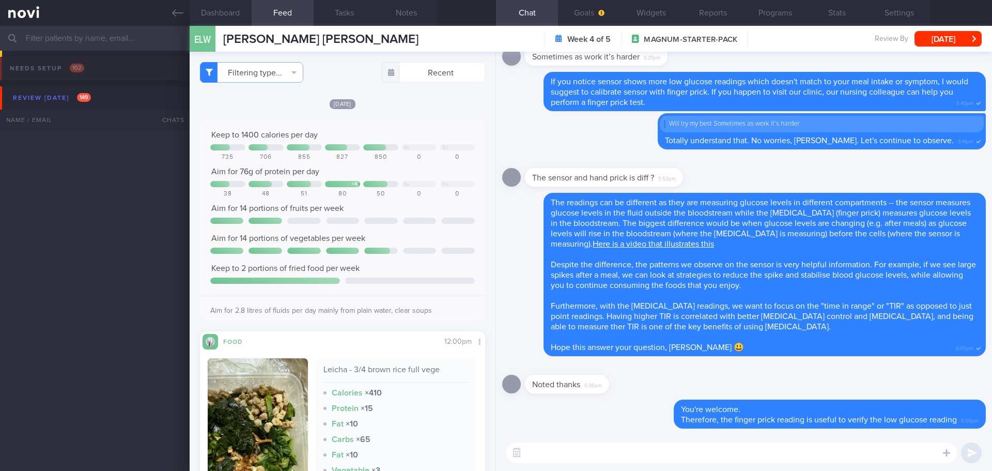
select select "8"
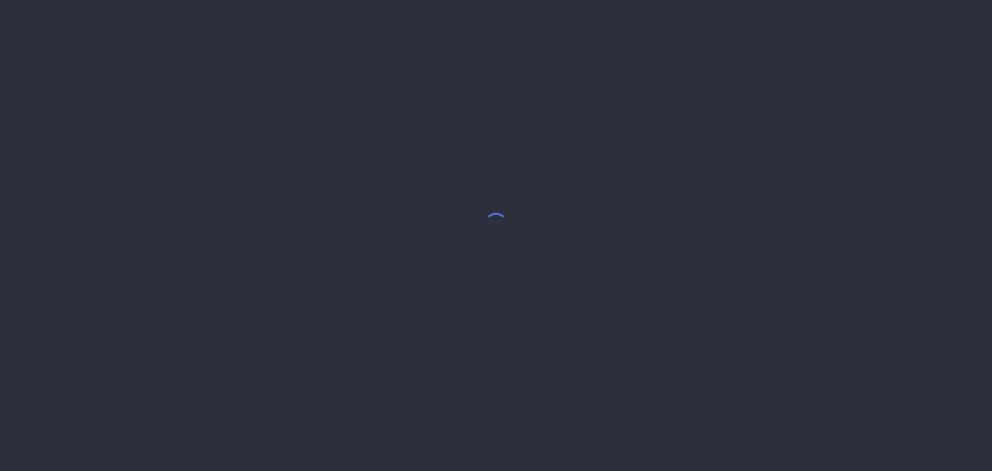
select select "8"
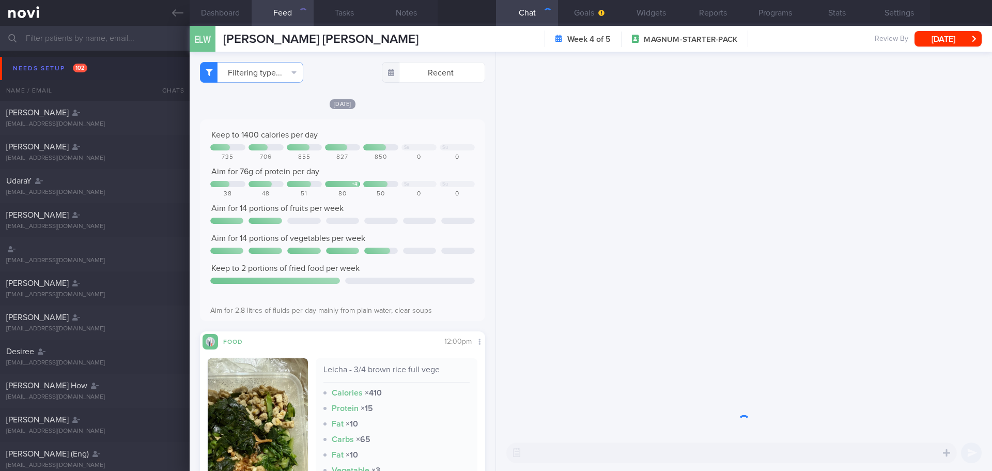
click at [57, 59] on button "Needs setup 102" at bounding box center [497, 68] width 995 height 23
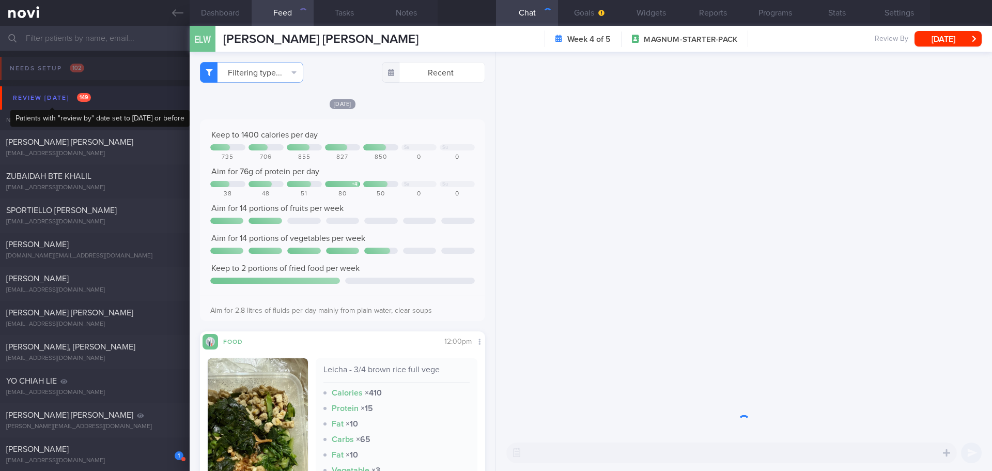
click at [64, 103] on div "Review [DATE] 149" at bounding box center [51, 98] width 83 height 14
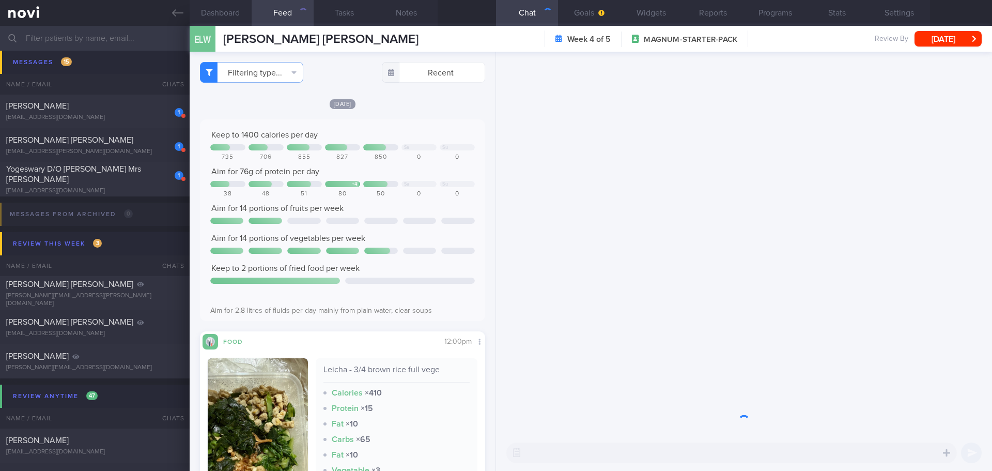
scroll to position [878, 0]
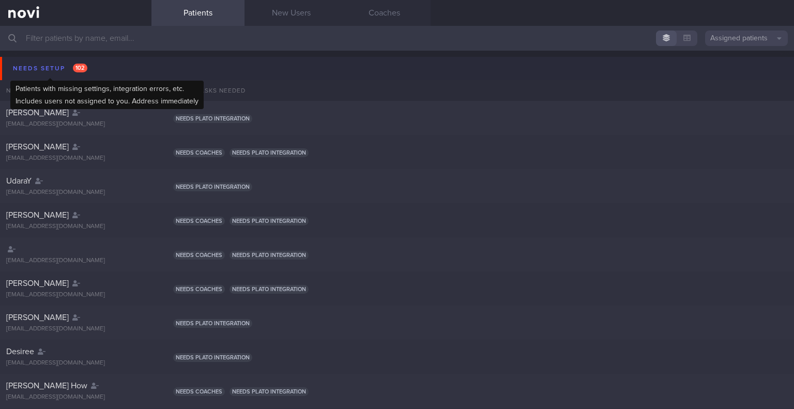
click at [39, 70] on div "Needs setup 102" at bounding box center [50, 68] width 80 height 14
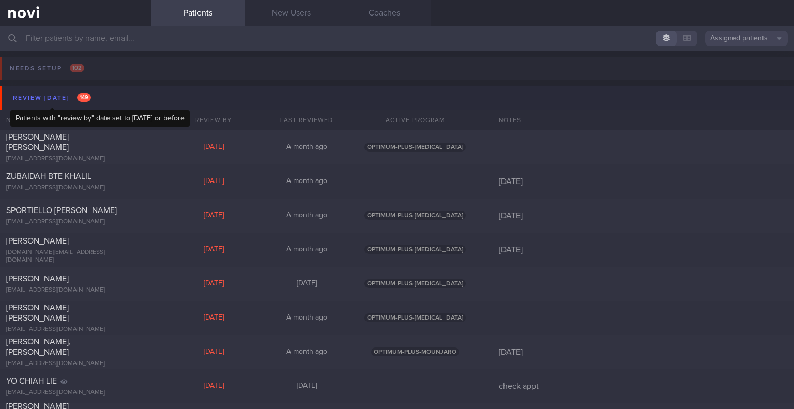
click at [46, 97] on div "Review [DATE] 149" at bounding box center [51, 98] width 83 height 14
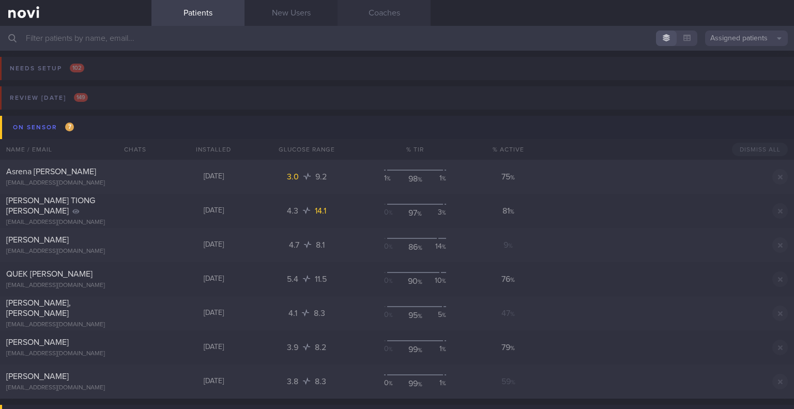
click at [398, 18] on link "Coaches" at bounding box center [383, 13] width 93 height 26
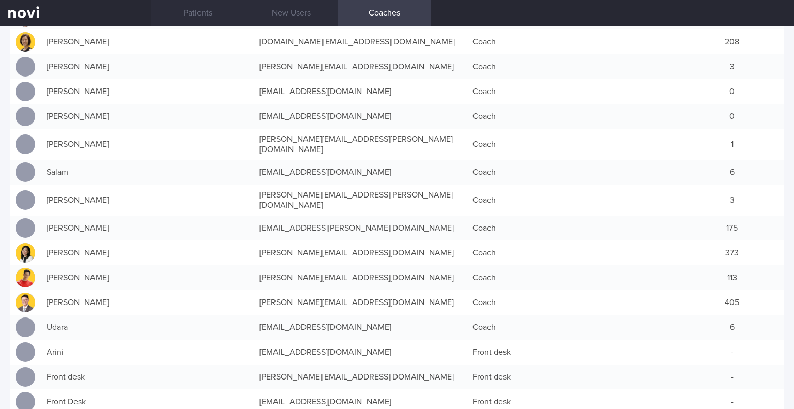
scroll to position [465, 0]
